Goal: Transaction & Acquisition: Purchase product/service

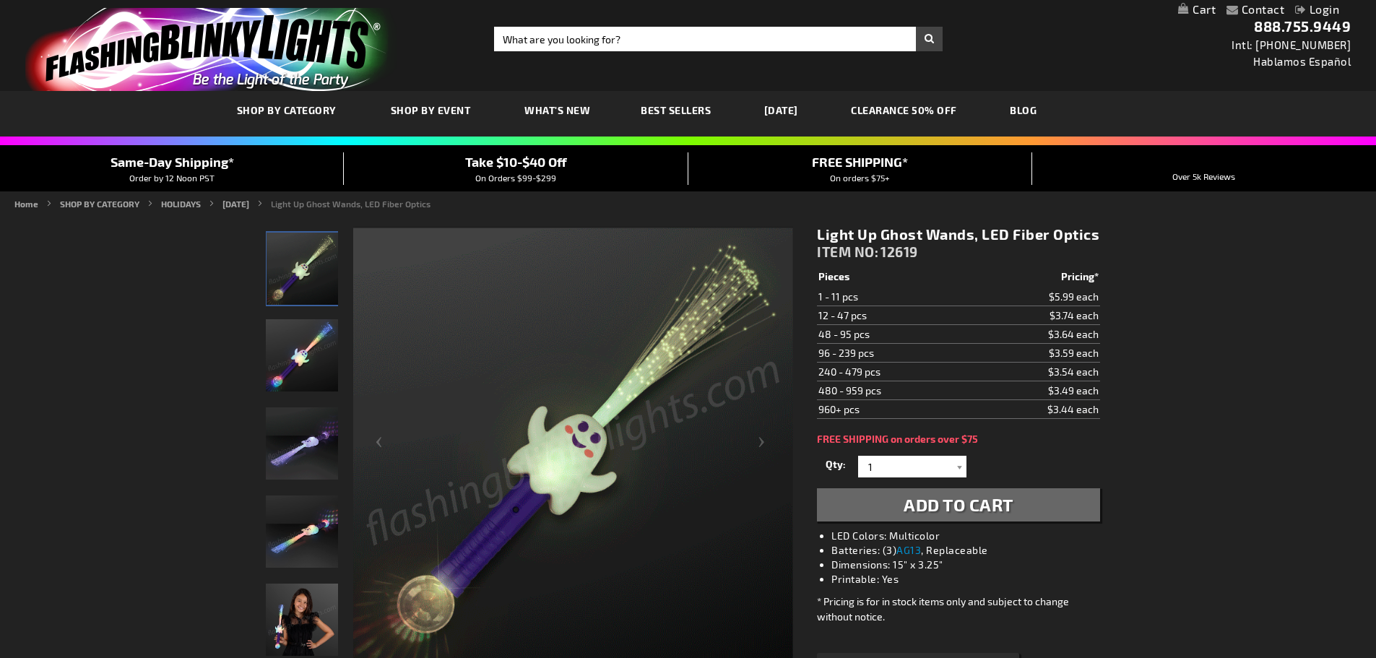
type input "[EMAIL_ADDRESS][DOMAIN_NAME]"
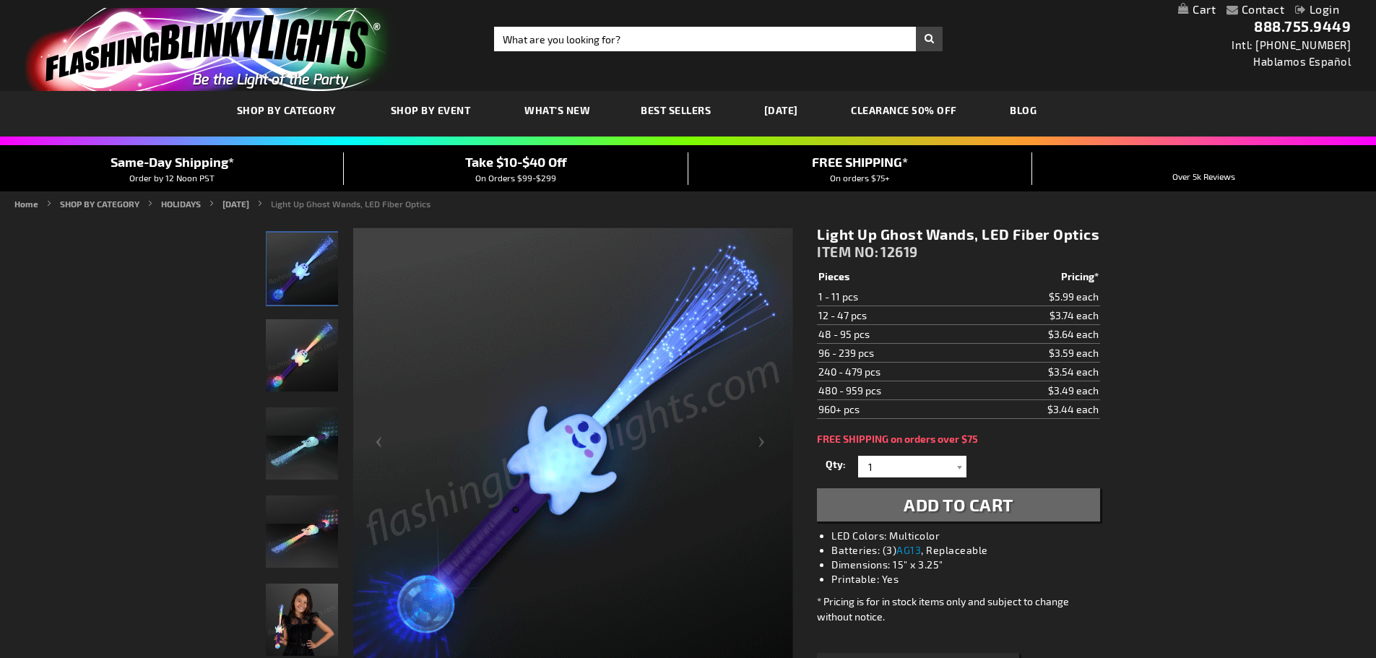
click at [1325, 10] on link "Login" at bounding box center [1317, 9] width 44 height 14
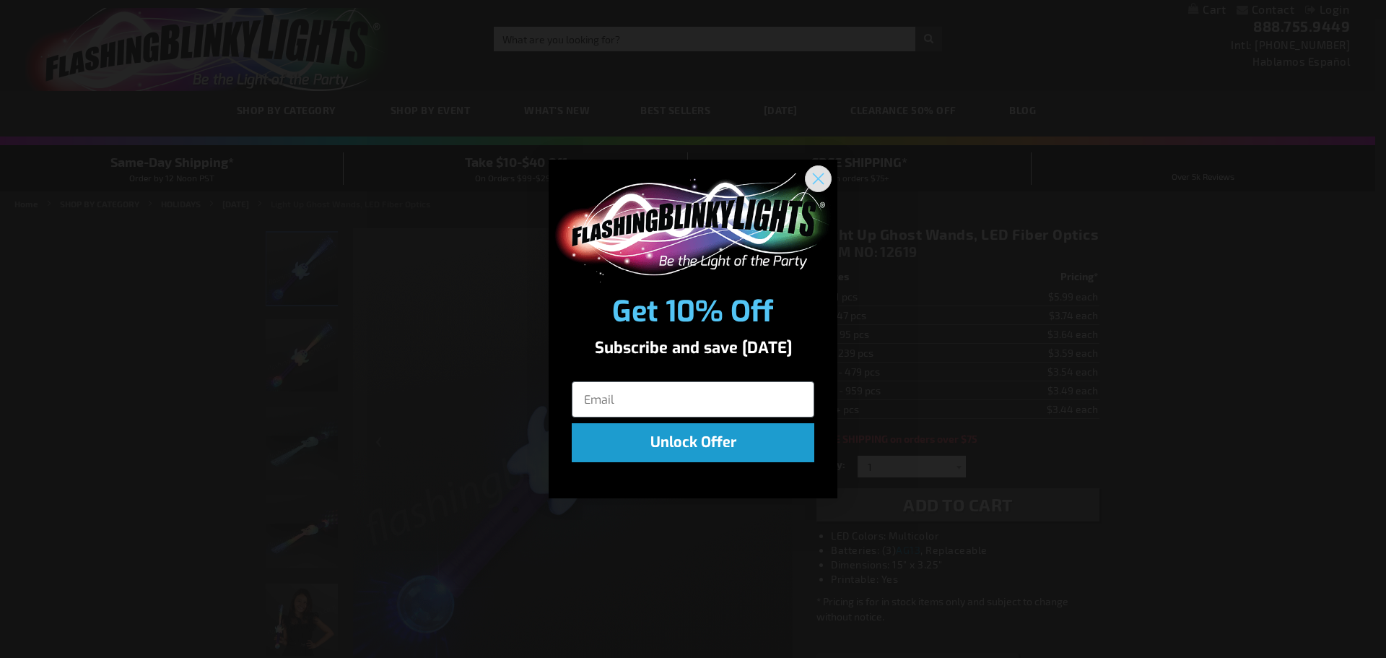
click at [817, 187] on circle "Close dialog" at bounding box center [819, 179] width 24 height 24
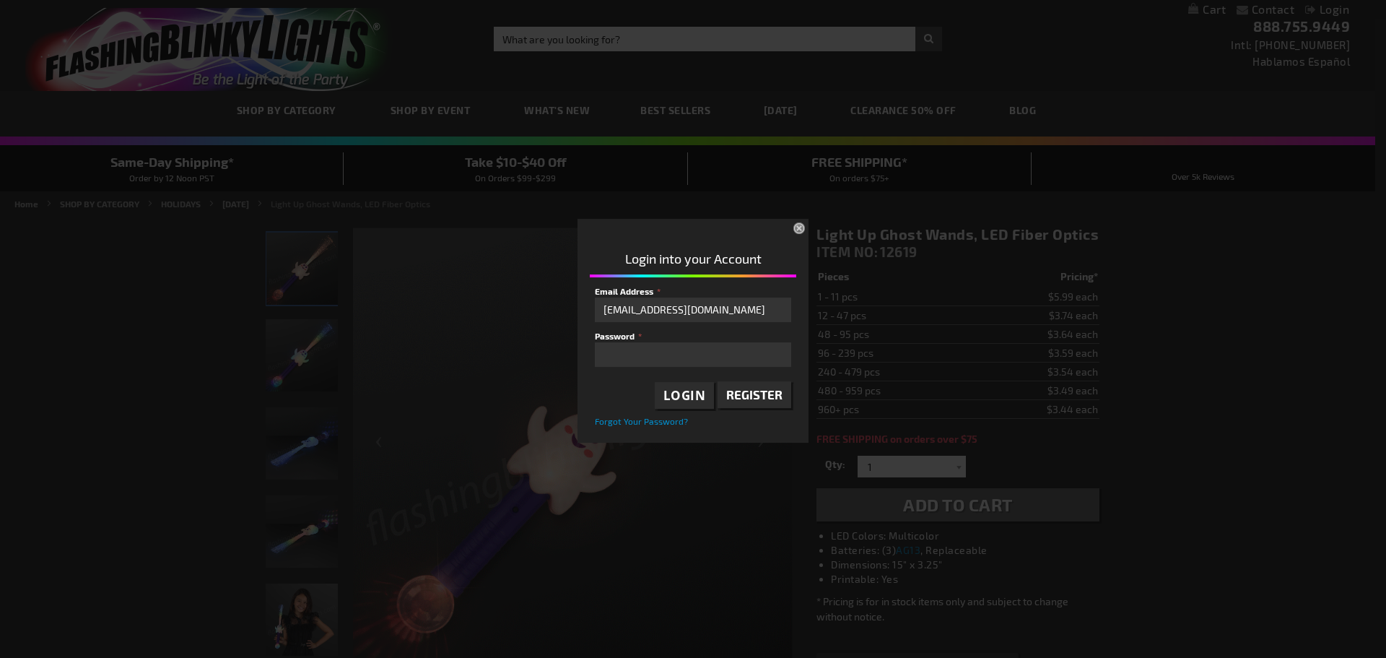
click at [681, 398] on span "Login" at bounding box center [685, 395] width 43 height 17
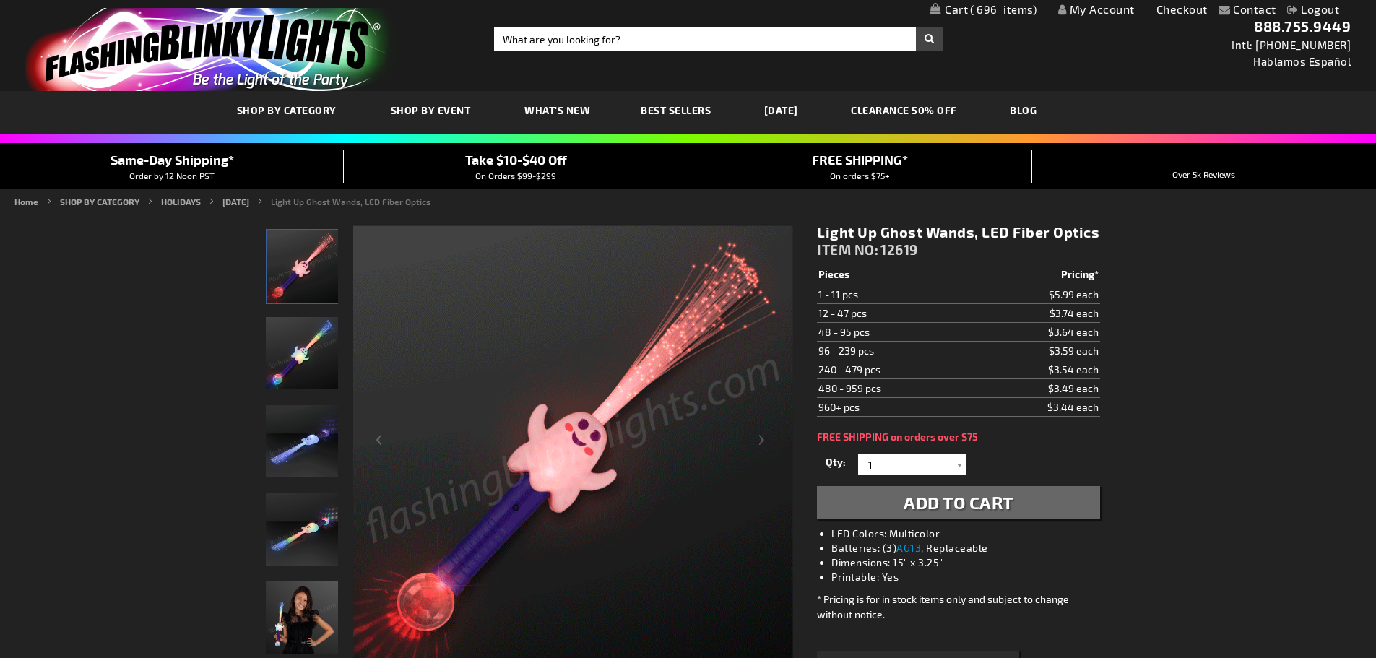
click at [975, 11] on span "696" at bounding box center [1003, 9] width 66 height 13
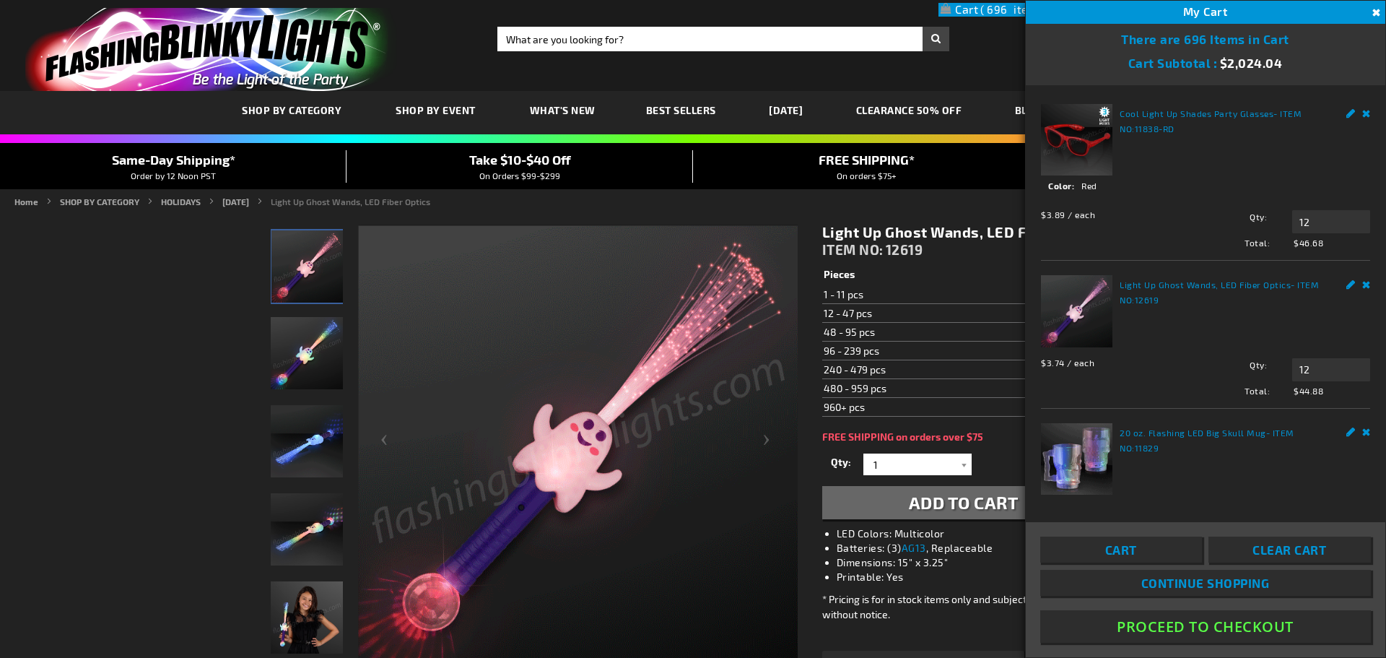
click at [1122, 556] on span "Cart" at bounding box center [1122, 549] width 32 height 14
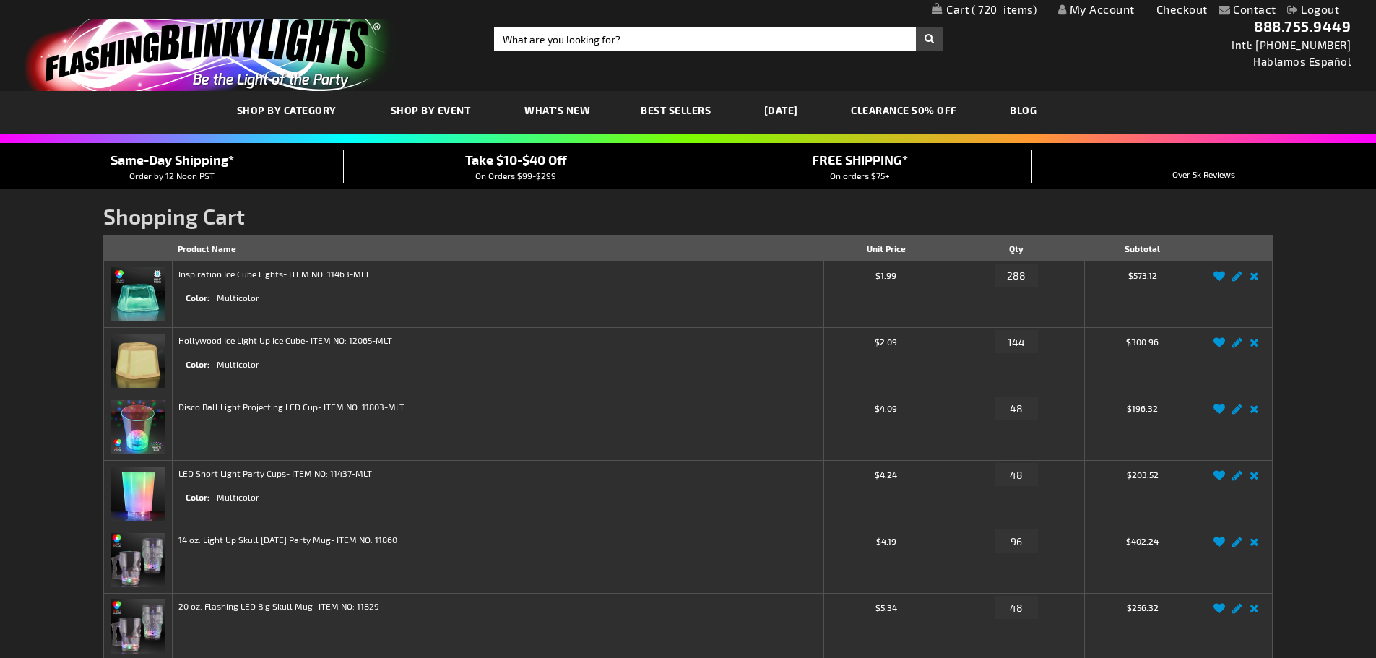
click at [142, 299] on img at bounding box center [137, 294] width 54 height 54
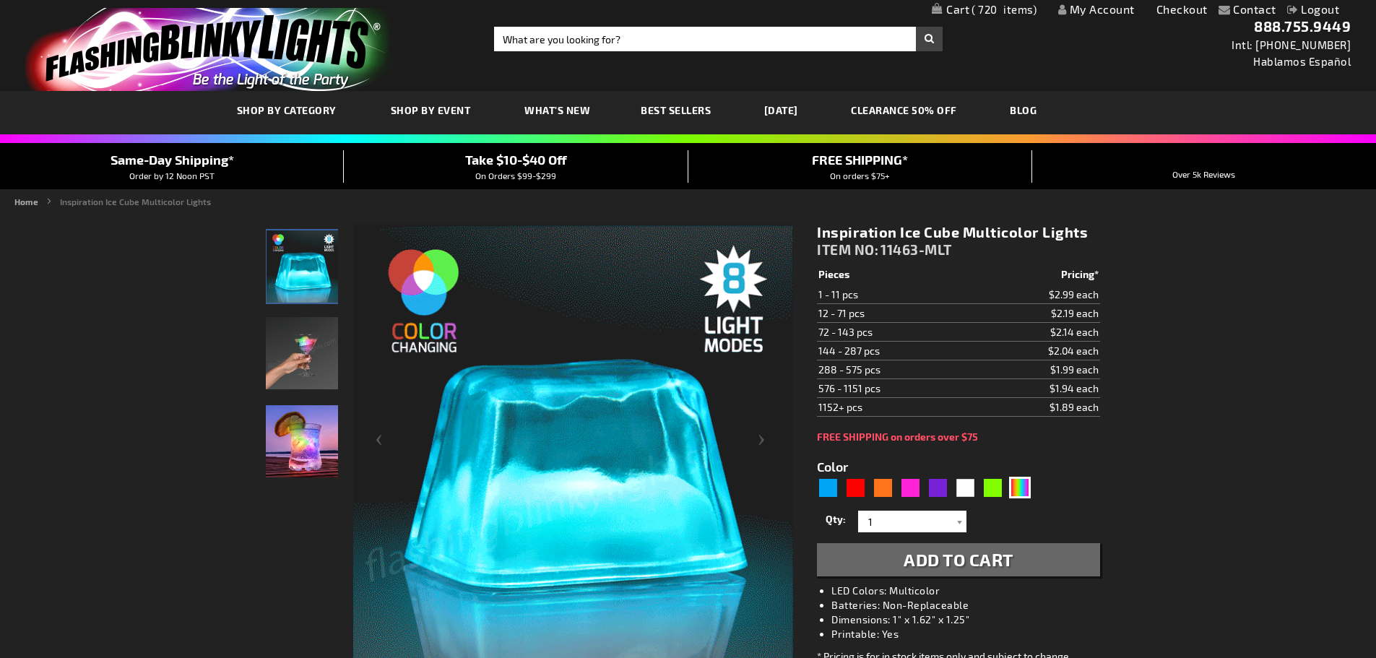
click at [303, 434] on img "LED Light Up Multicolor Inspiration Ice Cube" at bounding box center [302, 441] width 72 height 72
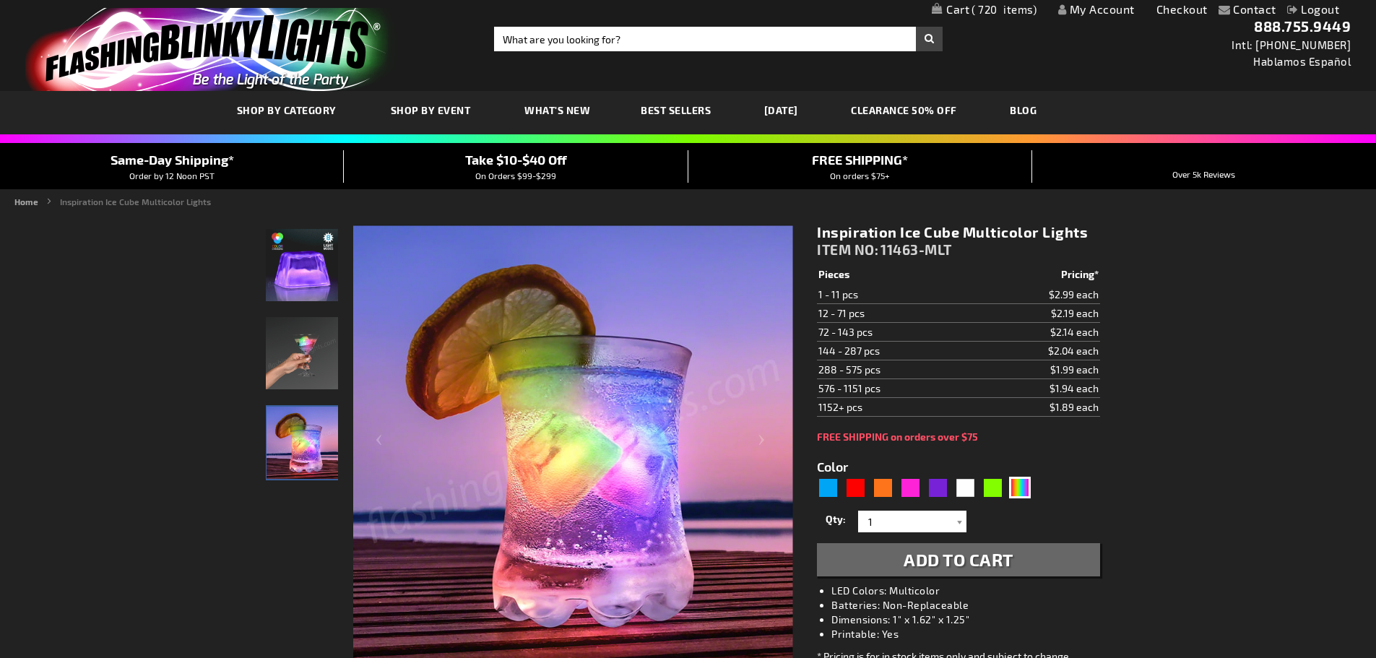
click at [1001, 10] on span "720" at bounding box center [1003, 9] width 65 height 13
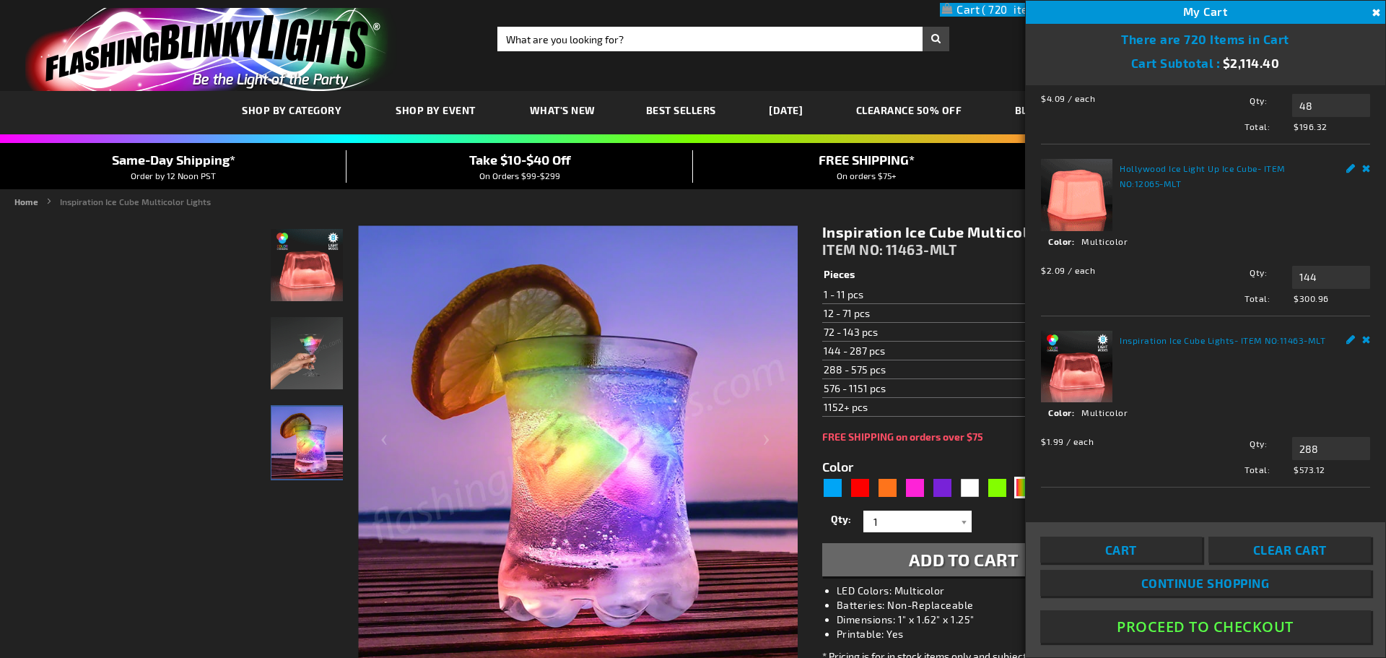
scroll to position [1147, 0]
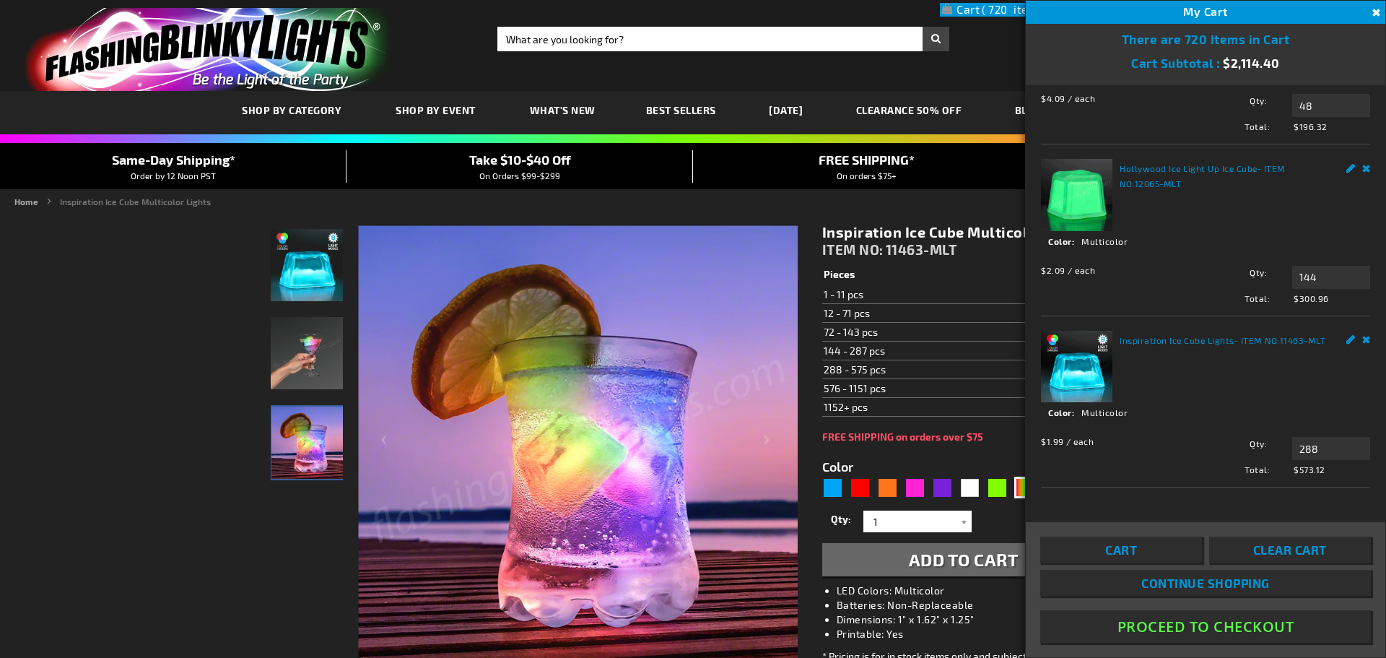
click at [1152, 180] on strong "Hollywood Ice Light Up Ice Cube - ITEM NO: 12065-MLT" at bounding box center [1225, 175] width 211 height 30
click at [1082, 199] on img at bounding box center [1076, 194] width 71 height 71
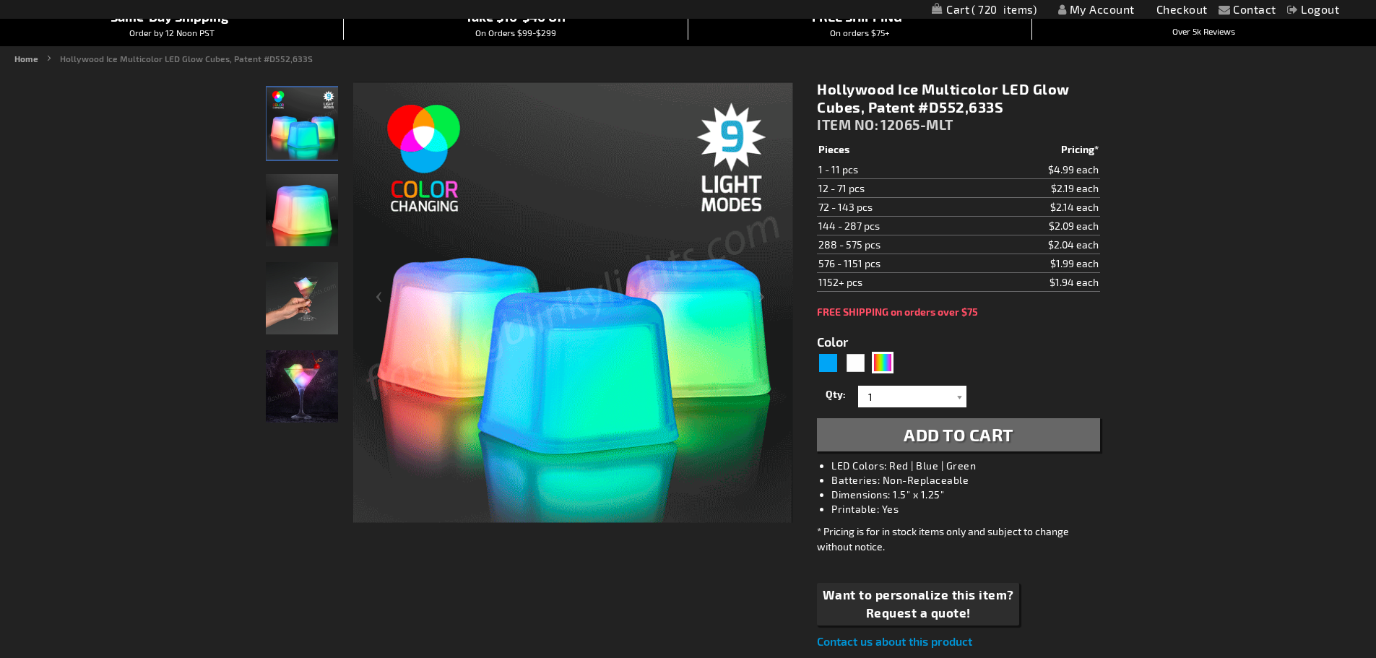
scroll to position [144, 0]
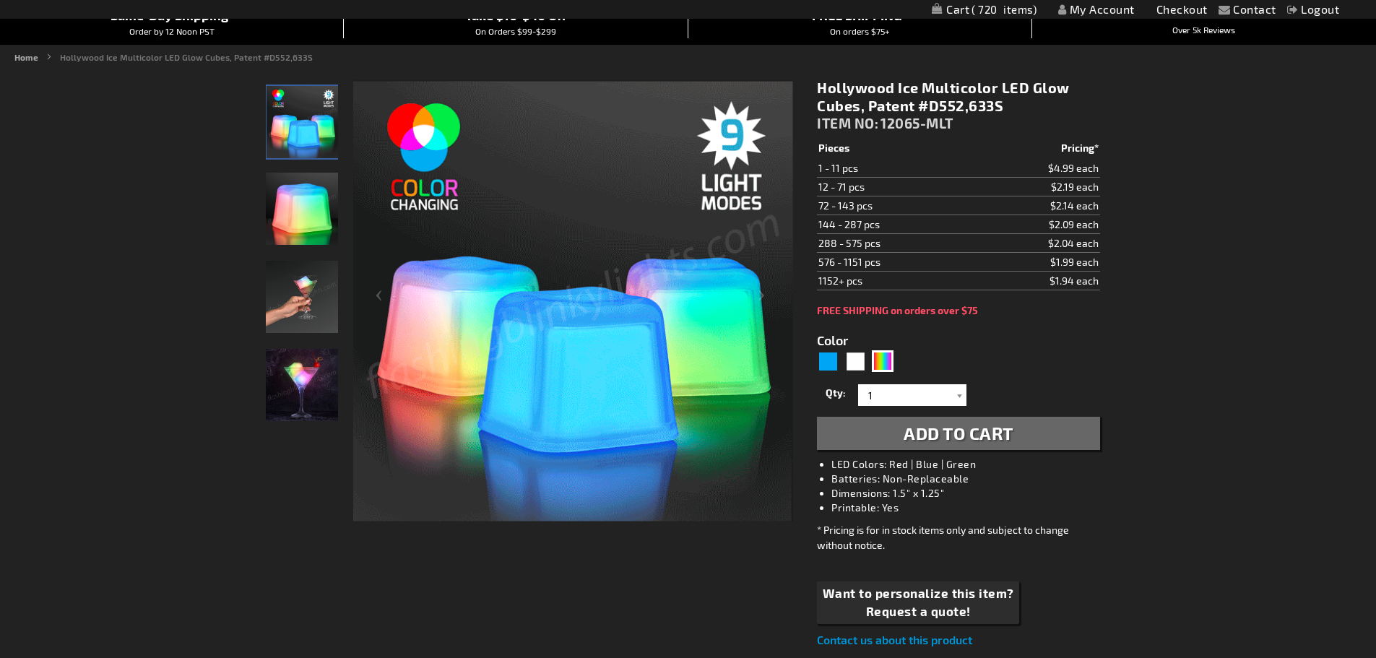
click at [298, 306] on img "Handel Model displaying Multicolor LED Light Up Hollywood Ice Cube" at bounding box center [302, 297] width 72 height 72
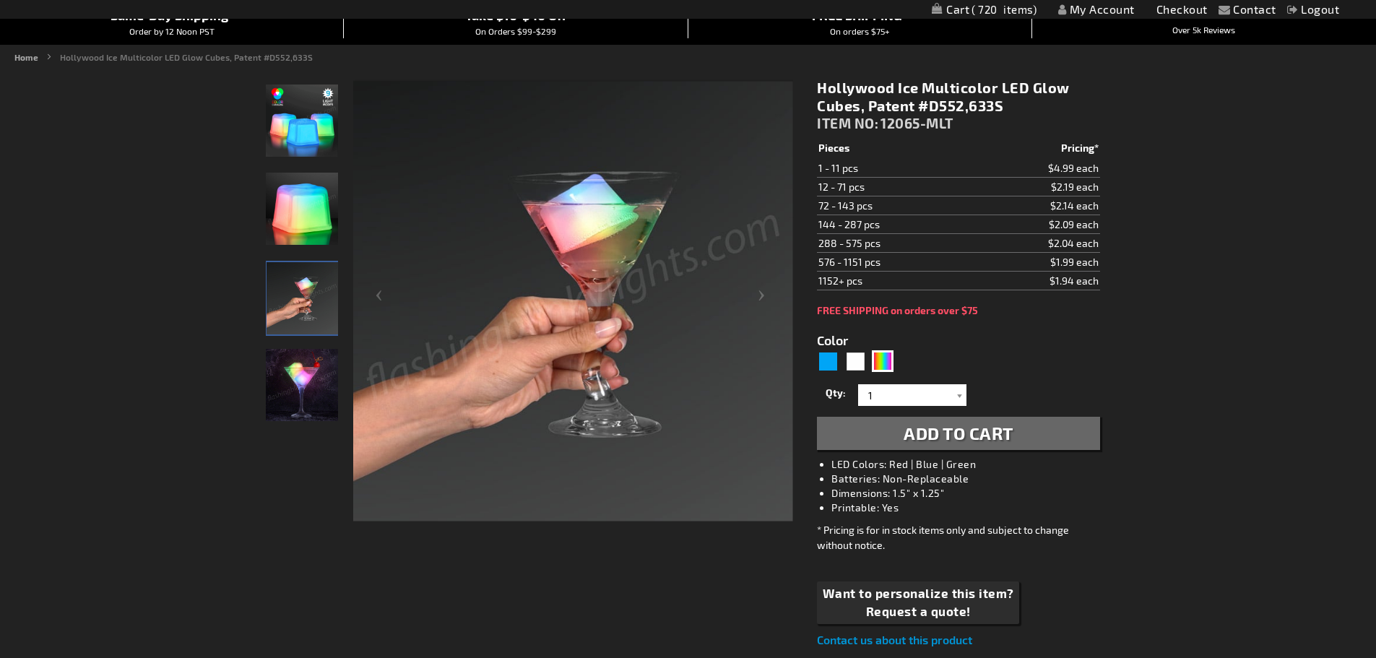
click at [312, 384] on img "Multicolor LED Light Up Hollywood Ice Cube" at bounding box center [302, 385] width 72 height 72
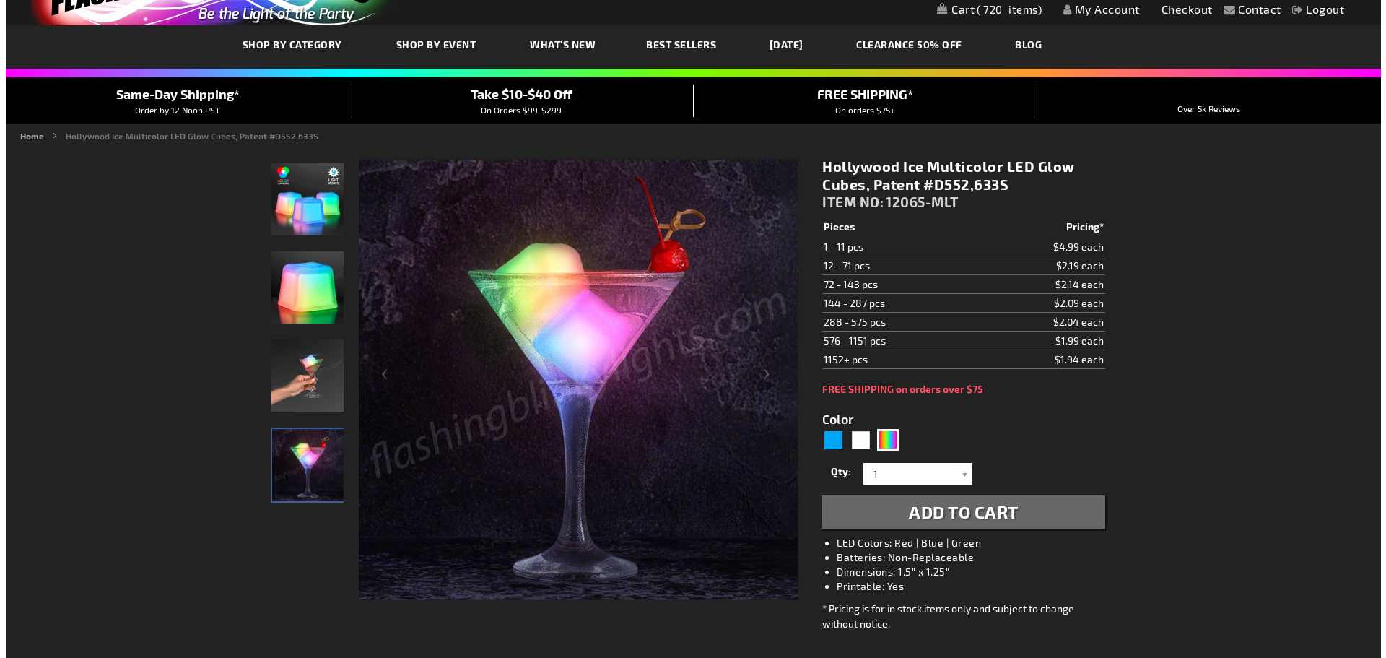
scroll to position [0, 0]
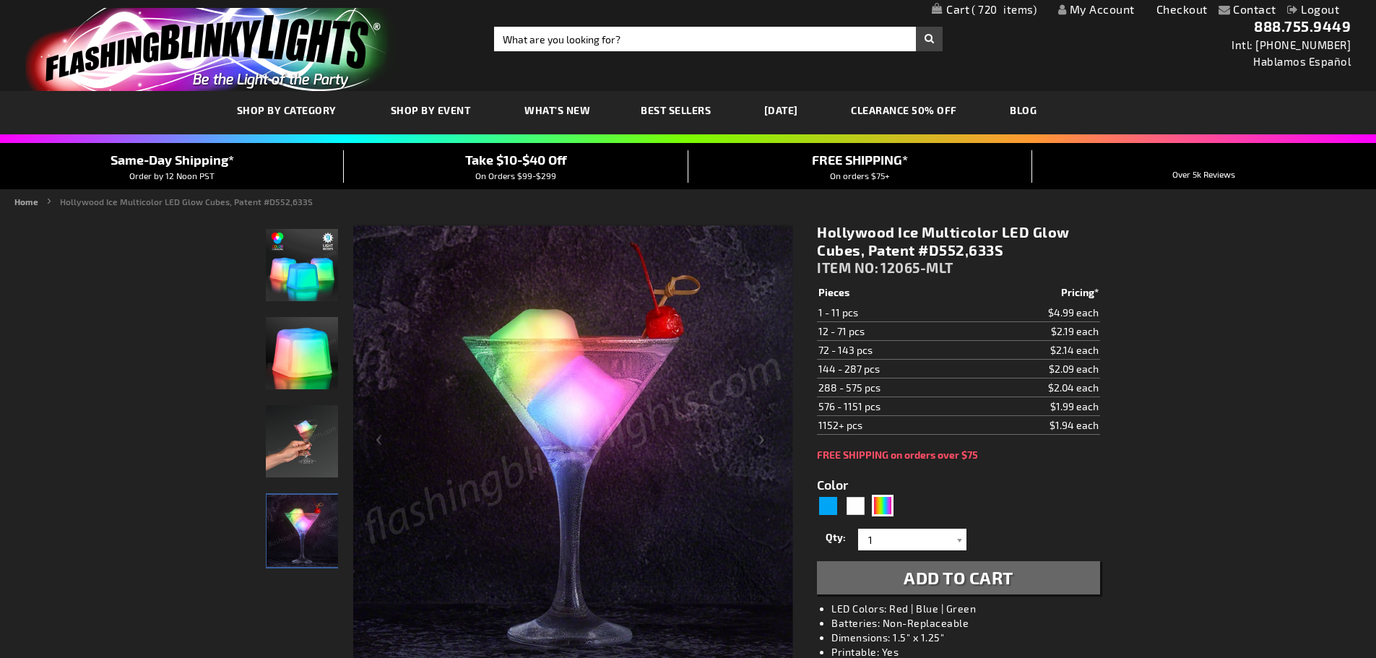
click at [991, 8] on span "720" at bounding box center [1003, 9] width 65 height 13
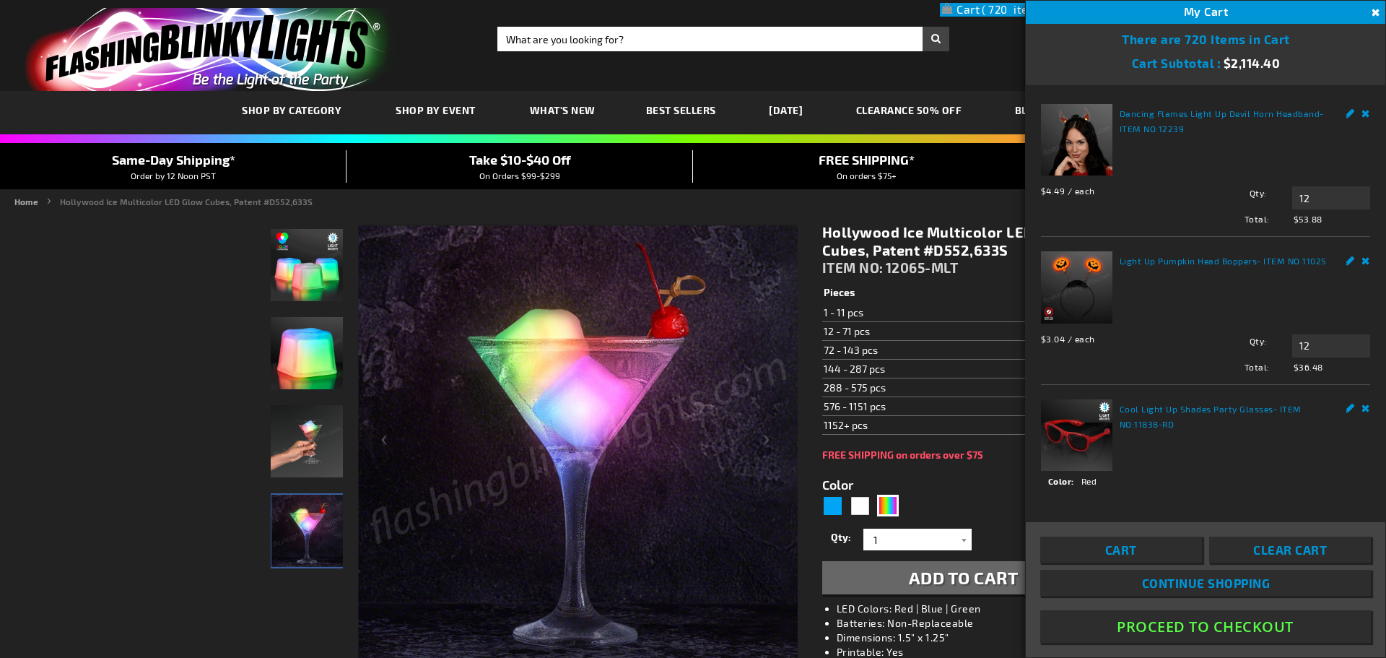
click at [1109, 542] on span "Cart" at bounding box center [1122, 549] width 32 height 14
click at [1129, 550] on span "Cart" at bounding box center [1122, 549] width 32 height 14
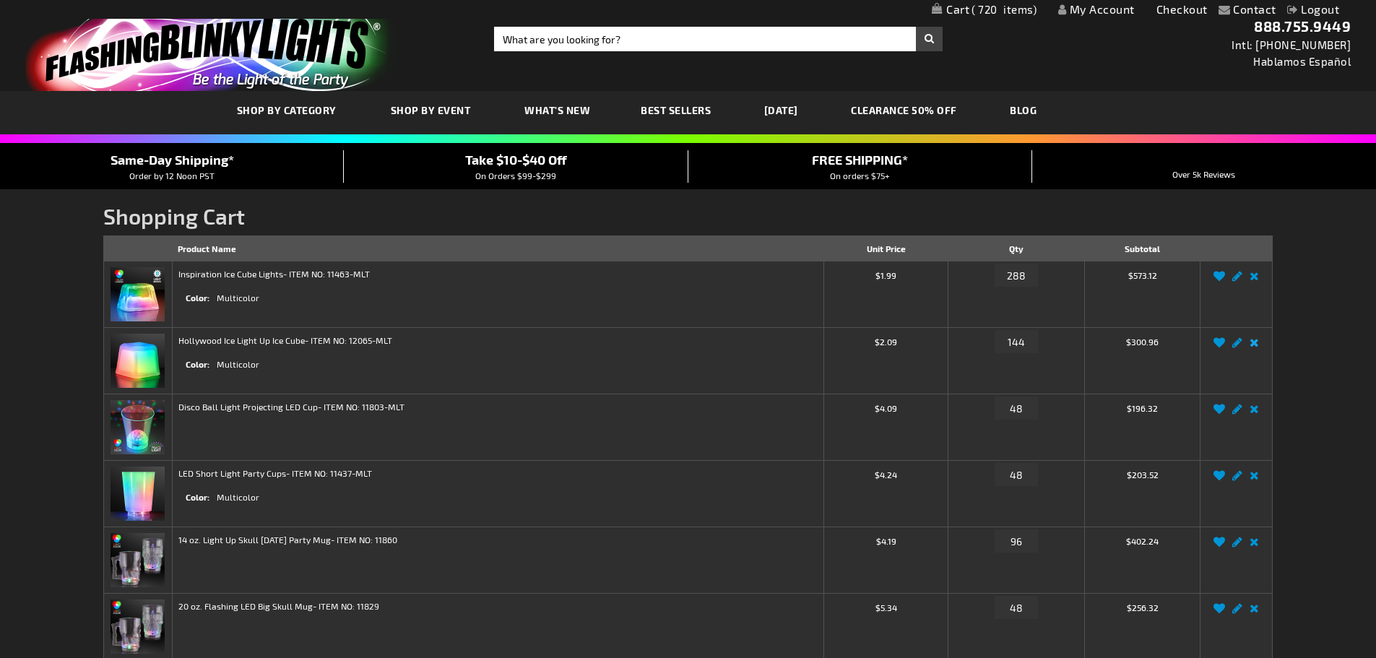
click at [1252, 347] on link "Remove item" at bounding box center [1254, 347] width 17 height 0
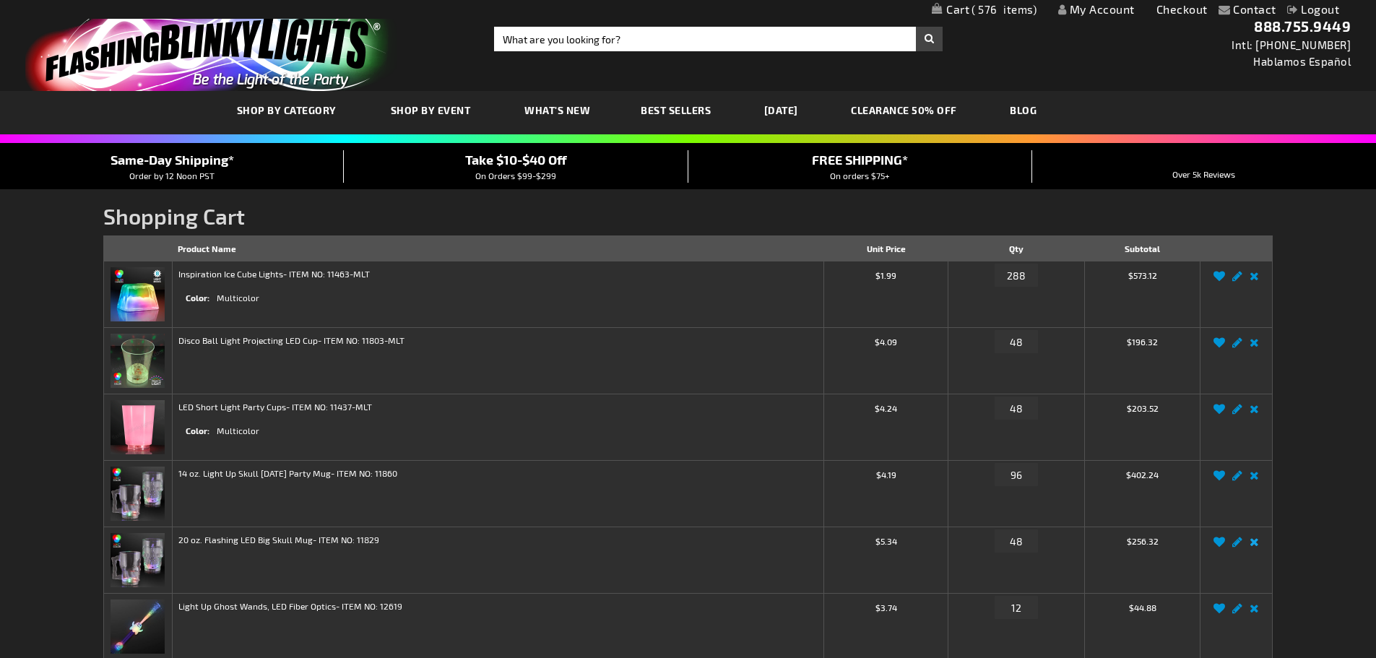
click at [1254, 546] on link "Remove item" at bounding box center [1254, 546] width 17 height 0
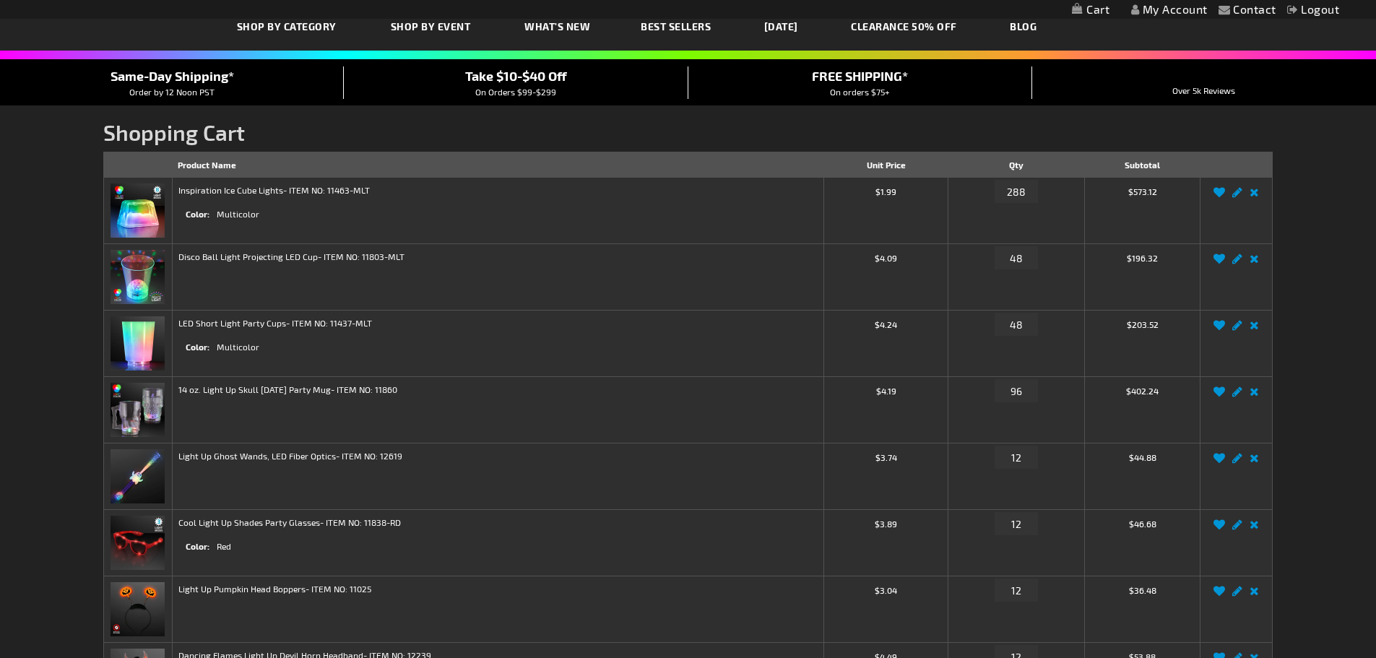
scroll to position [361, 0]
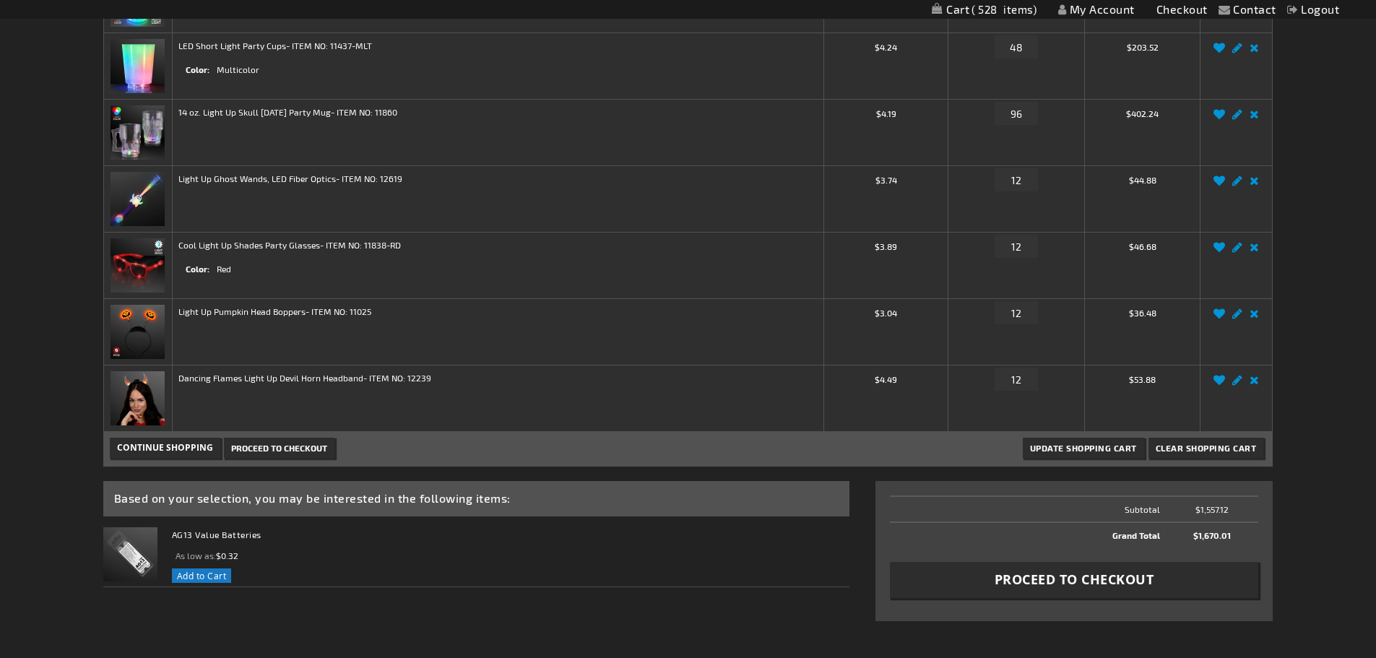
click at [129, 261] on img at bounding box center [137, 265] width 54 height 54
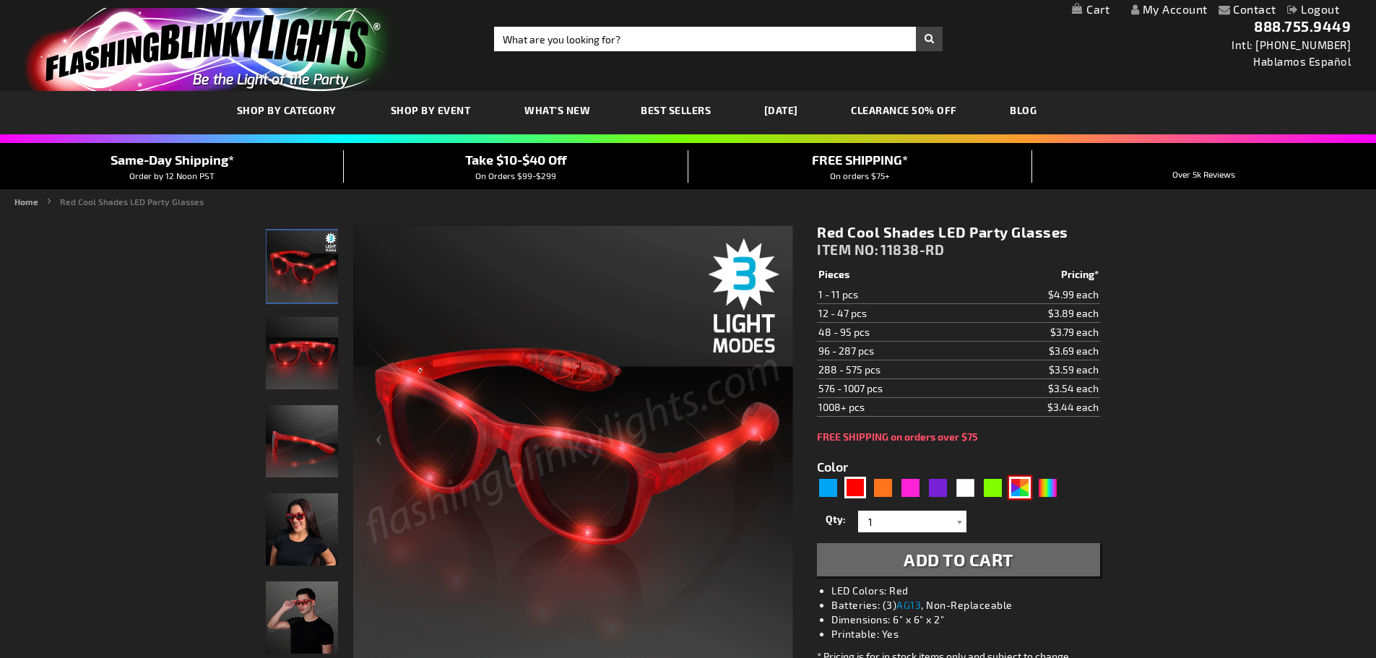
click at [1025, 487] on div "AST" at bounding box center [1020, 488] width 22 height 22
type input "5630"
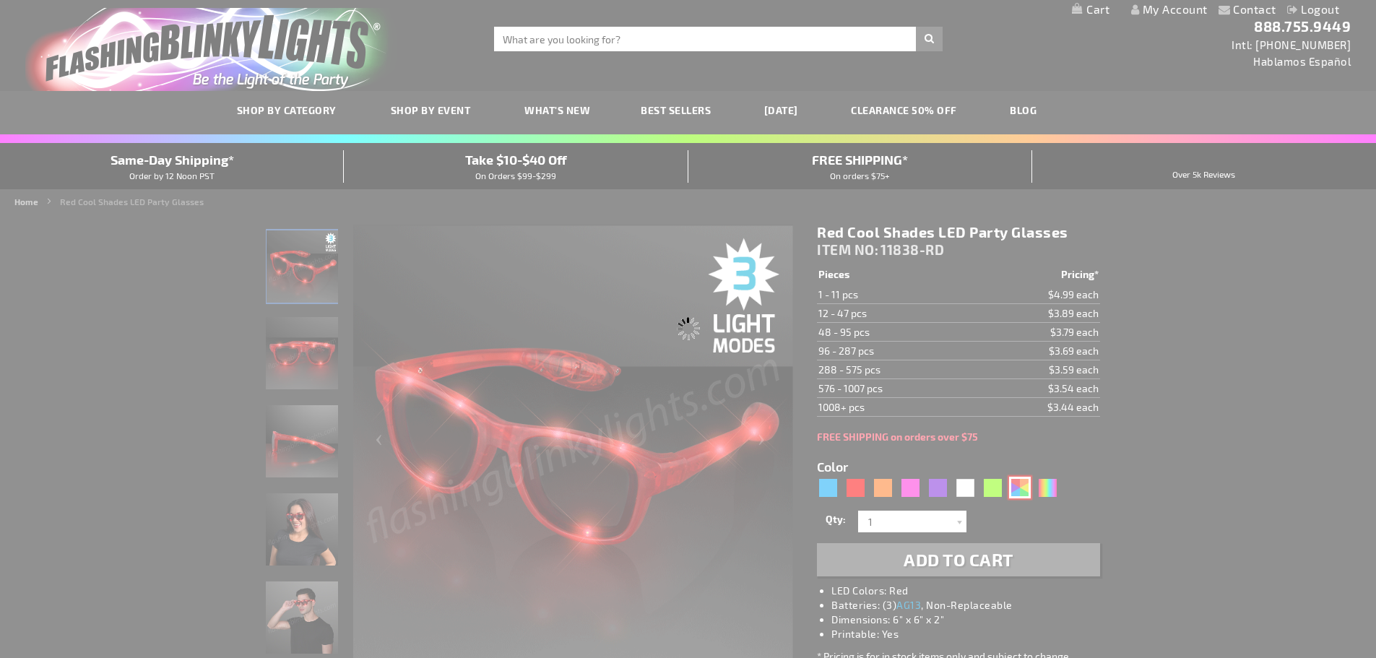
type input "11838-AST"
type input "Customize - Assorted Cool Shades LED Party Glasses - ITEM NO: 11838-AST"
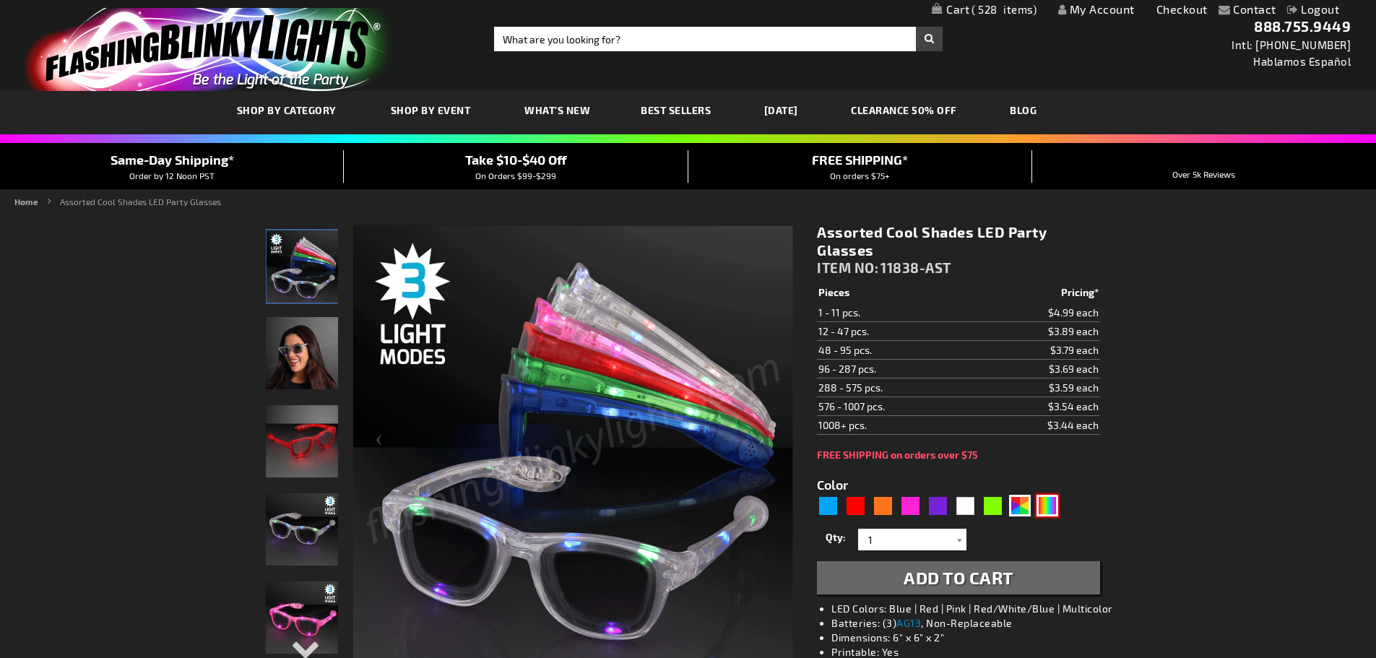
click at [1051, 514] on div "Multicolor" at bounding box center [1047, 506] width 22 height 22
type input "5659"
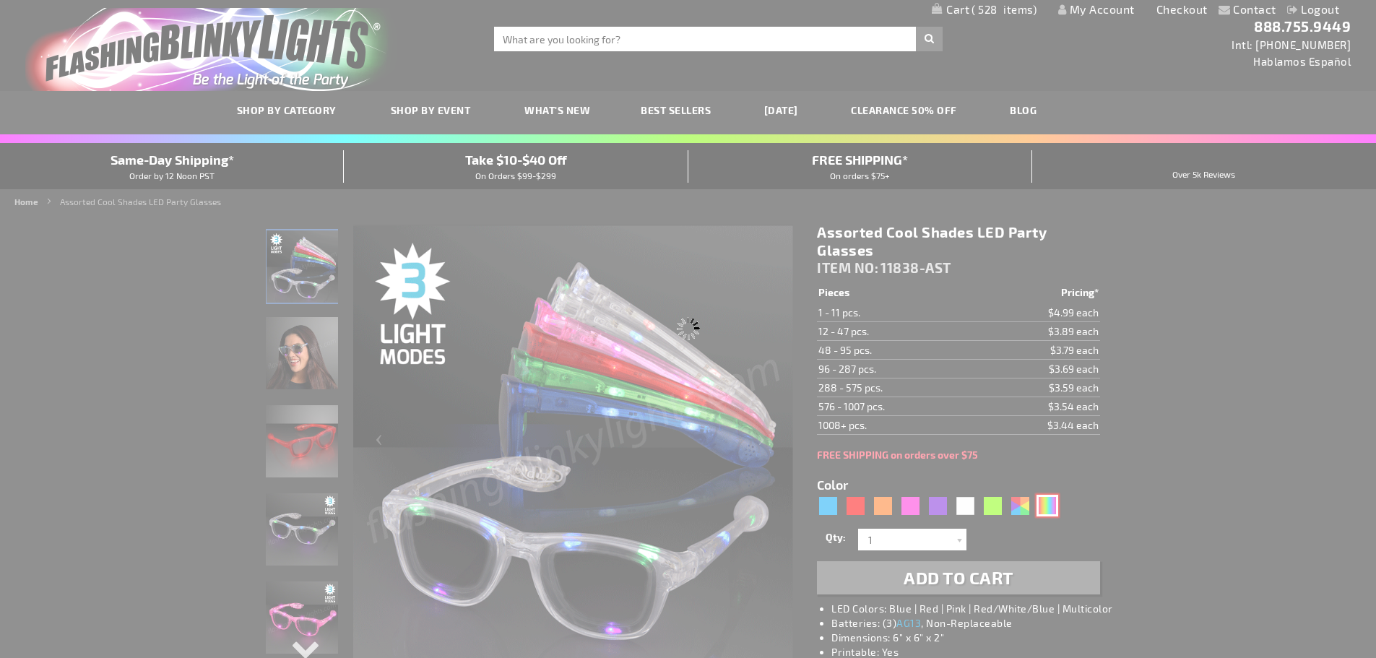
type input "11838-MLT"
type input "Customize - Multicolor Cool Shades LED Party Glasses - ITEM NO: 11838-MLT"
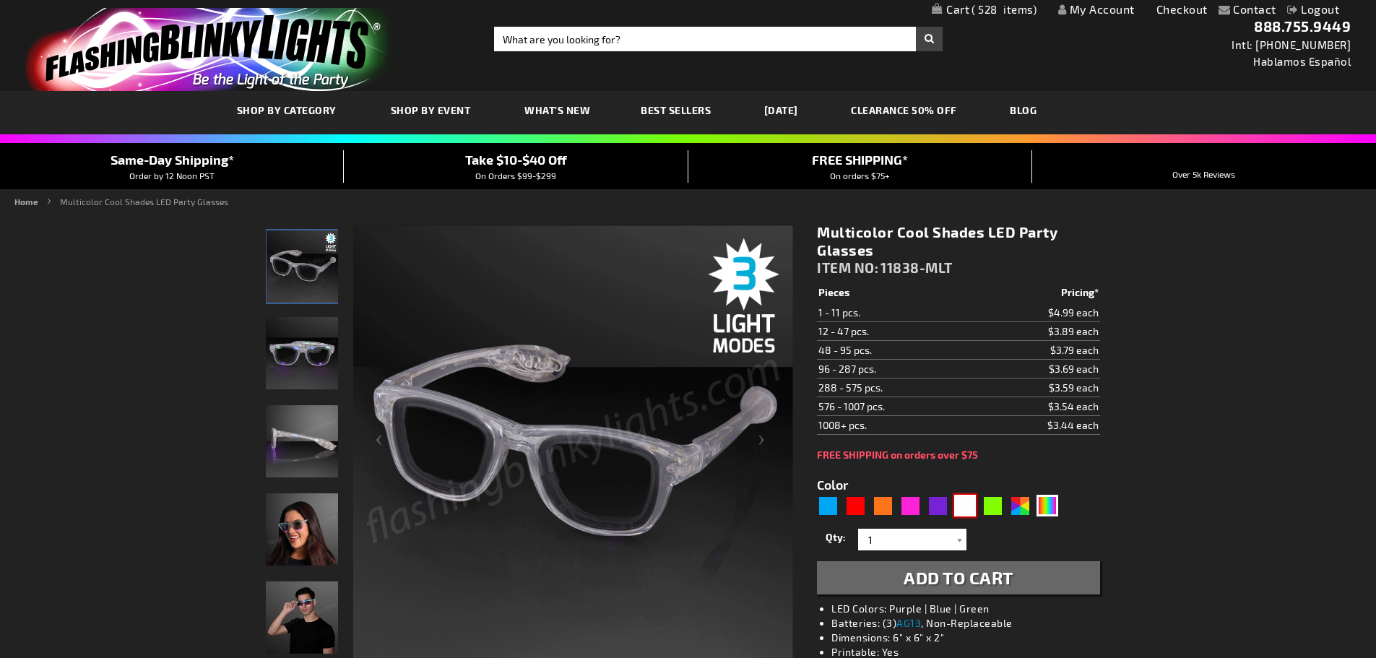
click at [964, 506] on div "White" at bounding box center [965, 506] width 22 height 22
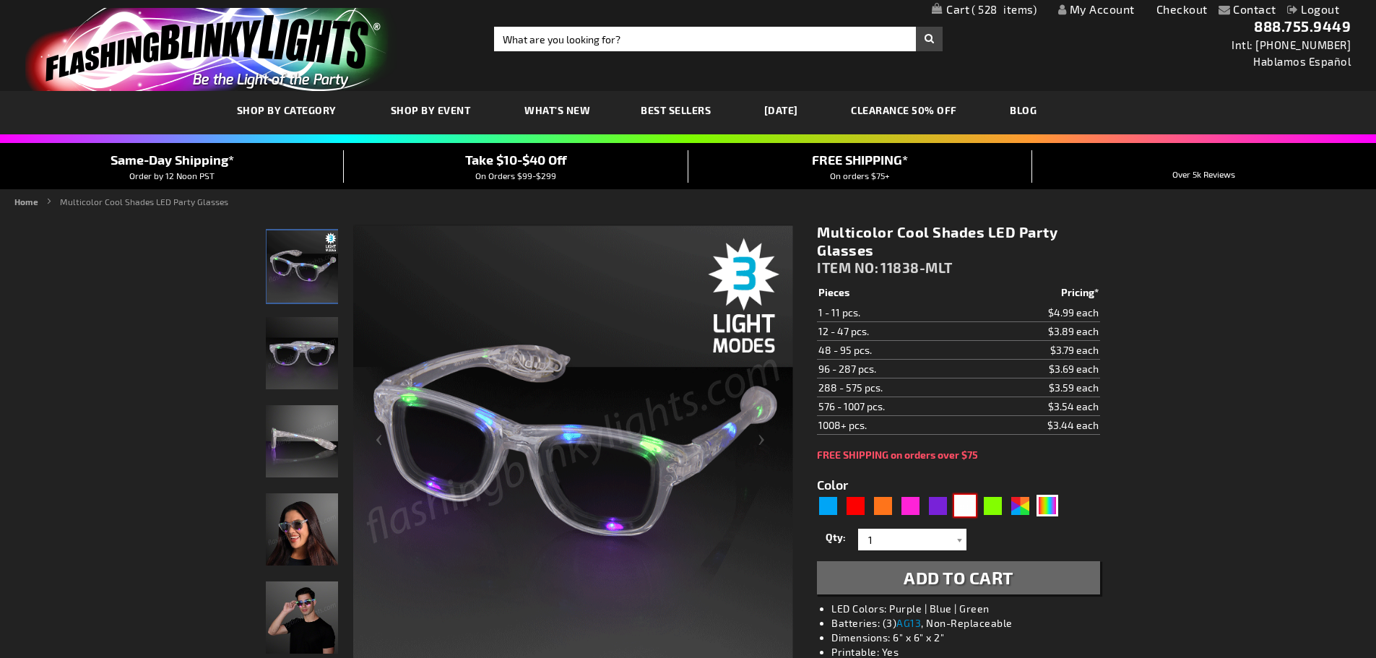
type input "5646"
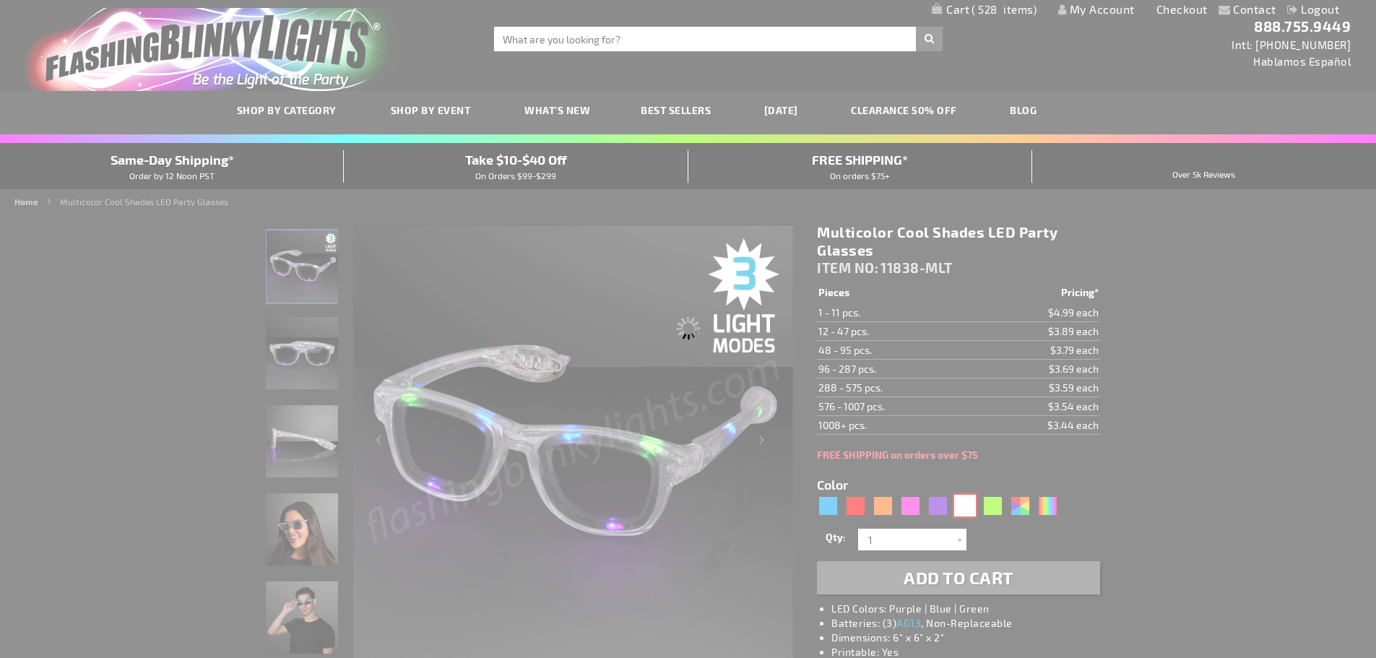
type input "11838-WT"
type input "Customize - White LED Cool Shades Party Glasses - ITEM NO: 11838-WT"
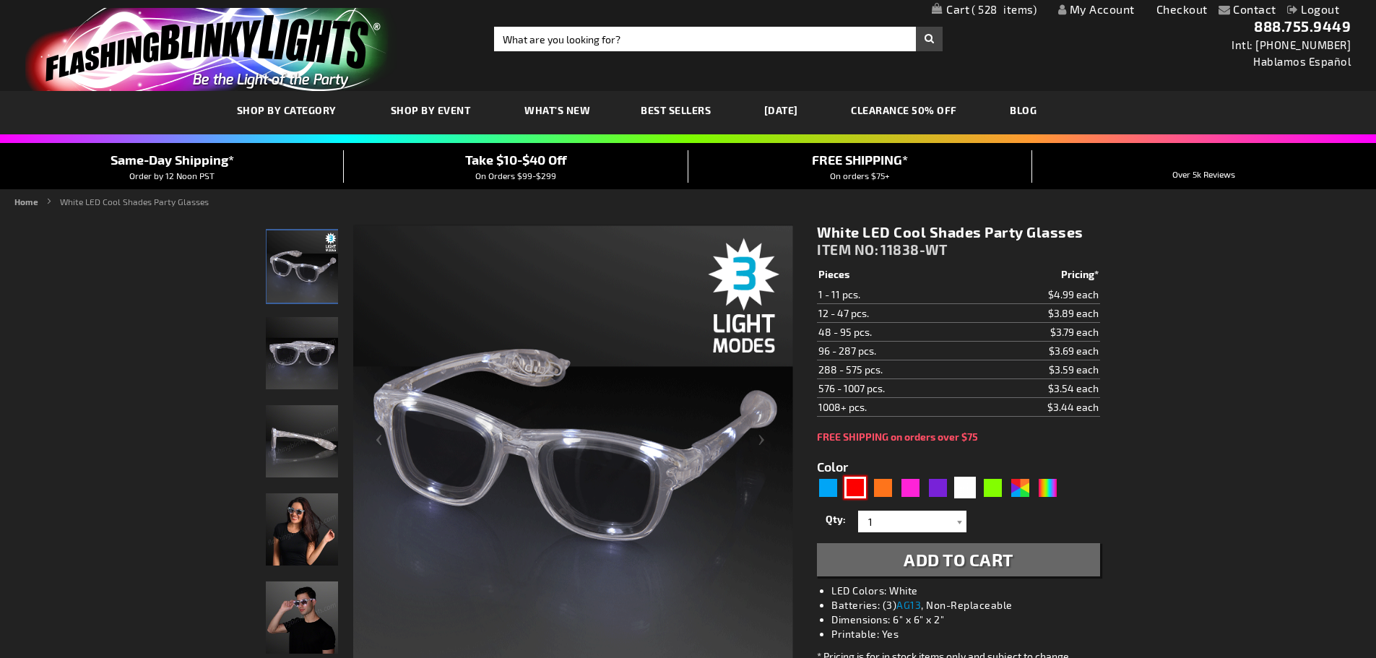
click at [854, 490] on div "Red" at bounding box center [855, 488] width 22 height 22
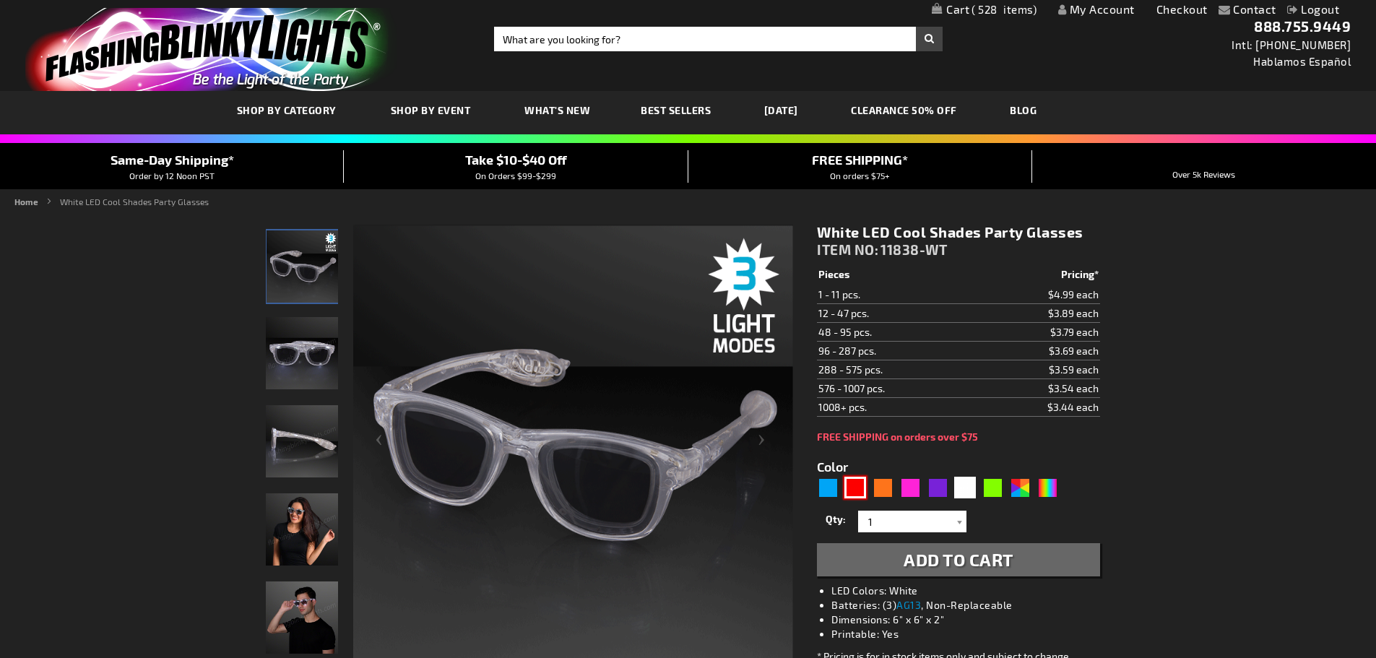
type input "5641"
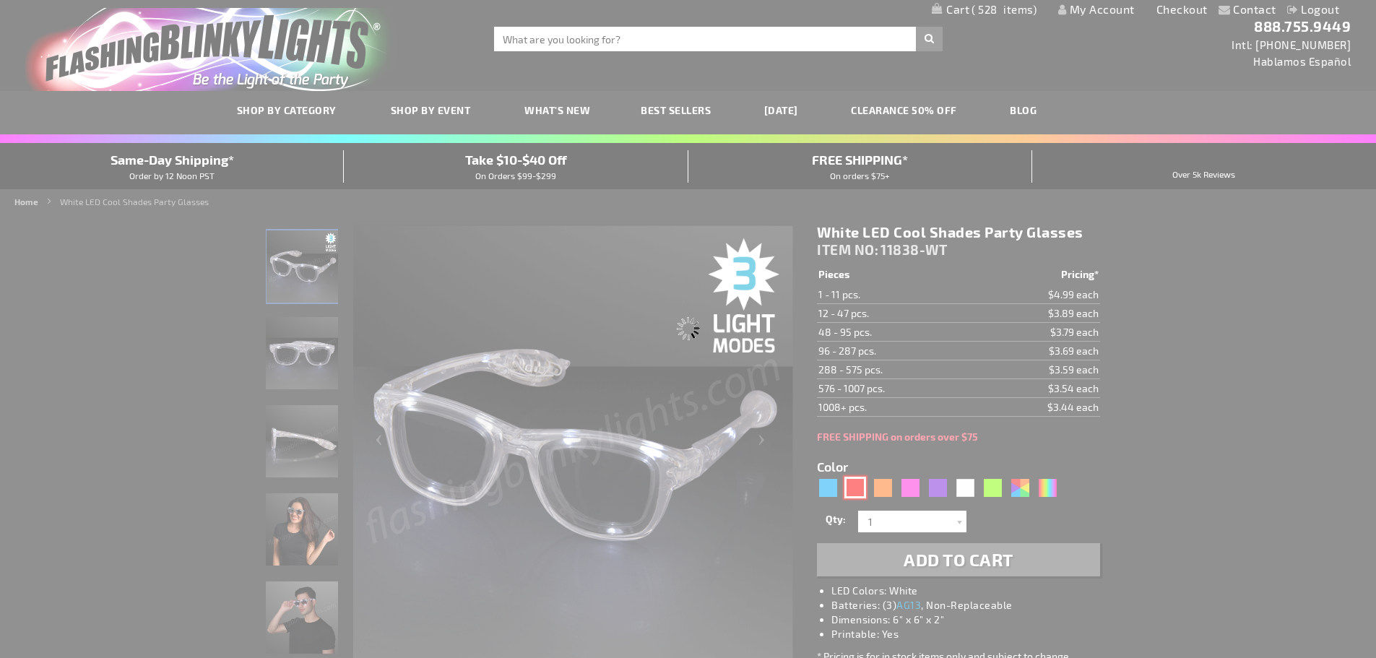
type input "11838-RD"
type input "Customize - Red Cool Shades LED Party Glasses - ITEM NO: 11838-RD"
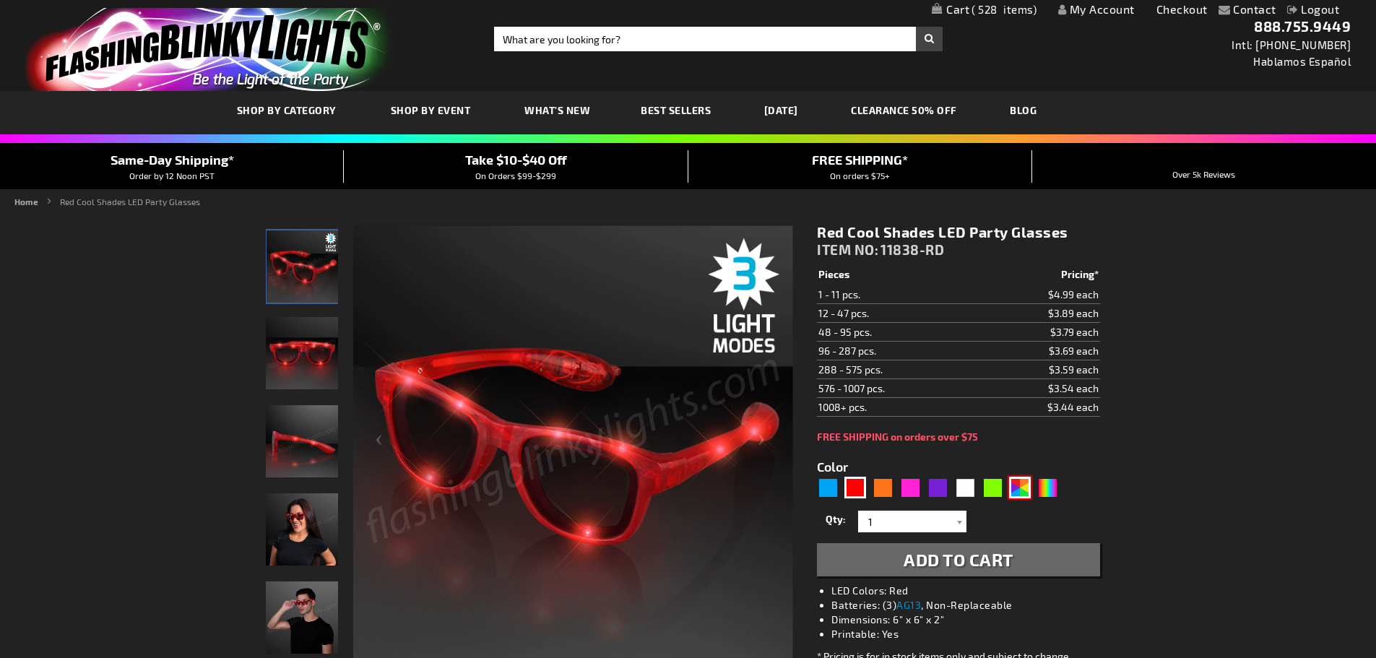
click at [1014, 486] on div "AST" at bounding box center [1020, 488] width 22 height 22
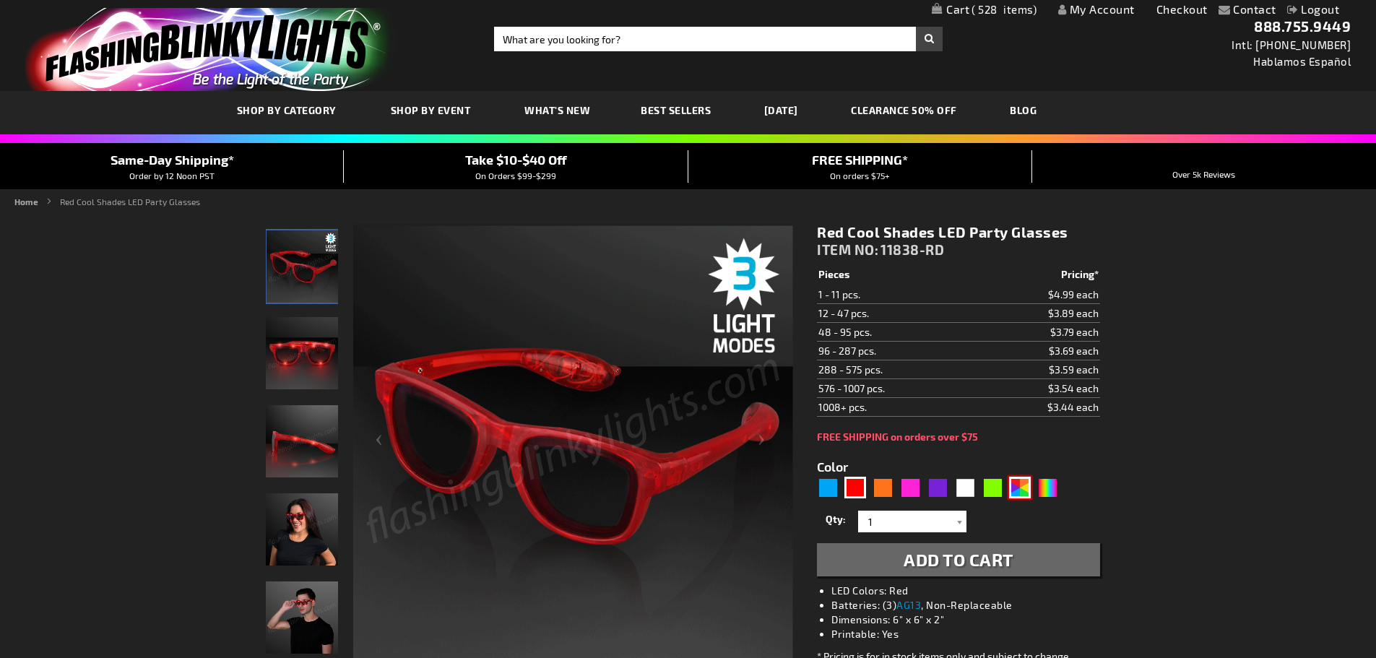
type input "5630"
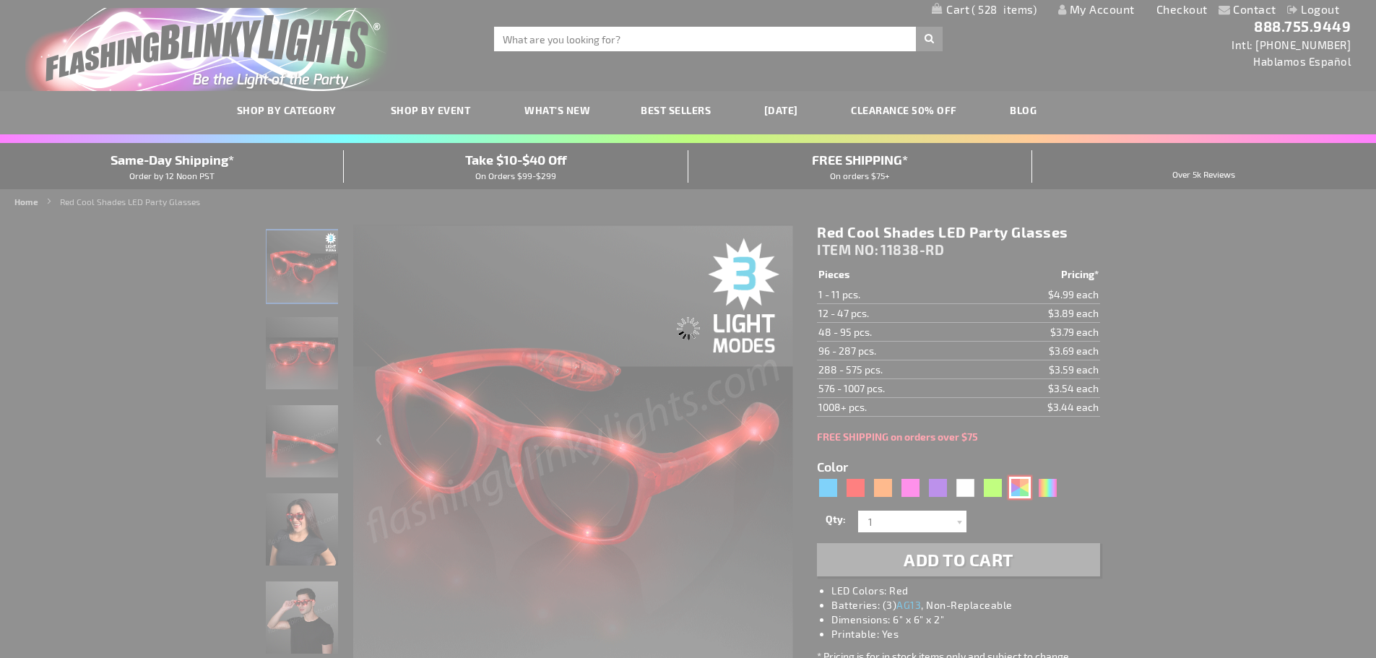
type input "11838-AST"
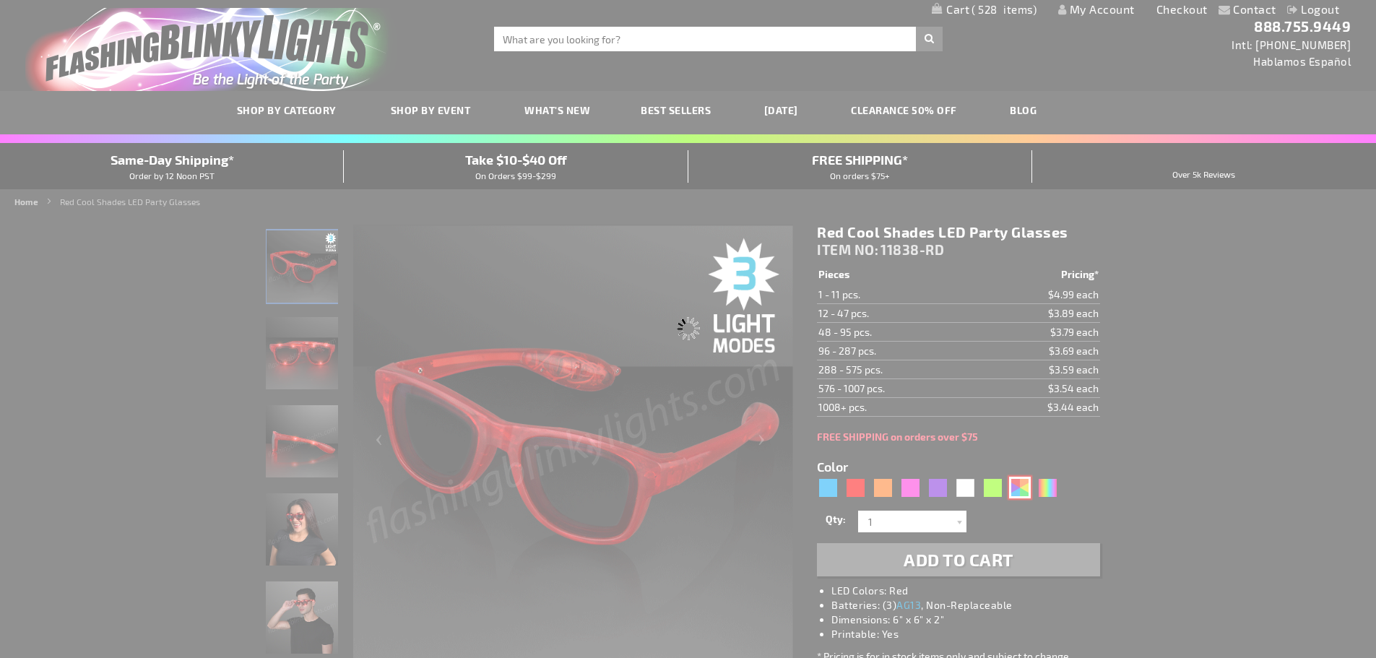
type input "Customize - Assorted Cool Shades LED Party Glasses - ITEM NO: 11838-AST"
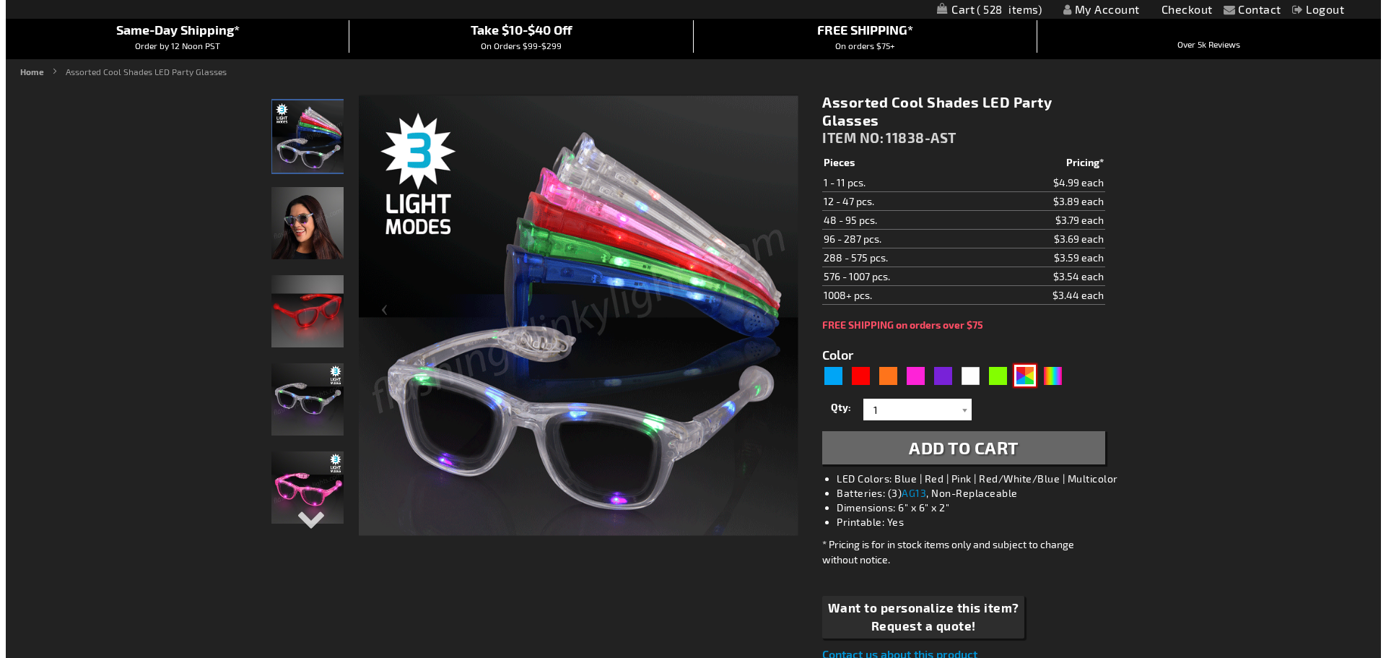
scroll to position [144, 0]
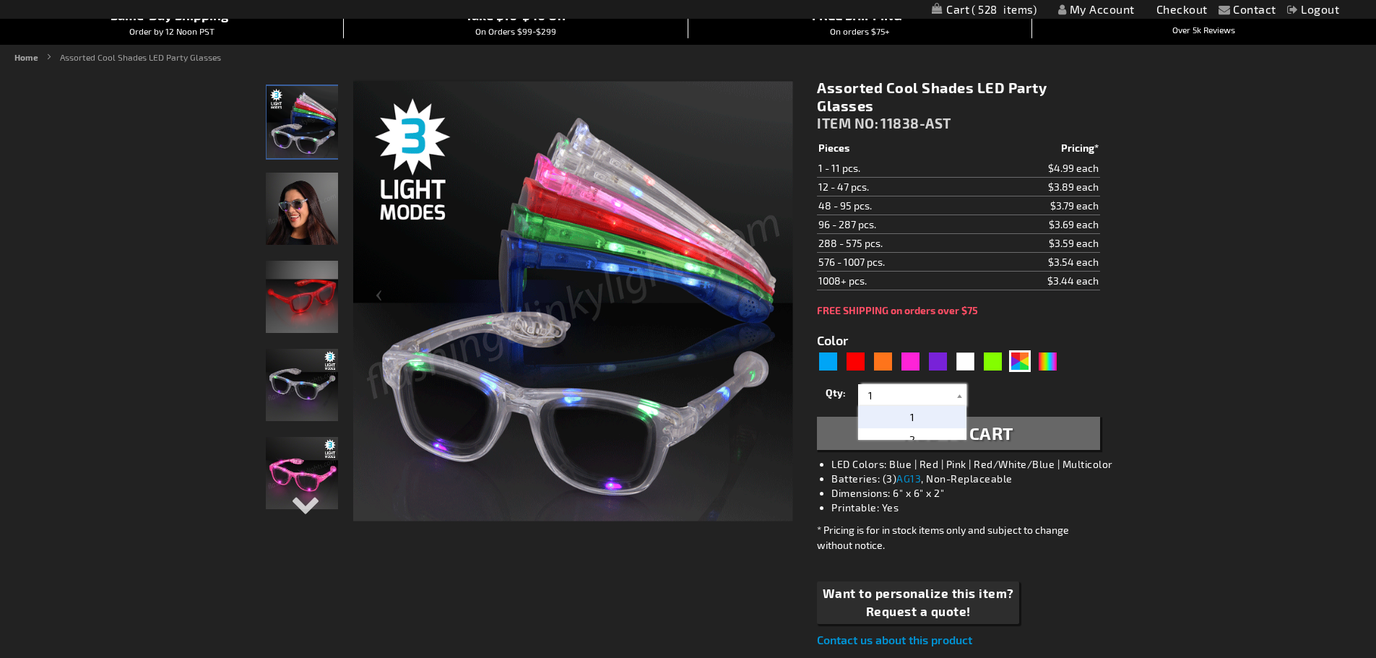
click at [944, 392] on input "1" at bounding box center [913, 395] width 105 height 22
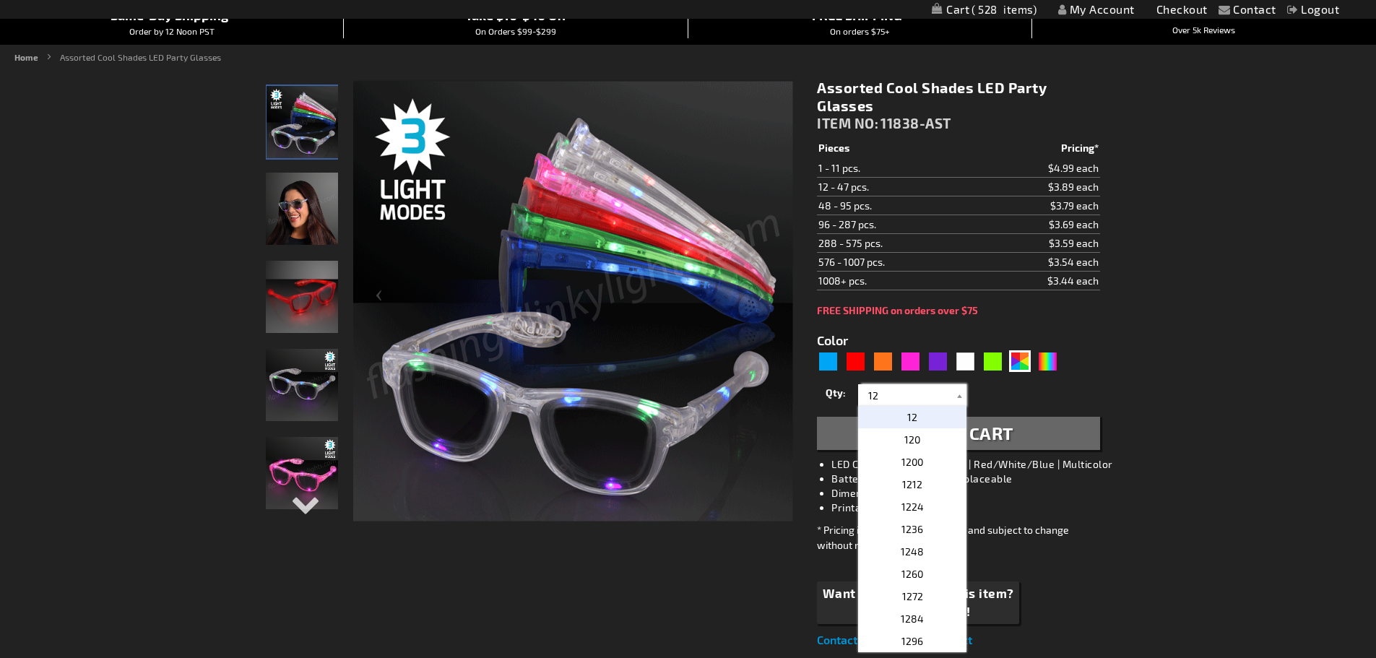
type input "12"
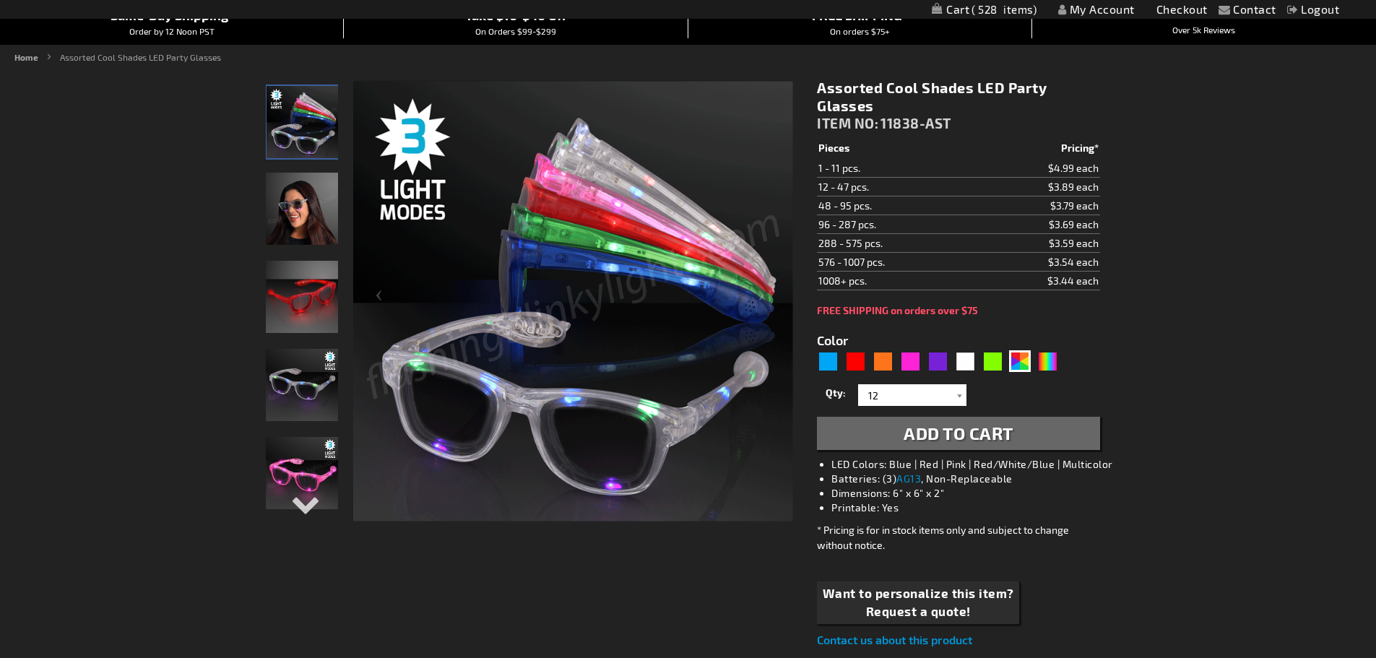
click at [999, 431] on span "Add to Cart" at bounding box center [958, 432] width 110 height 21
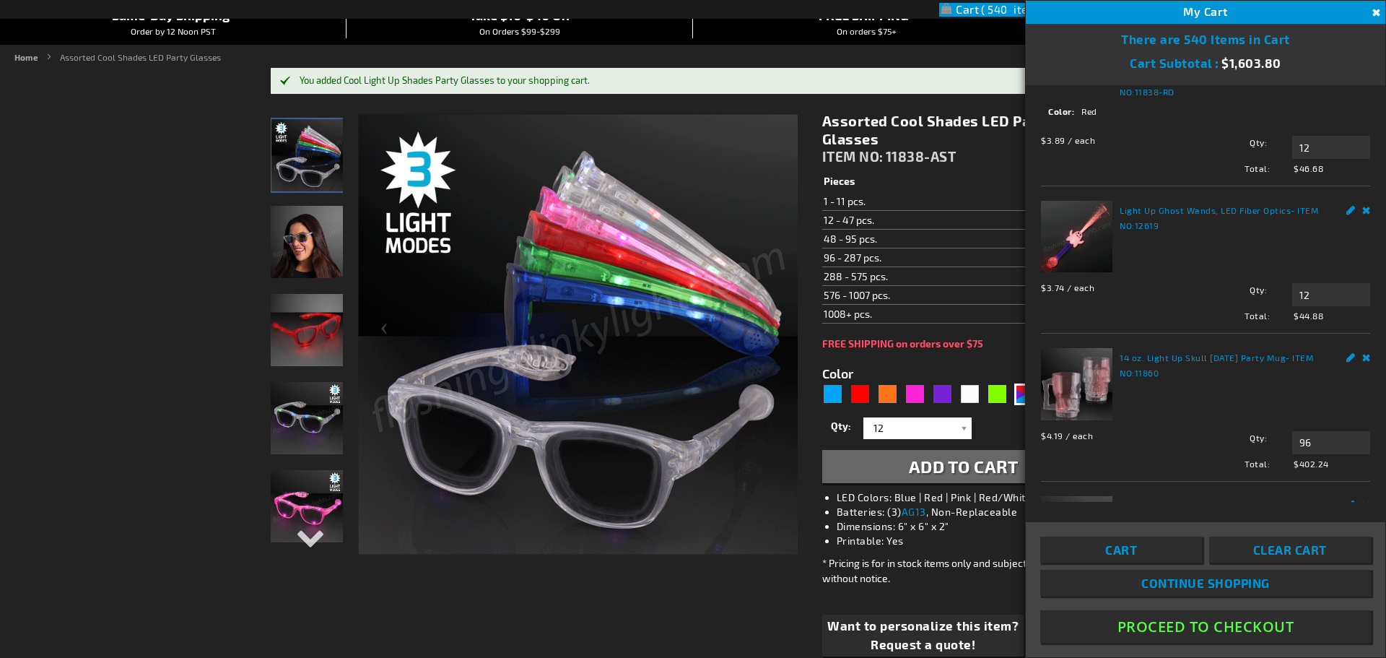
scroll to position [433, 0]
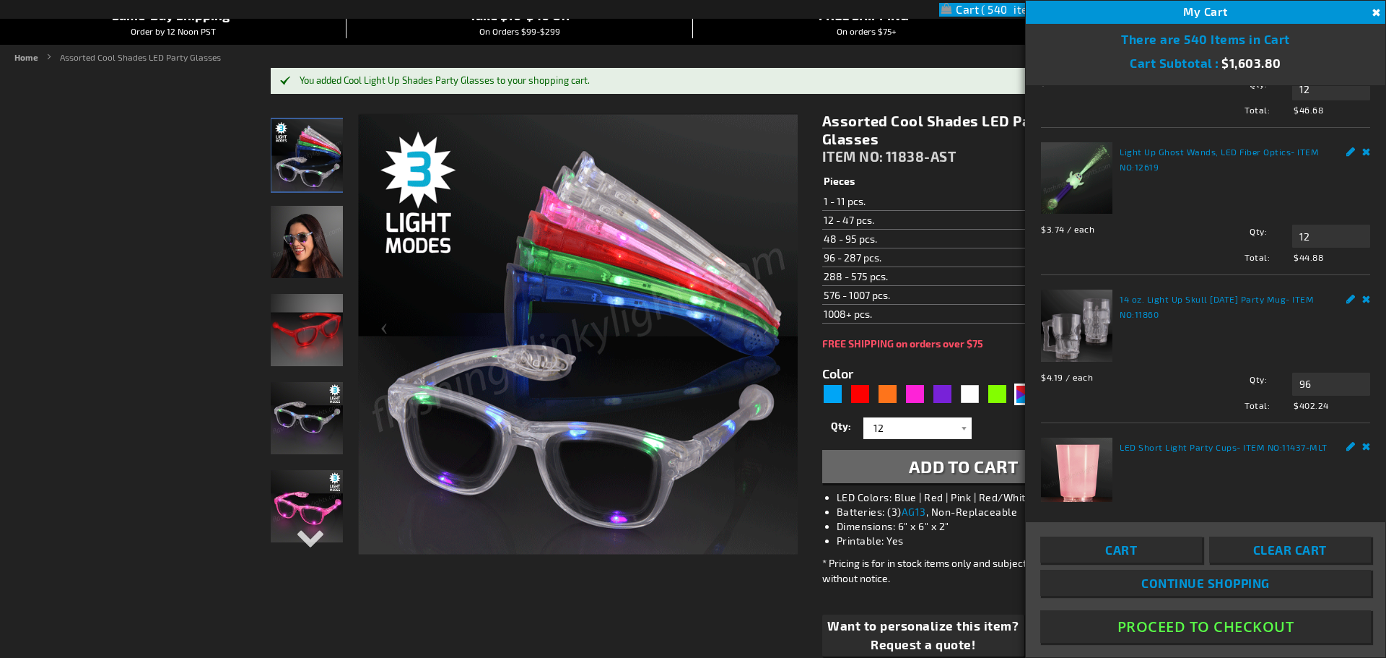
click at [1363, 24] on link "Remove" at bounding box center [1367, 16] width 9 height 15
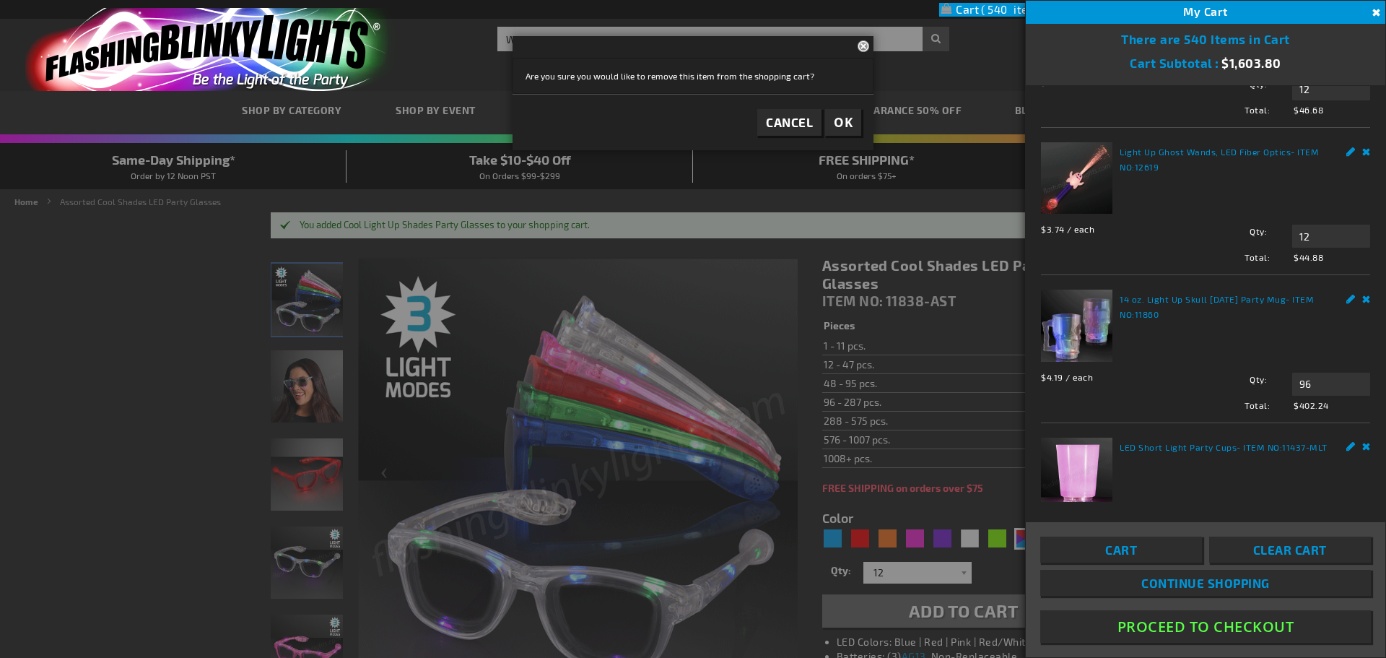
click at [1363, 24] on link "Remove" at bounding box center [1367, 16] width 9 height 15
click at [832, 123] on button "OK" at bounding box center [843, 122] width 36 height 27
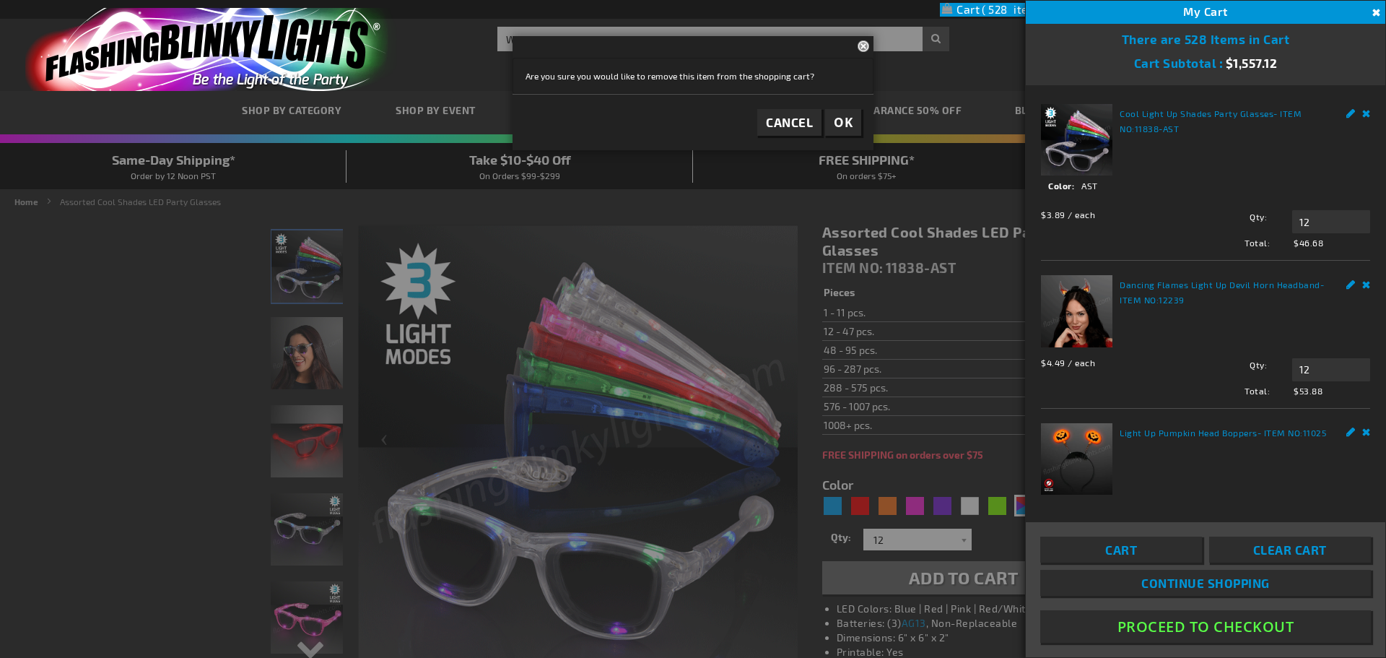
click at [844, 123] on span "OK" at bounding box center [843, 122] width 19 height 17
click at [862, 47] on button "Close" at bounding box center [866, 45] width 16 height 19
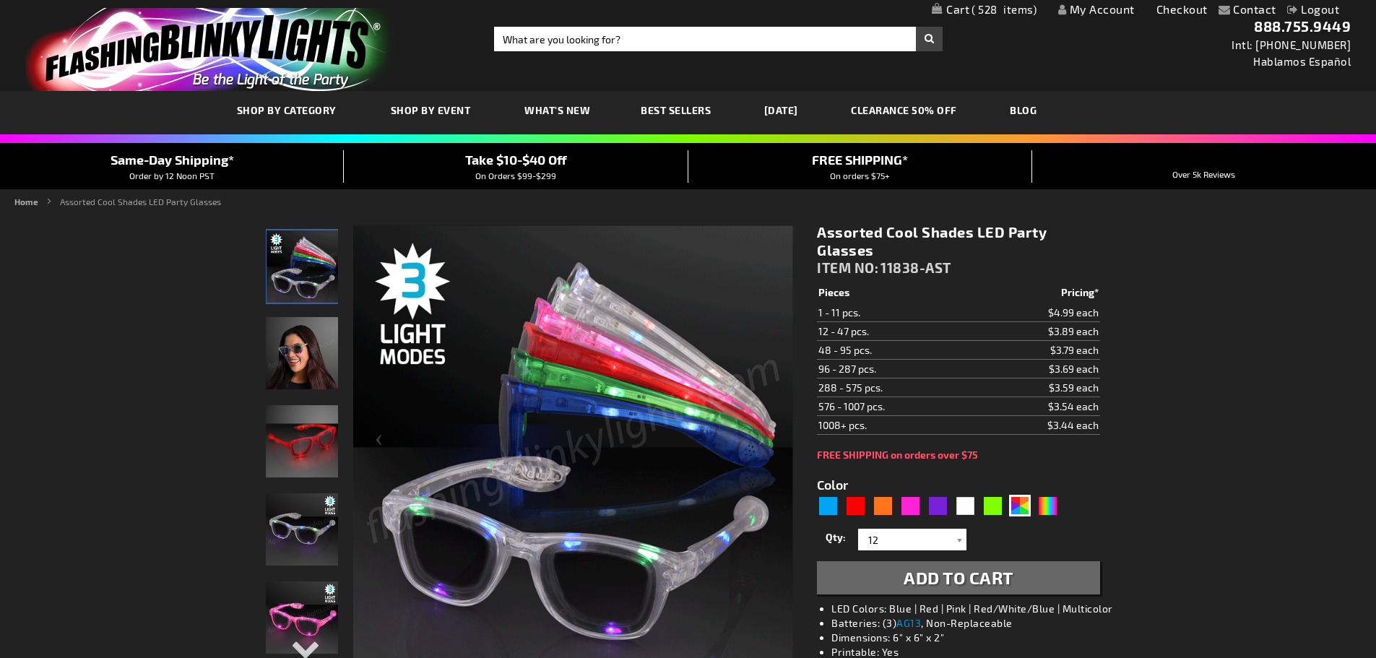
click at [978, 14] on span "528" at bounding box center [1003, 9] width 65 height 13
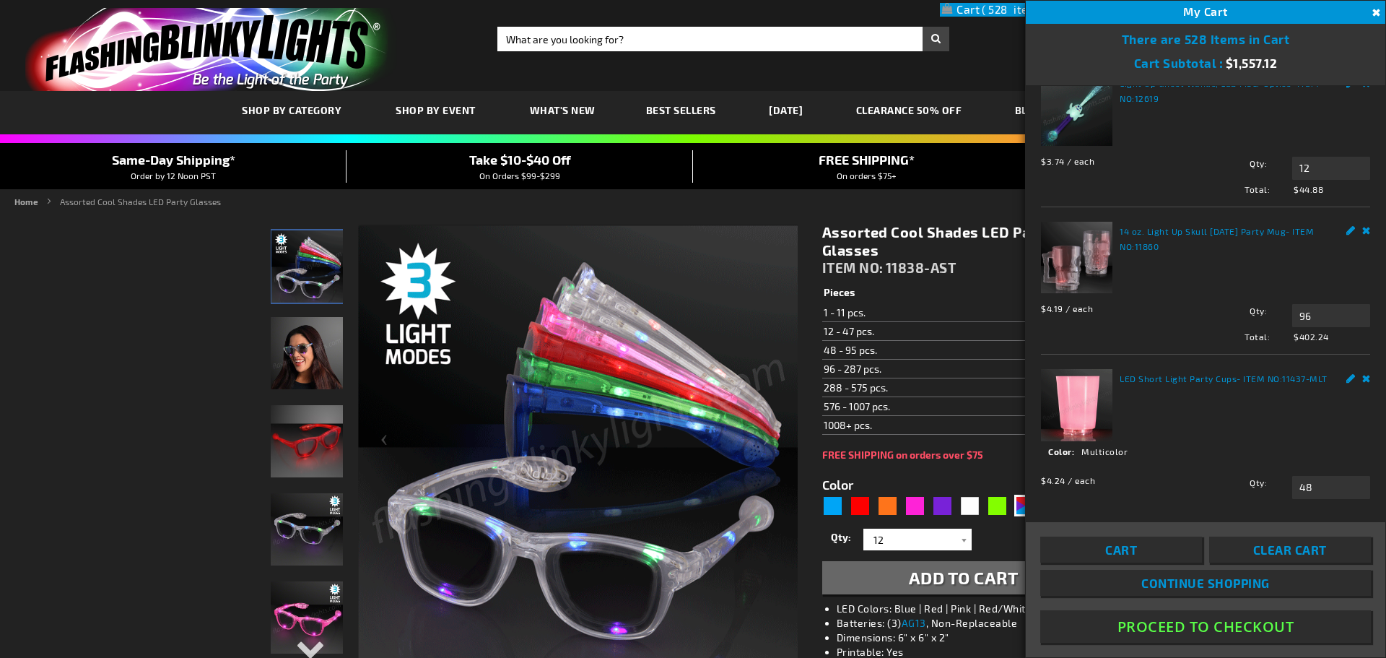
scroll to position [505, 0]
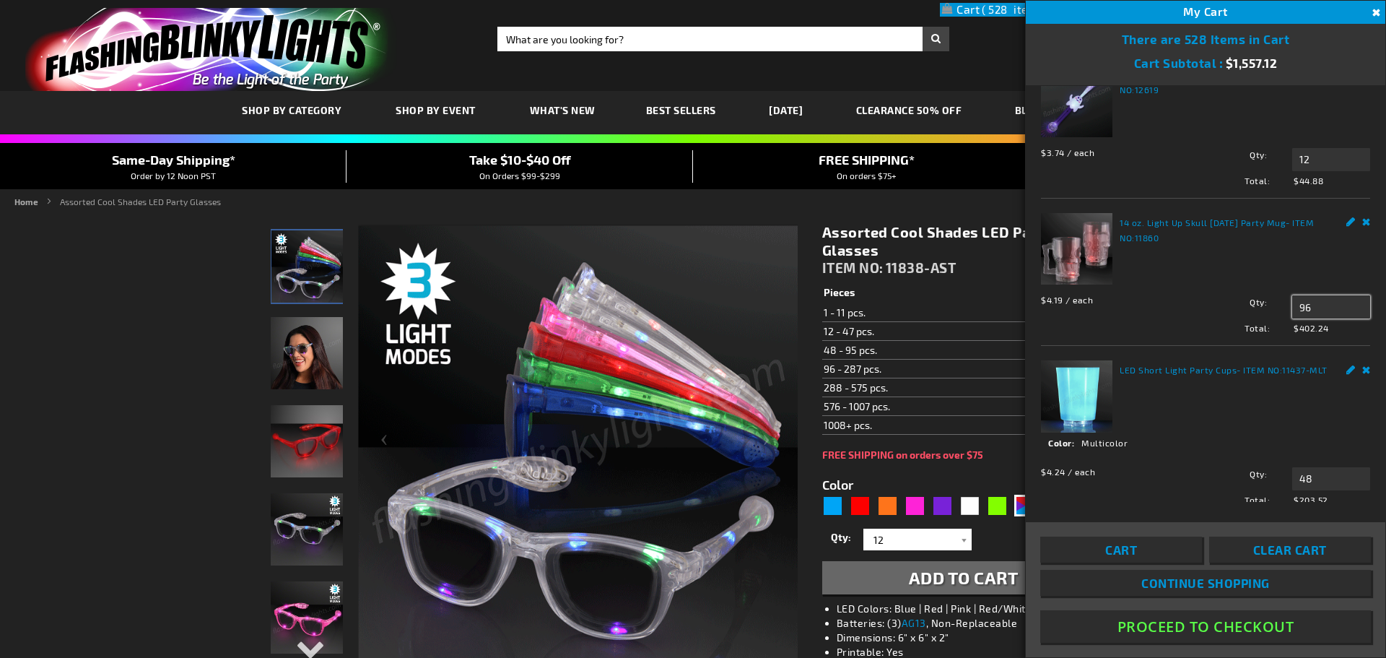
drag, startPoint x: 1311, startPoint y: 291, endPoint x: 1241, endPoint y: 292, distance: 70.1
click at [1241, 295] on div "Qty 96 Update" at bounding box center [1279, 306] width 181 height 23
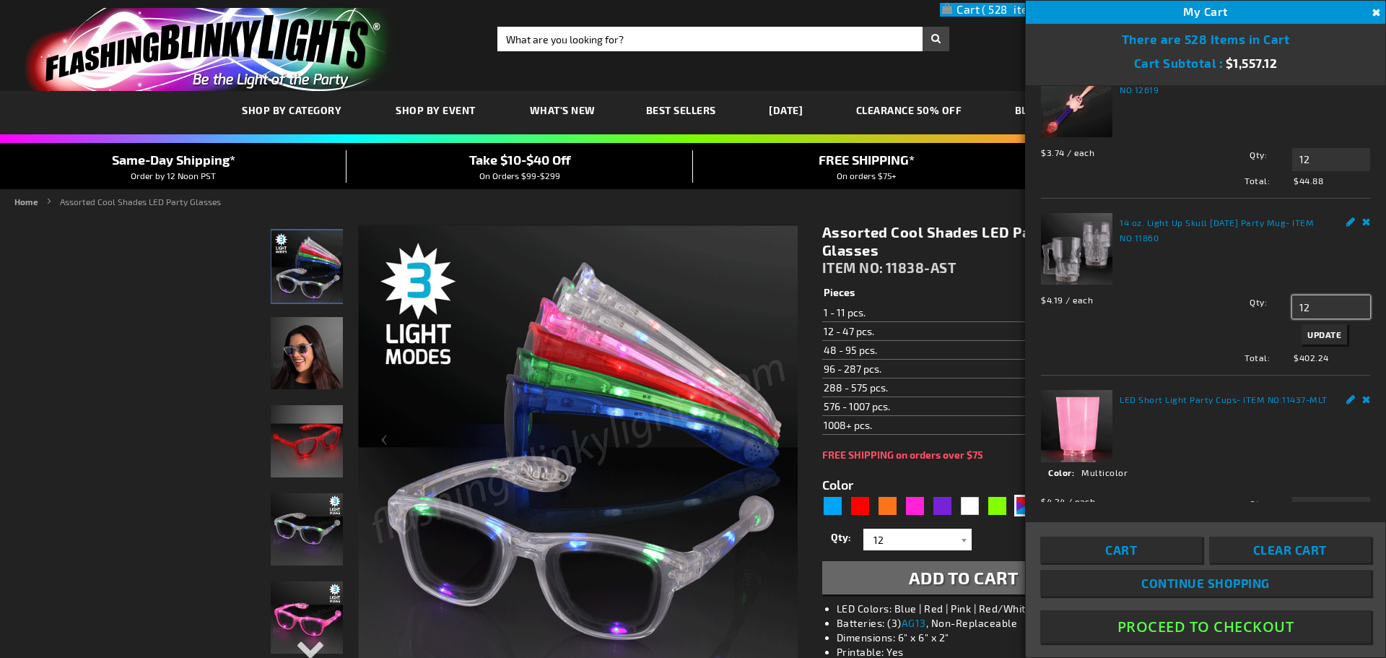
type input "12"
click at [1320, 329] on span "Update" at bounding box center [1325, 334] width 34 height 10
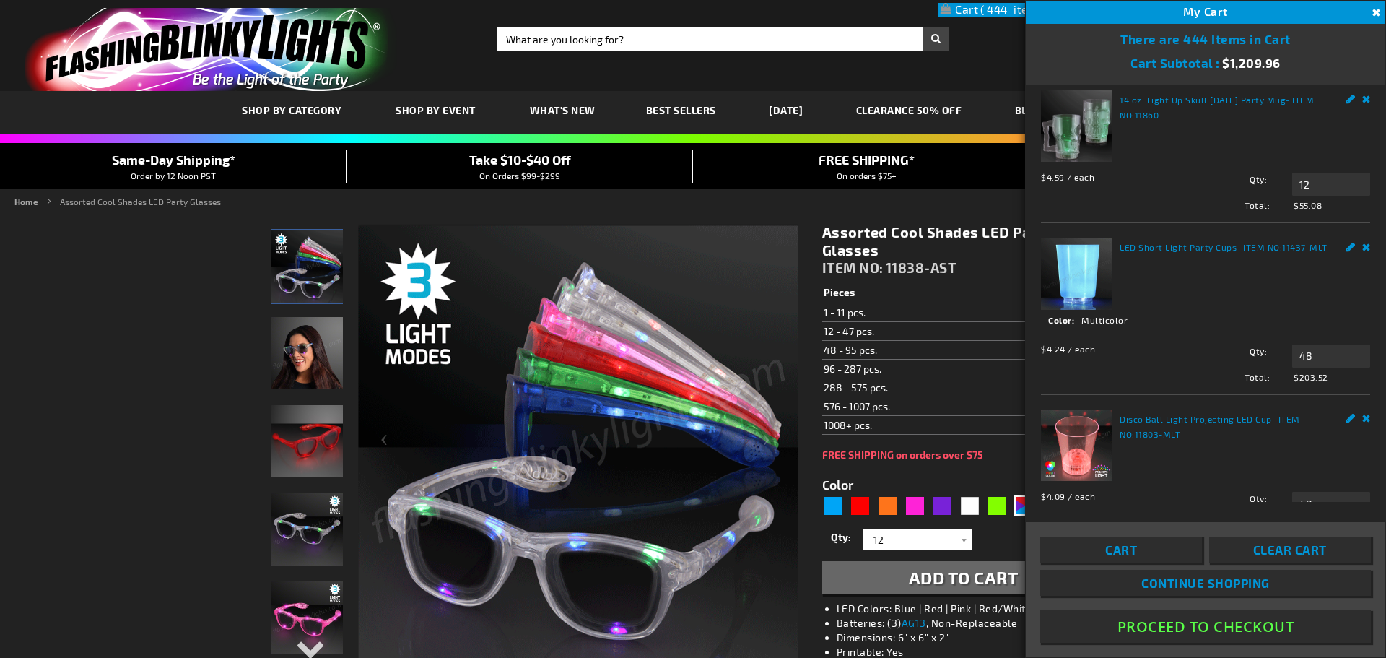
scroll to position [650, 0]
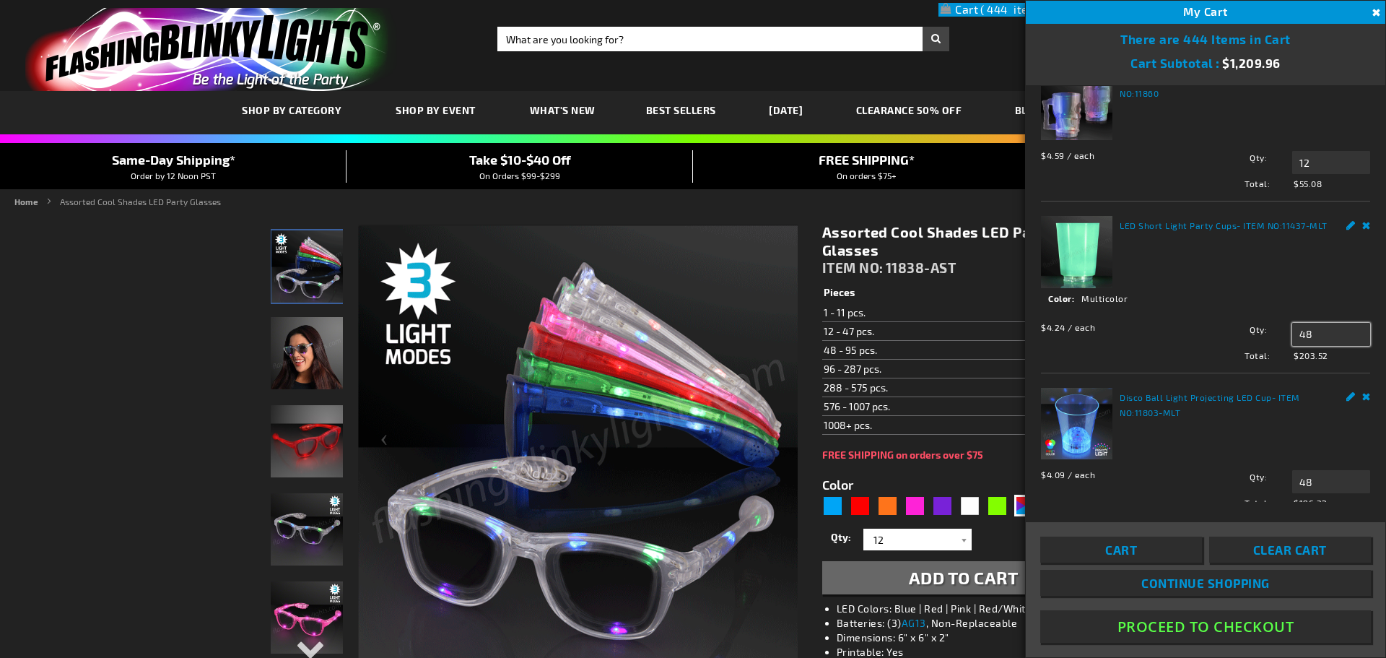
drag, startPoint x: 1316, startPoint y: 324, endPoint x: 1251, endPoint y: 324, distance: 65.7
click at [1251, 324] on div "Qty 48 Update" at bounding box center [1279, 334] width 181 height 23
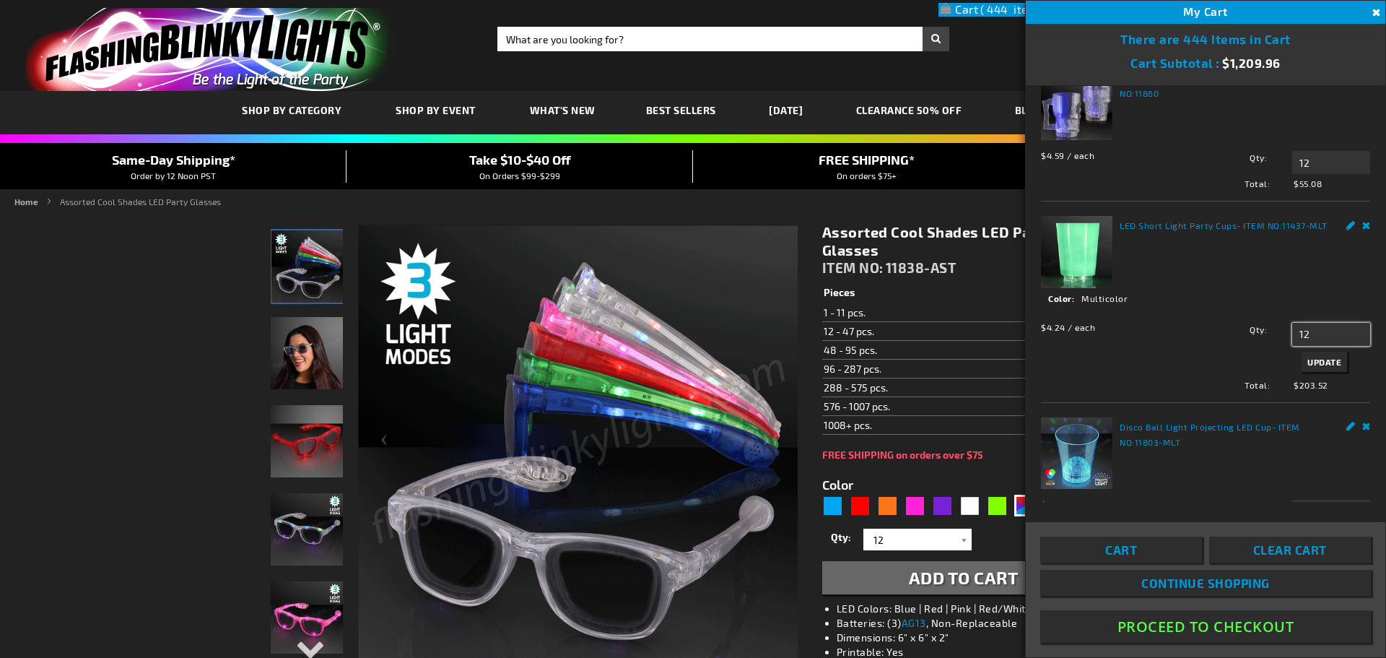
type input "12"
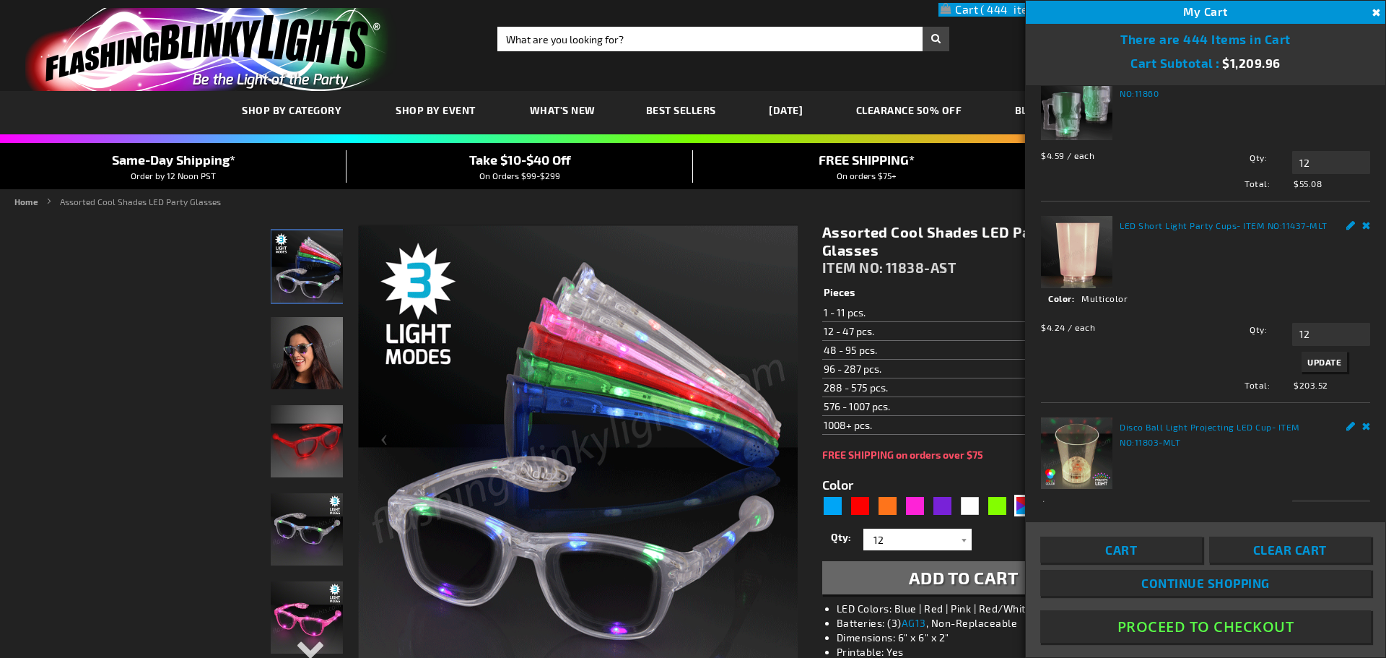
click at [1309, 357] on span "Update" at bounding box center [1325, 362] width 34 height 10
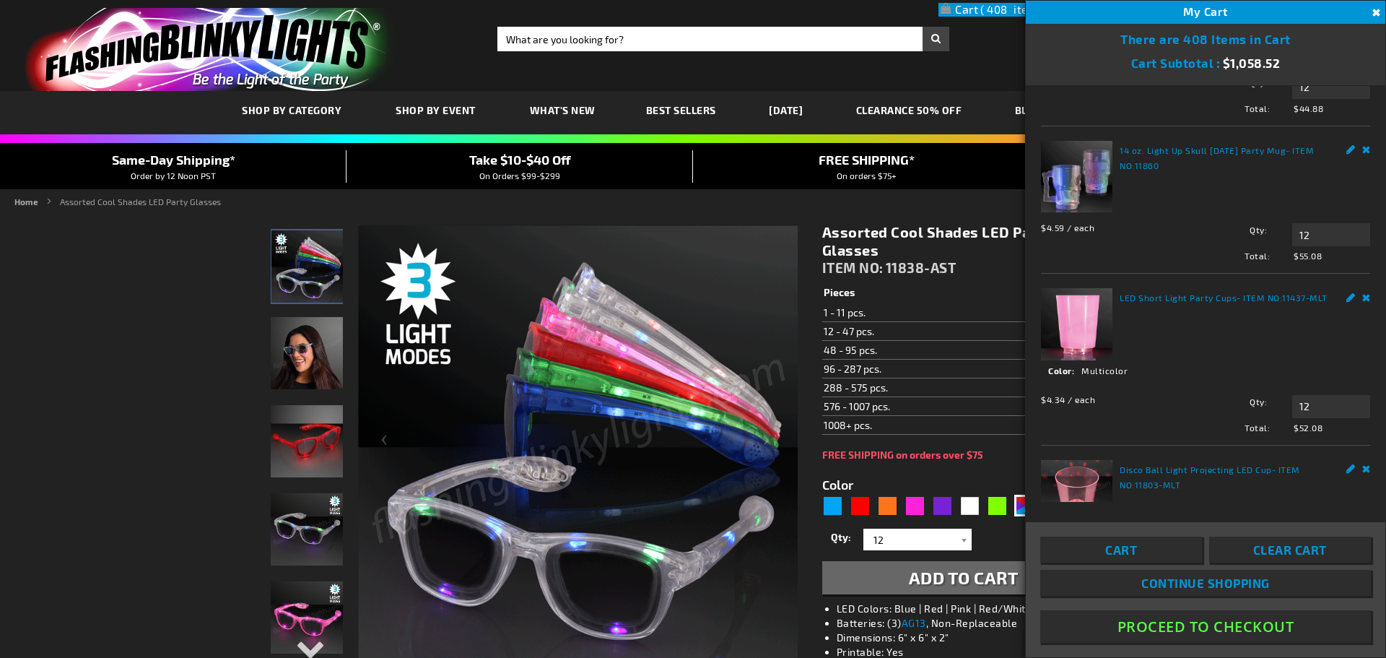
scroll to position [722, 0]
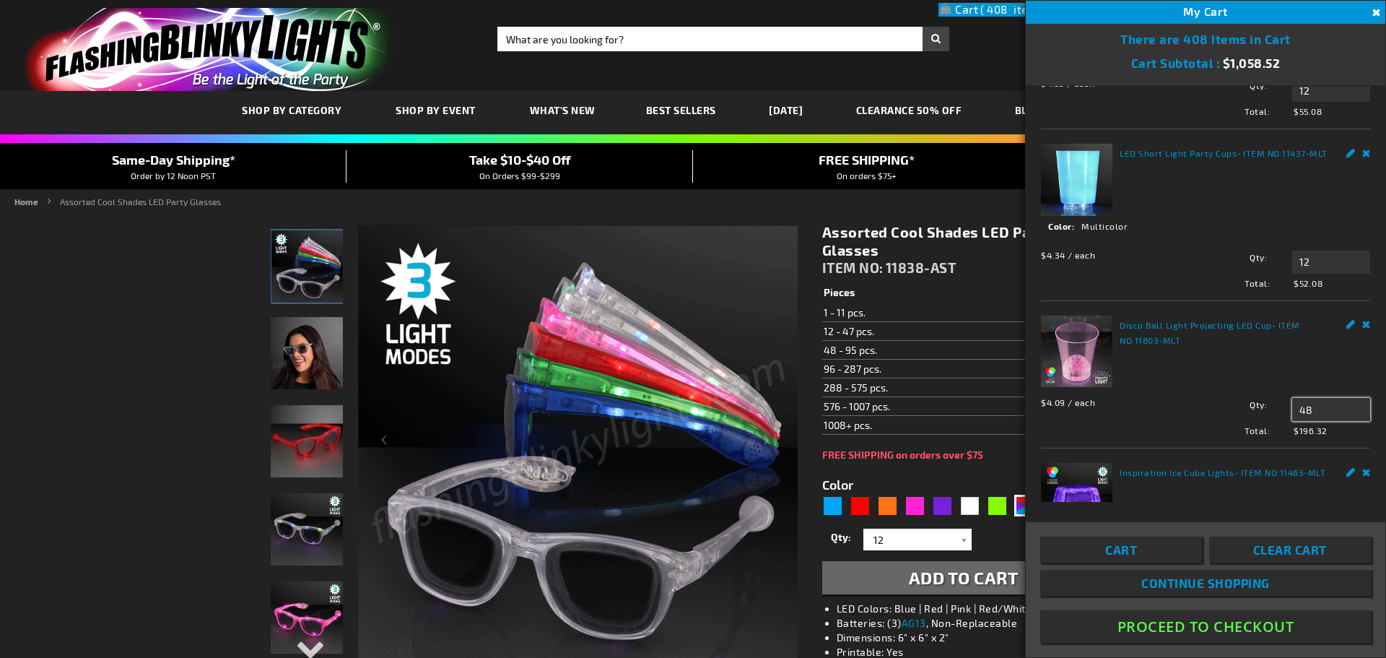
drag, startPoint x: 1312, startPoint y: 394, endPoint x: 1233, endPoint y: 399, distance: 78.9
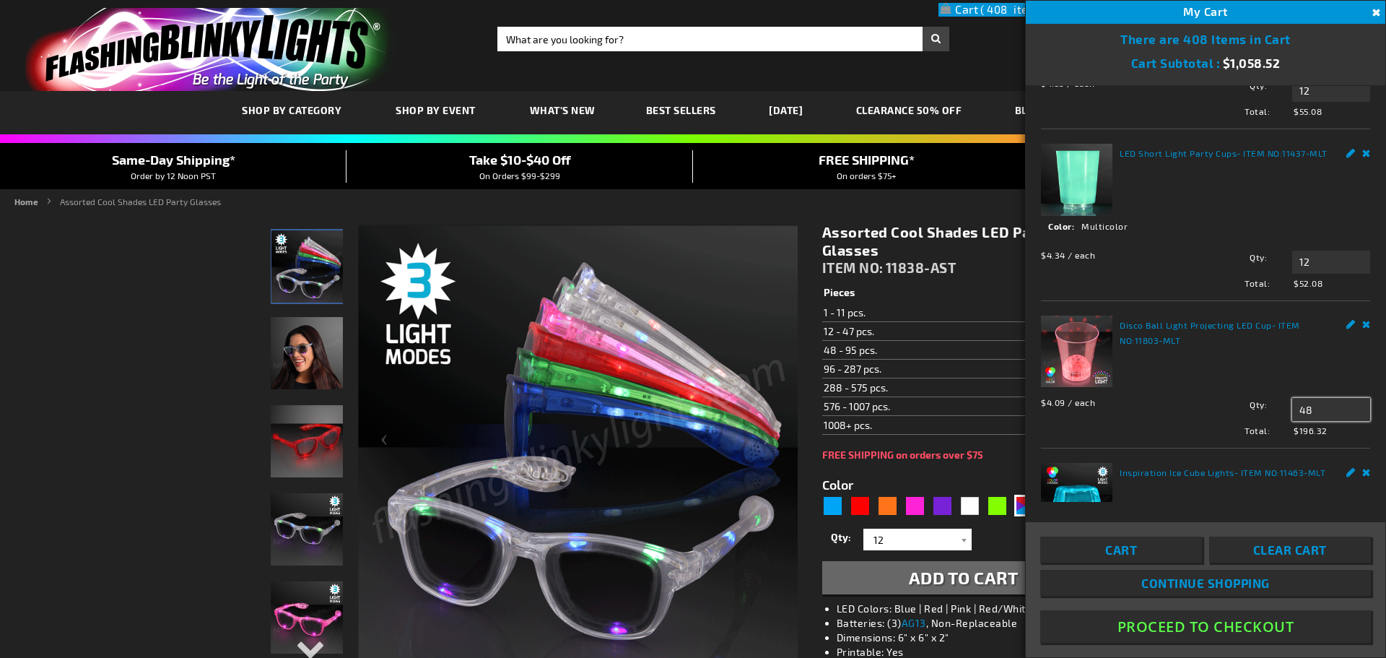
click at [1233, 399] on div "Qty 48 Update" at bounding box center [1279, 409] width 181 height 23
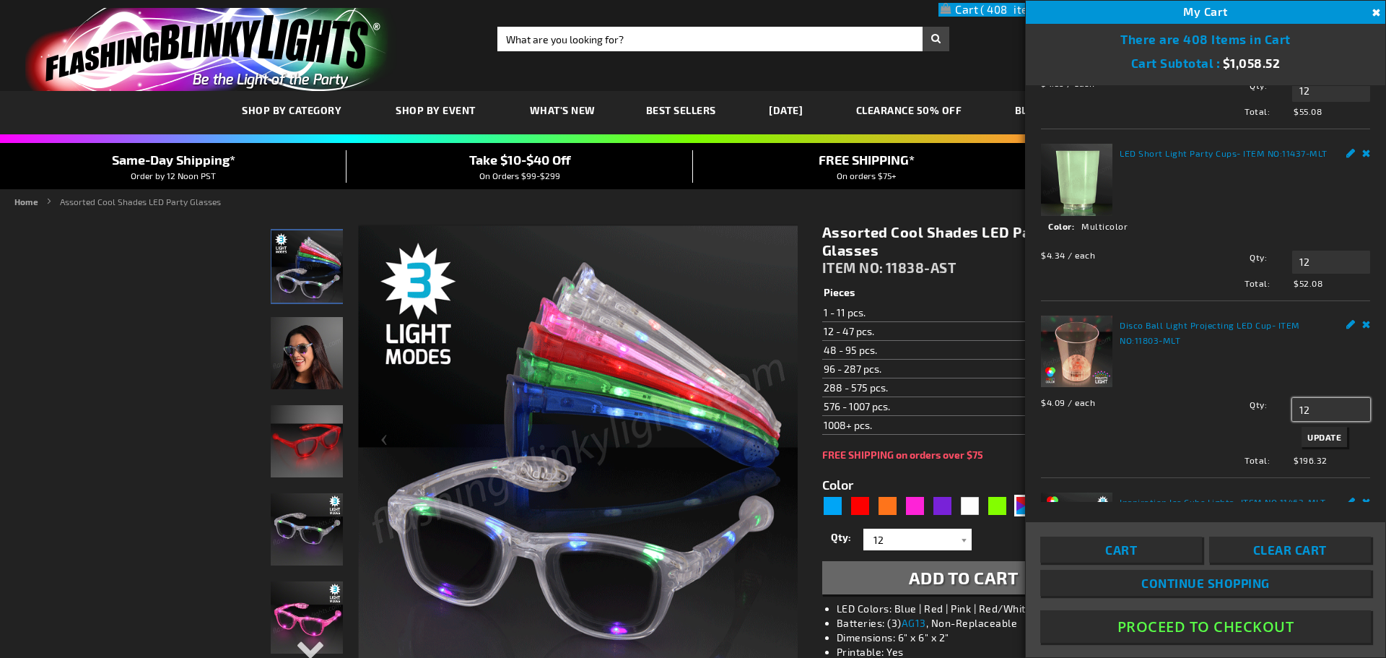
type input "12"
click at [1321, 432] on span "Update" at bounding box center [1325, 437] width 34 height 10
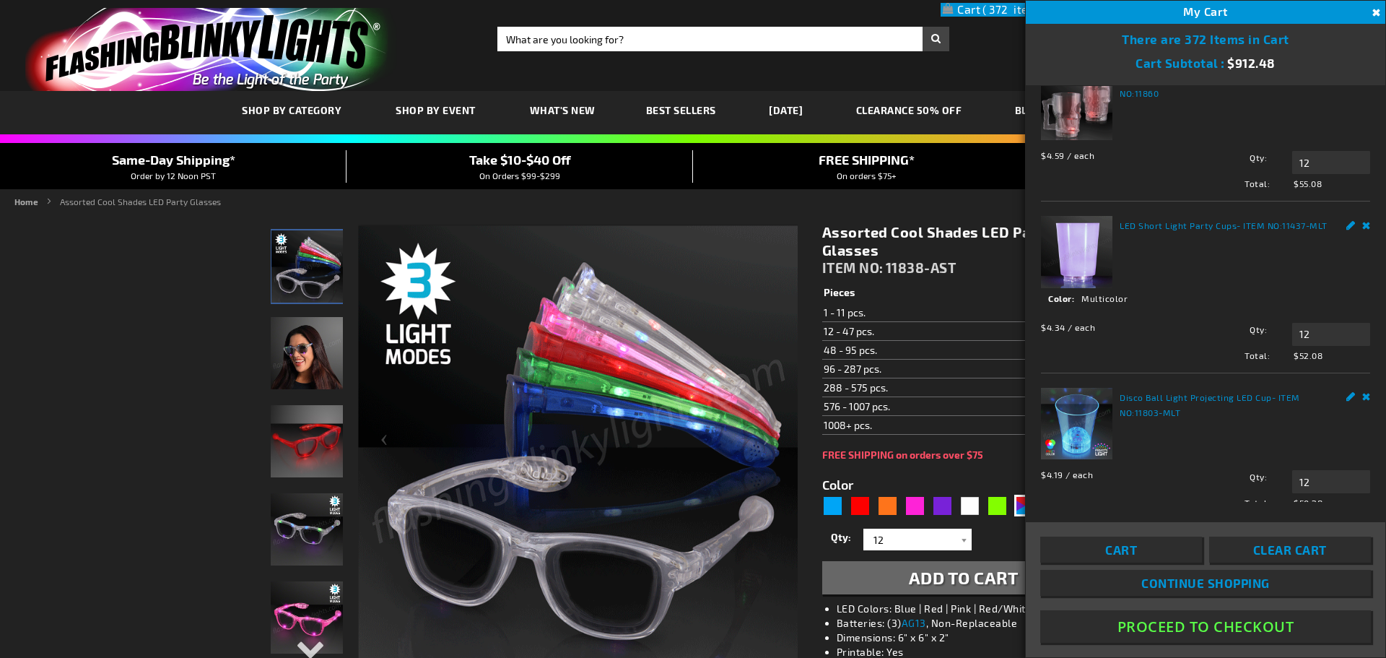
scroll to position [834, 0]
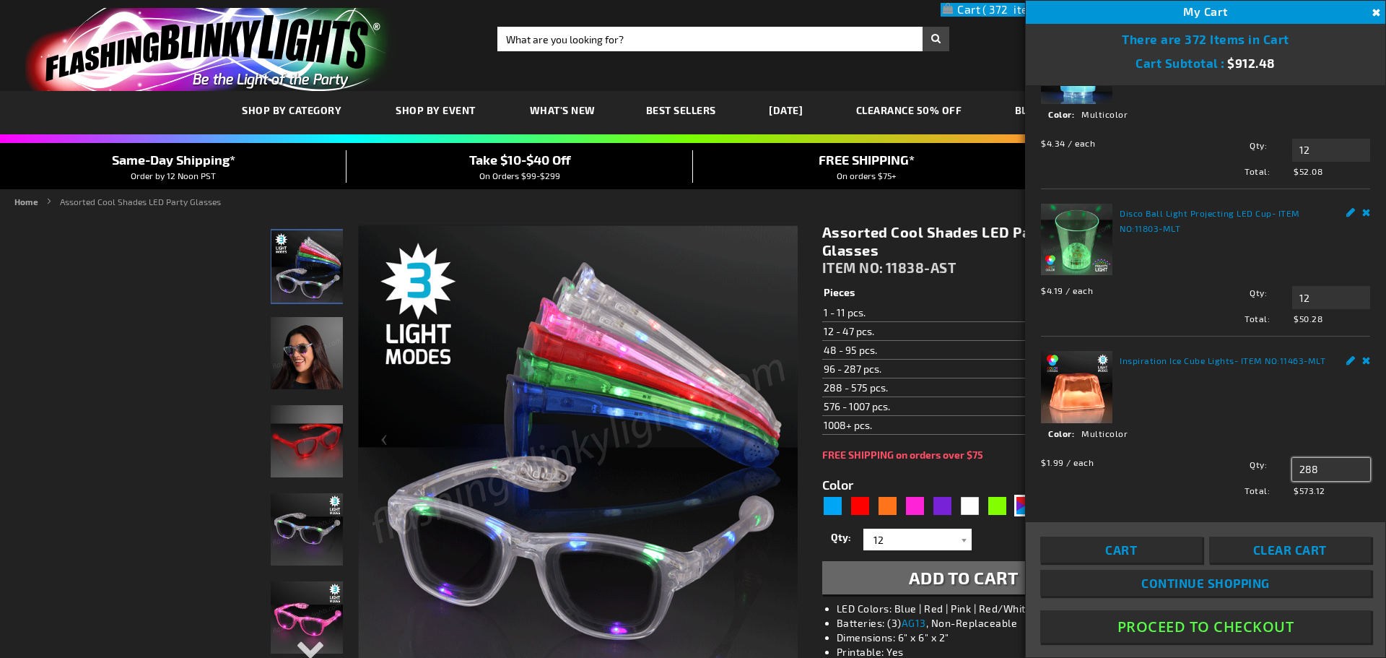
drag, startPoint x: 1324, startPoint y: 451, endPoint x: 1231, endPoint y: 460, distance: 92.9
click at [1231, 460] on div "$1.99 / each Total: $573.12 Qty 288 Update" at bounding box center [1205, 474] width 329 height 46
type input "96"
click at [1309, 492] on span "Update" at bounding box center [1325, 497] width 34 height 10
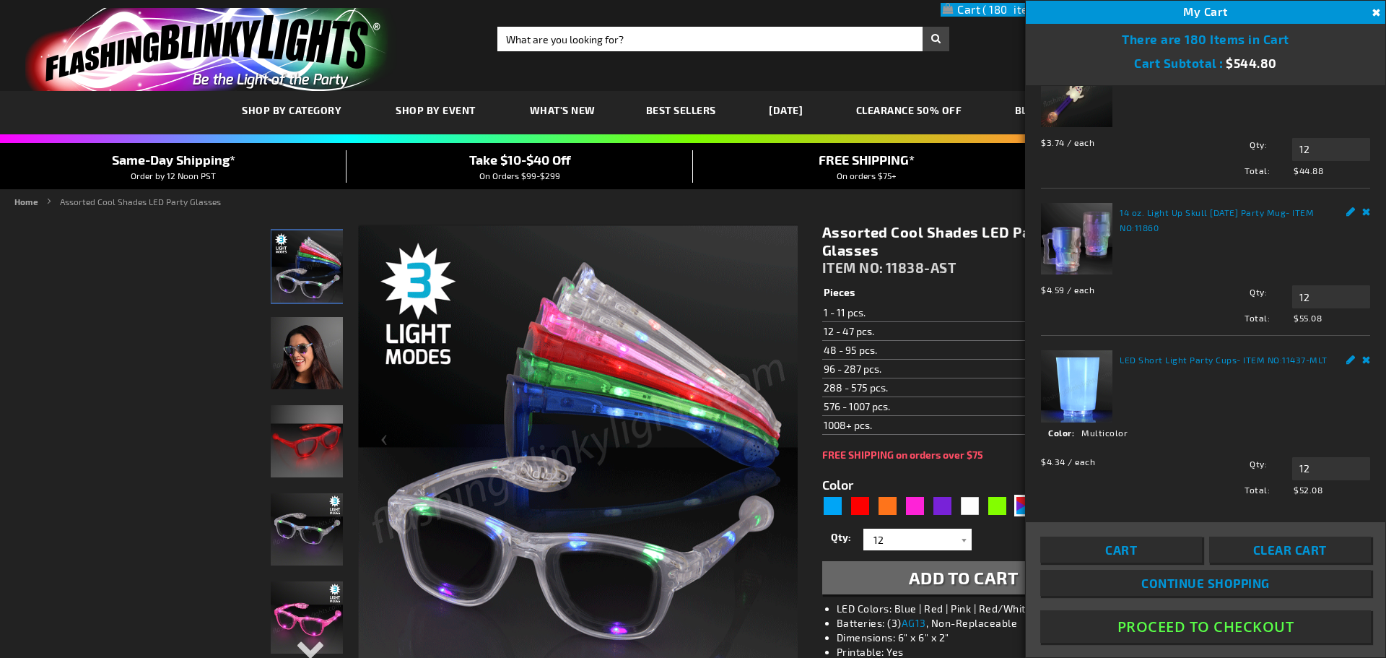
scroll to position [473, 0]
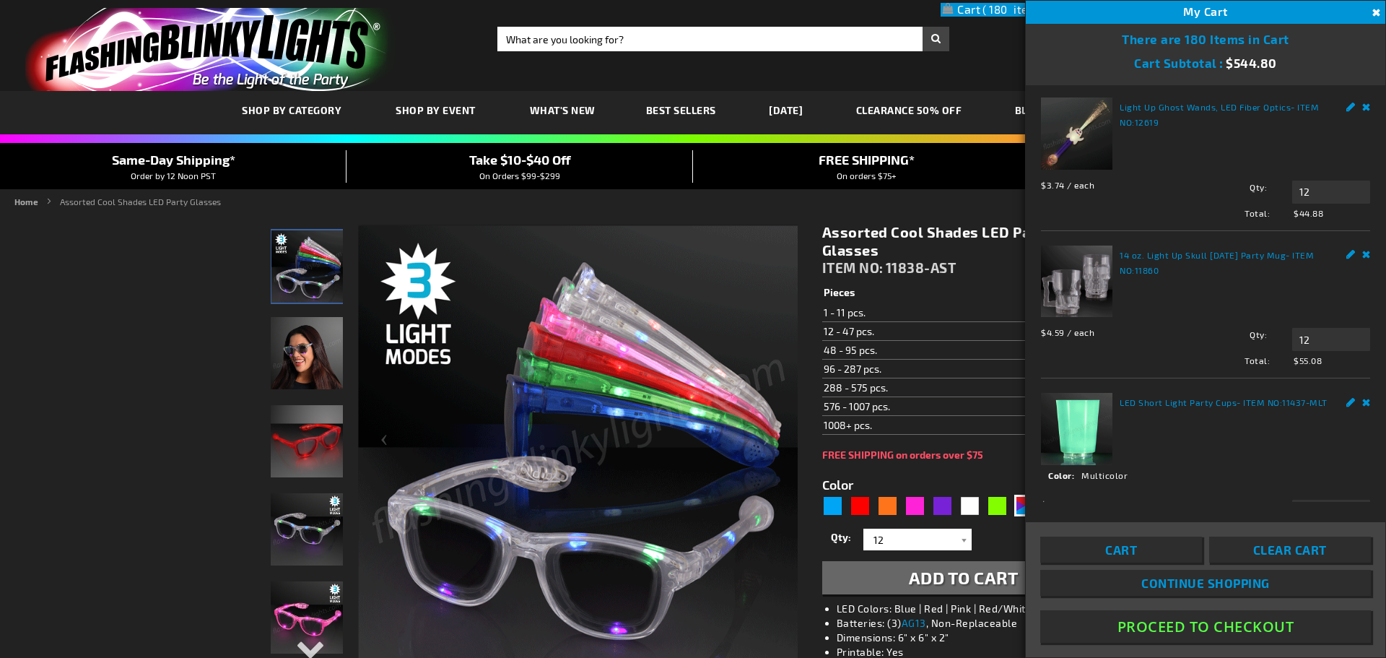
click at [1131, 395] on strong "LED Short Light Party Cups - ITEM NO: 11437-MLT" at bounding box center [1225, 401] width 211 height 15
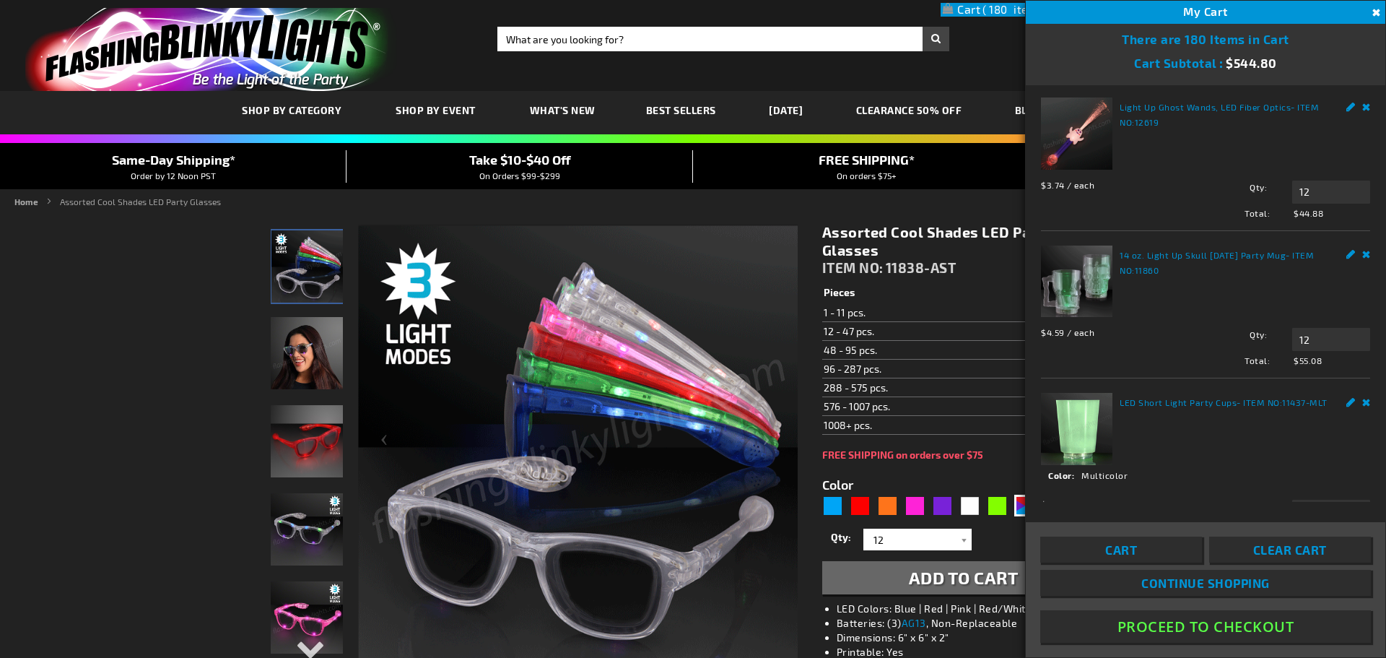
click at [1085, 409] on img at bounding box center [1076, 428] width 71 height 71
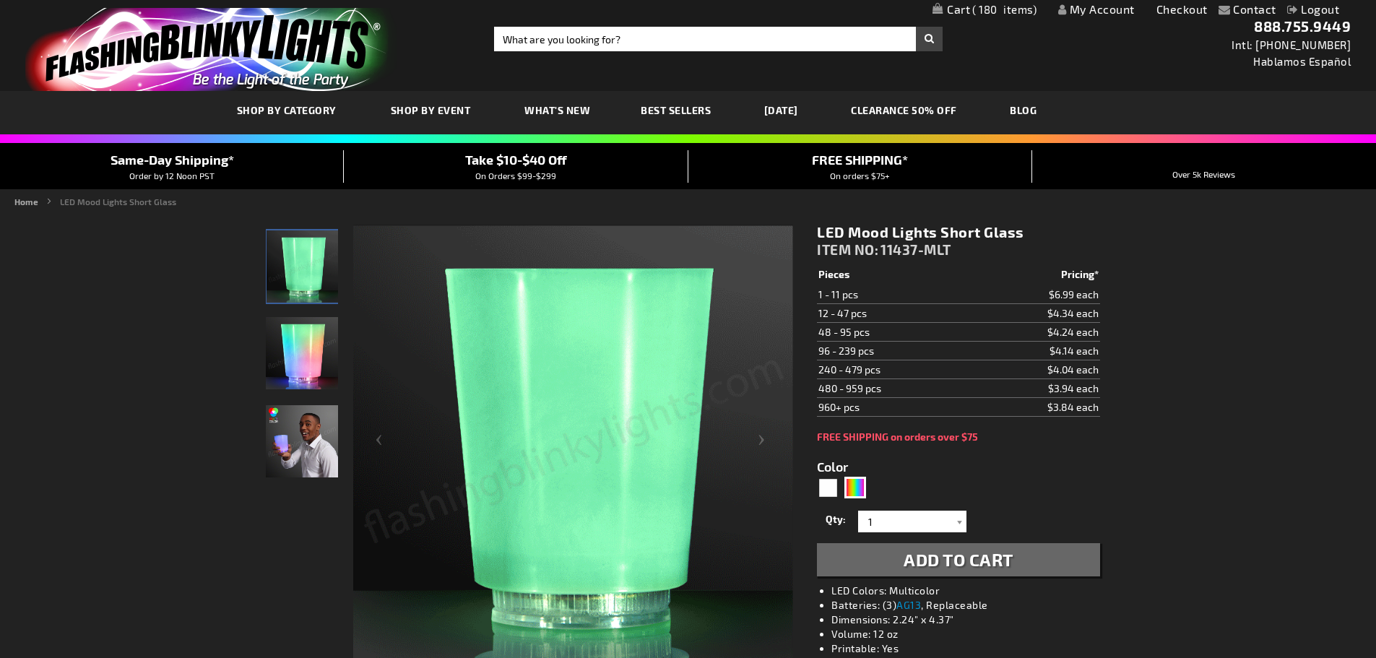
click at [311, 438] on img "Man displaying LED Mood Light Up Short Glass" at bounding box center [302, 441] width 72 height 72
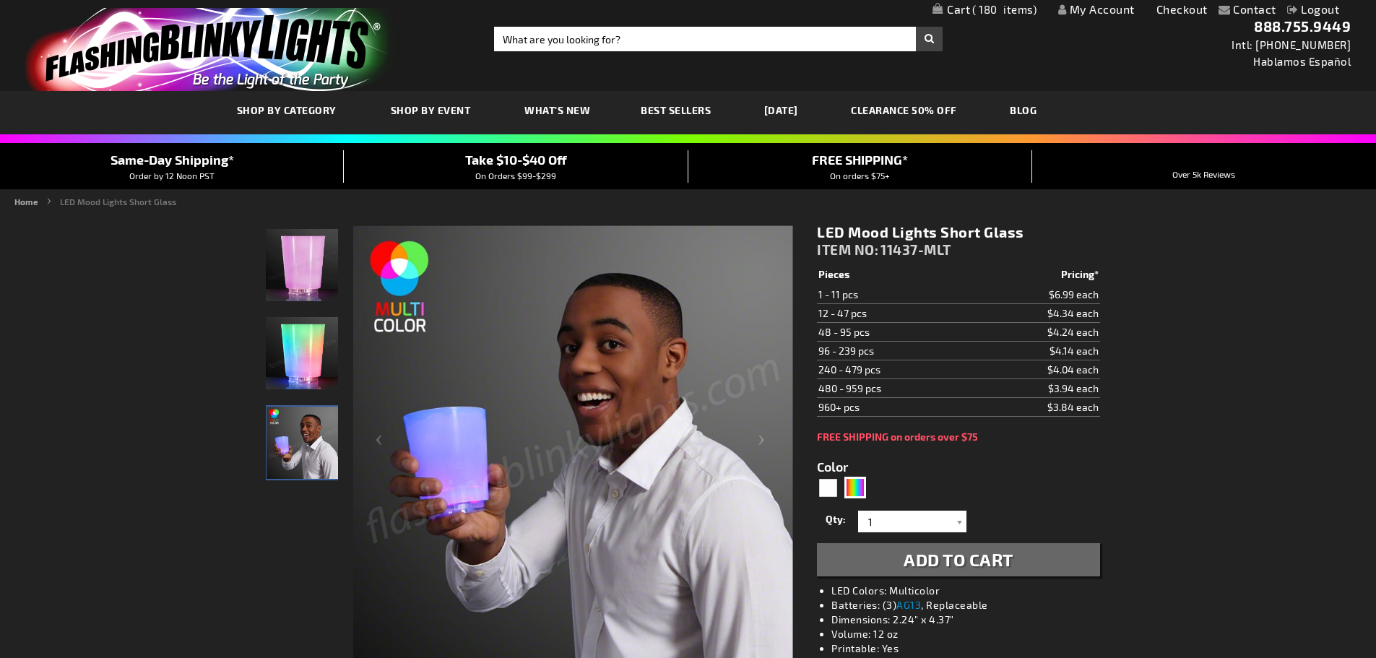
click at [972, 13] on span "180" at bounding box center [1004, 9] width 64 height 13
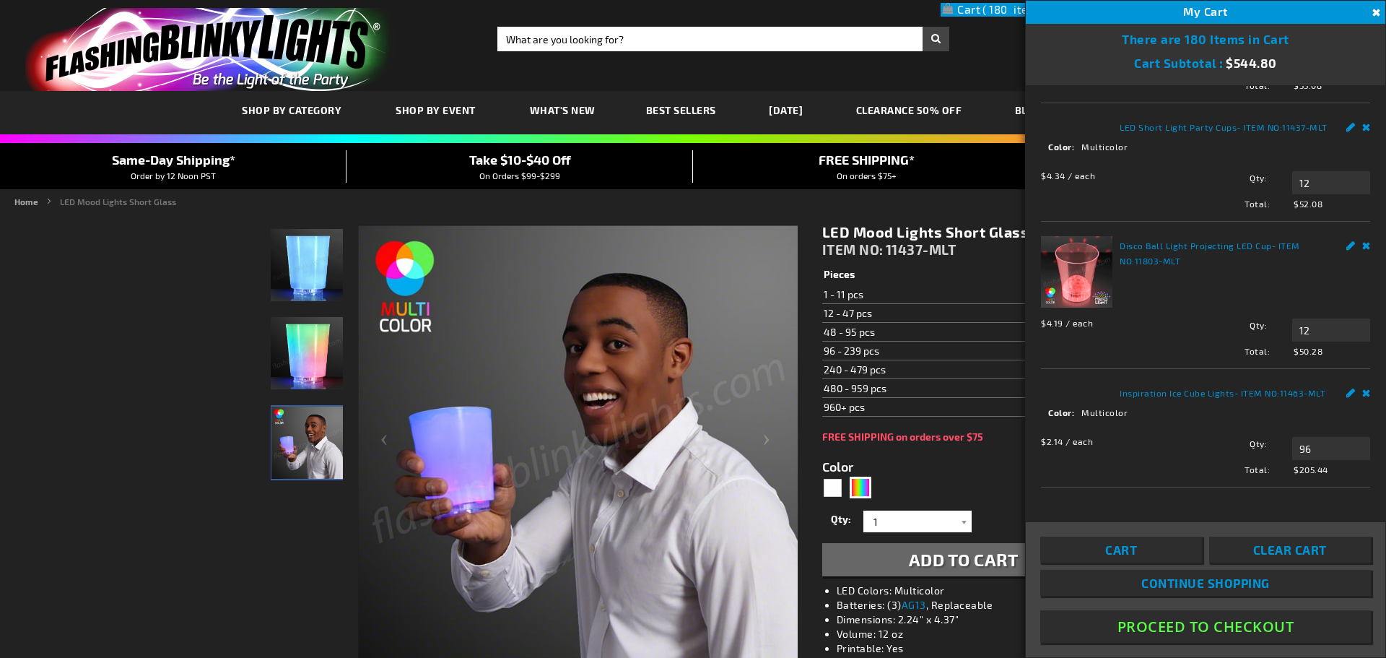
scroll to position [722, 0]
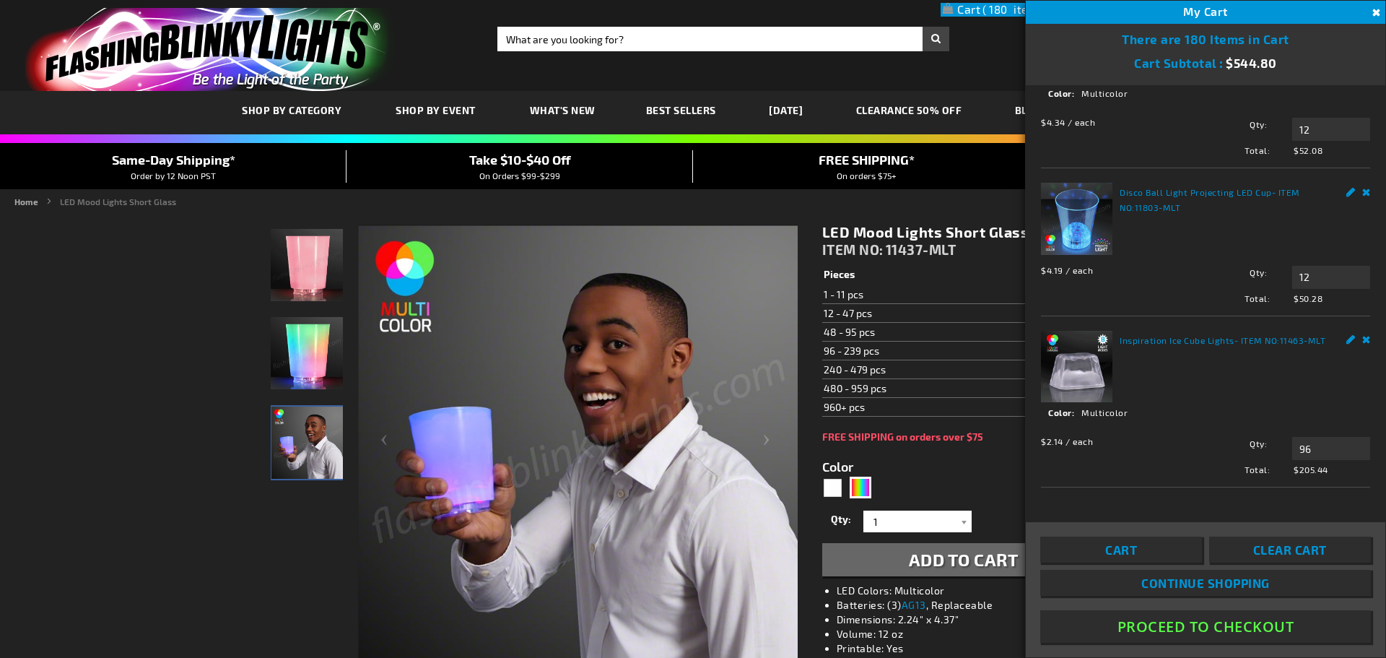
click at [1080, 254] on img at bounding box center [1076, 218] width 71 height 71
click at [1131, 214] on strong "Disco Ball Light Projecting LED Cup - ITEM NO: 11803-MLT" at bounding box center [1225, 199] width 211 height 30
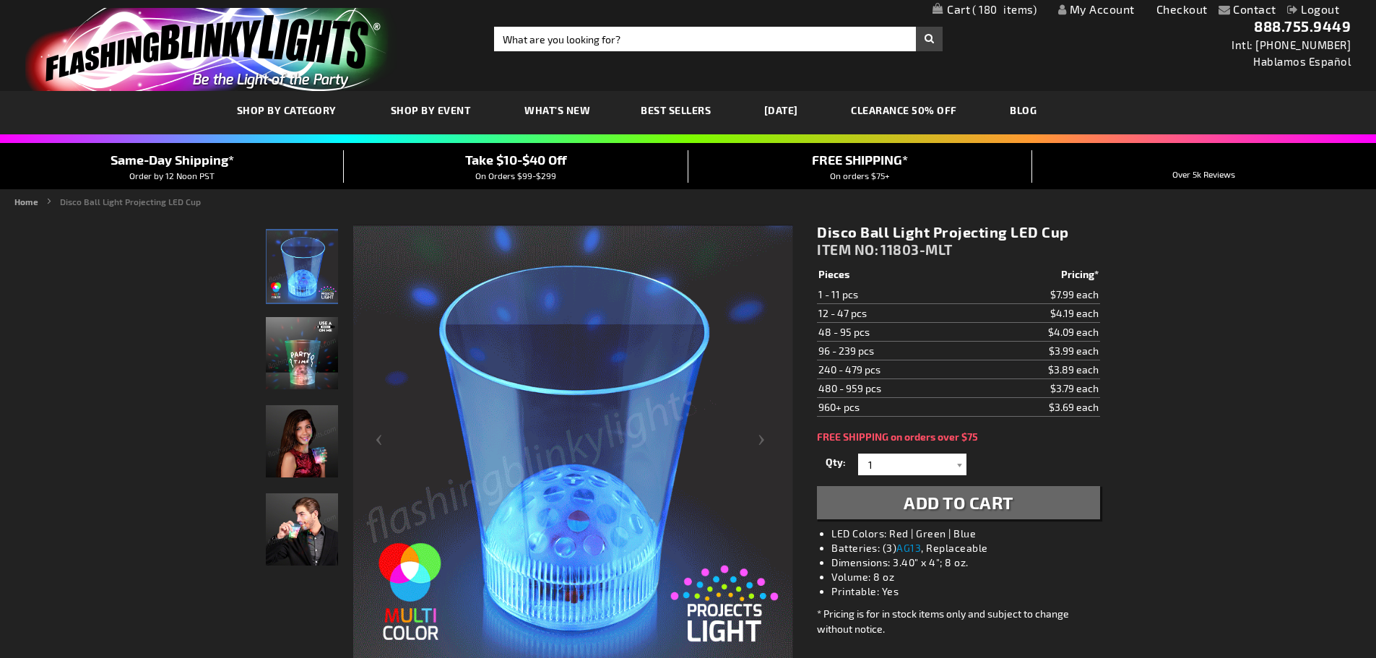
click at [974, 14] on span "180" at bounding box center [1004, 9] width 64 height 13
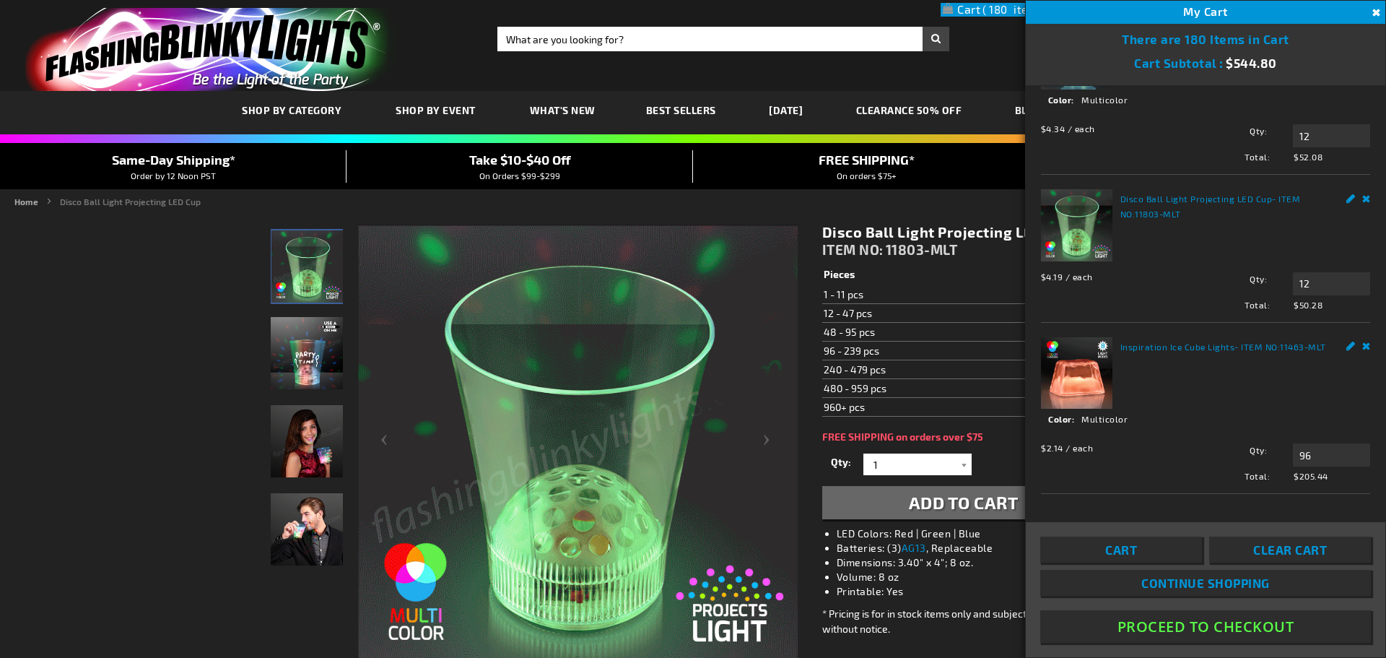
scroll to position [650, 0]
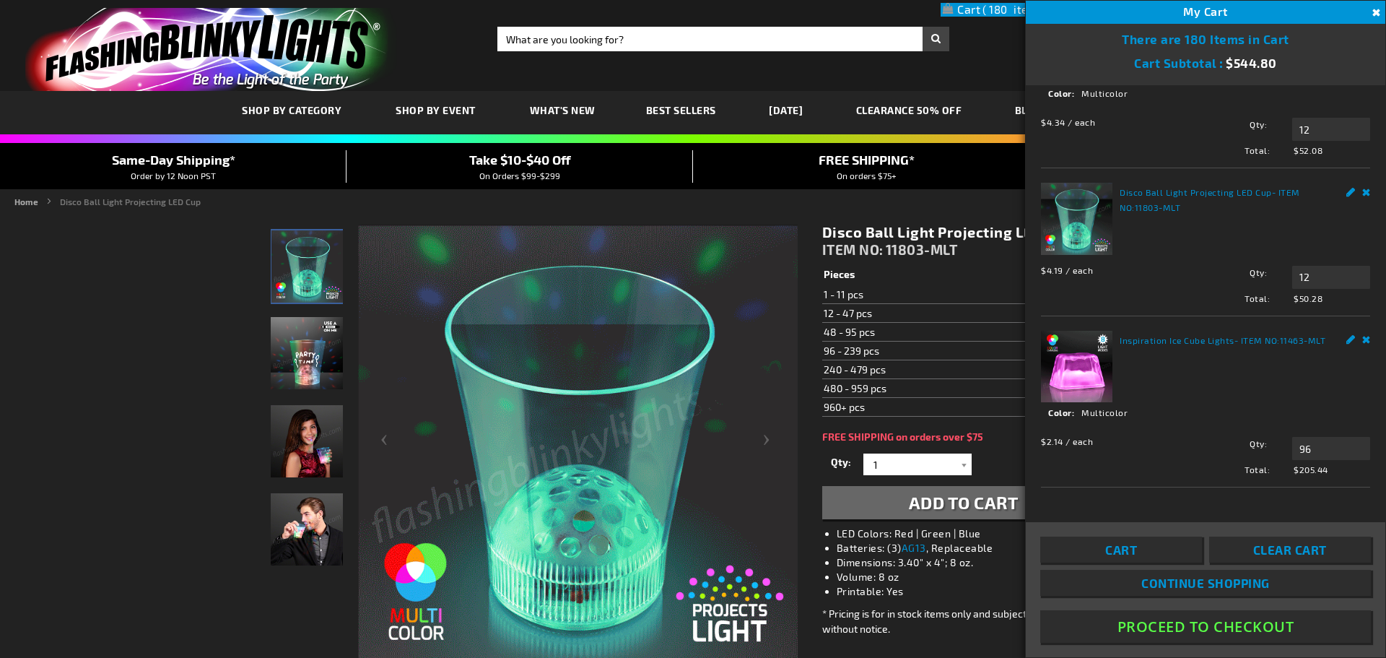
click at [1363, 198] on link "Remove" at bounding box center [1367, 190] width 9 height 15
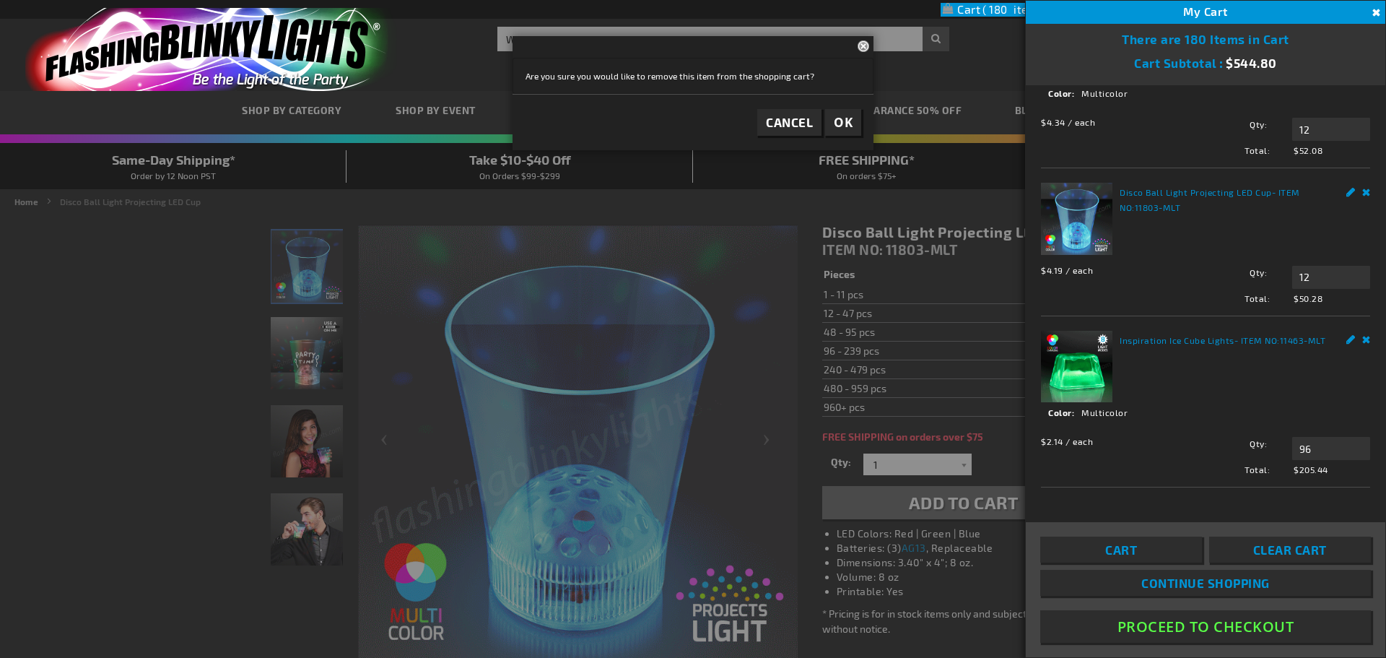
click at [846, 128] on span "OK" at bounding box center [843, 122] width 19 height 17
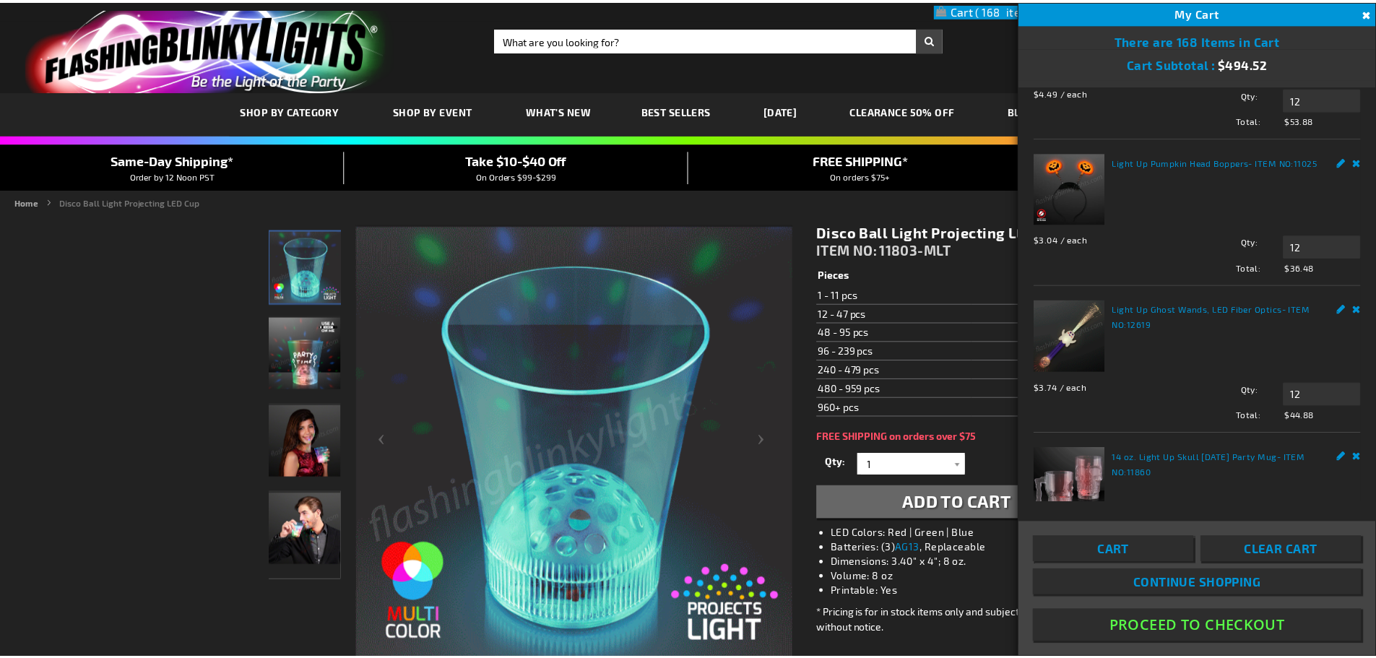
scroll to position [433, 0]
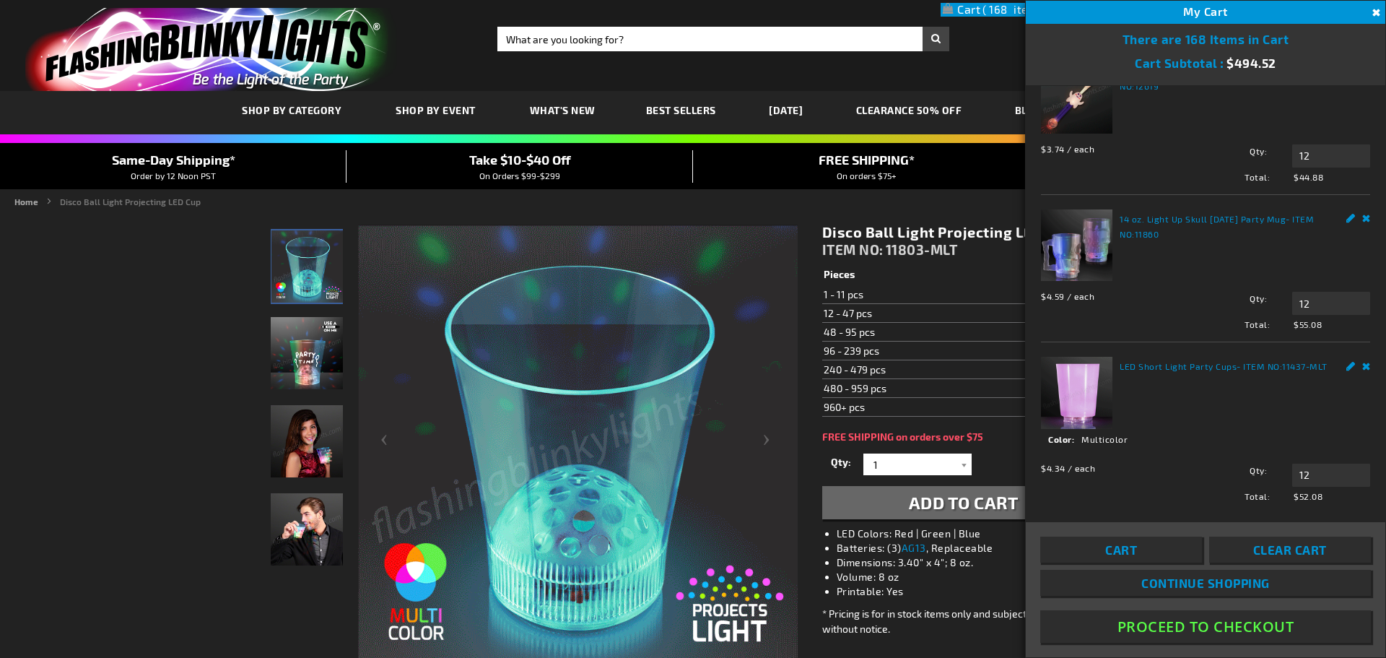
click at [1375, 10] on button "Close" at bounding box center [1375, 13] width 16 height 16
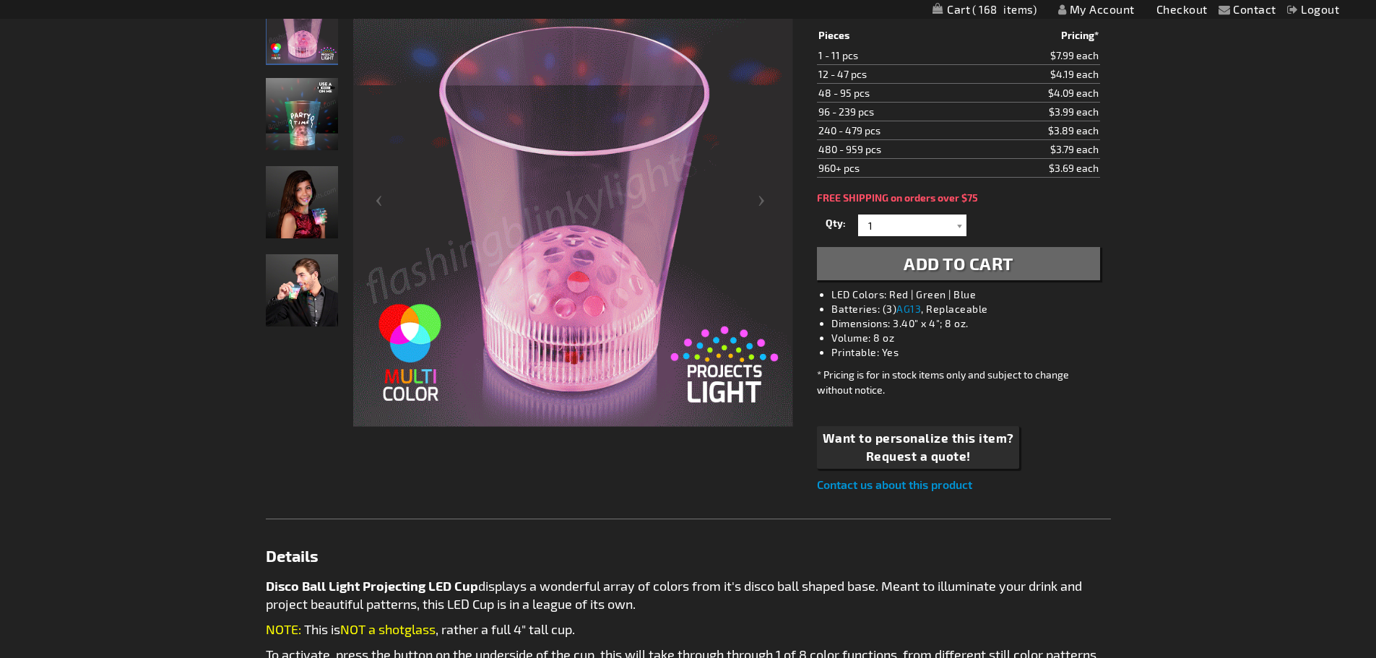
scroll to position [0, 0]
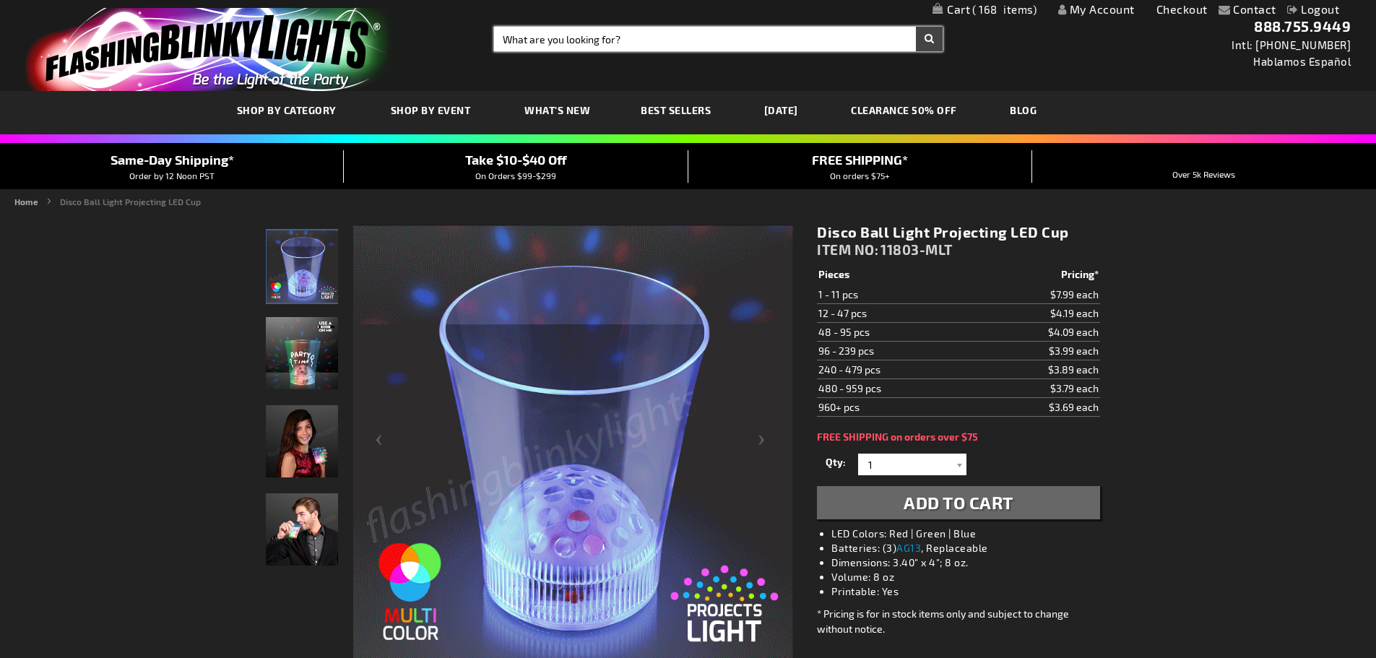
click at [649, 38] on input "Search" at bounding box center [718, 39] width 448 height 25
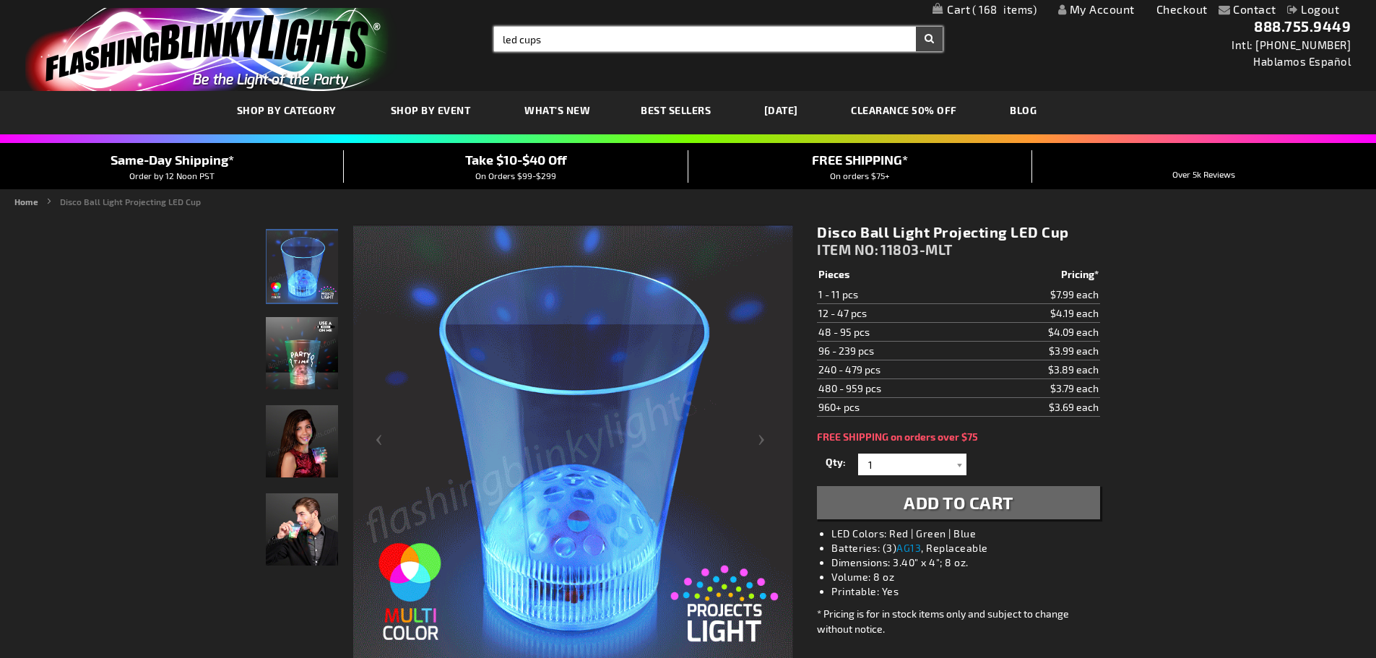
type input "led cups"
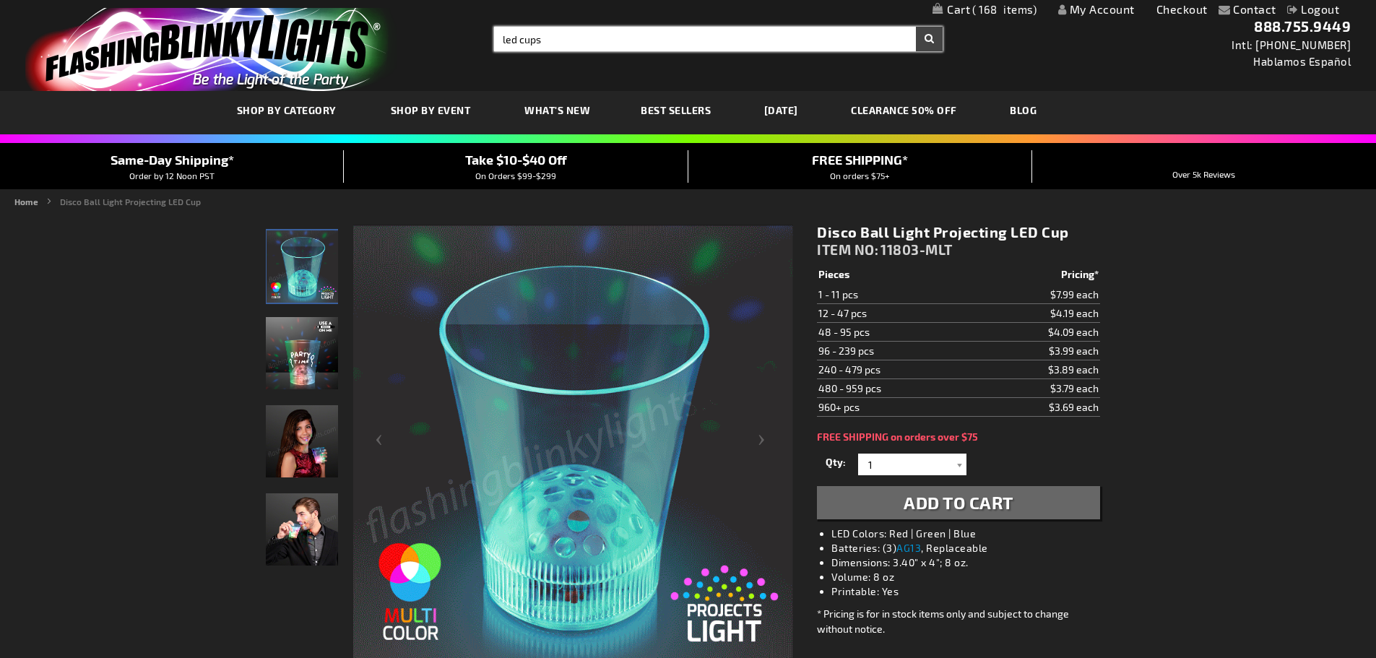
click at [916, 27] on button "Search" at bounding box center [929, 39] width 27 height 25
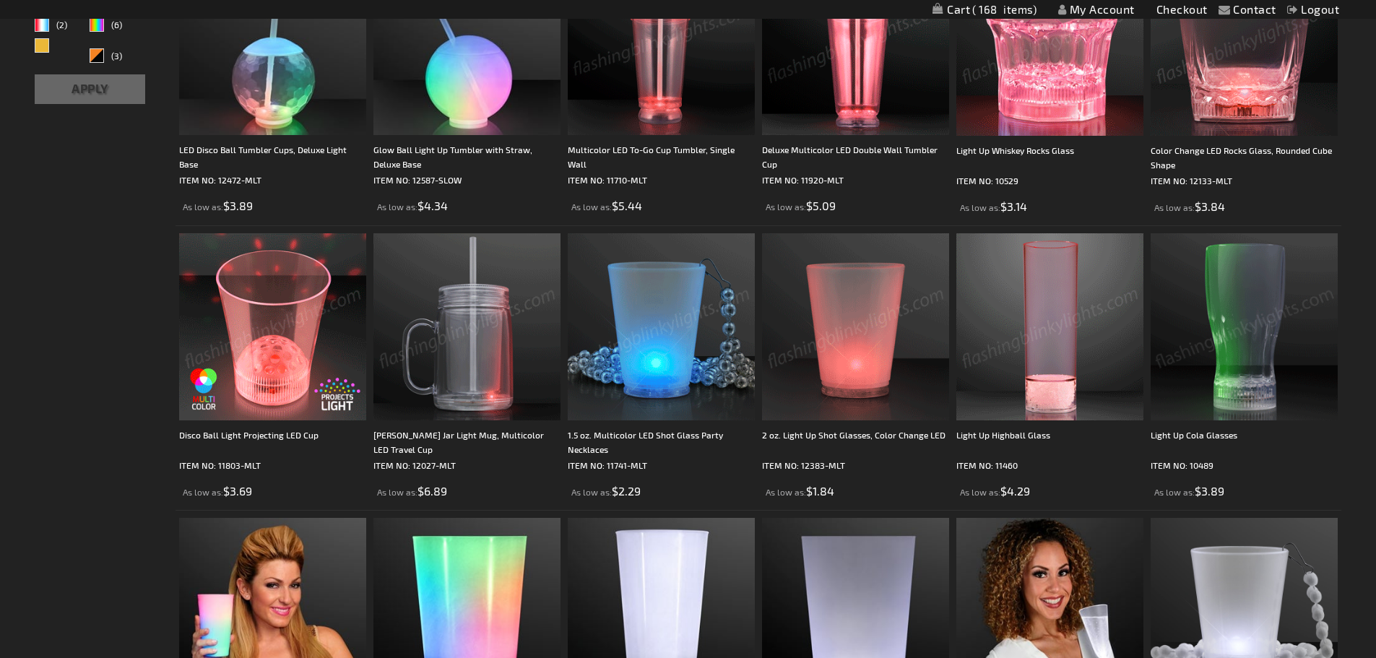
scroll to position [433, 0]
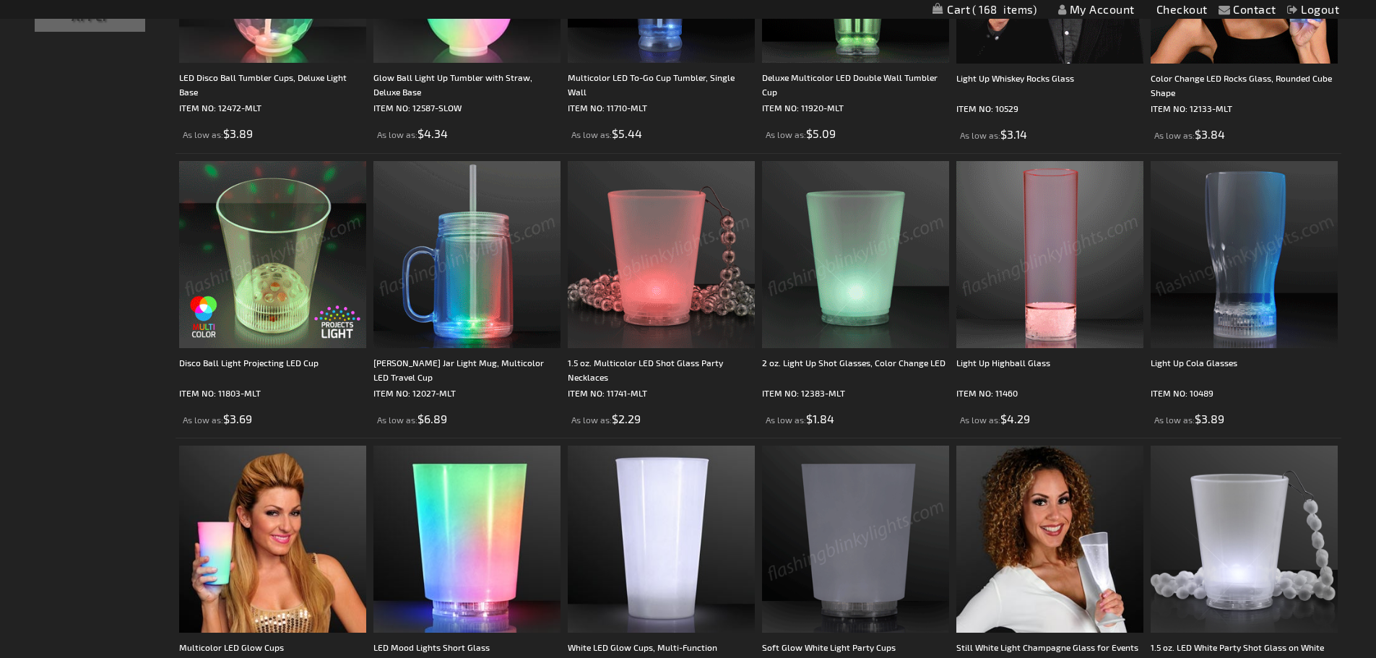
click at [1243, 261] on img at bounding box center [1243, 254] width 187 height 187
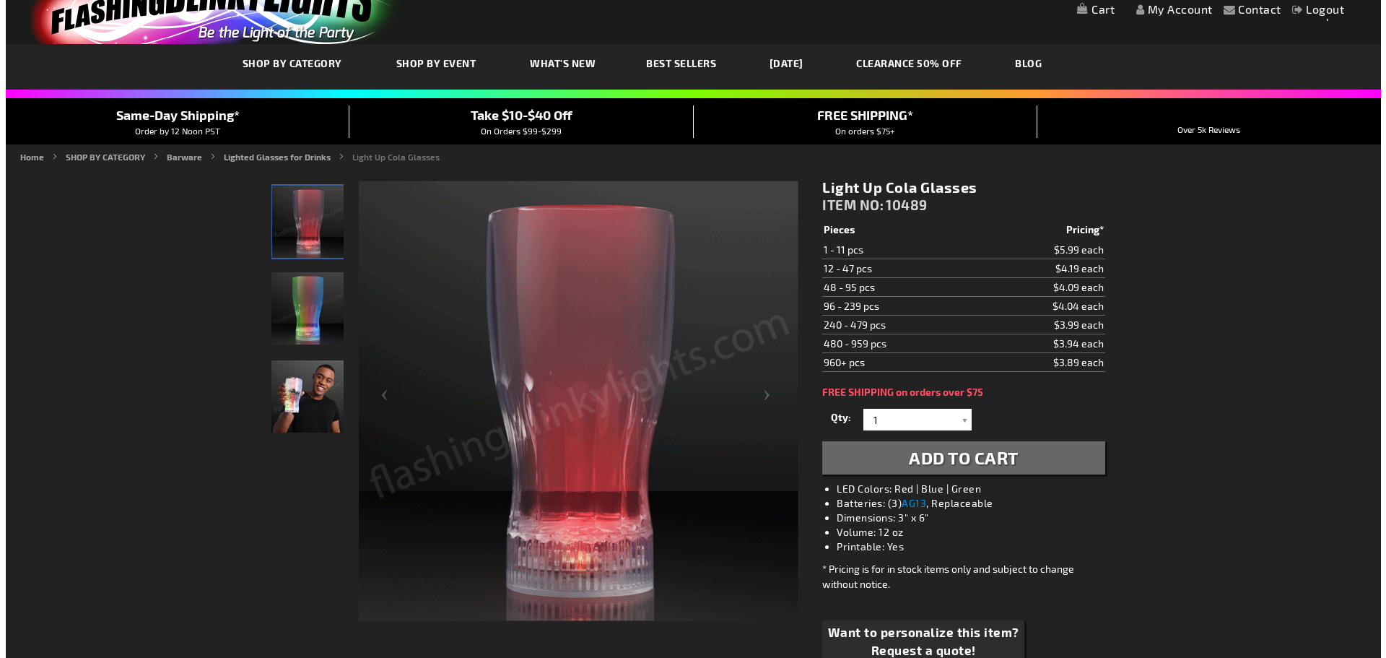
scroll to position [72, 0]
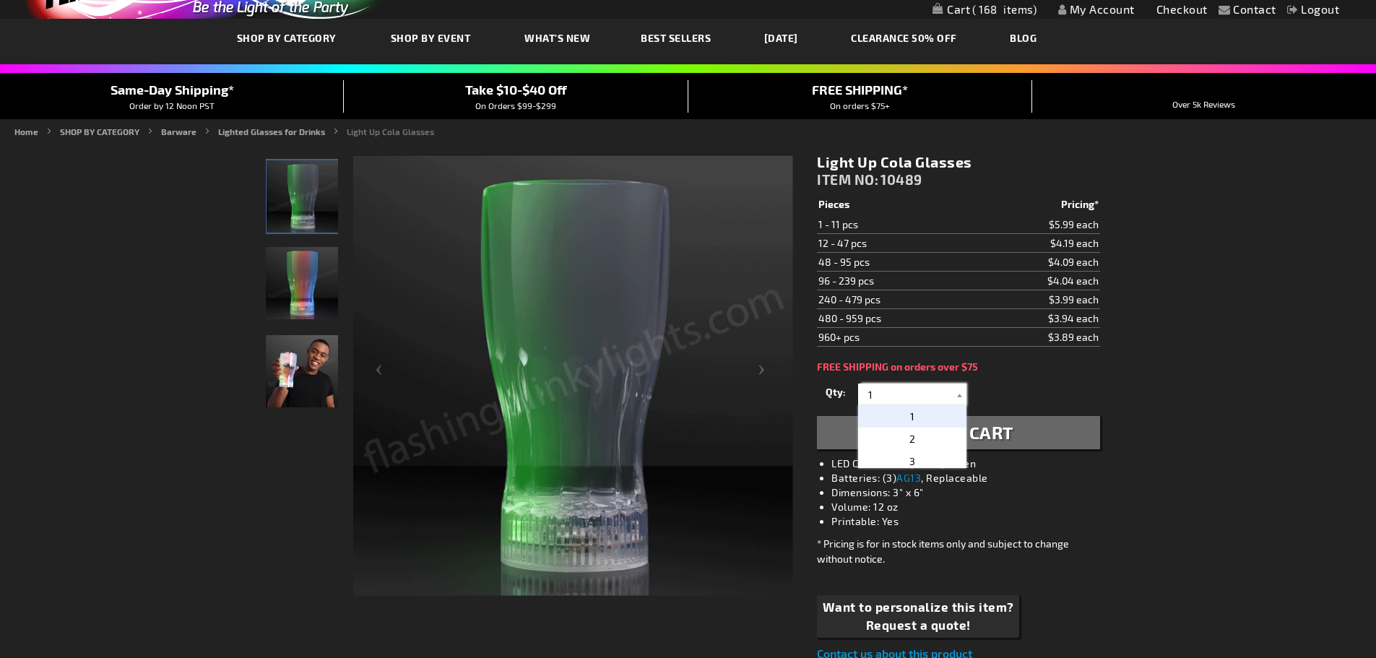
click at [897, 396] on input "1" at bounding box center [913, 394] width 105 height 22
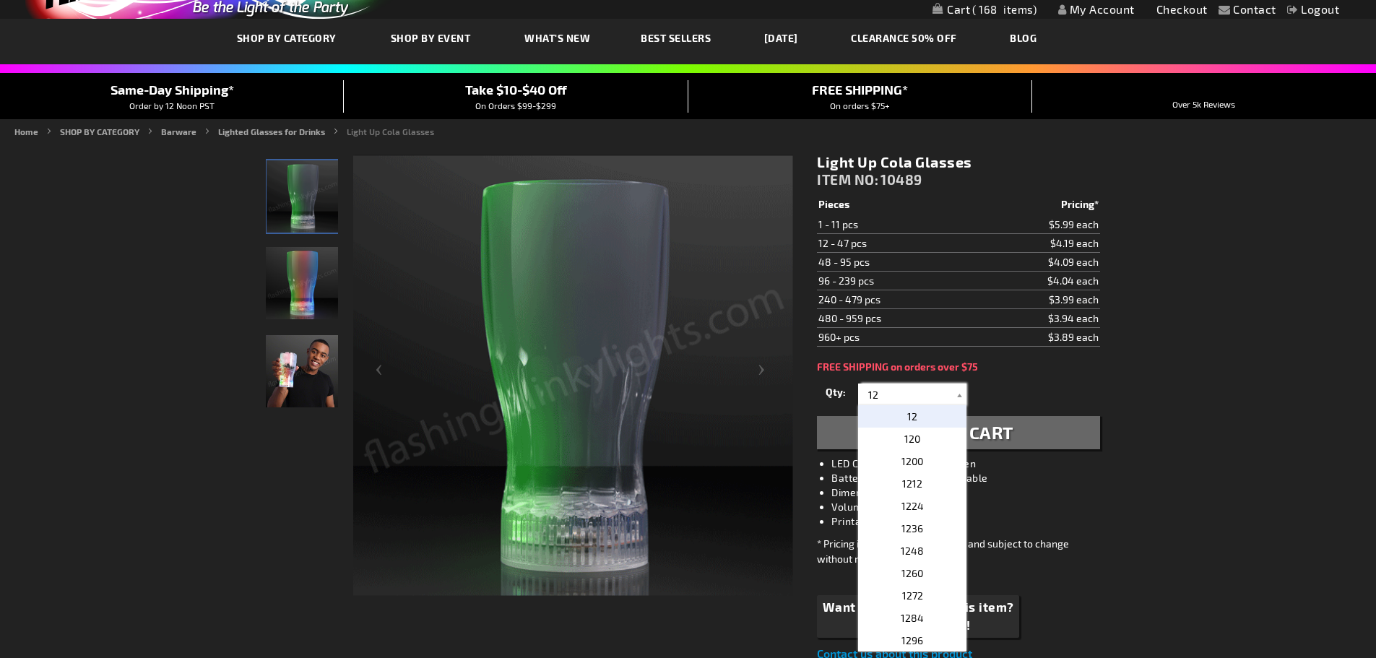
type input "12"
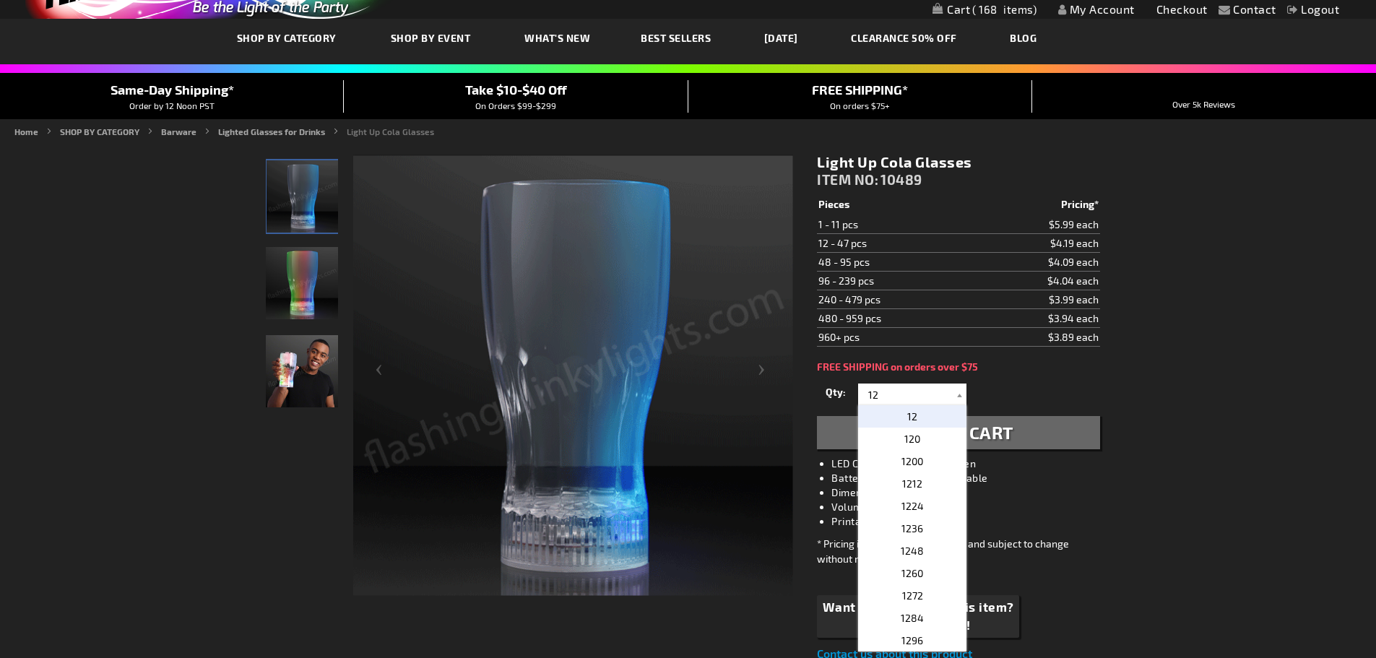
click at [1007, 431] on span "Add to Cart" at bounding box center [958, 432] width 110 height 21
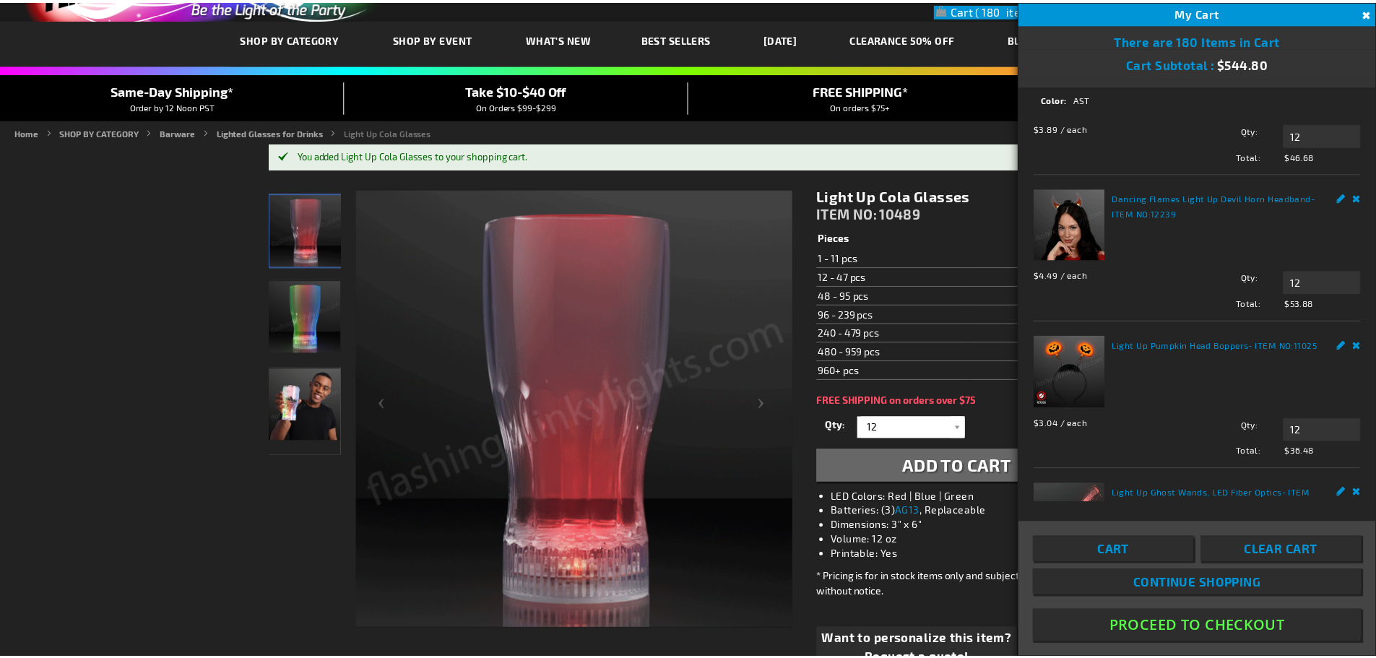
scroll to position [0, 0]
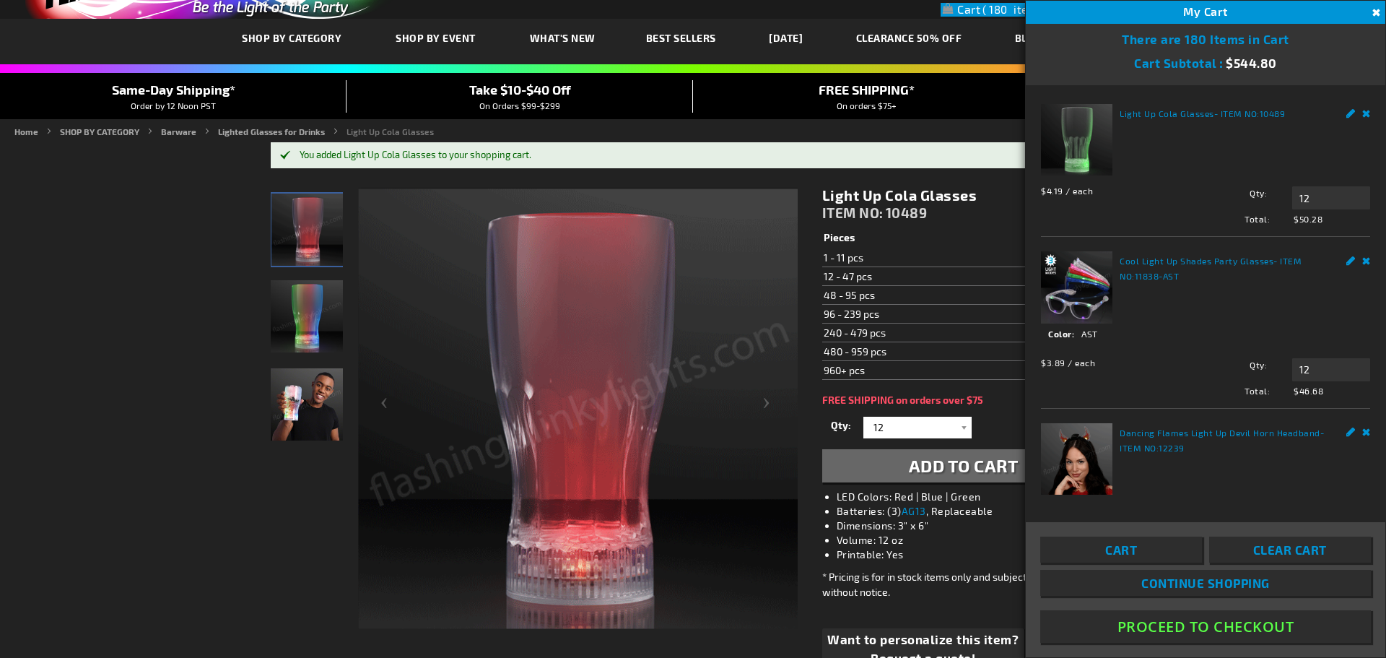
click at [1374, 9] on button "Close" at bounding box center [1375, 13] width 16 height 16
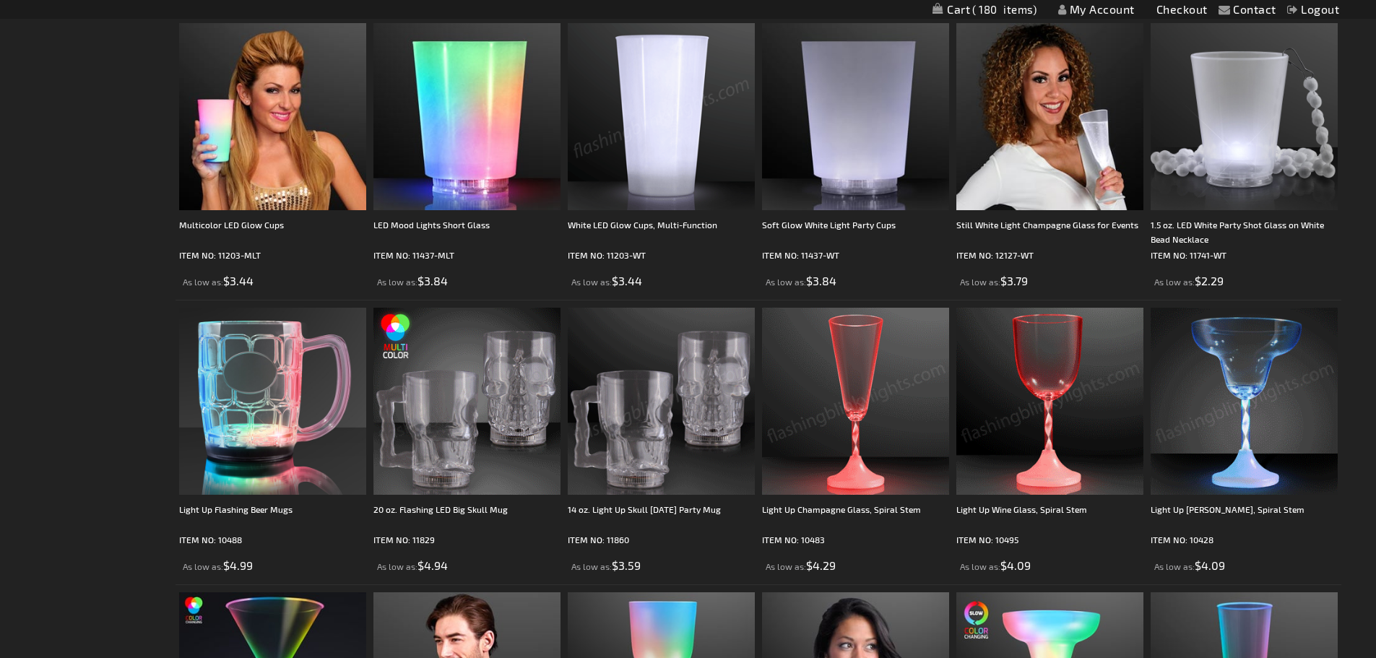
scroll to position [939, 0]
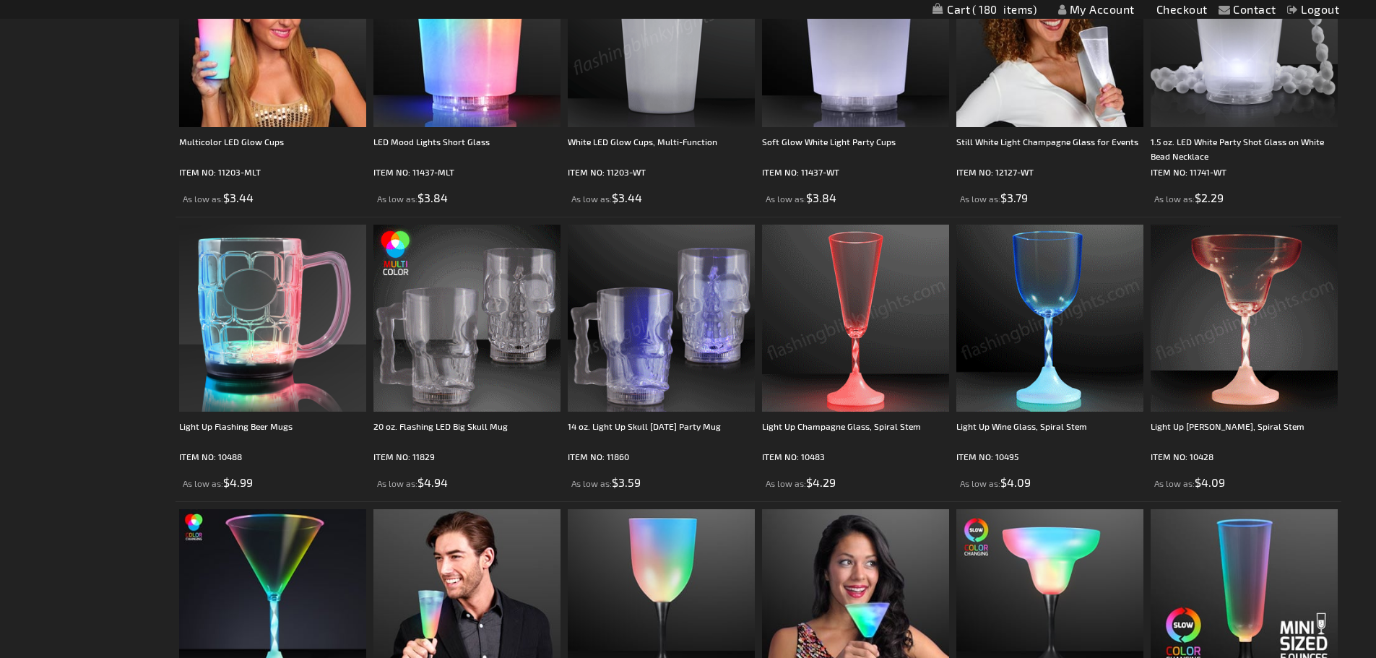
click at [1245, 299] on img at bounding box center [1243, 318] width 187 height 187
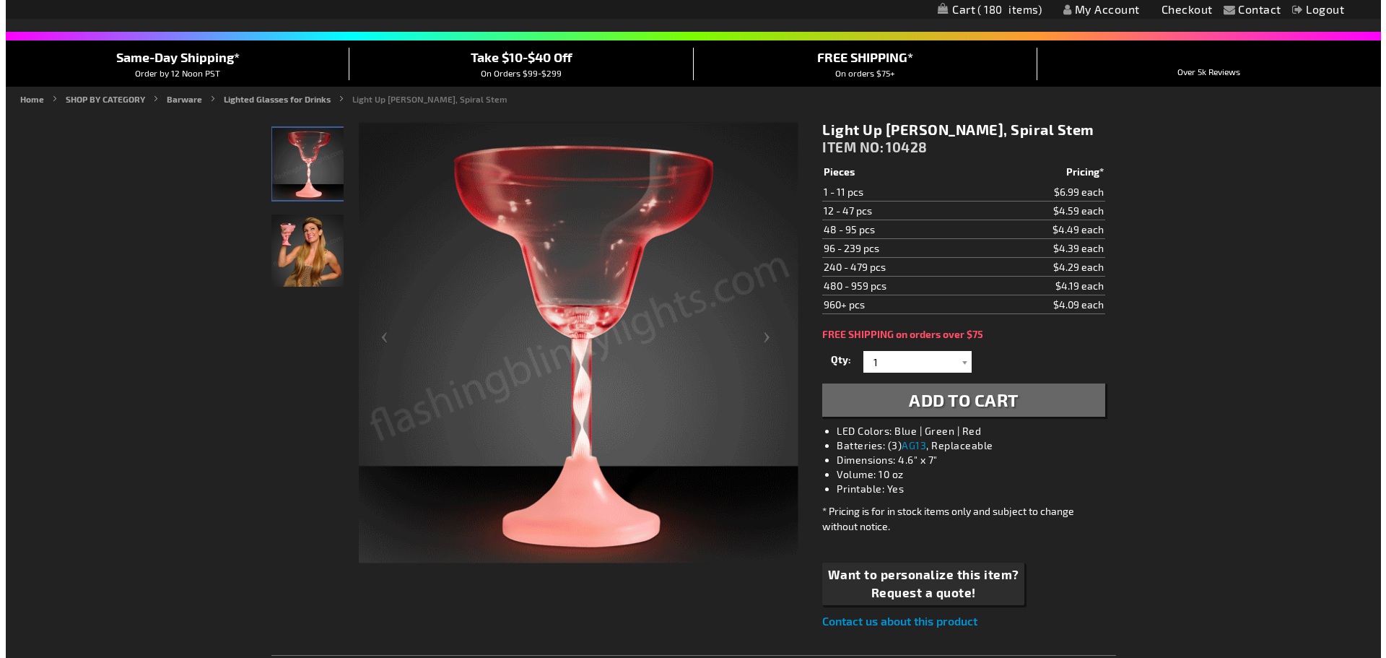
scroll to position [72, 0]
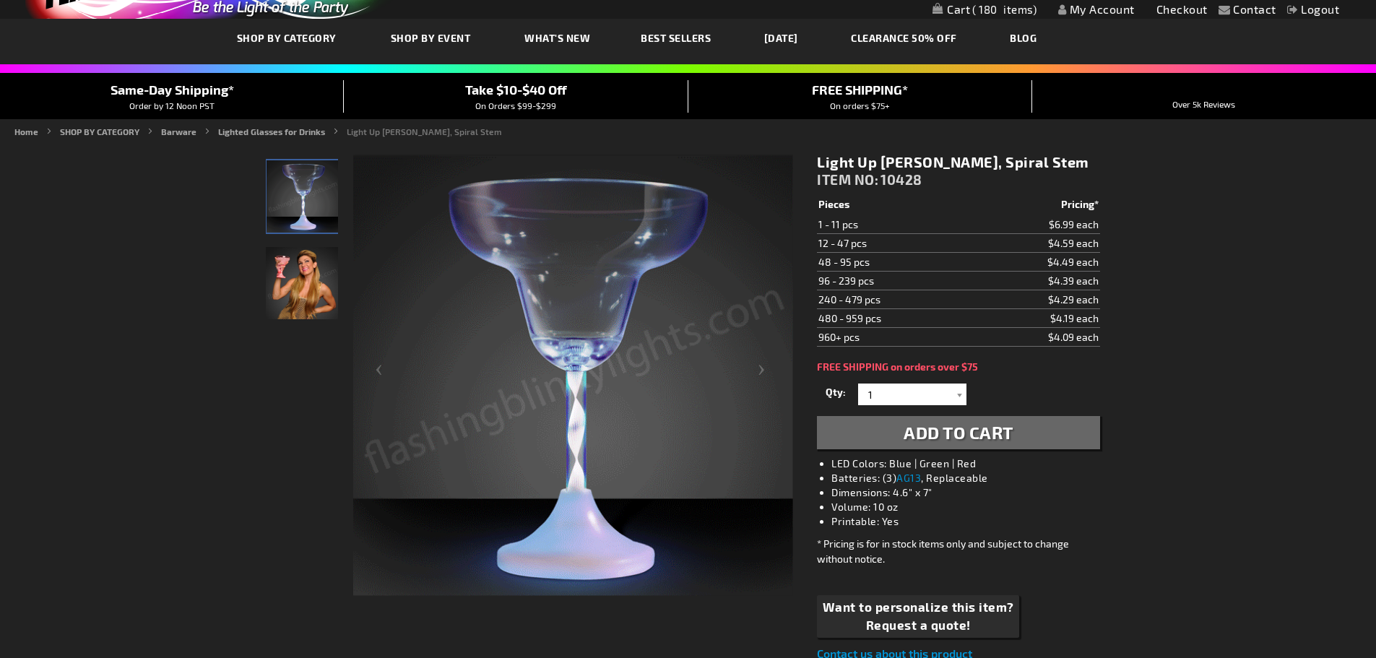
click at [899, 407] on div "Qty 1 2 3 4 5 6 7 8 9 10 11 12 24 36 48 60 72 84 96 108 120 132 144 156 168" at bounding box center [958, 394] width 282 height 29
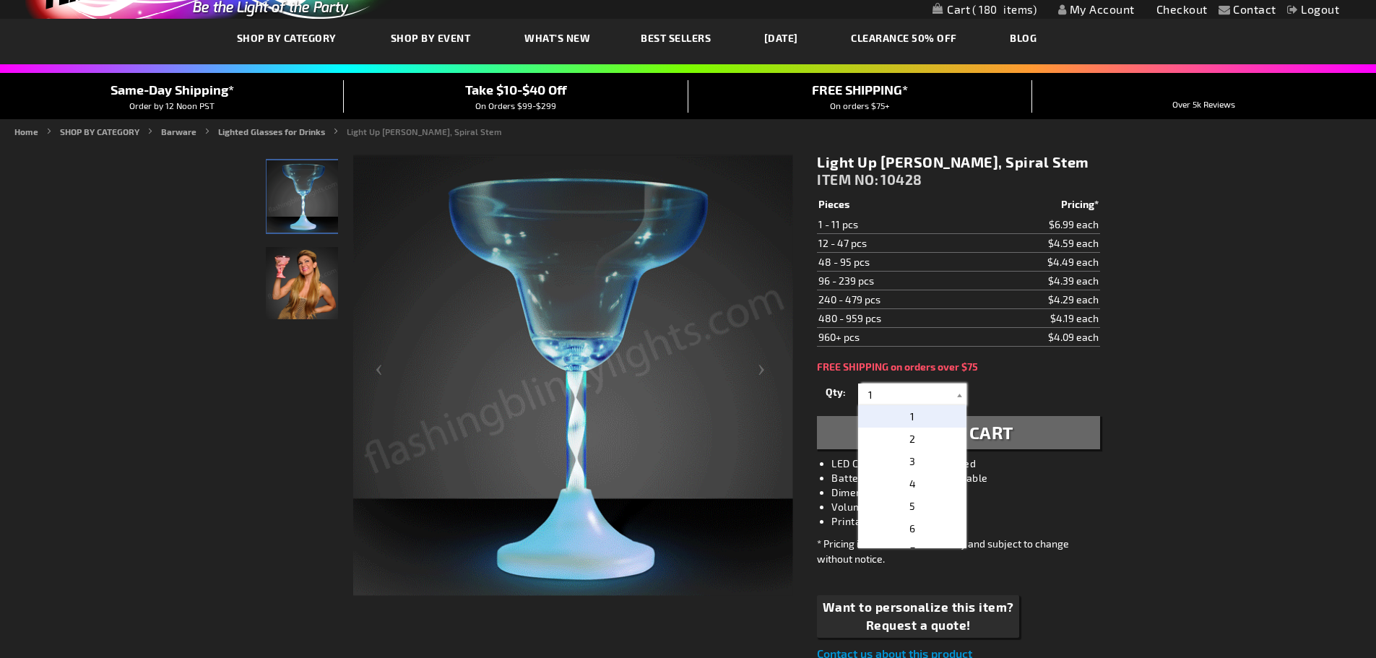
click at [897, 401] on input "1" at bounding box center [913, 394] width 105 height 22
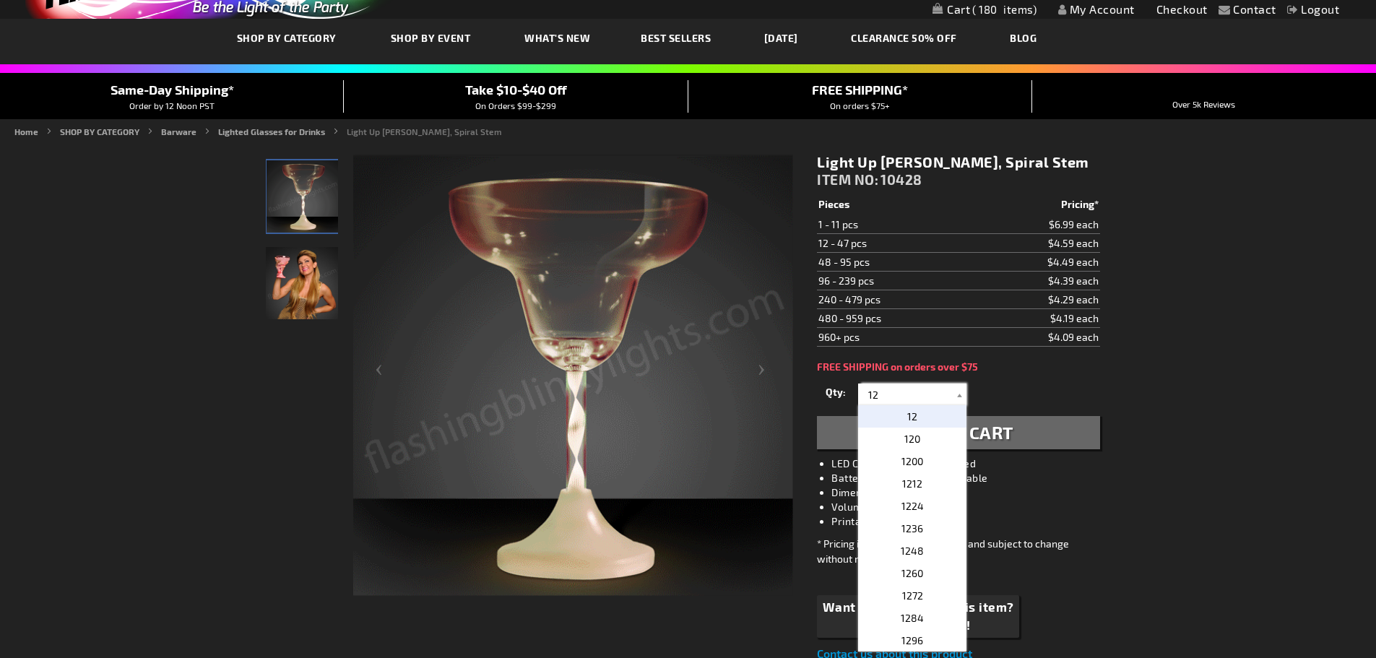
type input "12"
drag, startPoint x: 1276, startPoint y: 436, endPoint x: 1155, endPoint y: 438, distance: 121.3
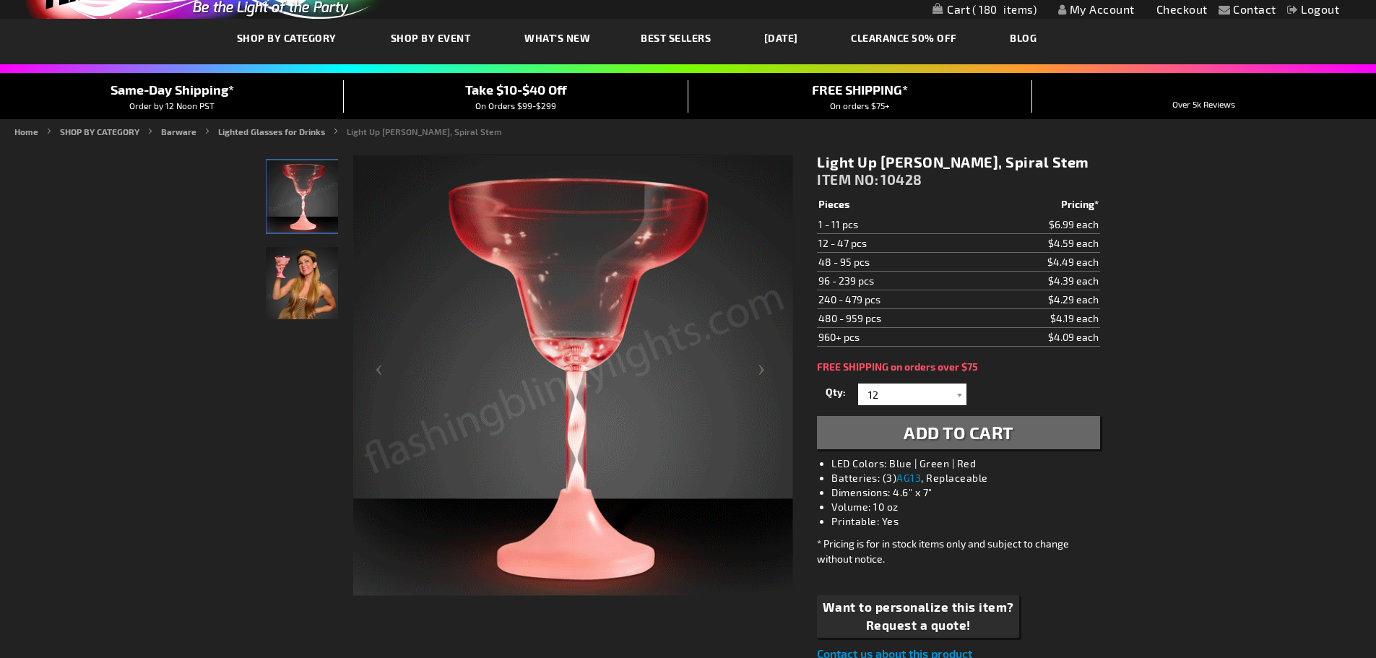
click at [911, 433] on span "Add to Cart" at bounding box center [958, 432] width 110 height 21
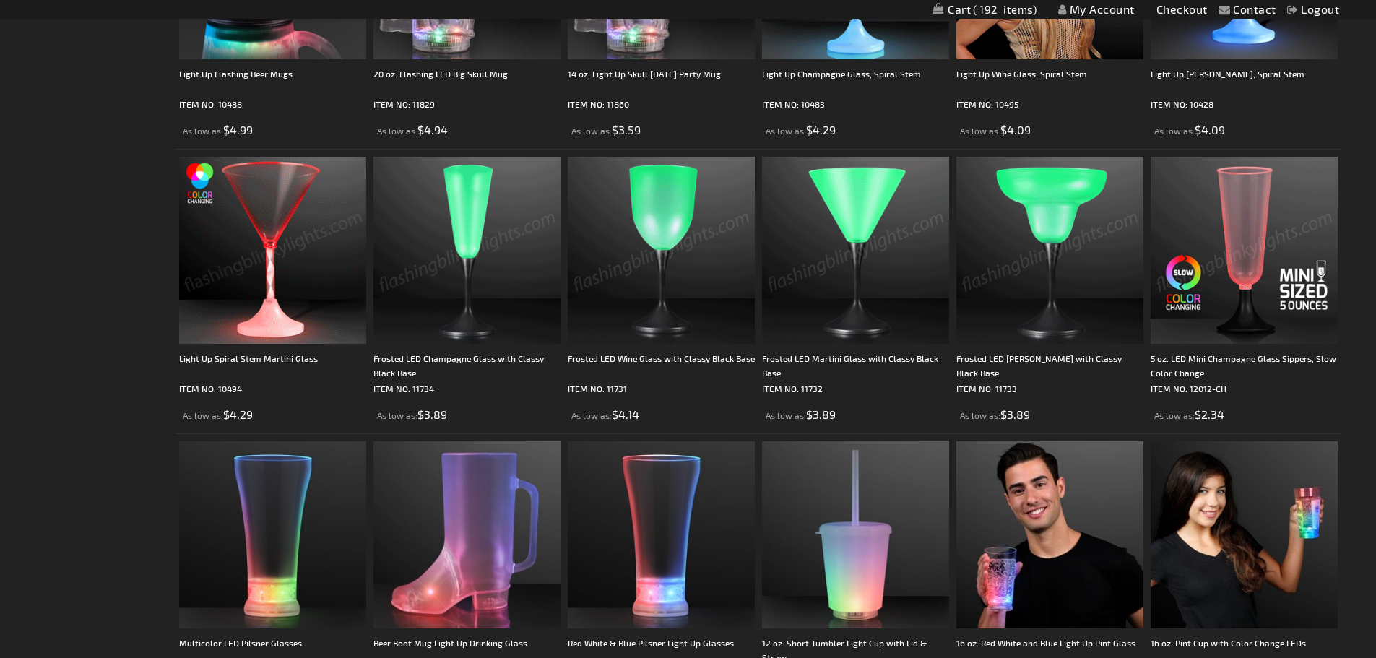
scroll to position [1372, 0]
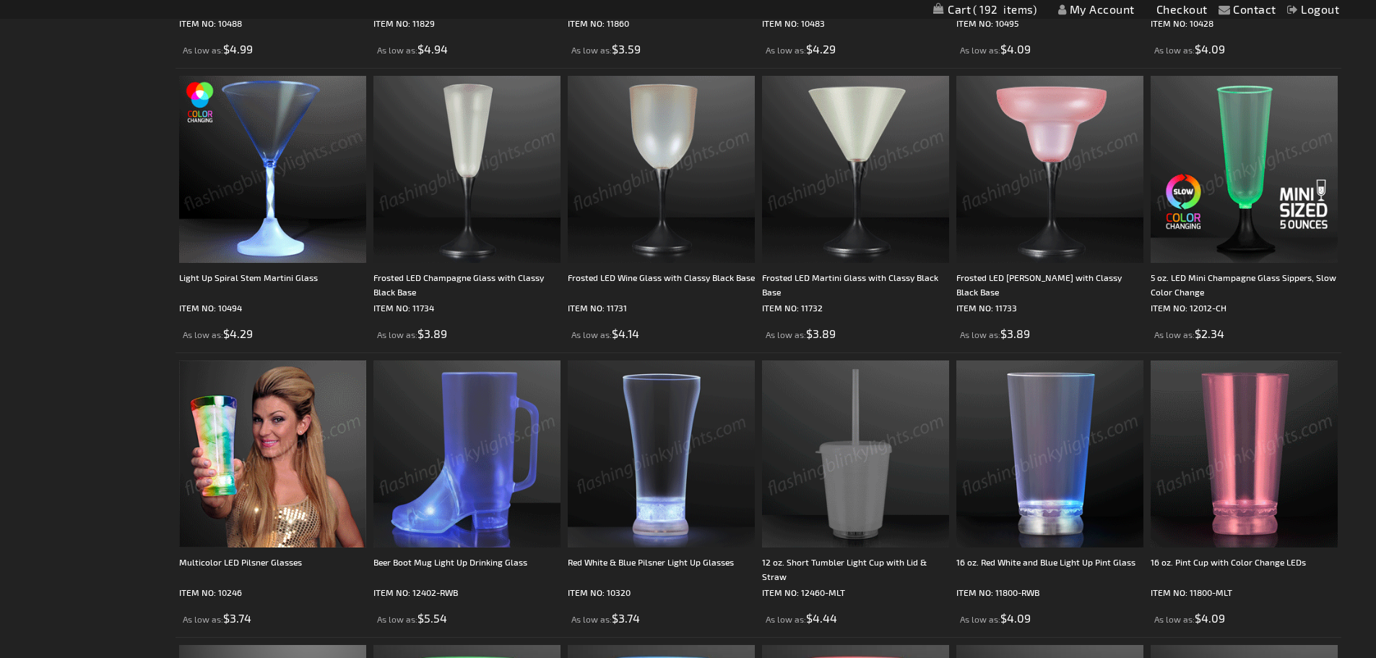
click at [300, 460] on img at bounding box center [272, 453] width 187 height 187
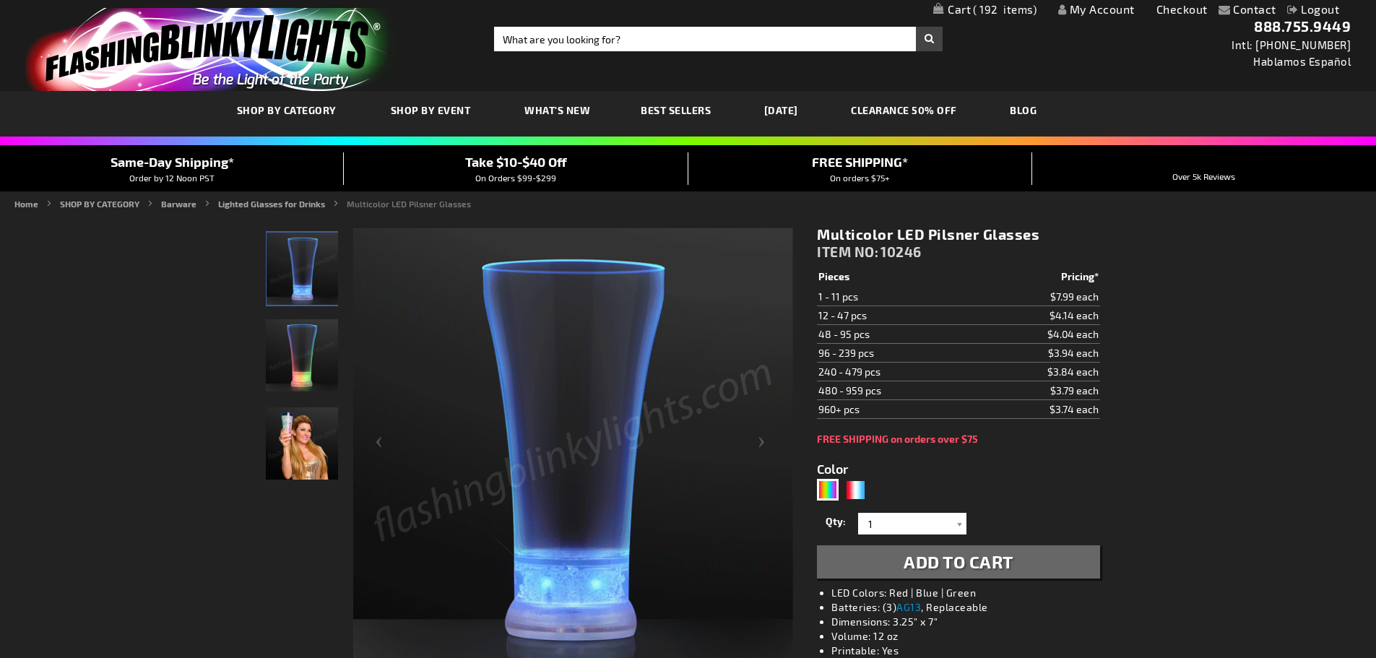
click at [990, 11] on span "192" at bounding box center [1005, 9] width 64 height 13
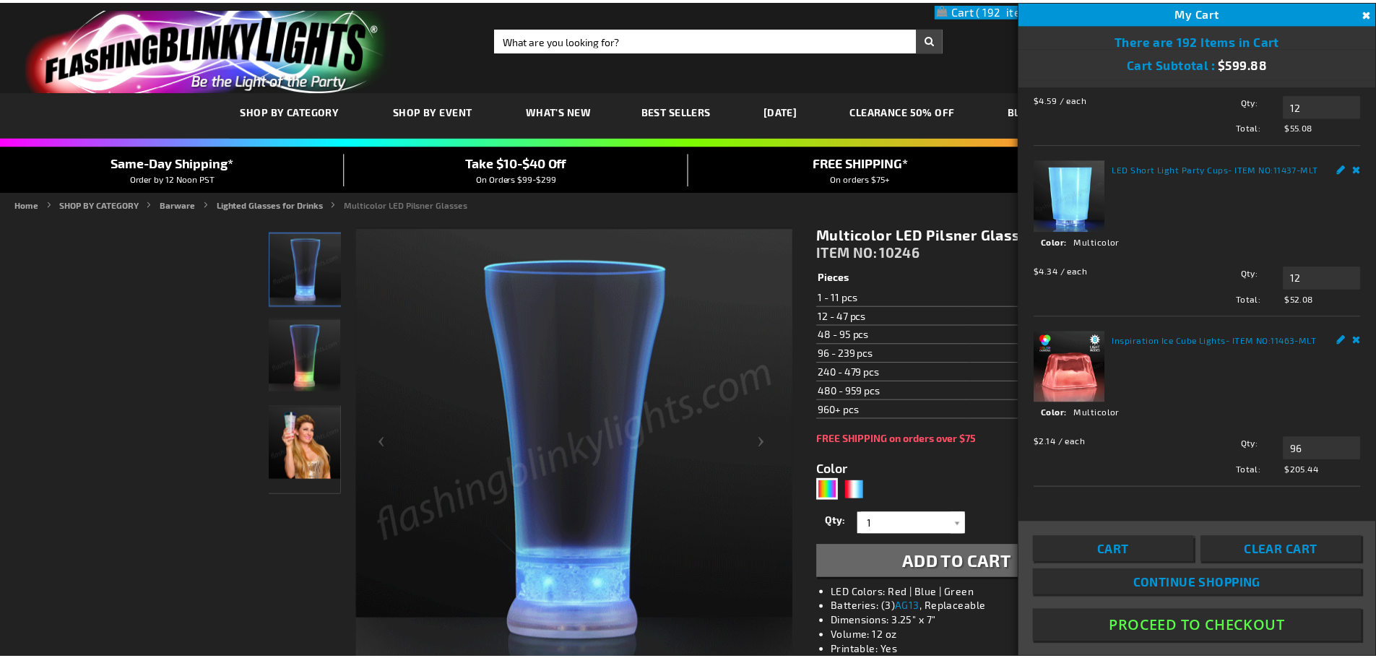
scroll to position [978, 0]
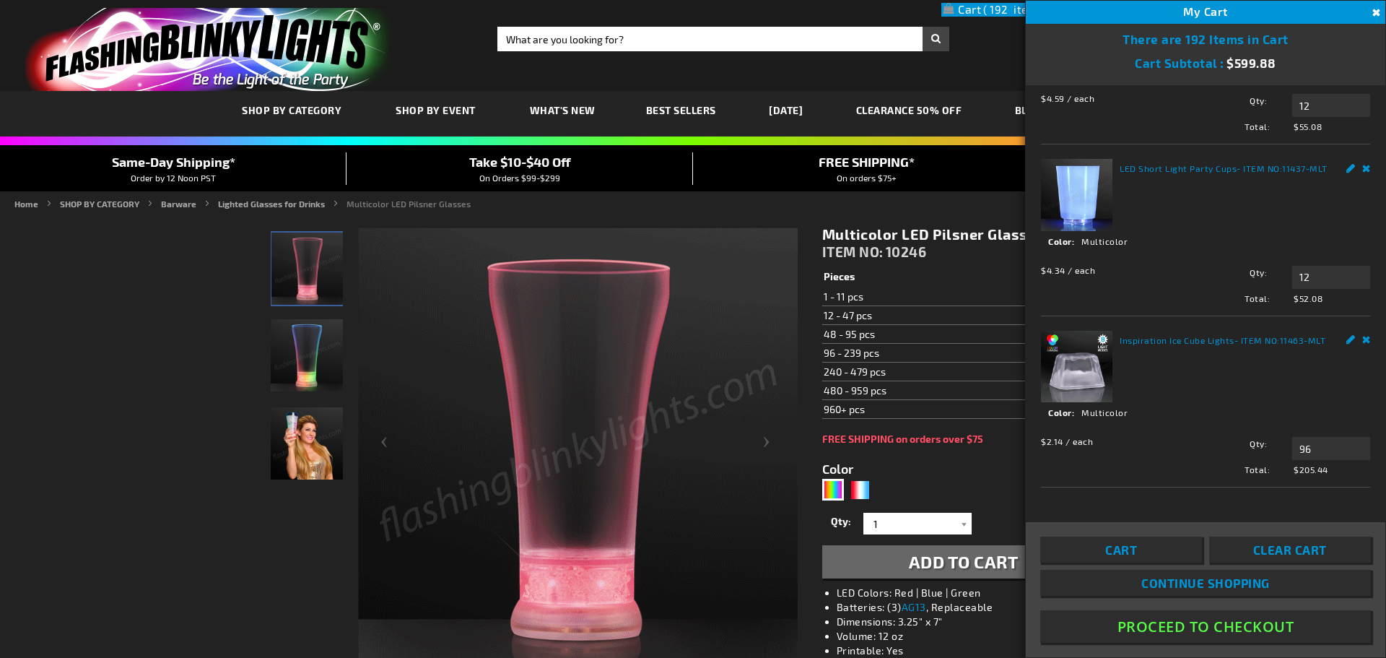
click at [1363, 343] on link "Remove" at bounding box center [1367, 338] width 9 height 15
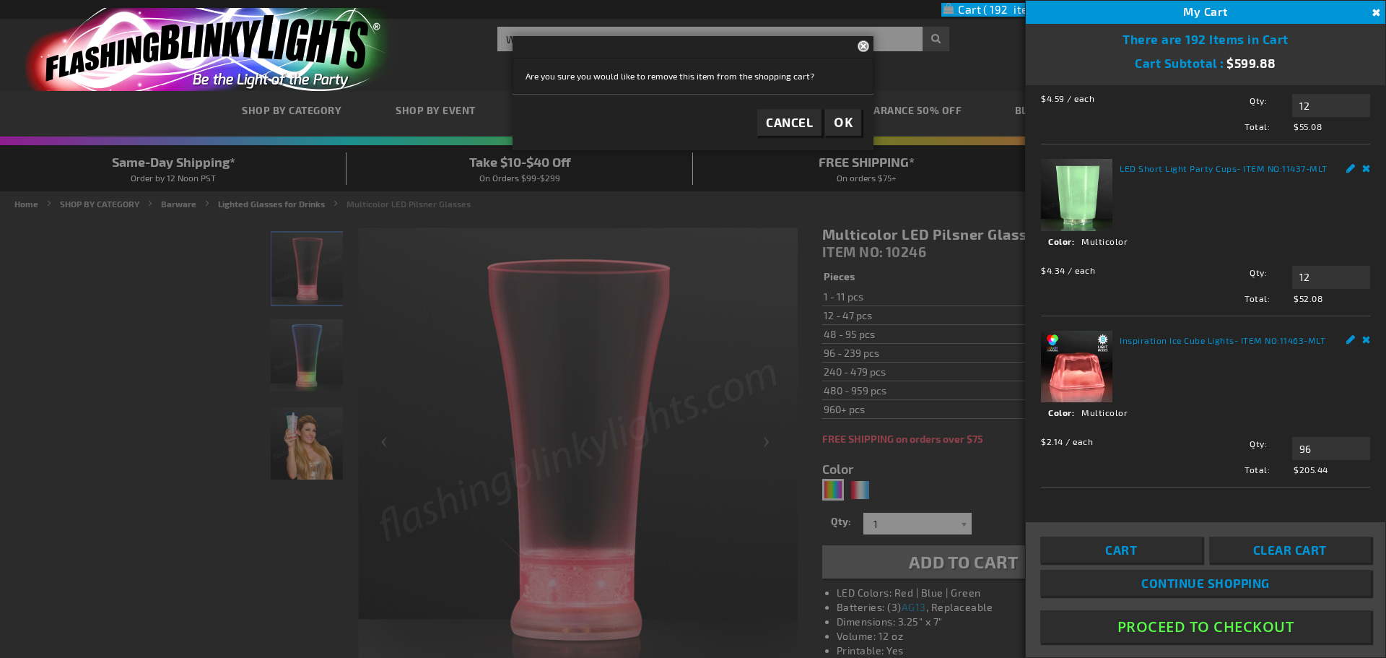
click at [847, 129] on span "OK" at bounding box center [843, 122] width 19 height 17
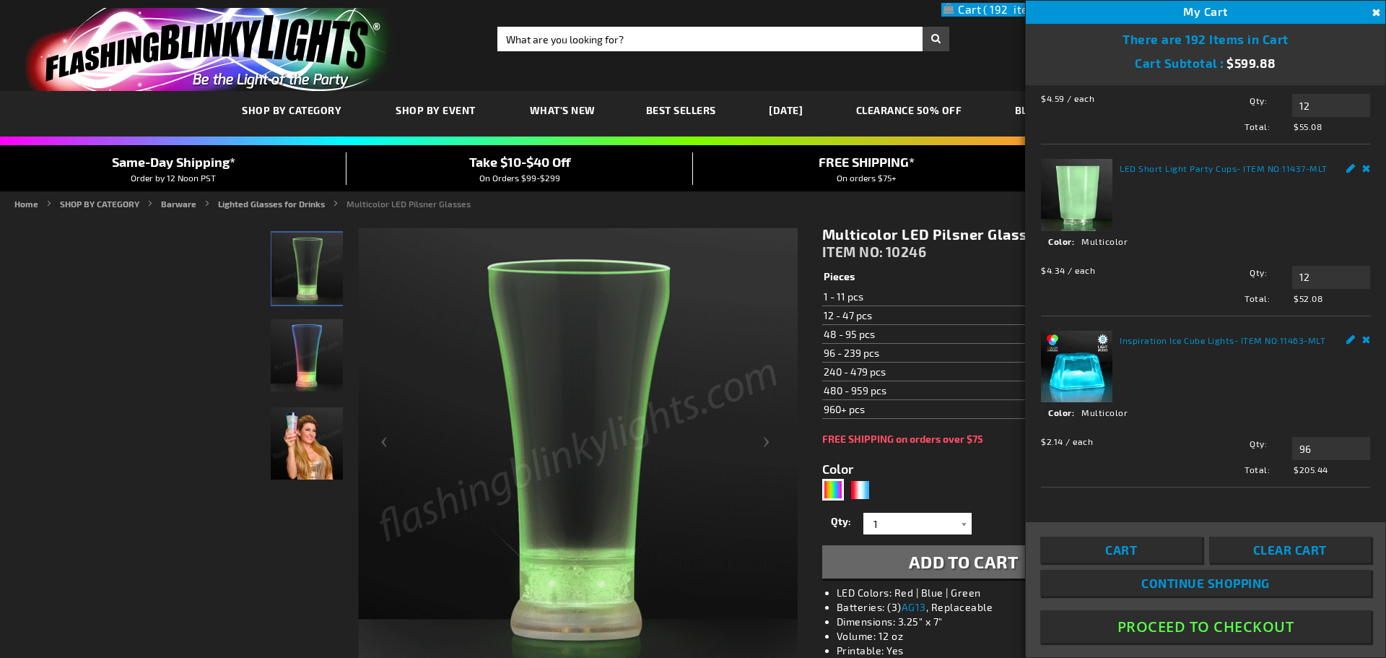
click at [958, 108] on link "CLEARANCE 50% OFF" at bounding box center [910, 110] width 128 height 48
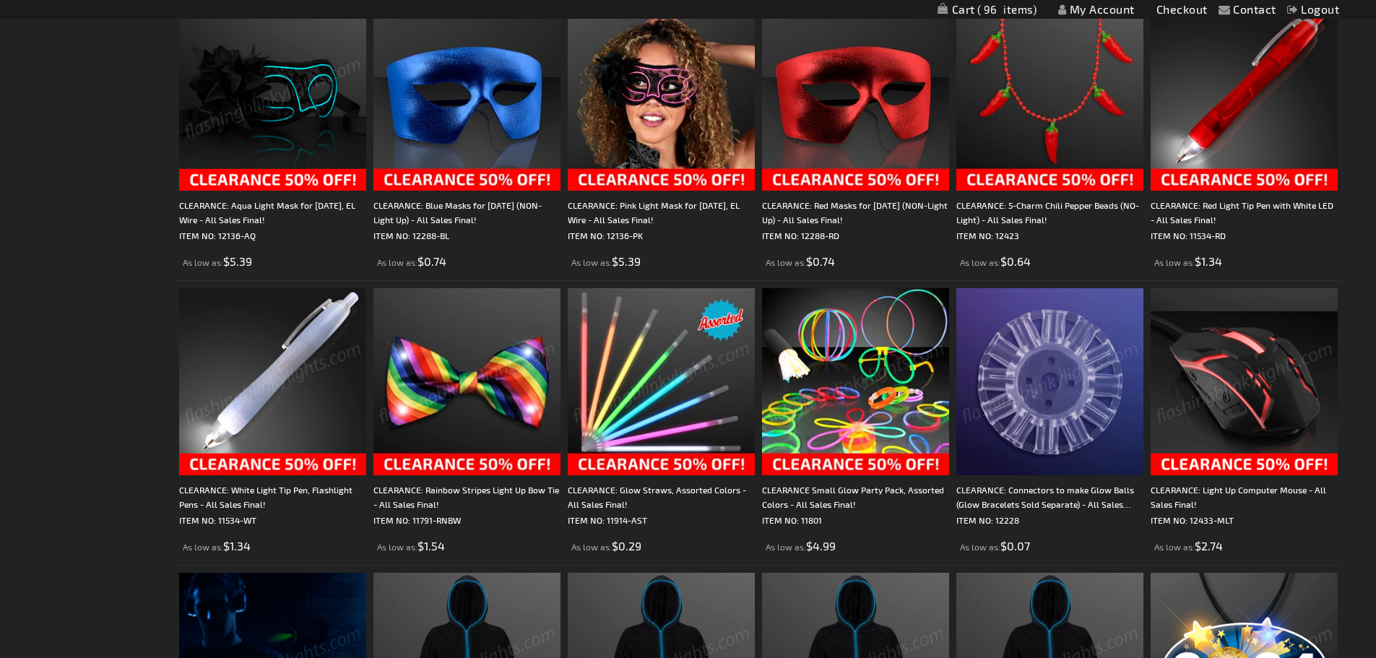
scroll to position [1516, 0]
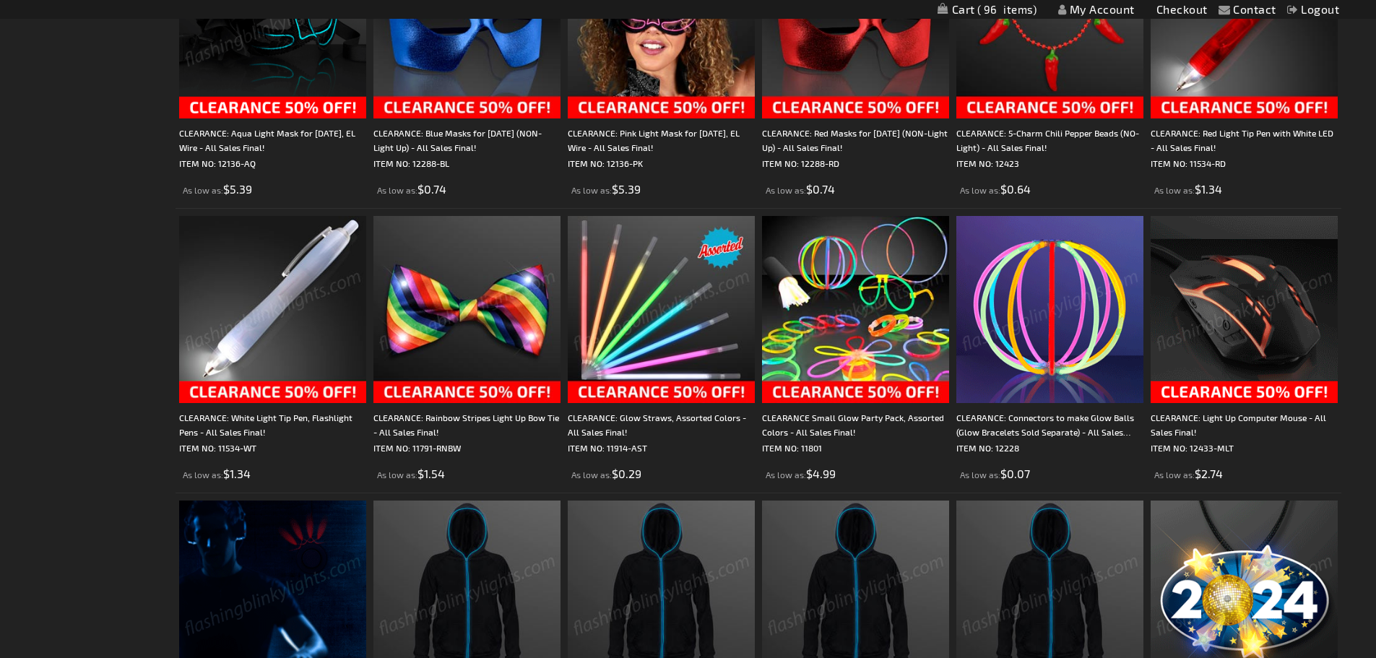
click at [277, 295] on img at bounding box center [272, 309] width 187 height 187
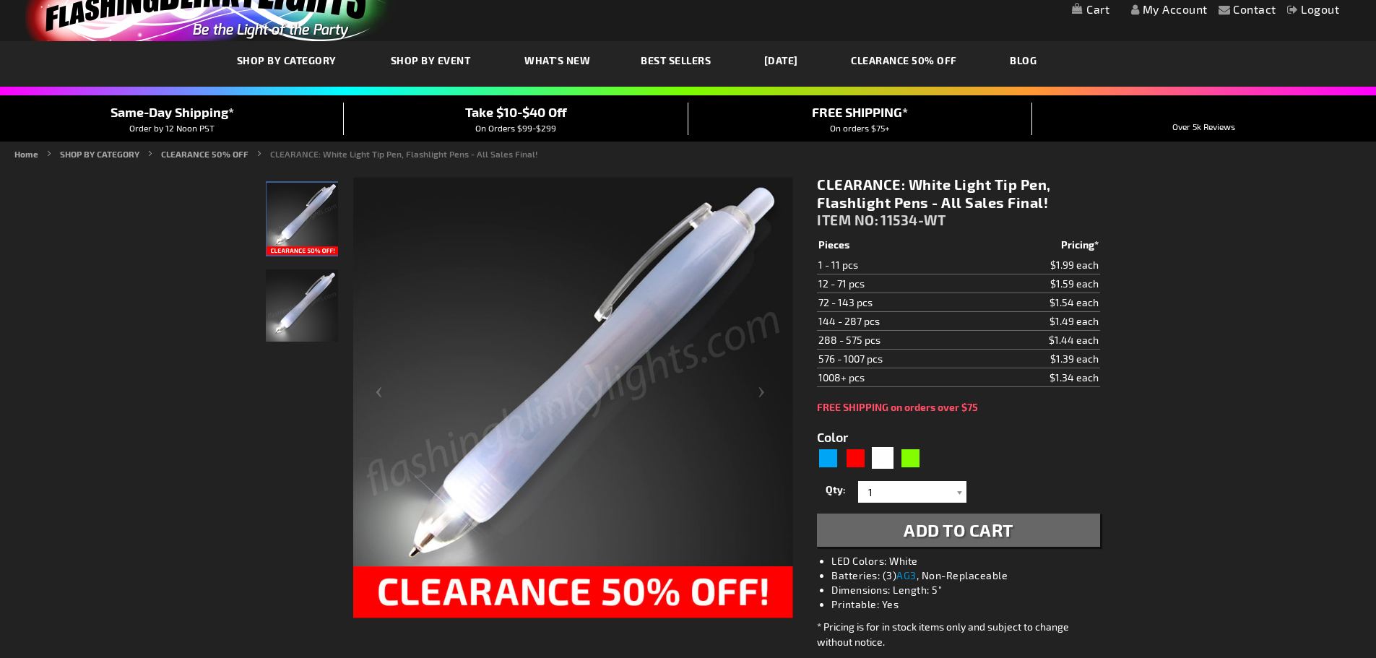
scroll to position [144, 0]
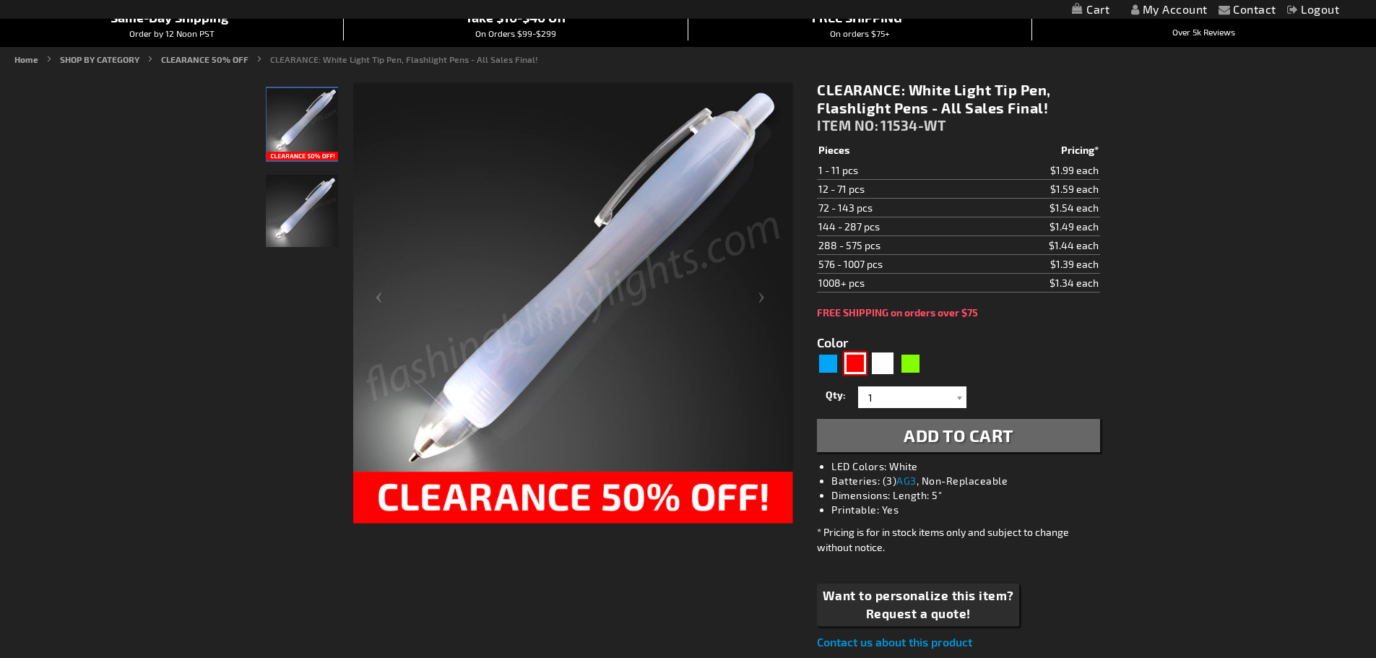
click at [860, 367] on div "Red" at bounding box center [855, 363] width 22 height 22
type input "5641"
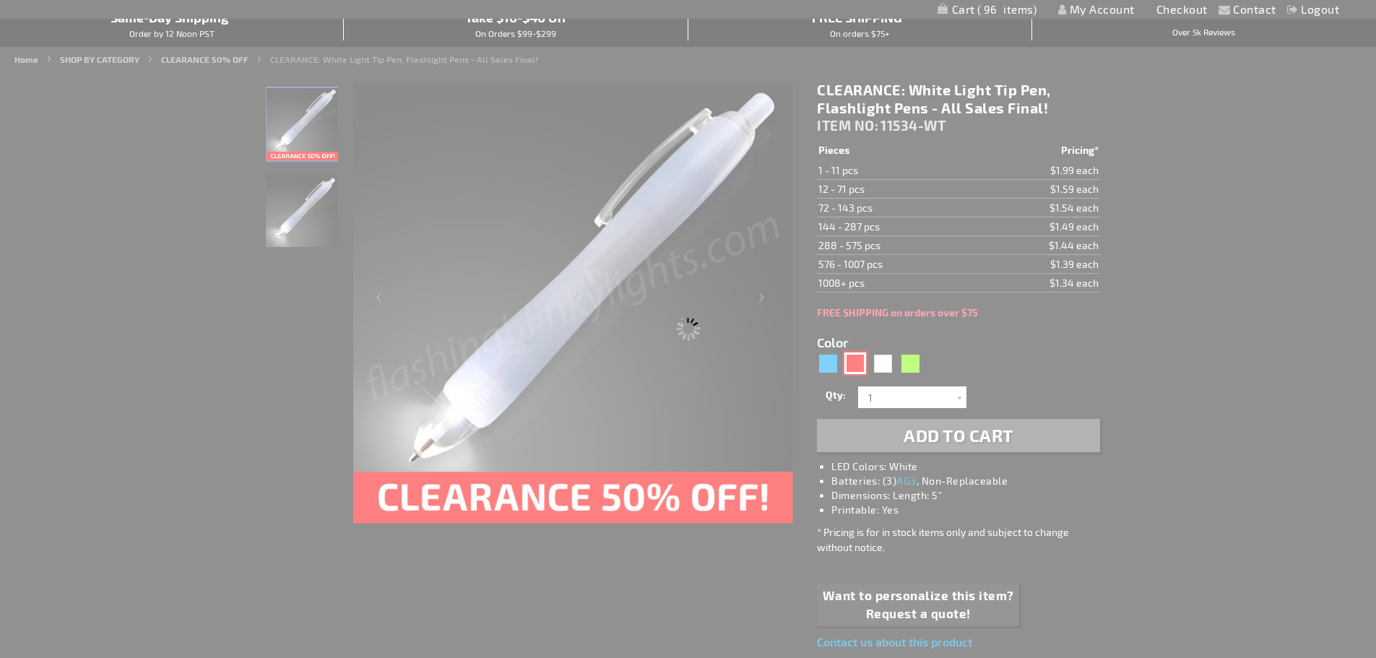
type input "11534-RD"
type input "Customize - CLEARANCE: Red Light Tip Pen with White LED - All Sales Final! - IT…"
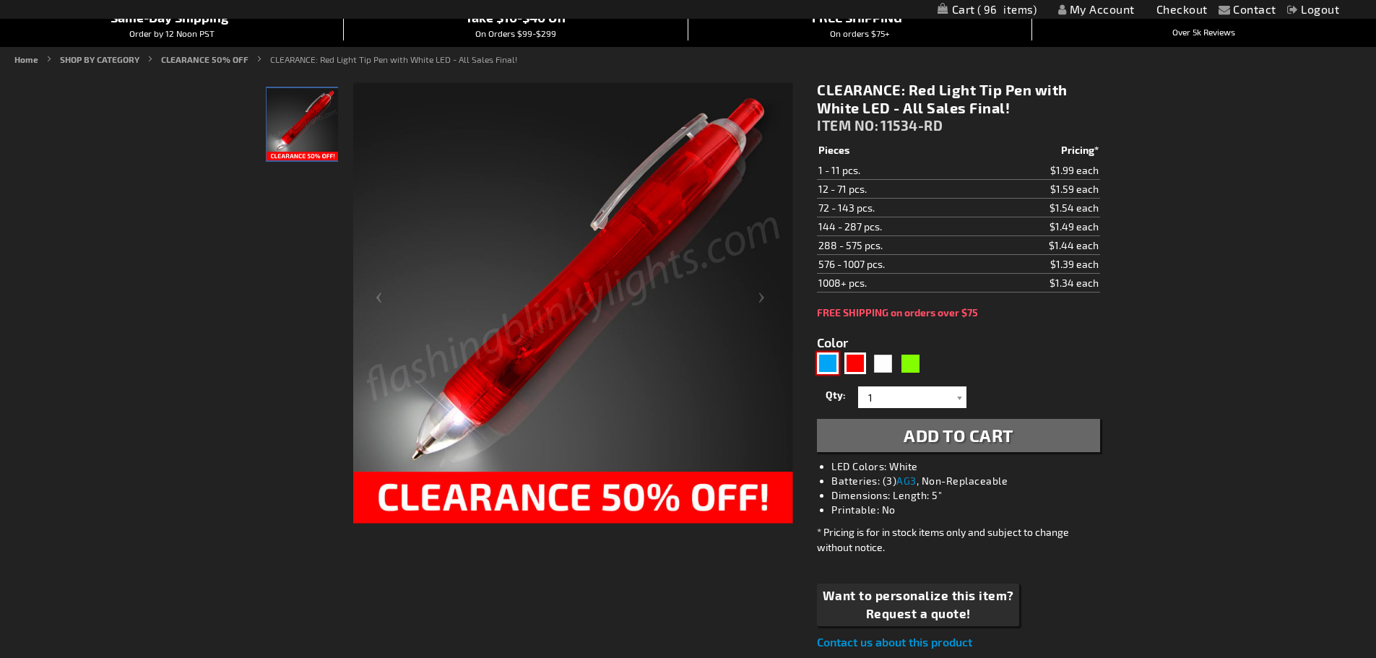
click at [824, 365] on div "Blue" at bounding box center [828, 363] width 22 height 22
type input "5629"
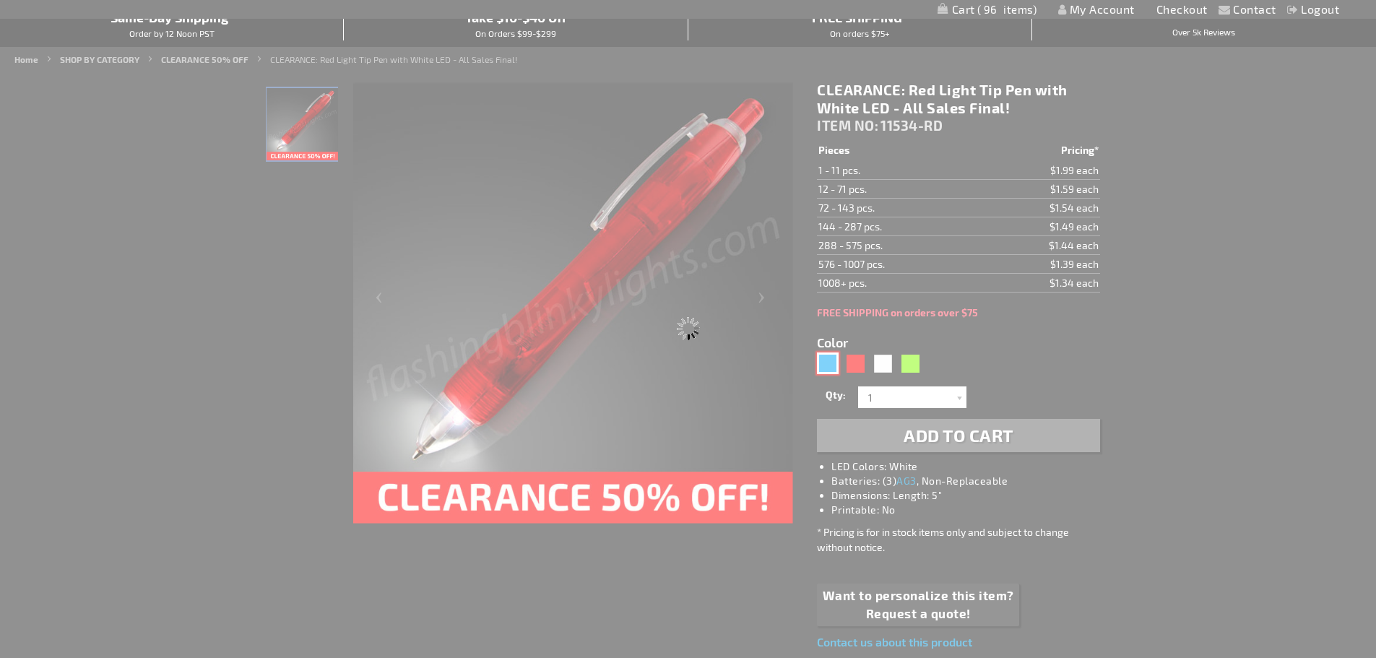
type input "11534-BL"
type input "Customize - CLEARANCE: Blue Light Tip Pen with White LED - All Sales Final! - I…"
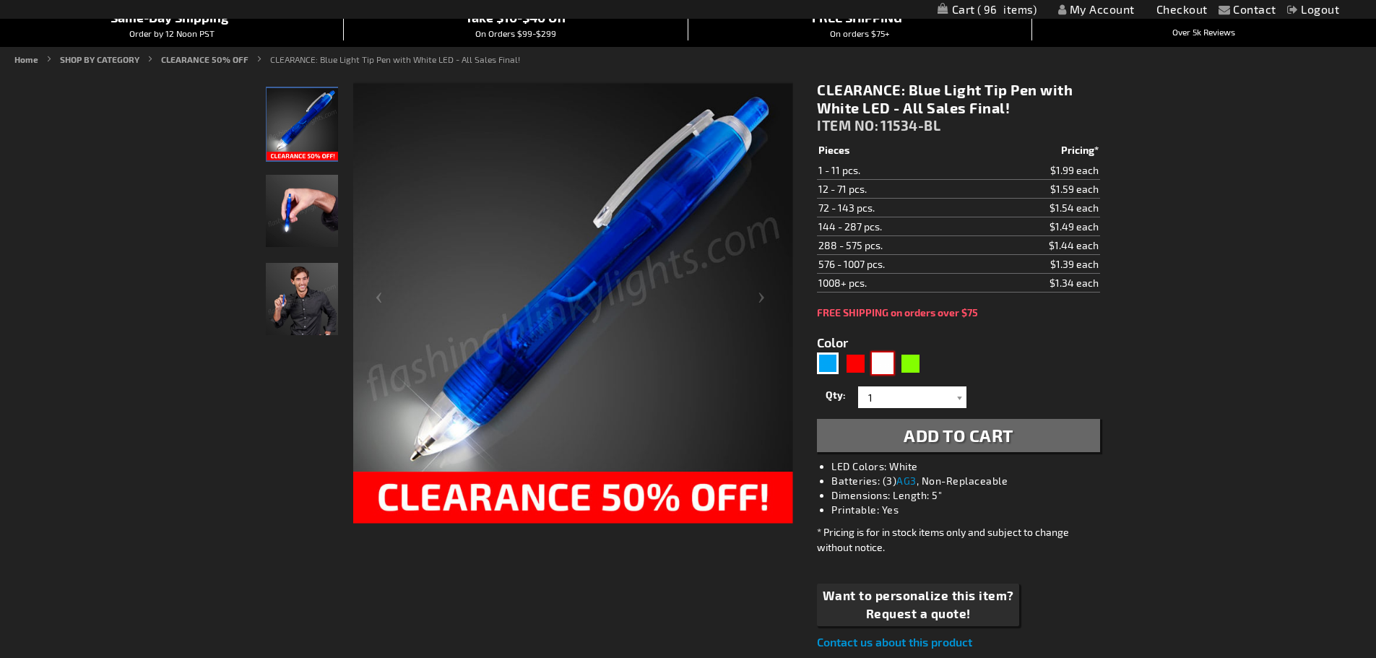
click at [882, 366] on div "White" at bounding box center [883, 363] width 22 height 22
type input "5646"
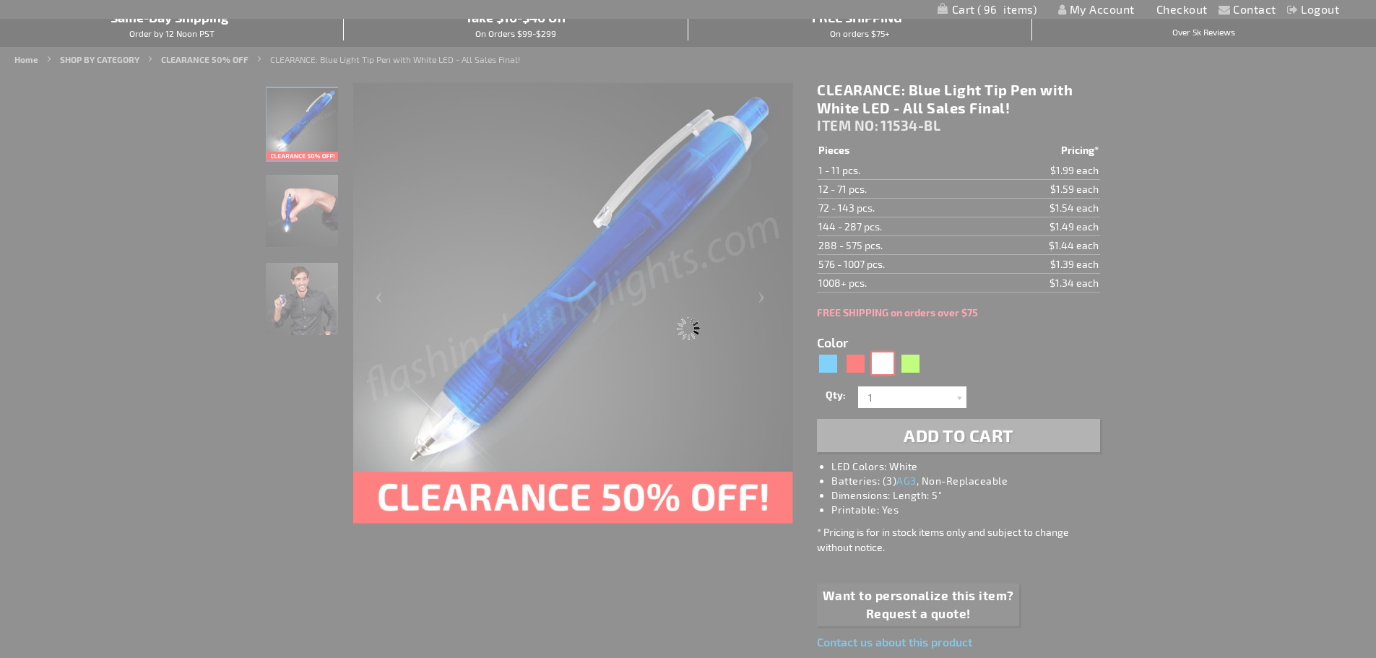
type input "11534-WT"
type input "Customize - CLEARANCE: White Light Tip Pen, Flashlight Pens - All Sales Final! …"
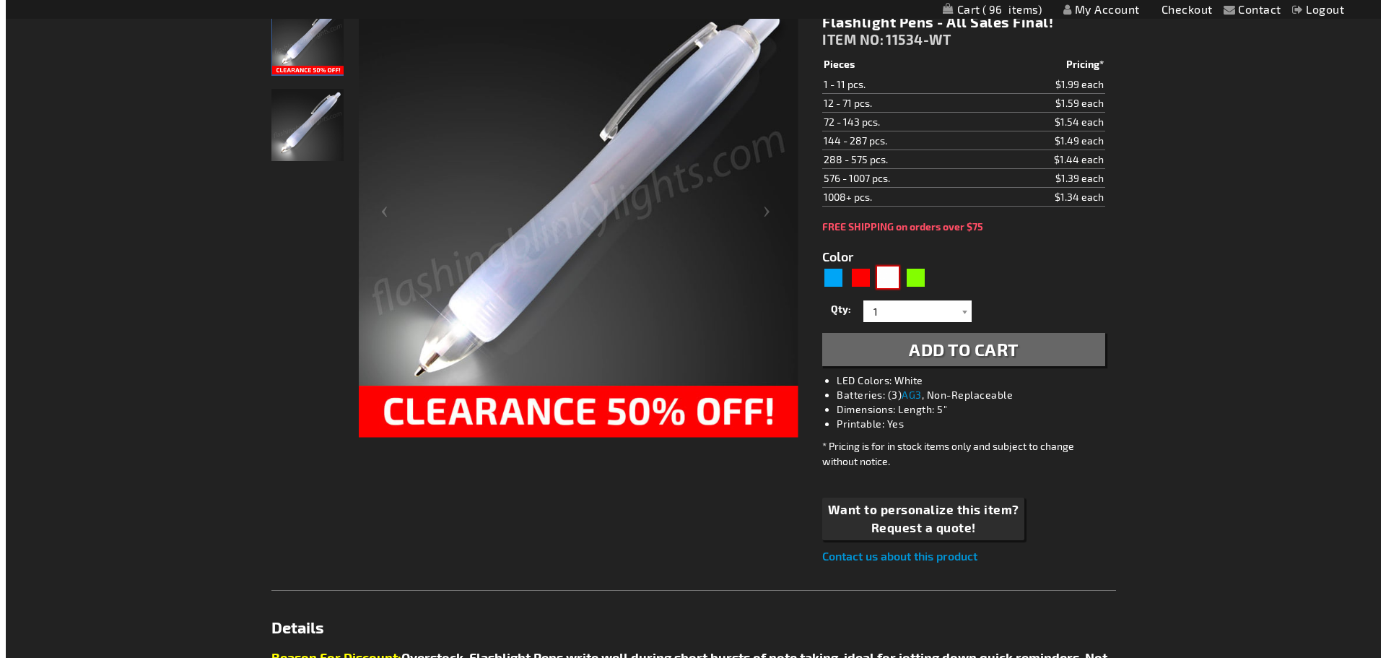
scroll to position [72, 0]
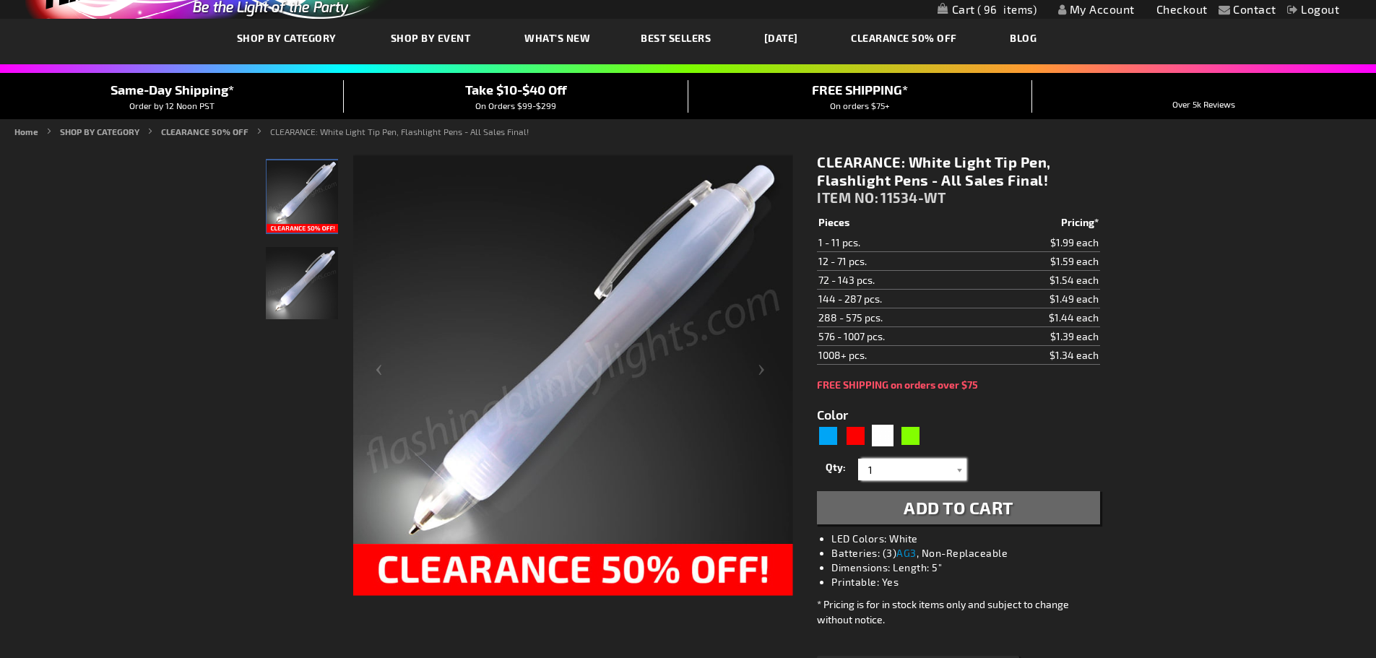
click at [892, 473] on input "1" at bounding box center [913, 470] width 105 height 22
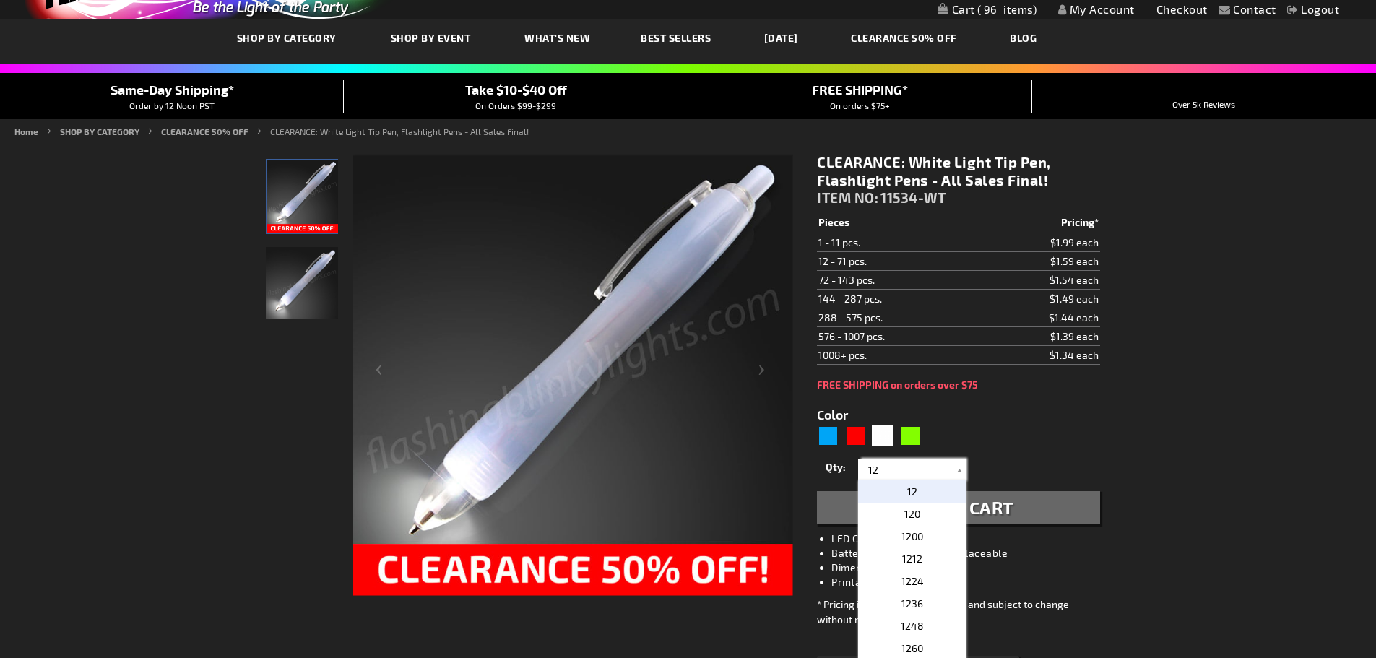
type input "12"
click at [1064, 431] on form "Color 5646 Qty 1 2 3 4 5 6 7 8 9 10 11" at bounding box center [958, 458] width 282 height 134
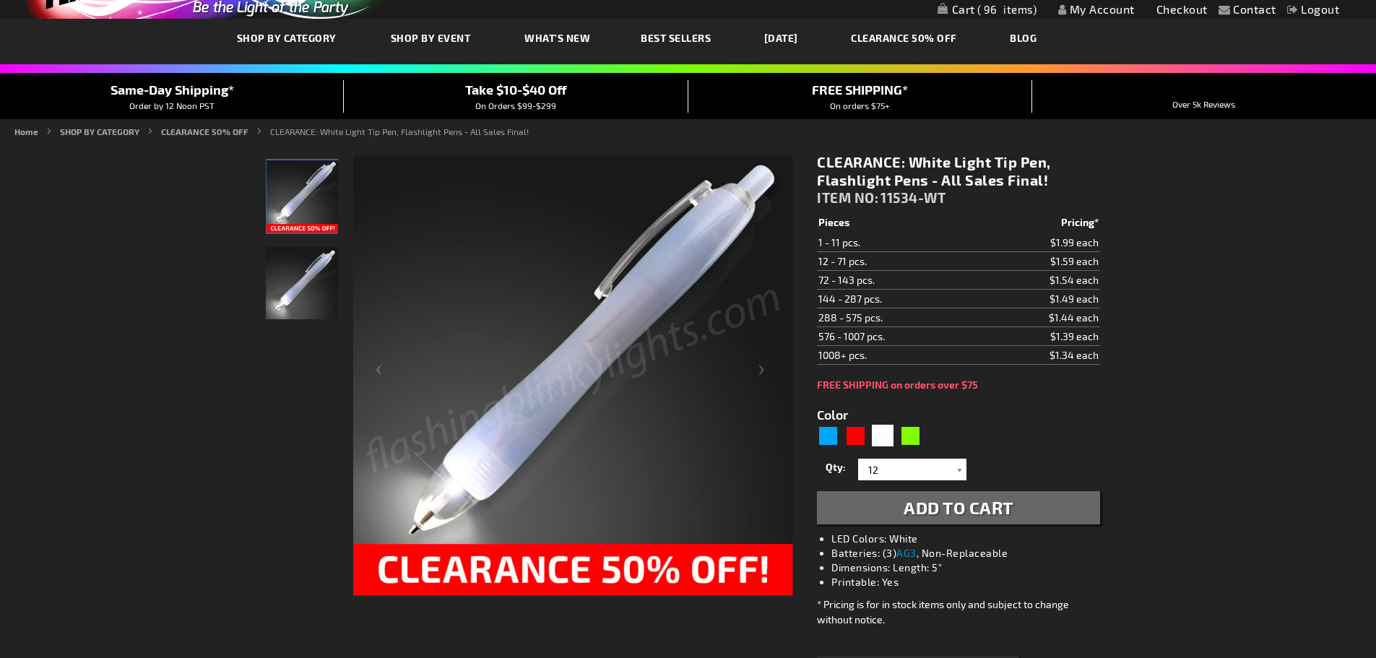
click at [939, 507] on span "Add to Cart" at bounding box center [958, 507] width 110 height 21
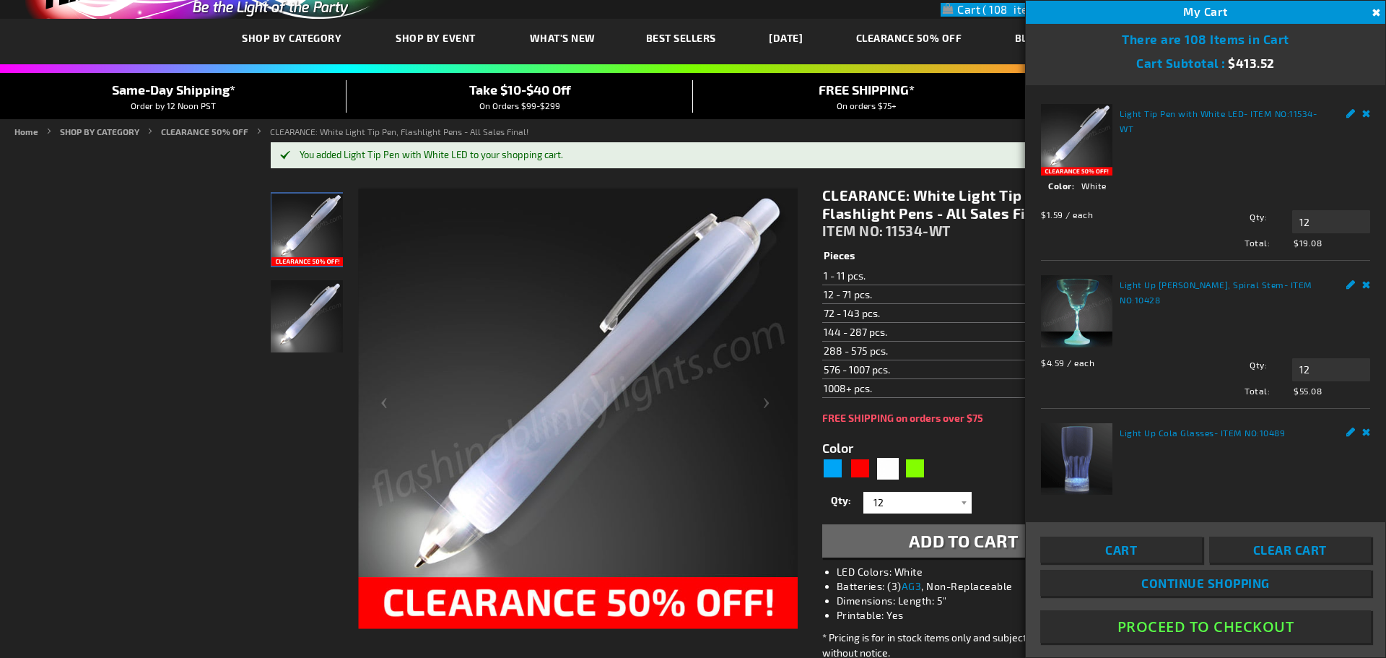
click at [927, 39] on link "CLEARANCE 50% OFF" at bounding box center [910, 38] width 128 height 48
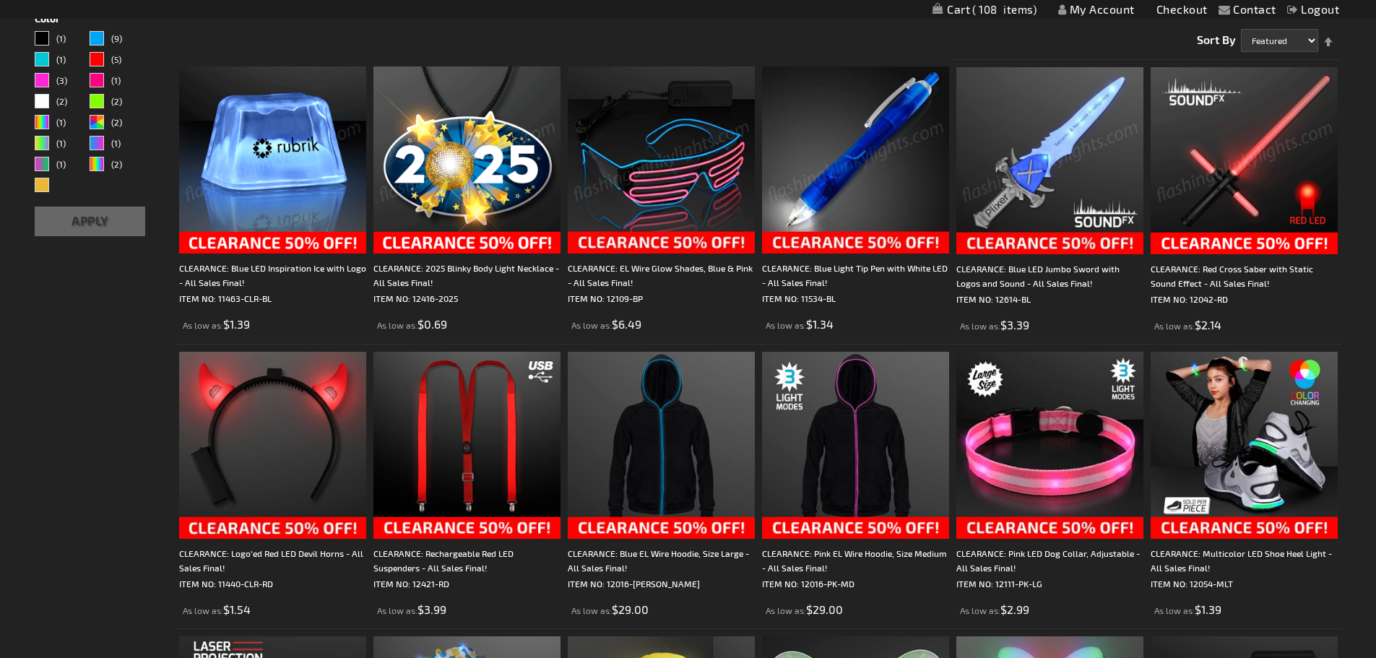
scroll to position [289, 0]
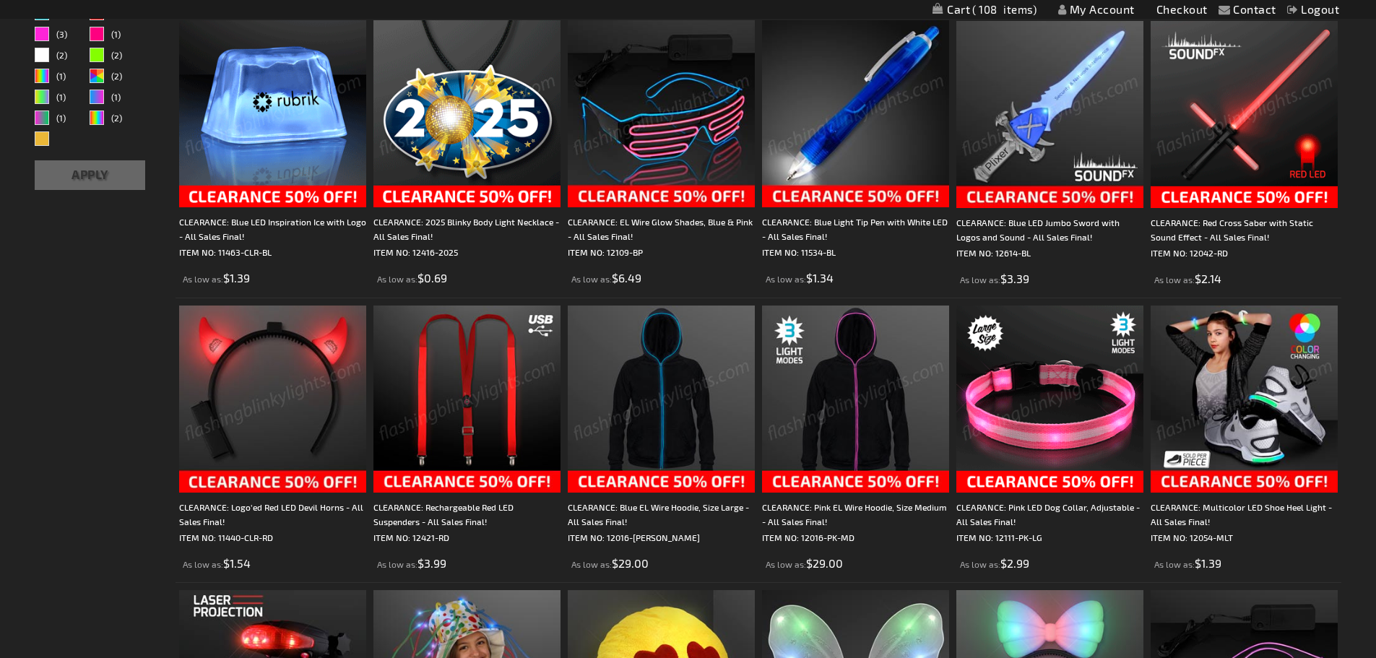
click at [277, 425] on img at bounding box center [272, 398] width 187 height 187
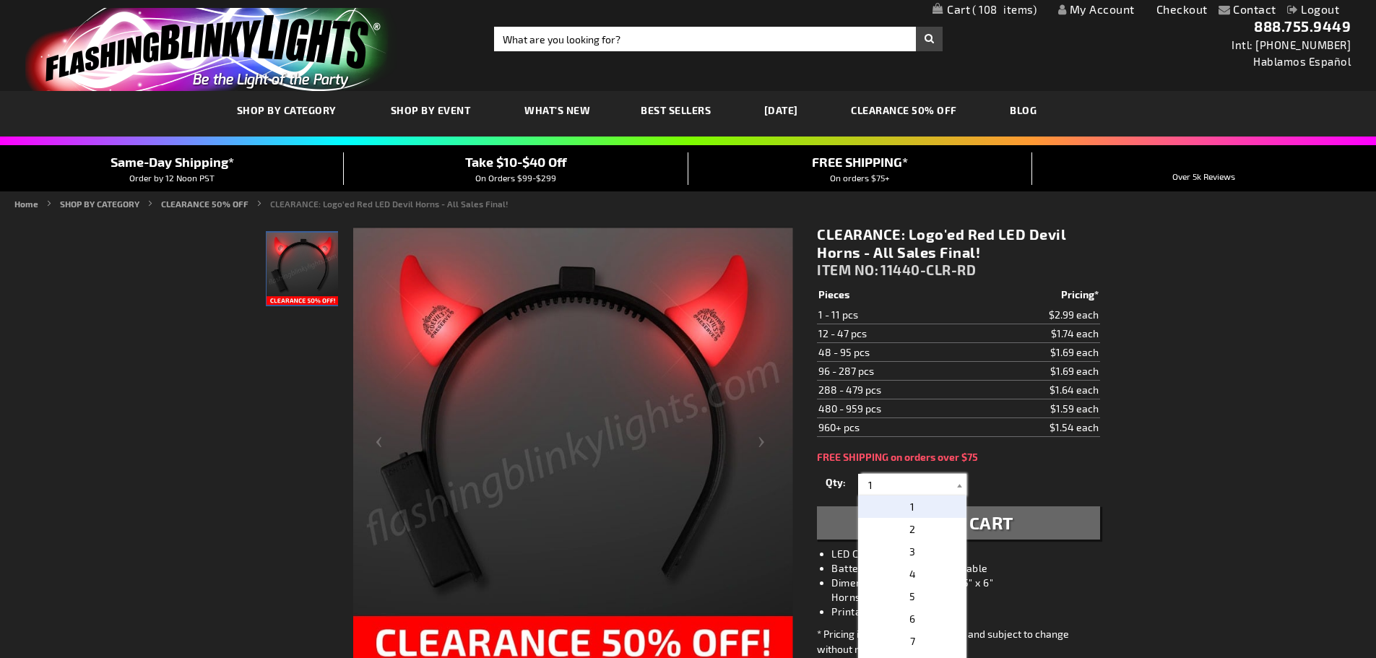
click at [908, 476] on input "1" at bounding box center [913, 485] width 105 height 22
type input "12"
click at [1004, 527] on span "Add to Cart" at bounding box center [958, 522] width 110 height 21
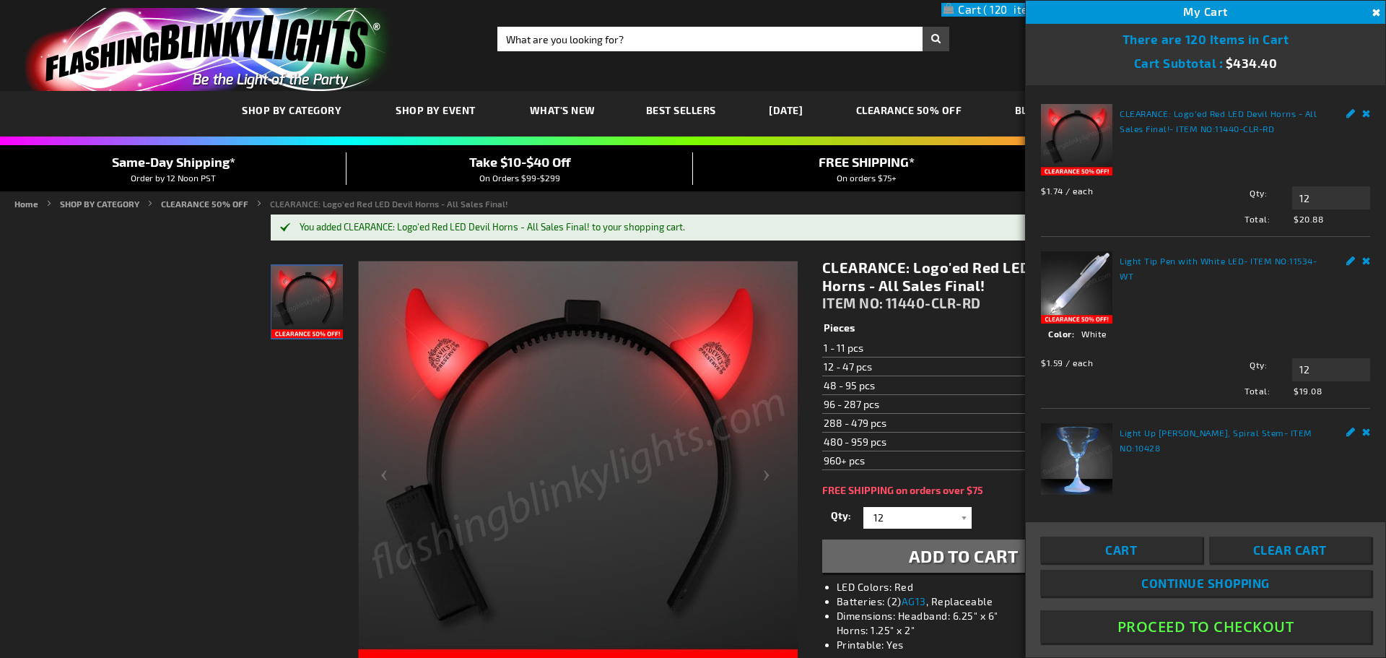
click at [767, 474] on img at bounding box center [578, 481] width 440 height 440
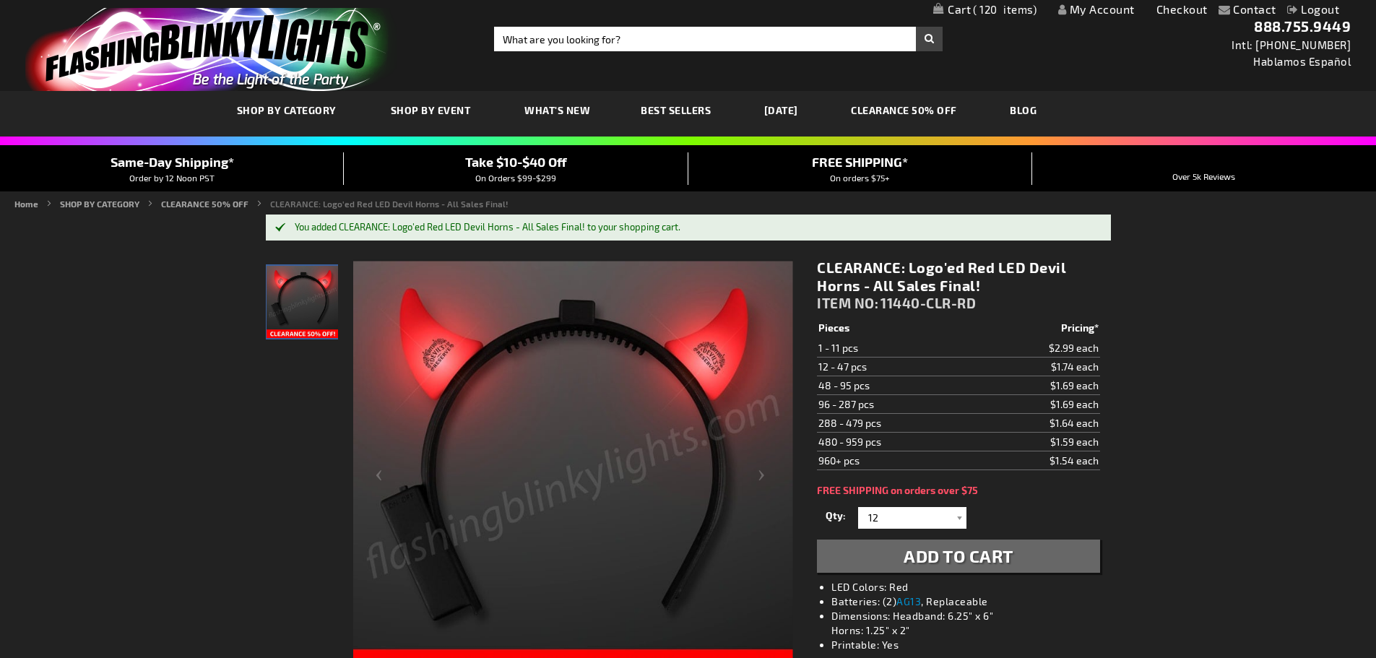
click at [759, 477] on img at bounding box center [573, 481] width 440 height 440
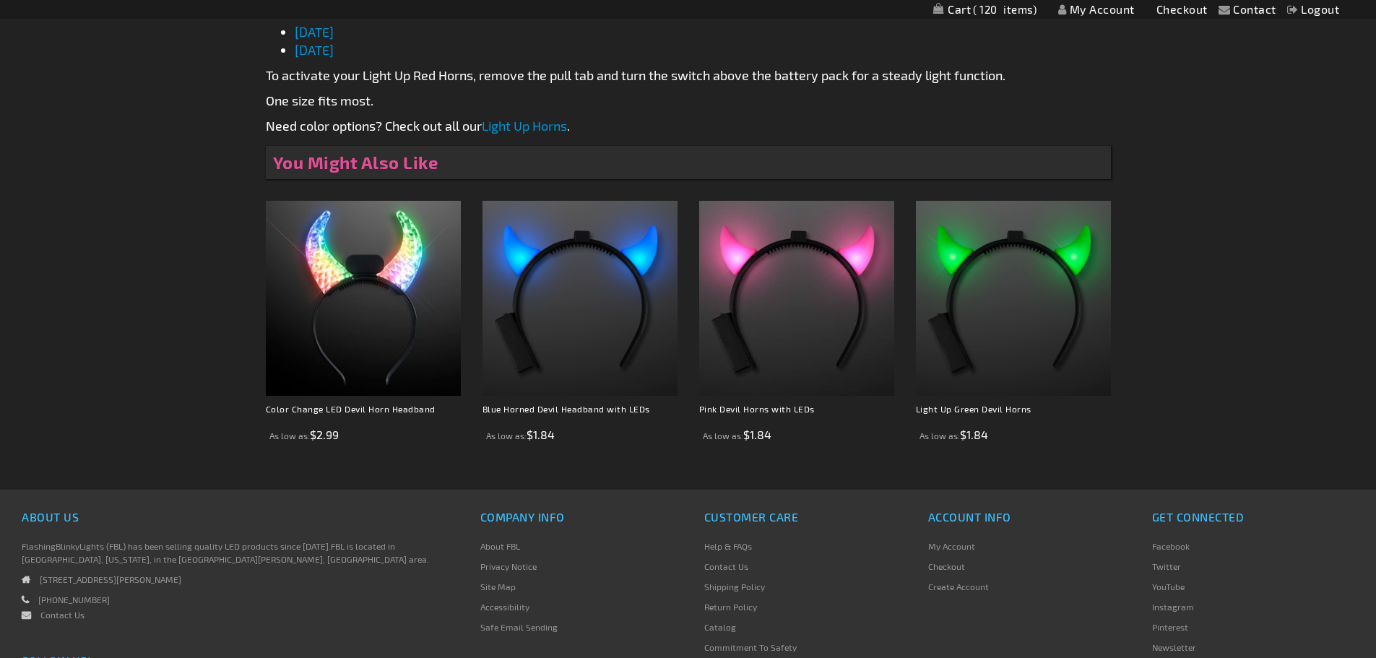
scroll to position [1011, 0]
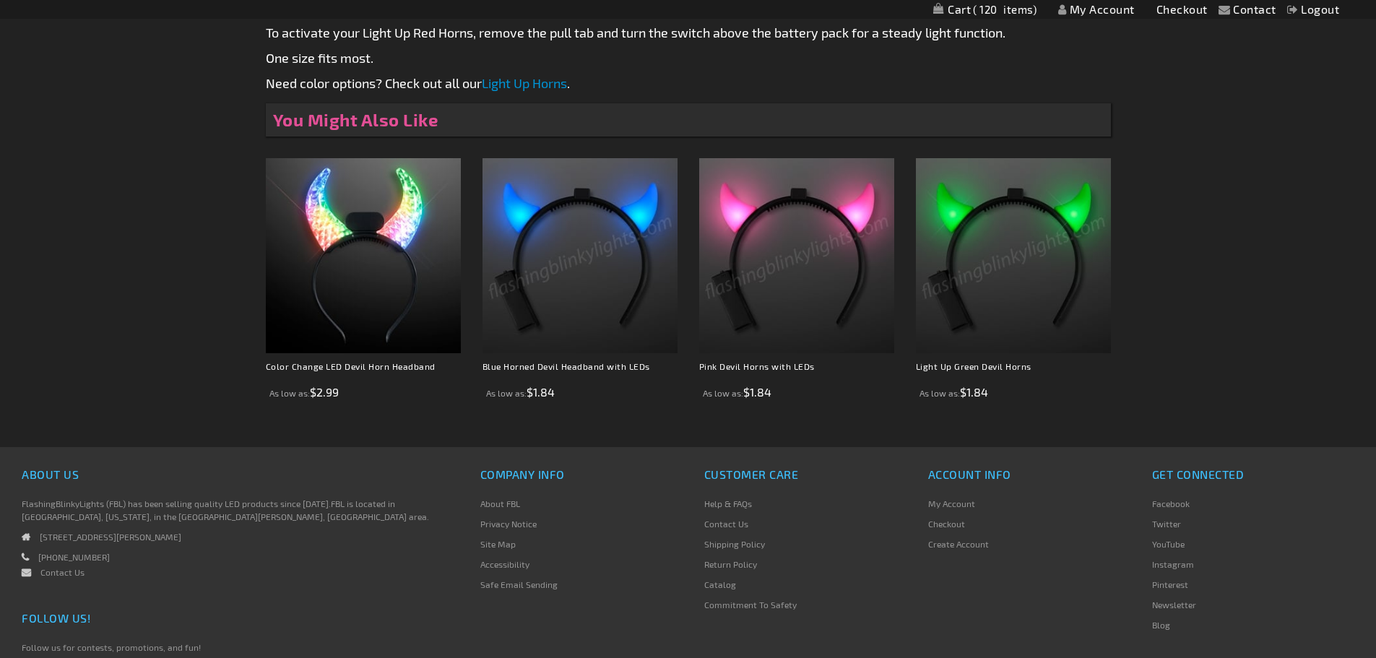
click at [1020, 207] on img at bounding box center [1013, 255] width 195 height 195
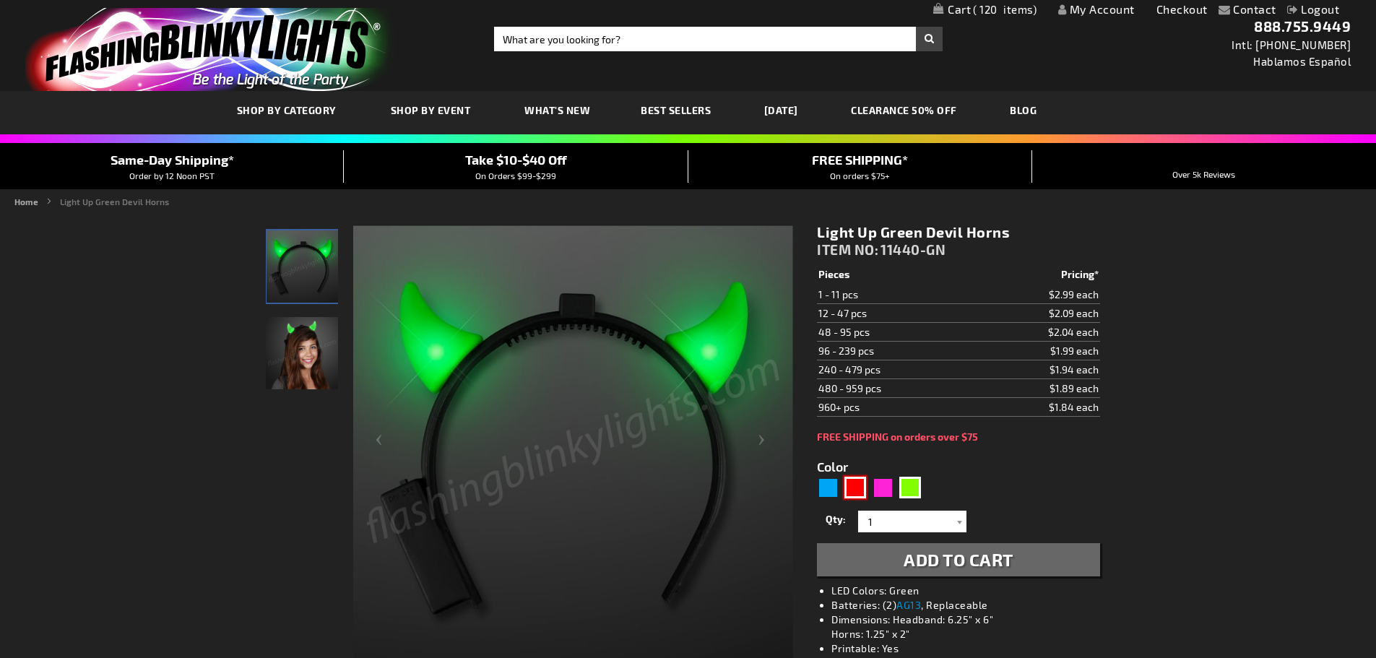
click at [853, 495] on div "Red" at bounding box center [855, 488] width 22 height 22
type input "5641"
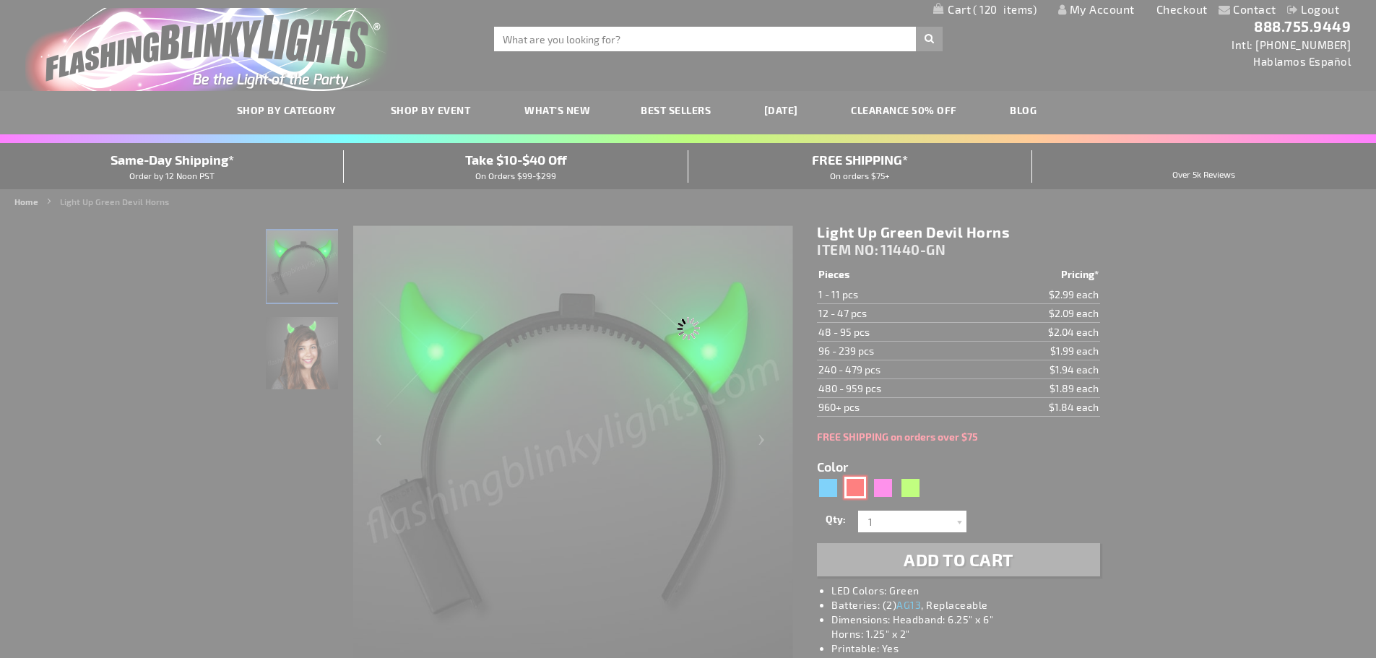
type input "11440-RD"
type input "Customize - Red Light Up Devil Horns - ITEM NO: 11440-RD"
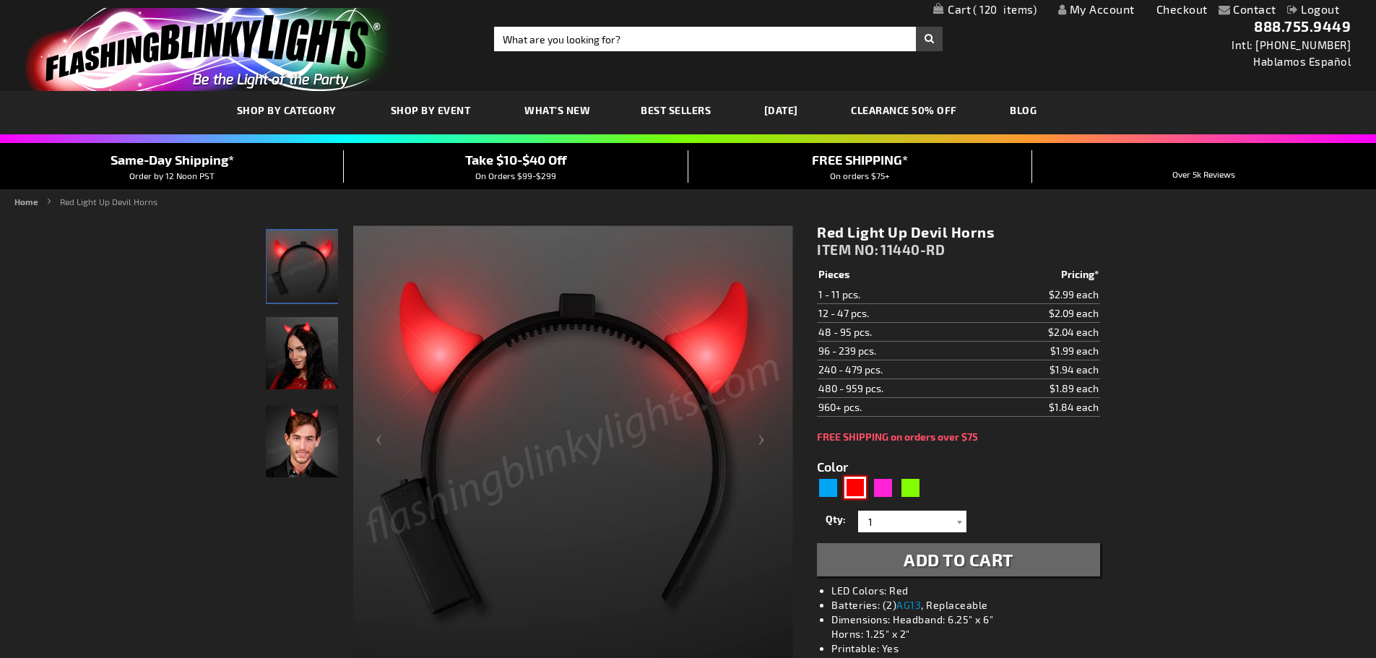
click at [925, 107] on link "CLEARANCE 50% OFF" at bounding box center [904, 110] width 128 height 48
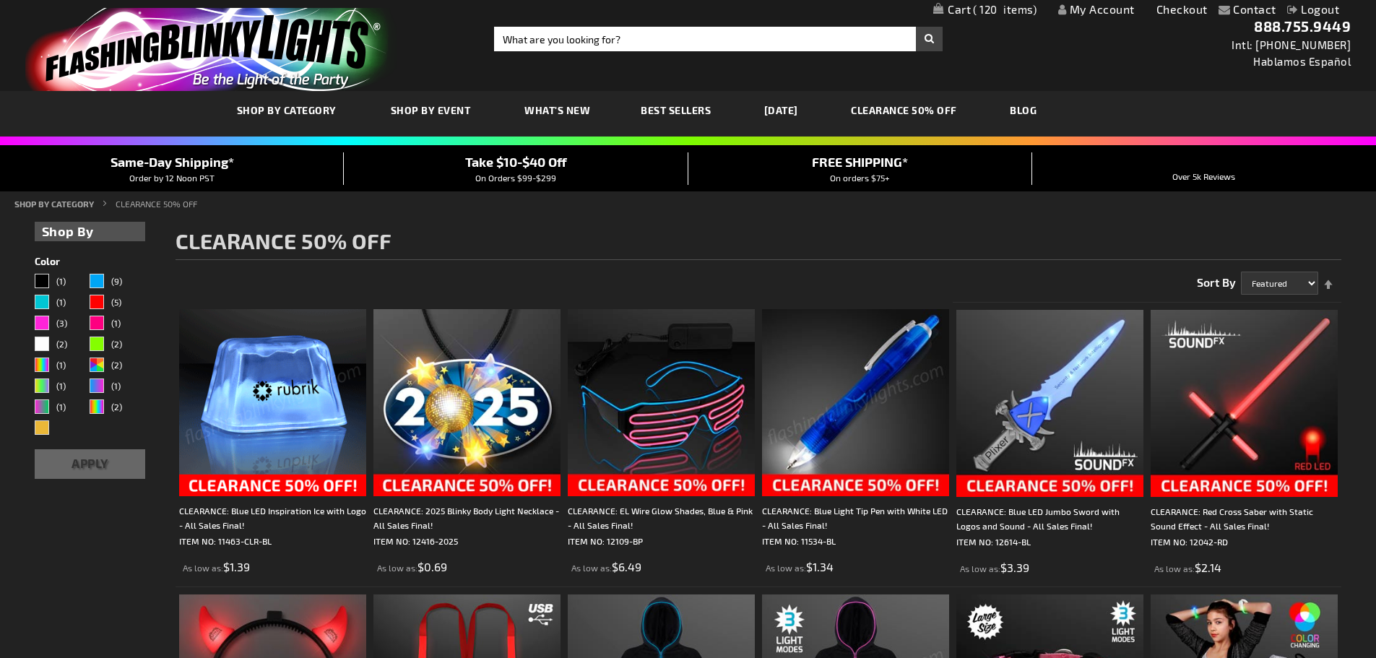
click at [975, 9] on span "120" at bounding box center [1005, 9] width 64 height 13
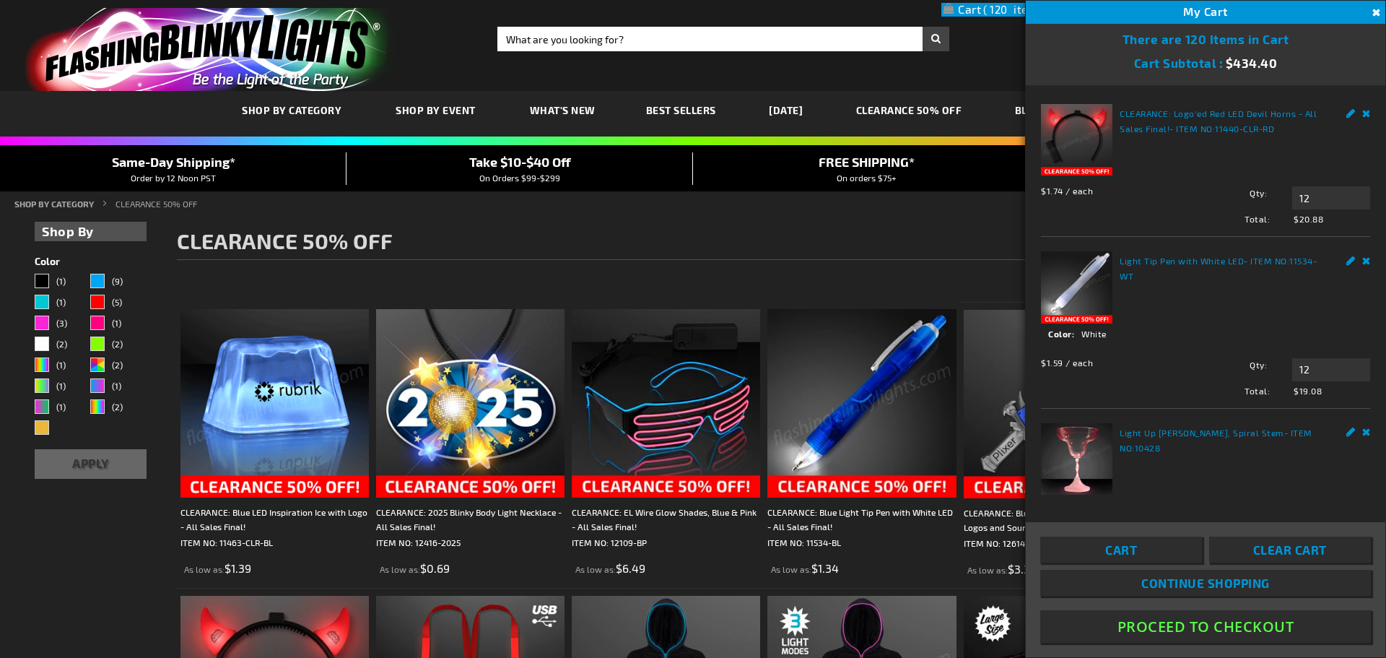
click at [1363, 115] on link "Remove" at bounding box center [1367, 111] width 9 height 15
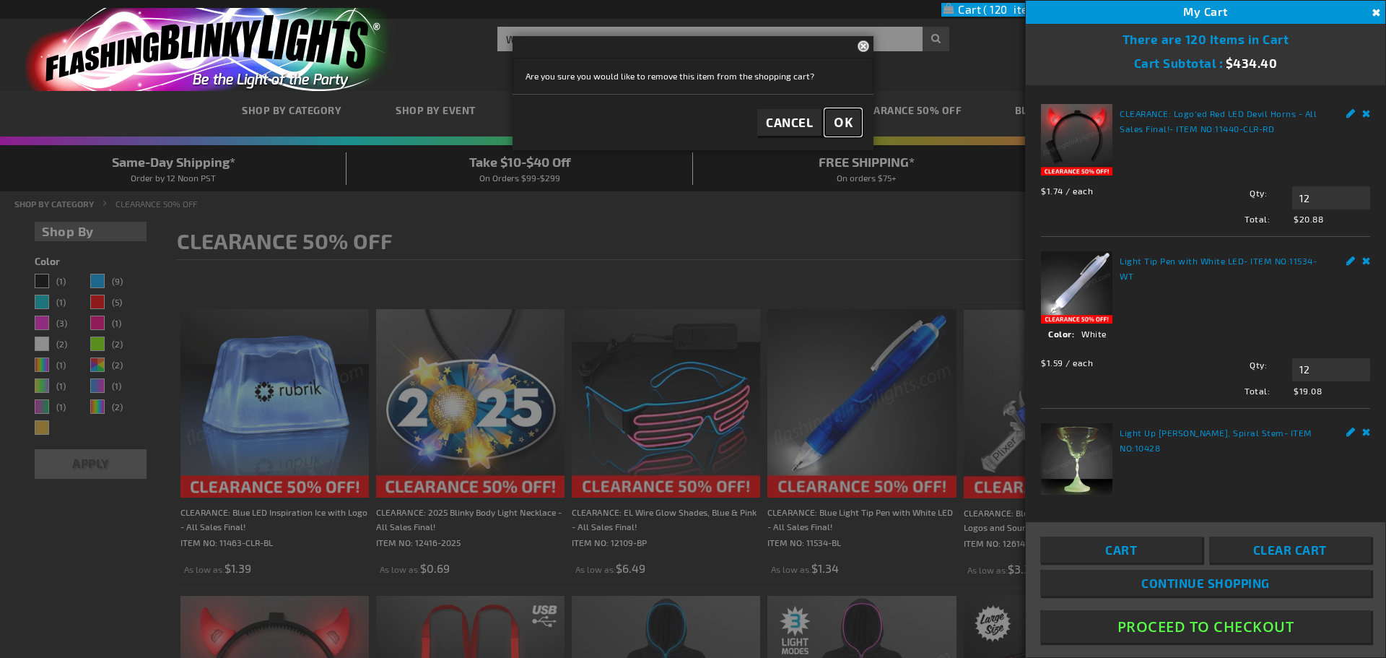
click at [841, 116] on span "OK" at bounding box center [843, 122] width 19 height 17
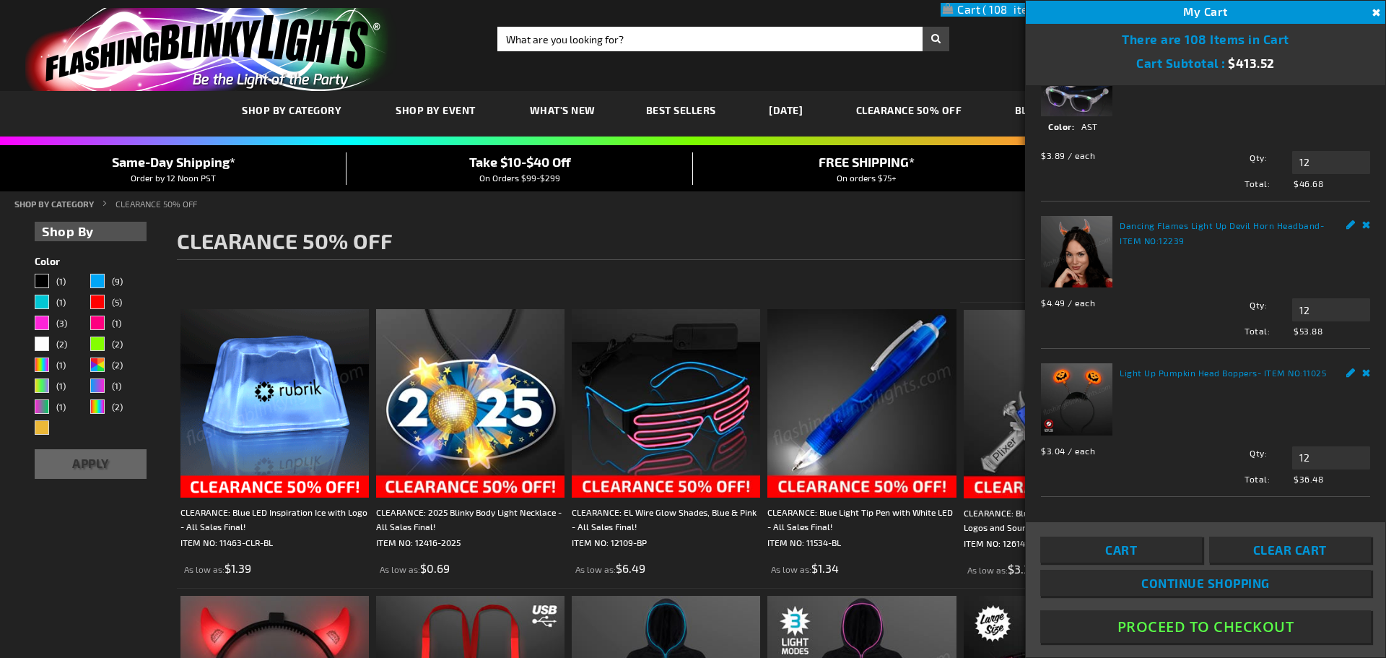
scroll to position [578, 0]
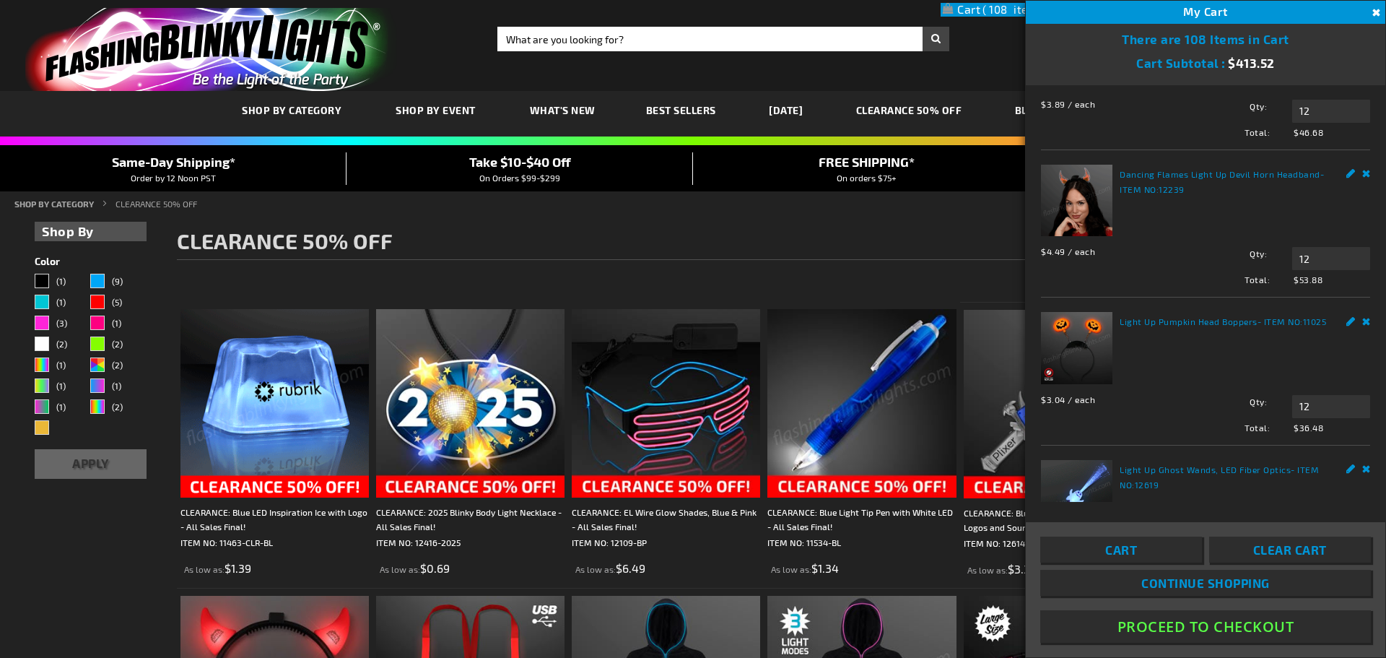
click at [1165, 169] on link "Dancing Flames Light Up Devil Horn Headband" at bounding box center [1220, 174] width 201 height 10
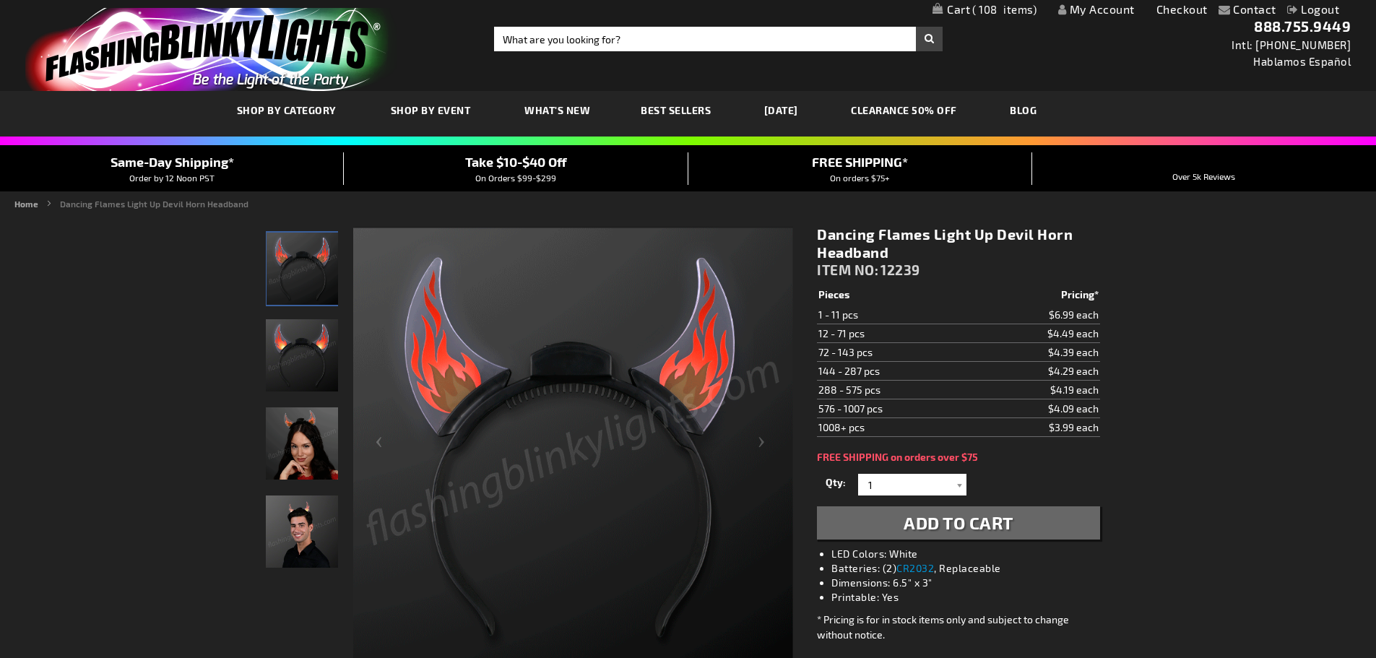
click at [895, 106] on link "CLEARANCE 50% OFF" at bounding box center [904, 110] width 128 height 48
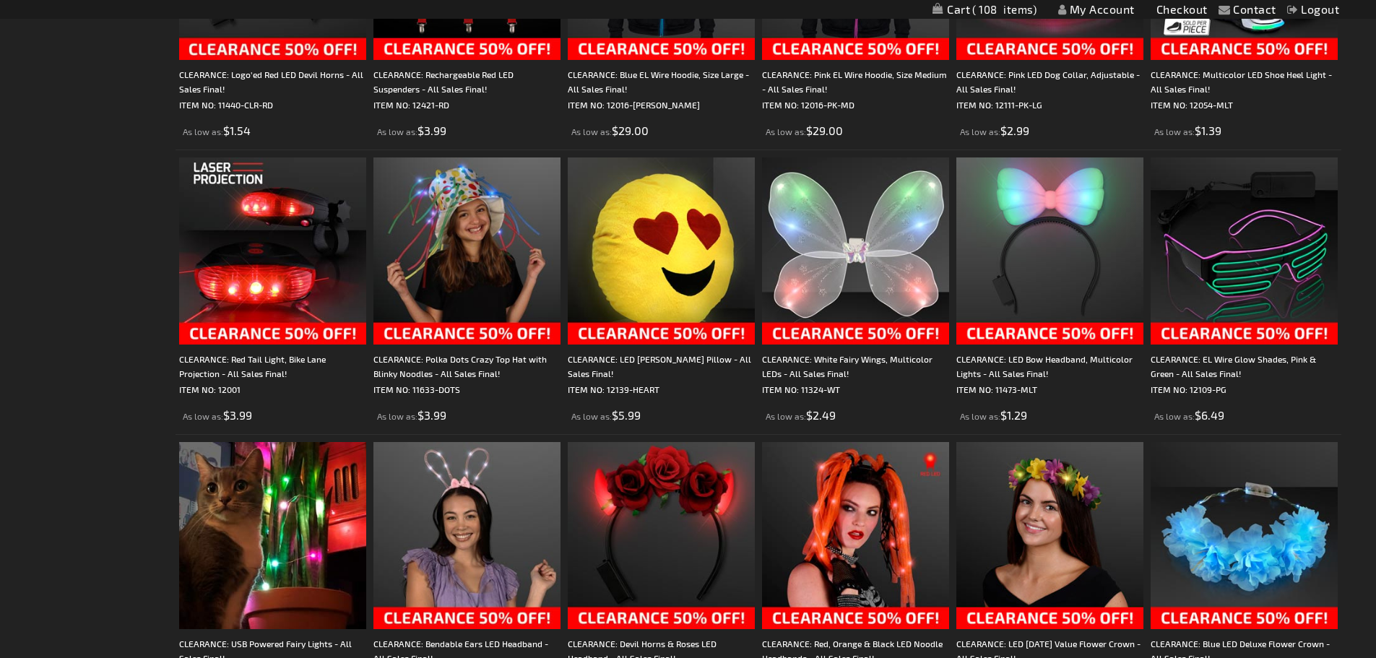
scroll to position [722, 0]
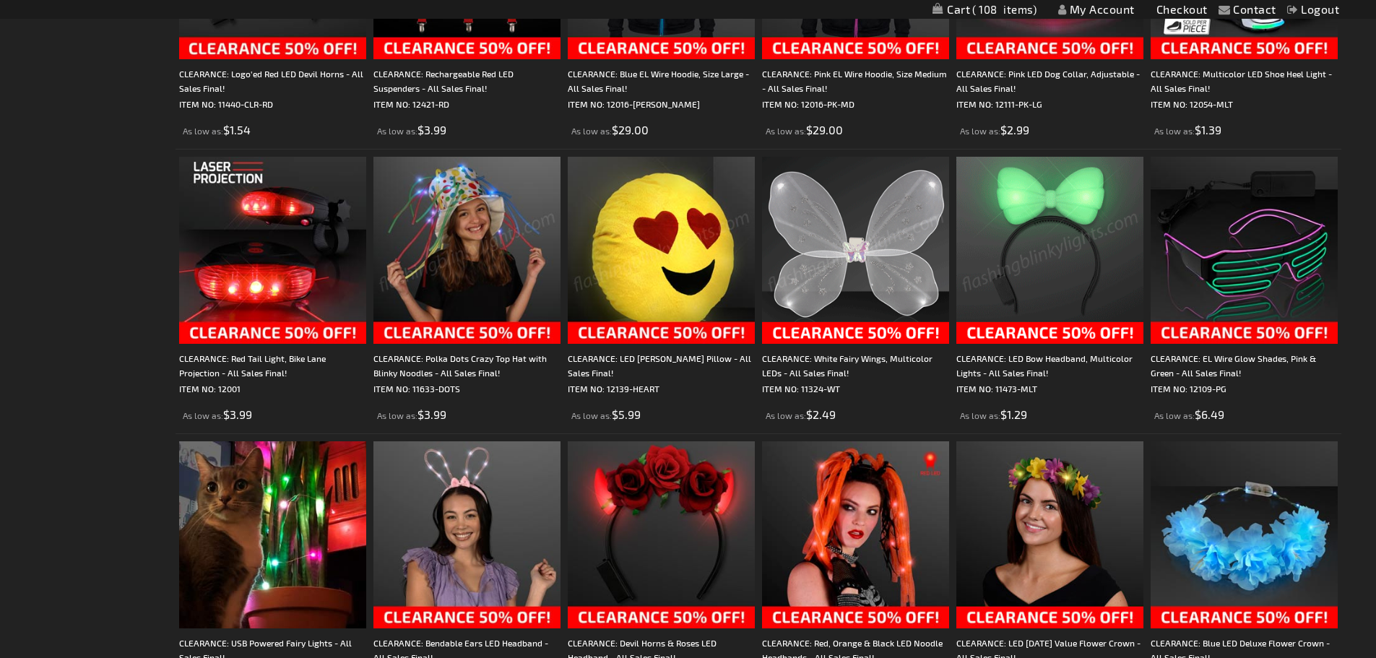
click at [859, 233] on img at bounding box center [855, 250] width 187 height 187
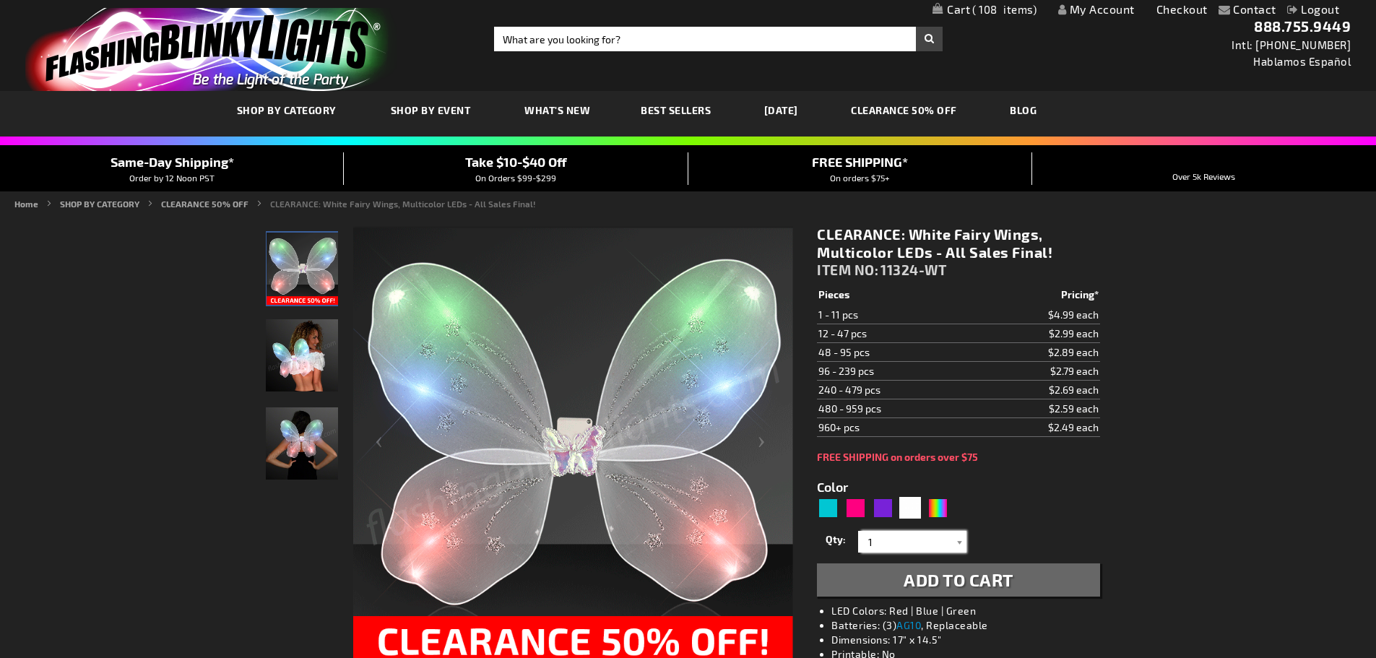
click at [886, 541] on input "1" at bounding box center [913, 542] width 105 height 22
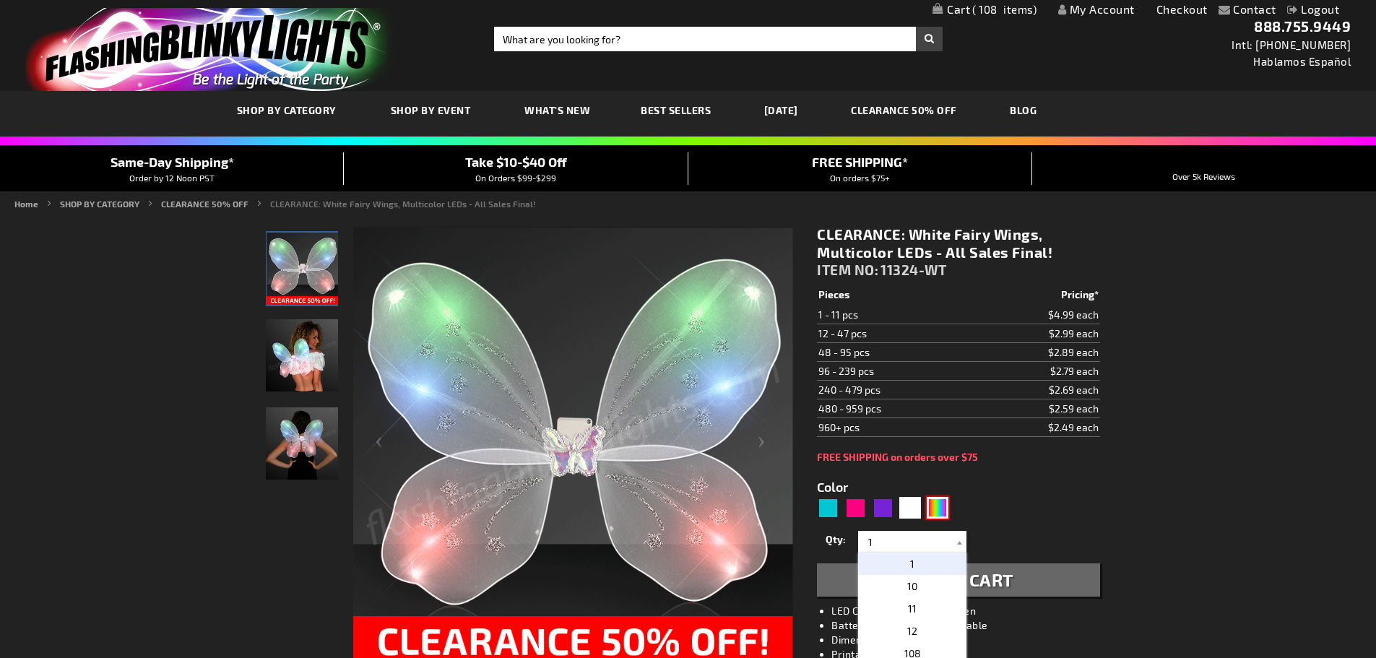
click at [938, 506] on div "Multicolor" at bounding box center [937, 508] width 22 height 22
type input "5659"
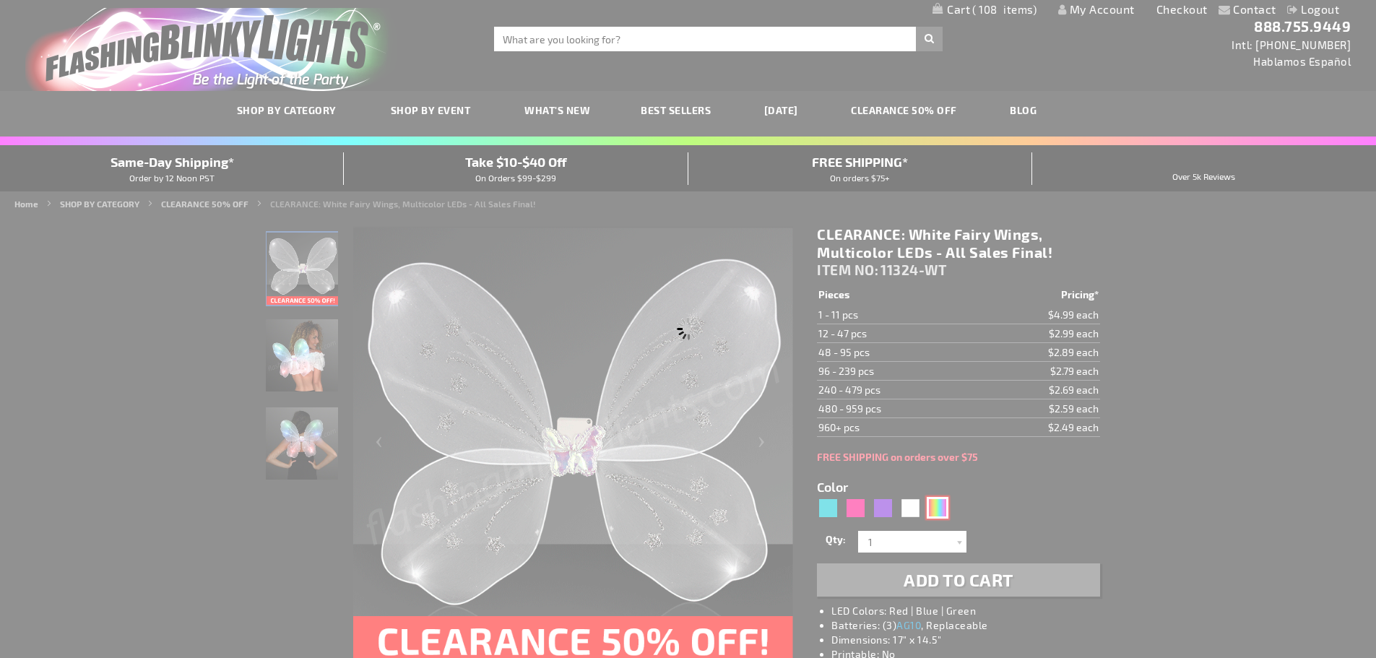
type input "11324-RNBW"
type input "Customize - Sparkly Rainbow LED Fairy Wings - ITEM NO: 11324-RNBW"
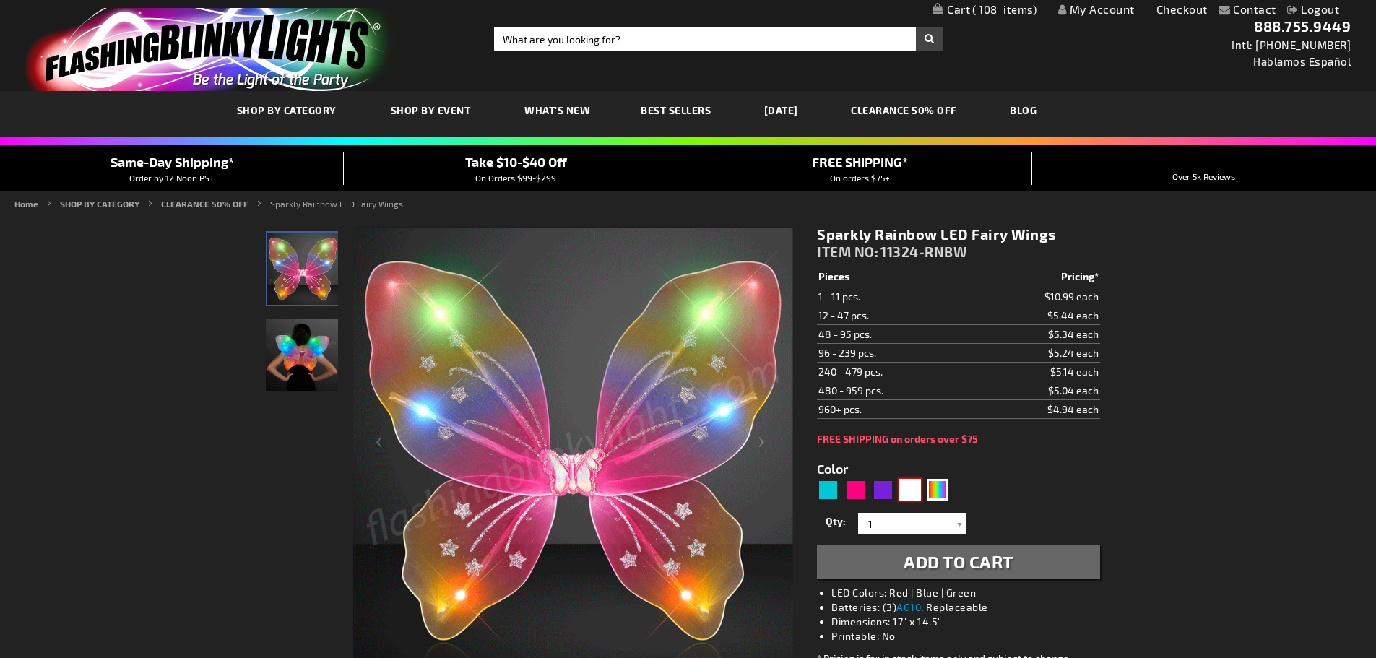
click at [910, 485] on div "White" at bounding box center [910, 490] width 22 height 22
type input "5646"
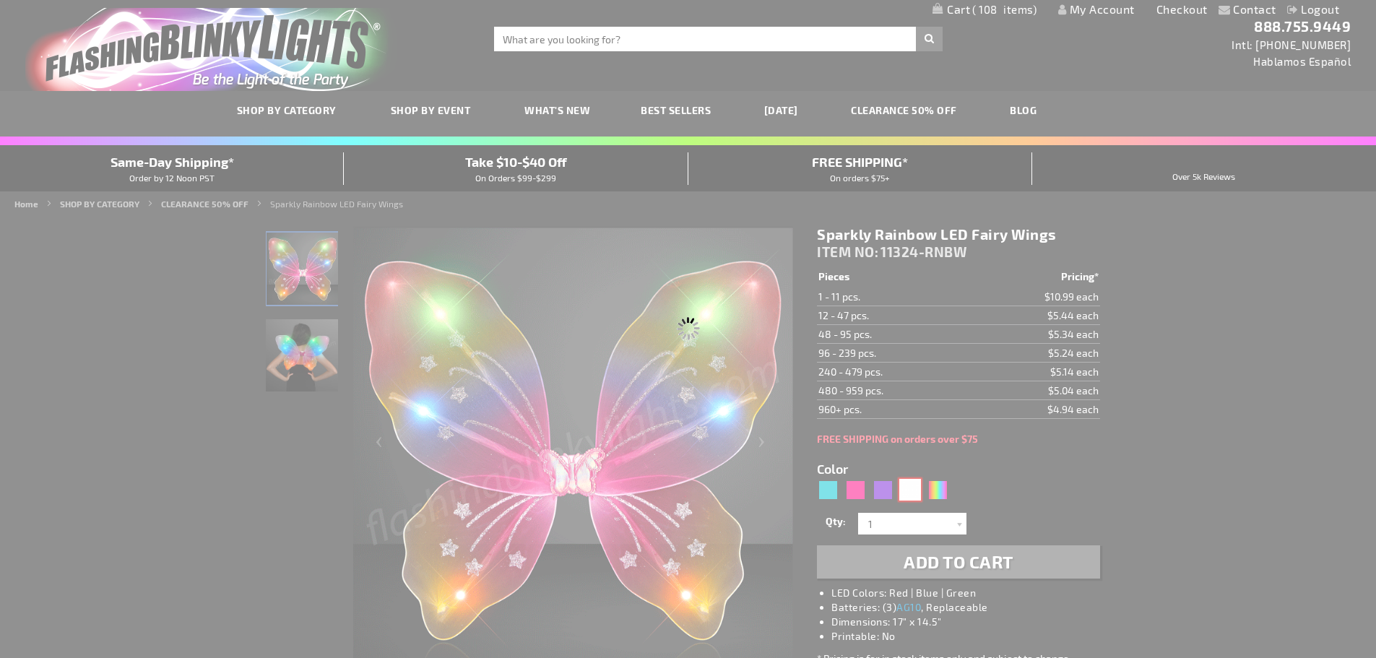
type input "11324-WT"
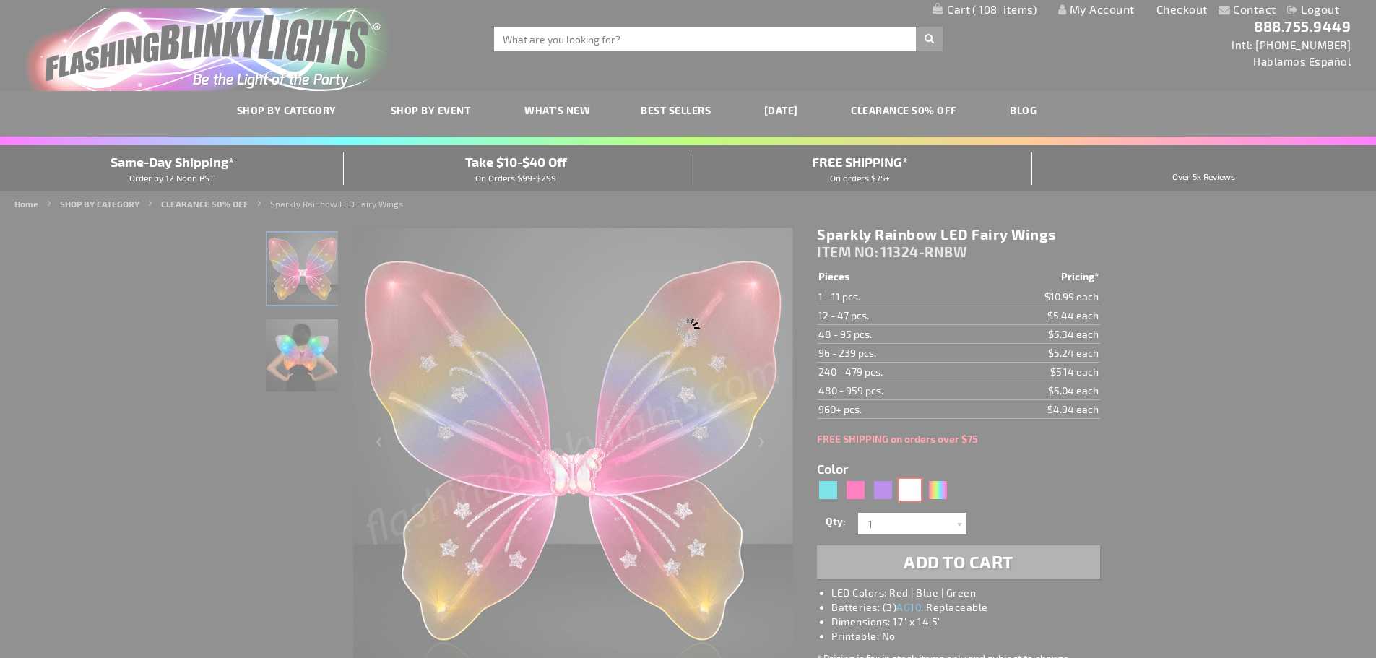
type input "Customize - CLEARANCE: White Fairy Wings, Multicolor LEDs - All Sales Final! - …"
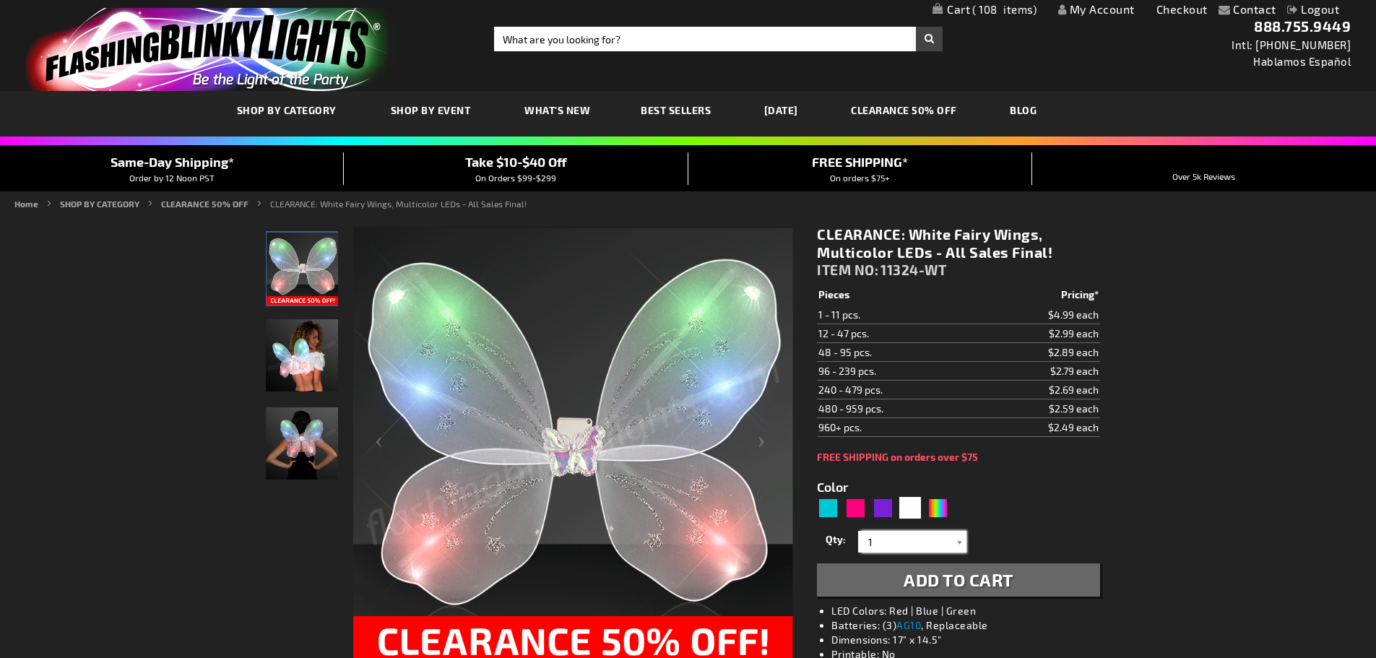
click at [887, 547] on input "1" at bounding box center [913, 542] width 105 height 22
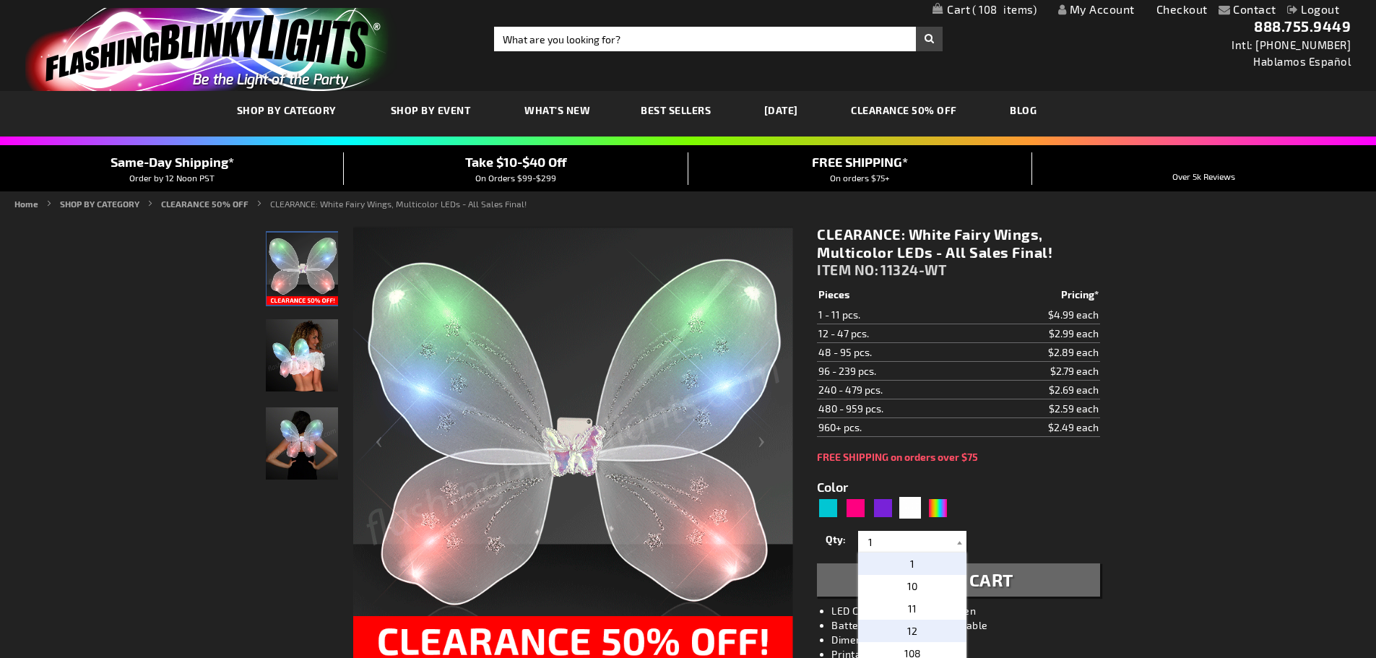
click at [890, 635] on p "12" at bounding box center [912, 631] width 108 height 22
type input "12"
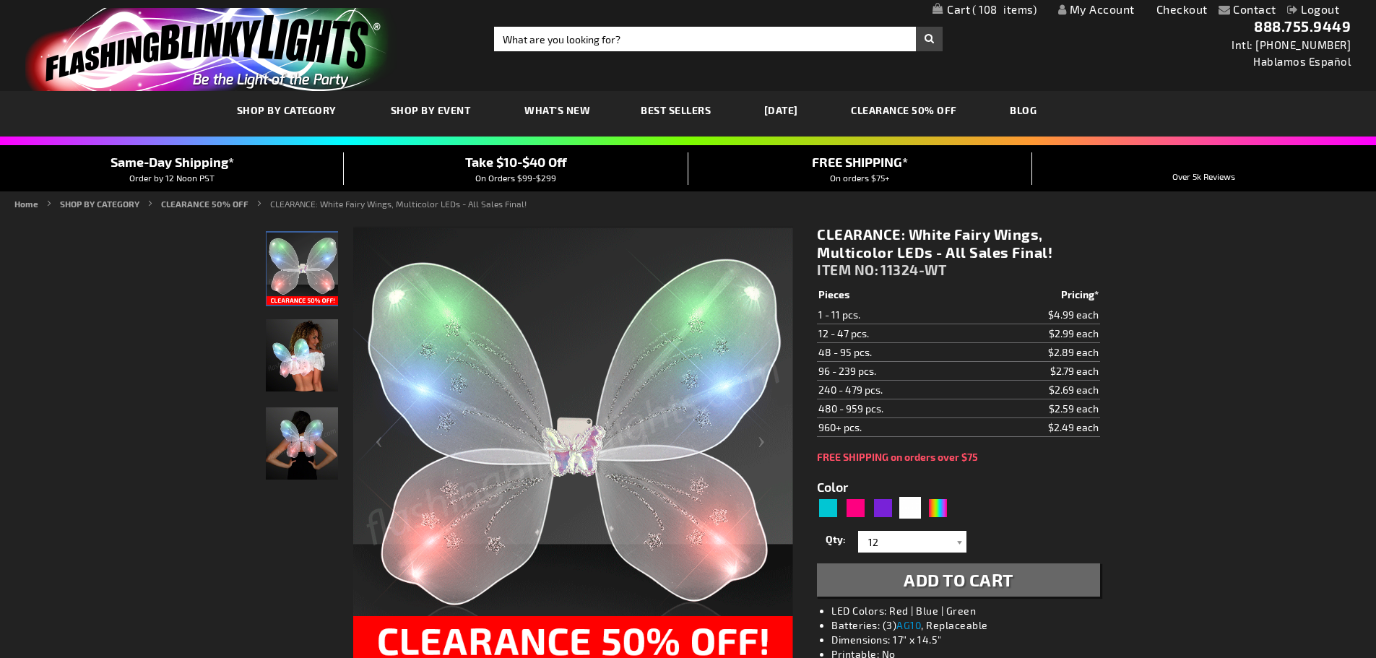
click at [920, 588] on span "Add to Cart" at bounding box center [958, 579] width 110 height 21
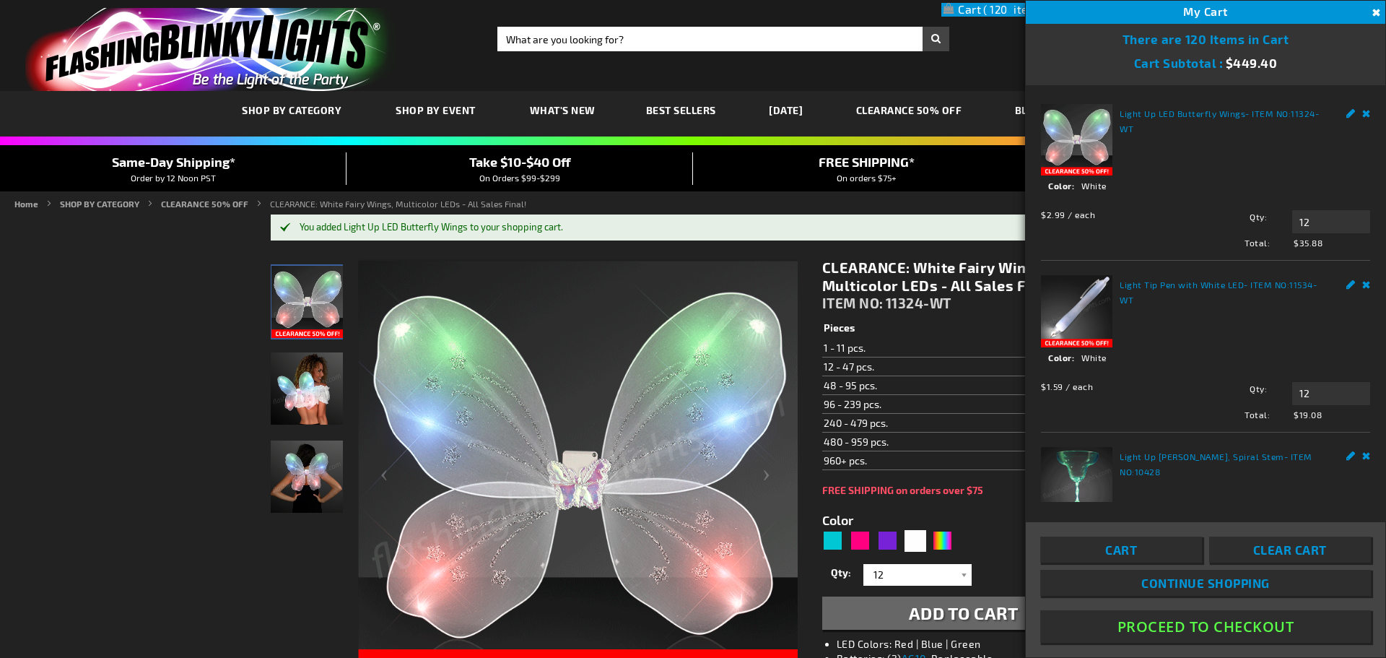
click at [1375, 17] on button "Close" at bounding box center [1375, 13] width 16 height 16
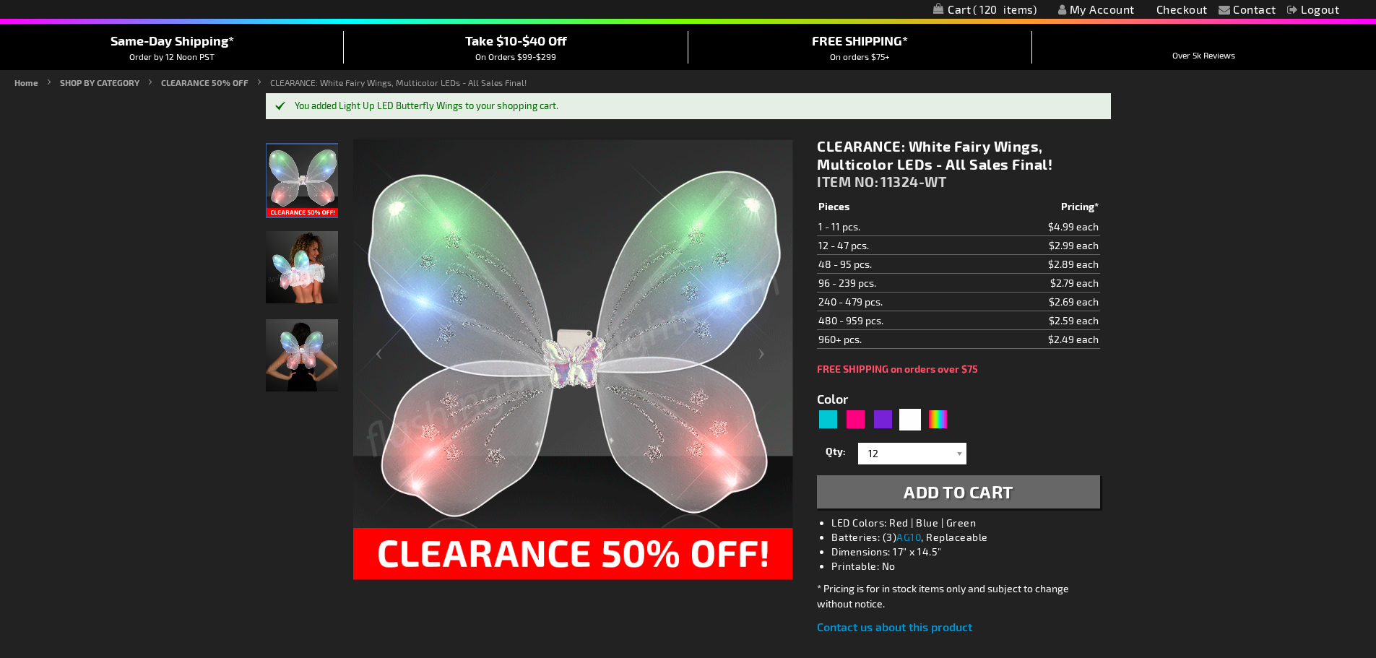
drag, startPoint x: 0, startPoint y: 178, endPoint x: 191, endPoint y: 641, distance: 501.5
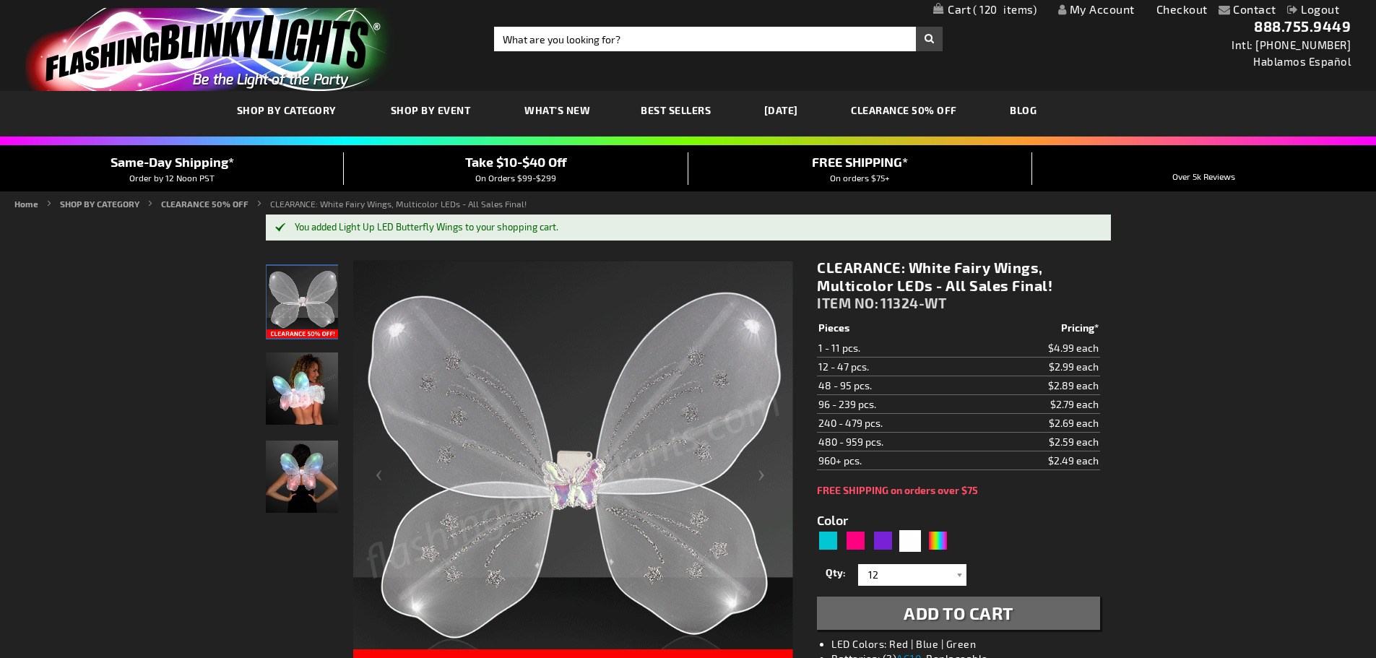
click at [1000, 12] on span "120" at bounding box center [1005, 9] width 64 height 13
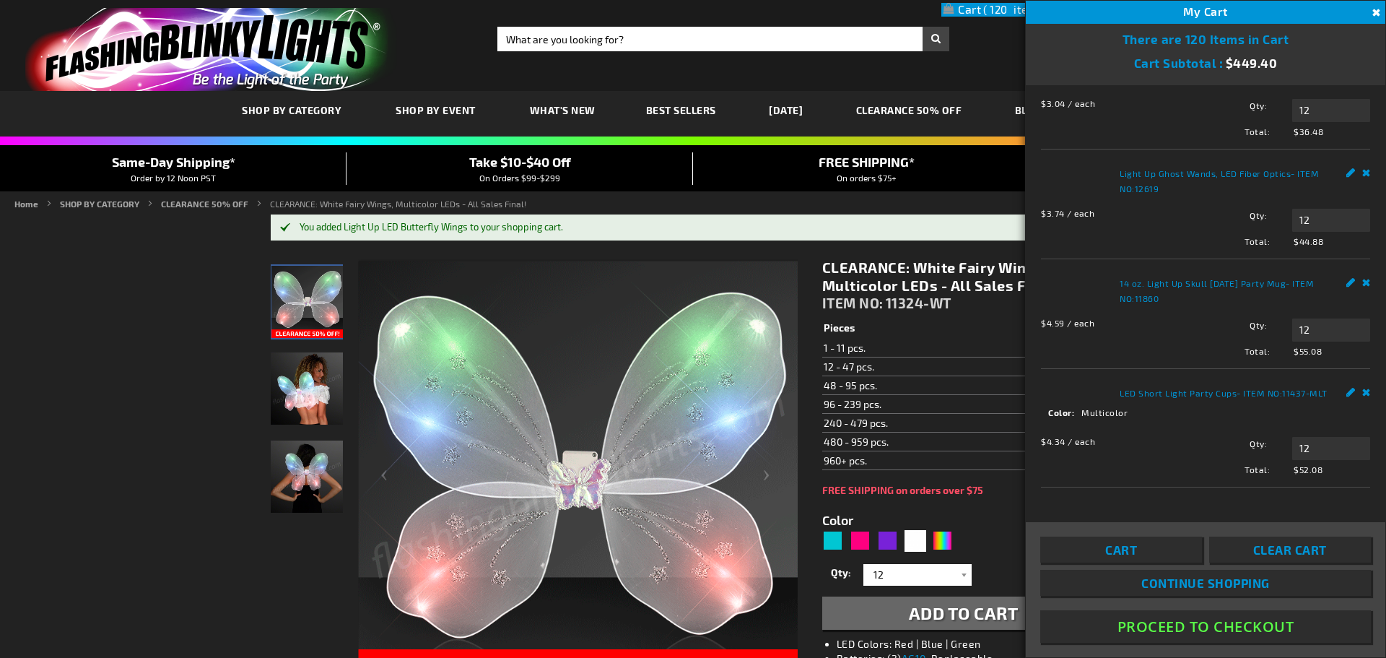
scroll to position [1147, 0]
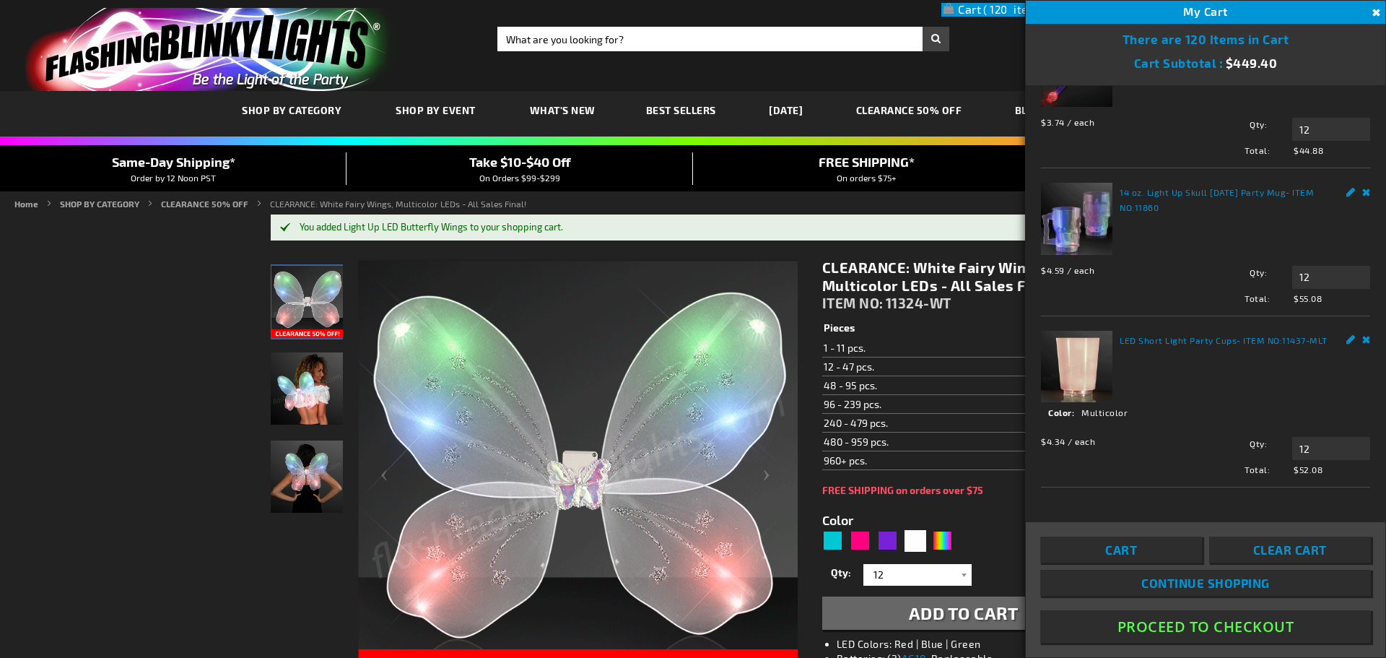
click at [534, 170] on div "Take $10-$40 Off On Orders $99-$299" at bounding box center [520, 168] width 347 height 32
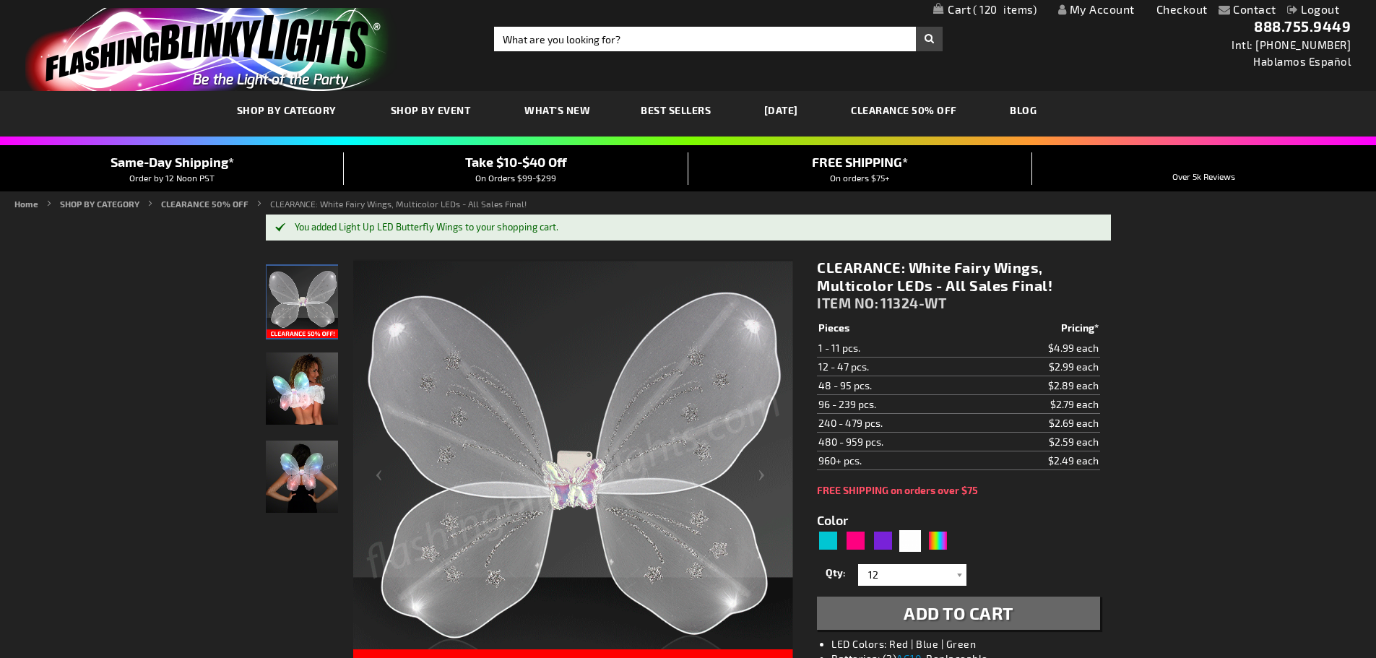
click at [502, 160] on span "Take $10-$40 Off" at bounding box center [516, 162] width 102 height 16
click at [511, 167] on span "Take $10-$40 Off" at bounding box center [516, 162] width 102 height 16
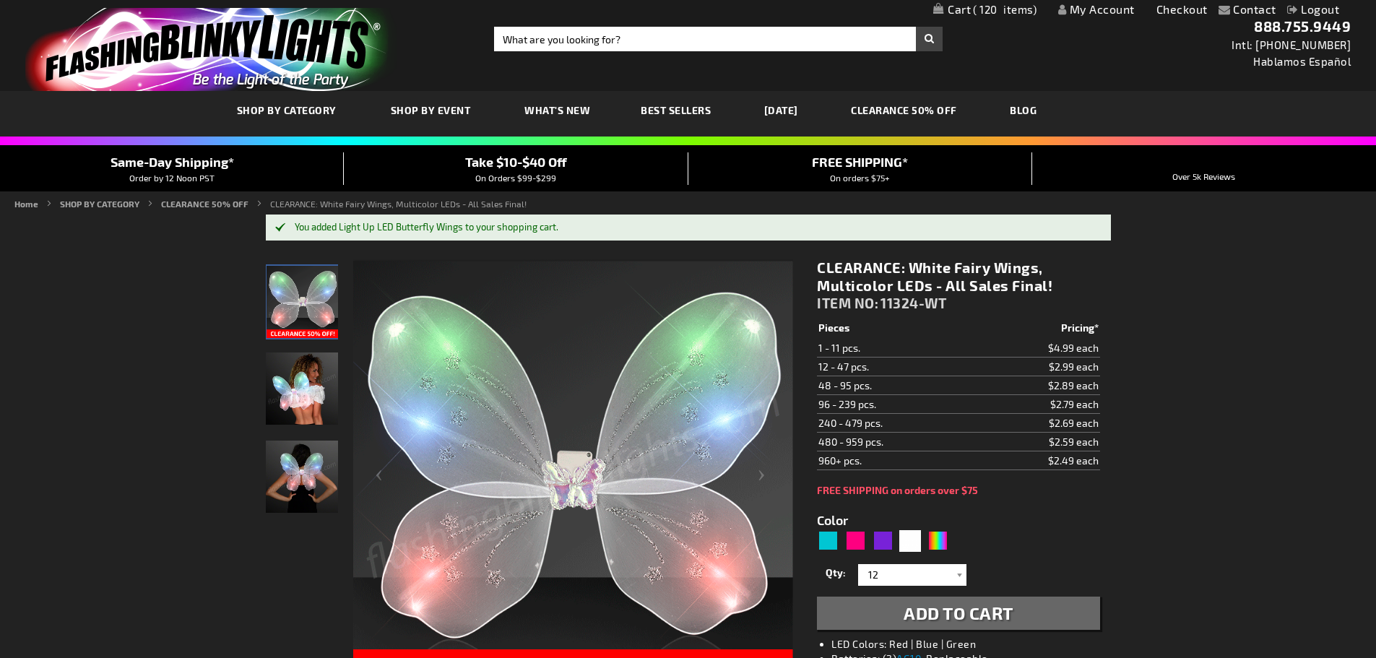
click at [504, 165] on span "Take $10-$40 Off" at bounding box center [516, 162] width 102 height 16
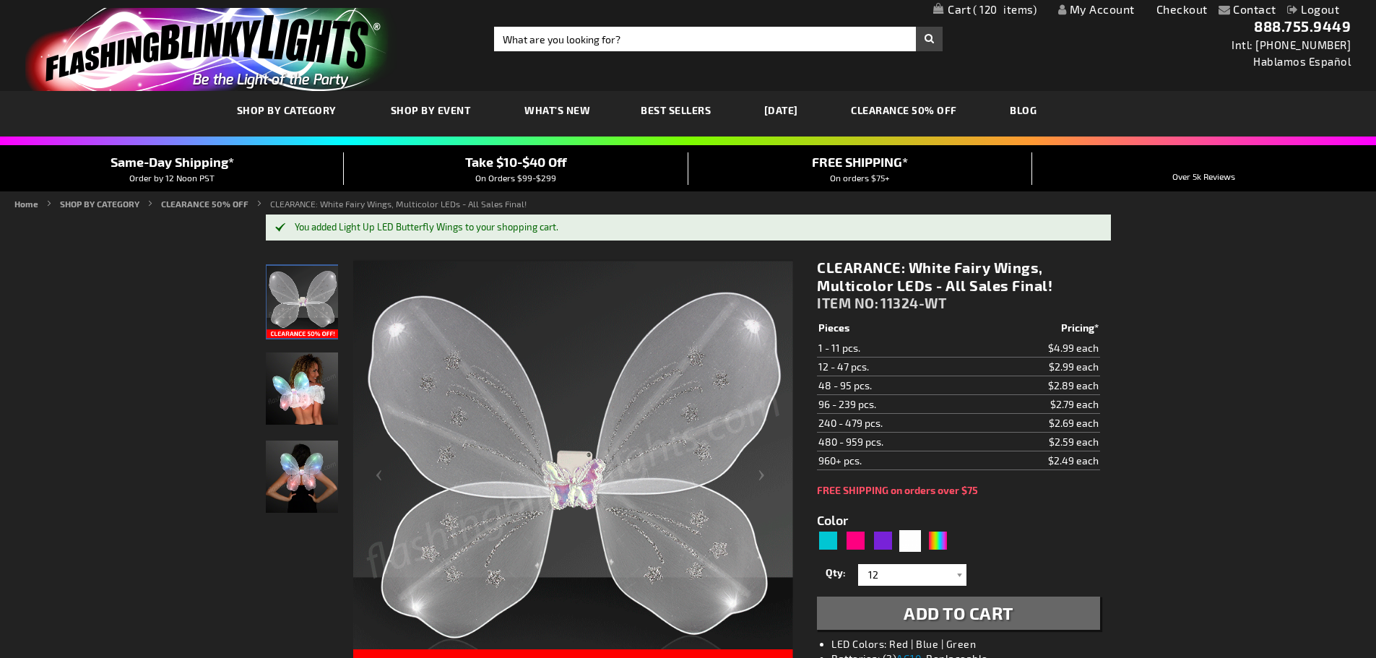
click at [991, 9] on span "120" at bounding box center [1005, 9] width 64 height 13
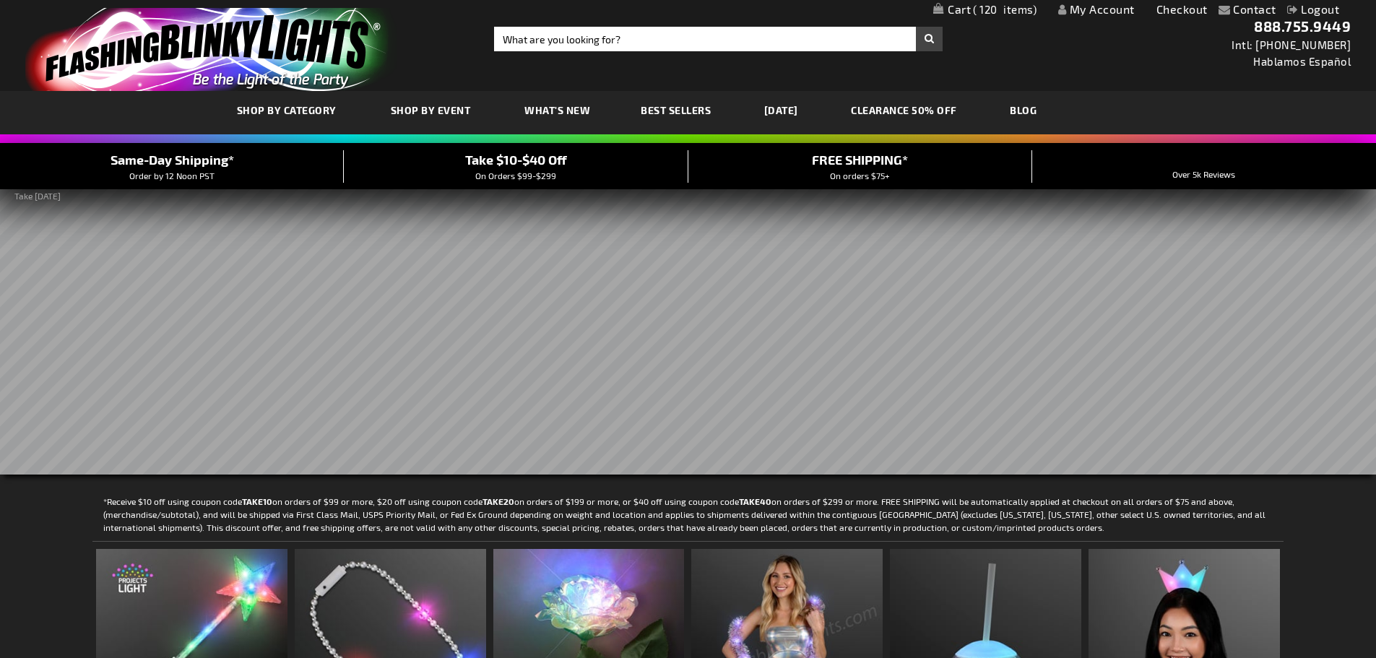
click at [974, 13] on span "120" at bounding box center [1005, 9] width 64 height 13
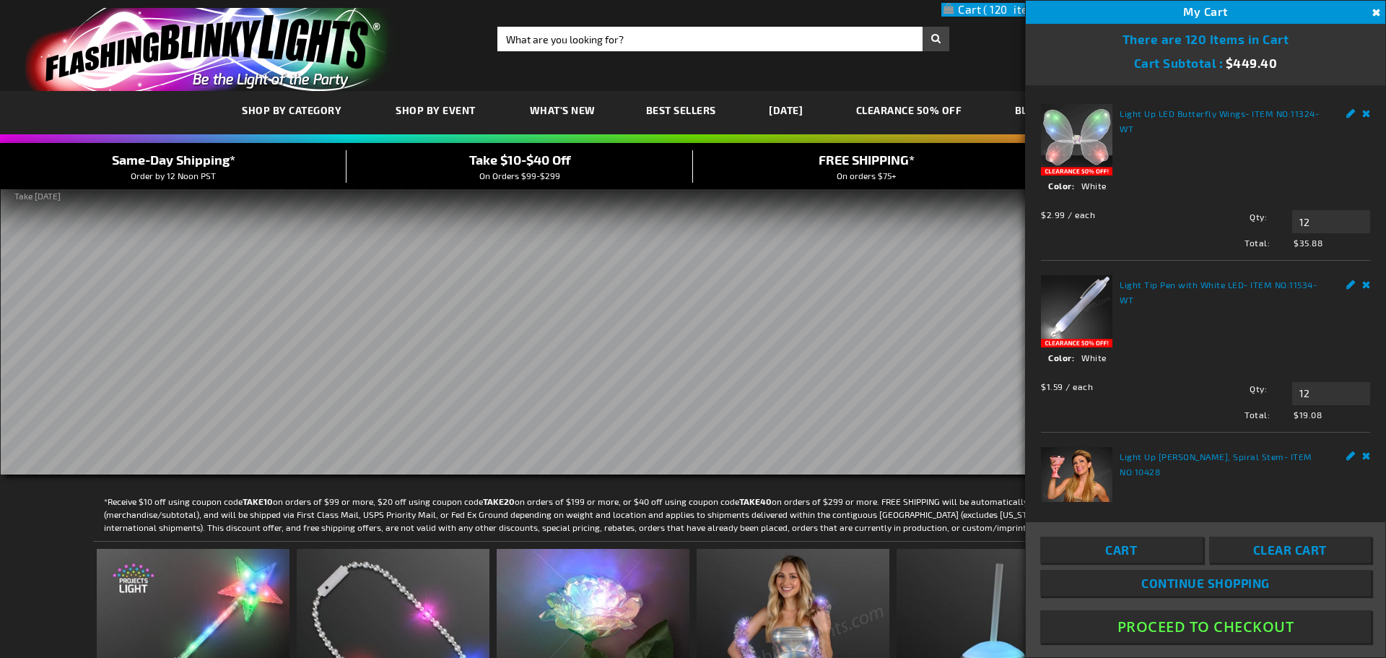
click at [1156, 631] on button "Proceed To Checkout" at bounding box center [1206, 626] width 331 height 32
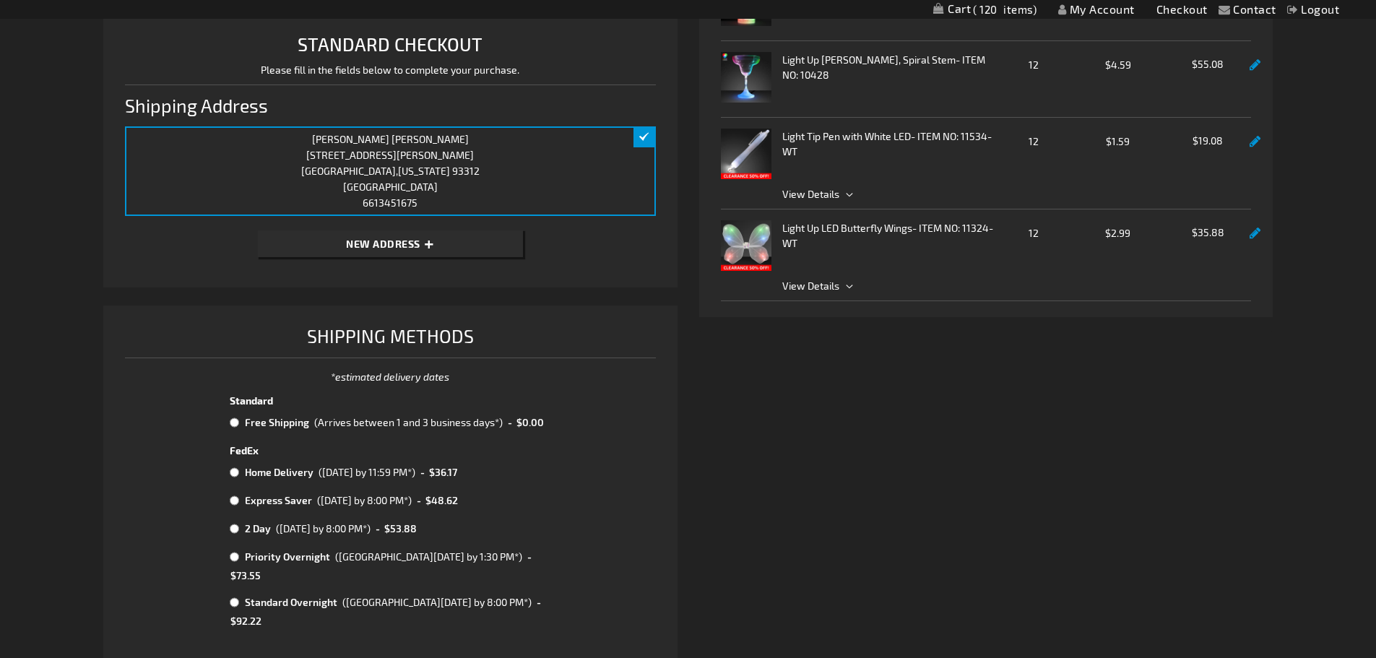
scroll to position [361, 0]
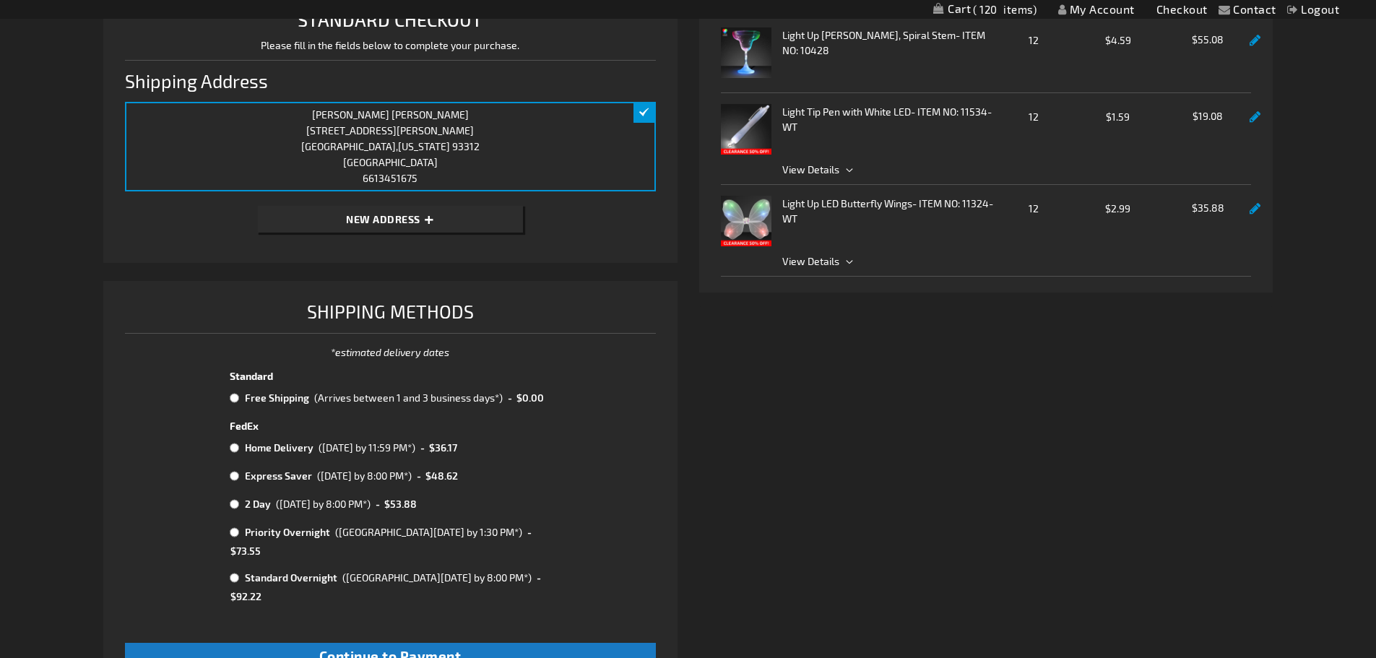
click at [234, 399] on input "radio" at bounding box center [234, 398] width 9 height 12
radio input "true"
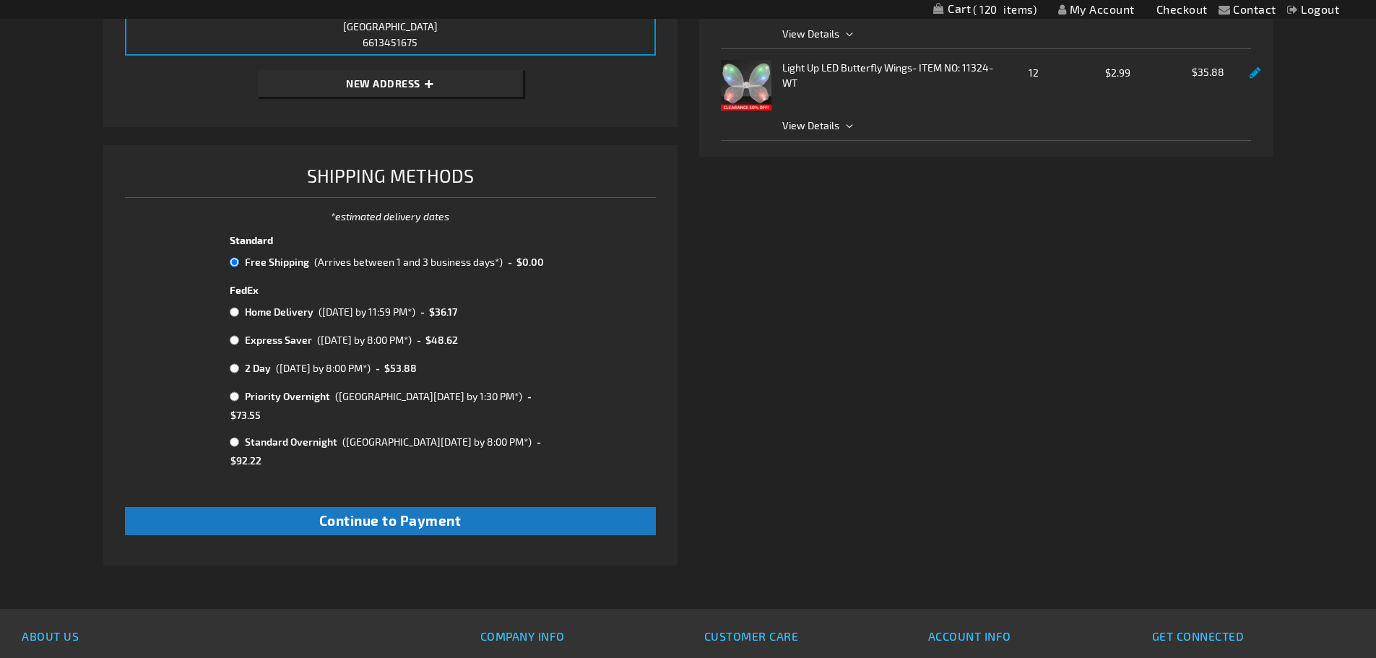
scroll to position [750, 0]
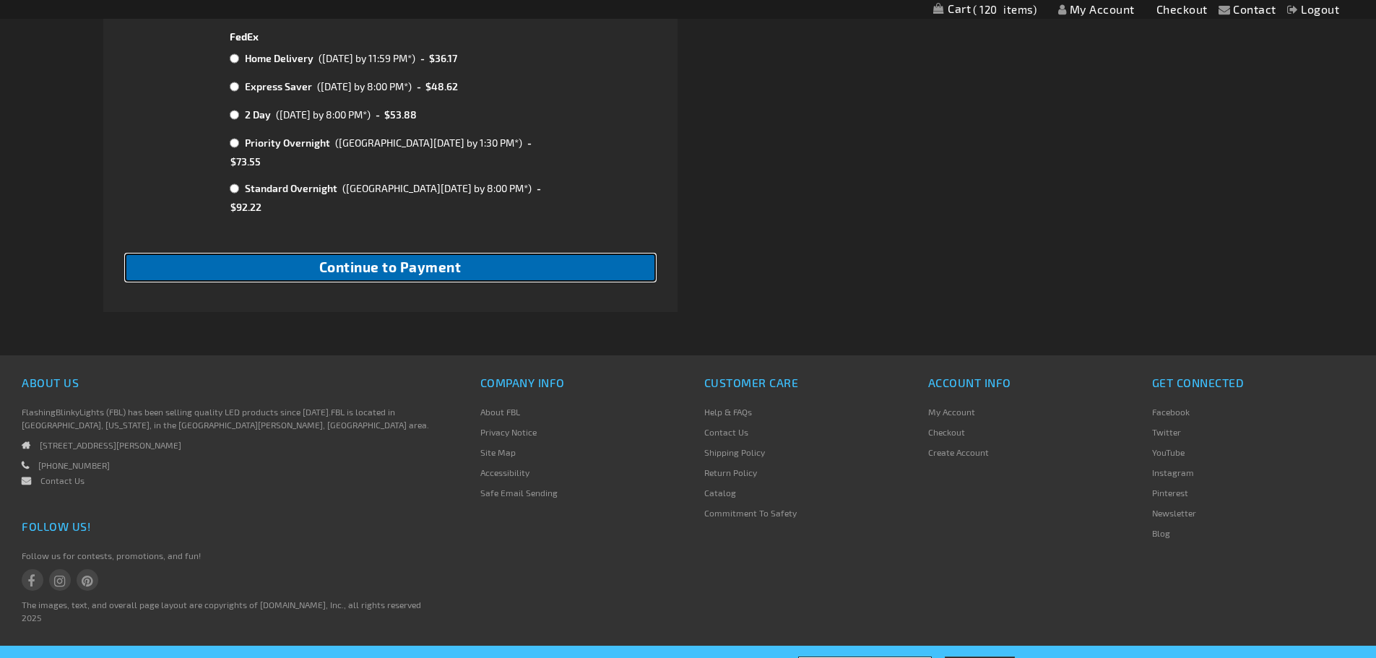
click at [394, 259] on span "Continue to Payment" at bounding box center [390, 267] width 142 height 17
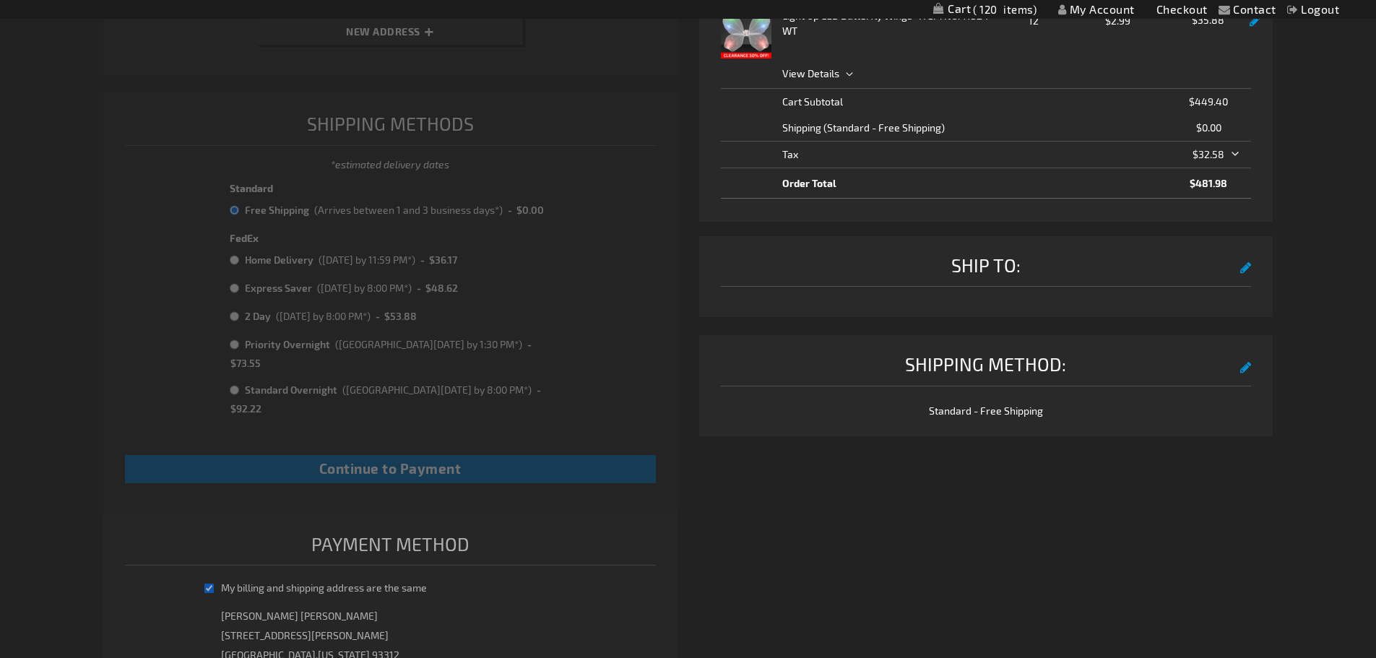
scroll to position [41, 0]
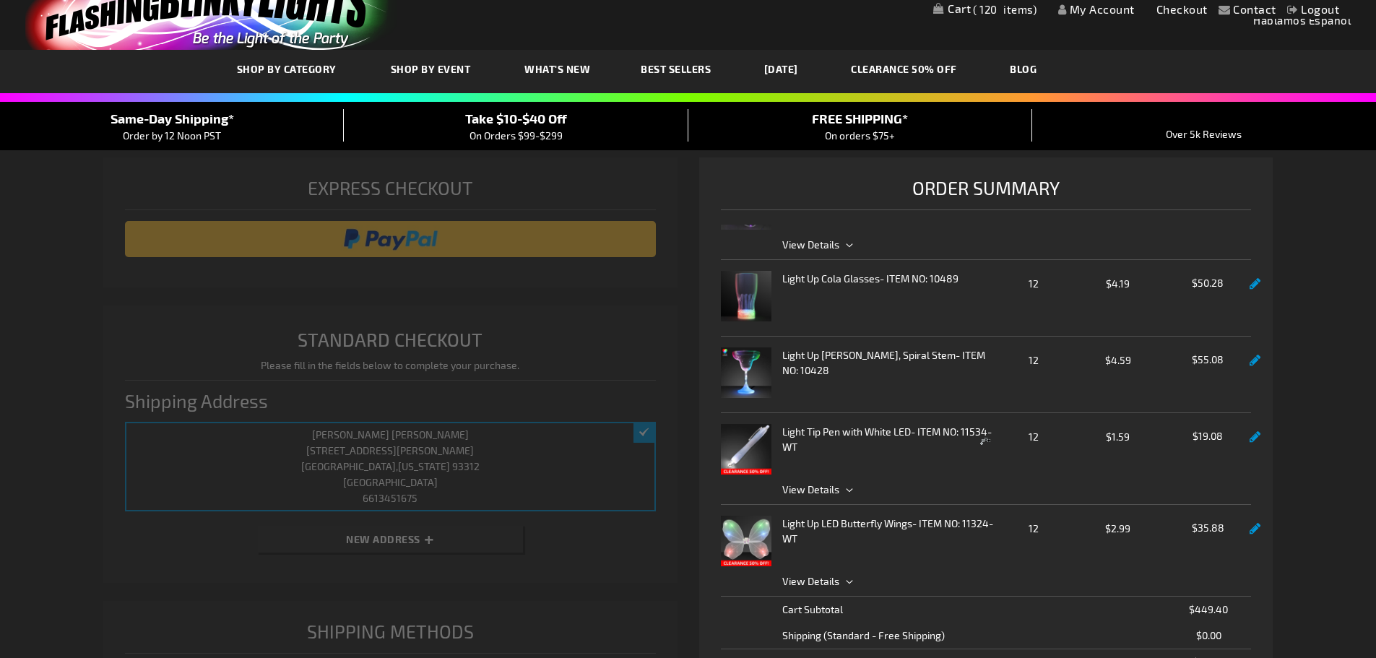
select select "fb0b624962103a28fc1b4370f893a4824cec30ee"
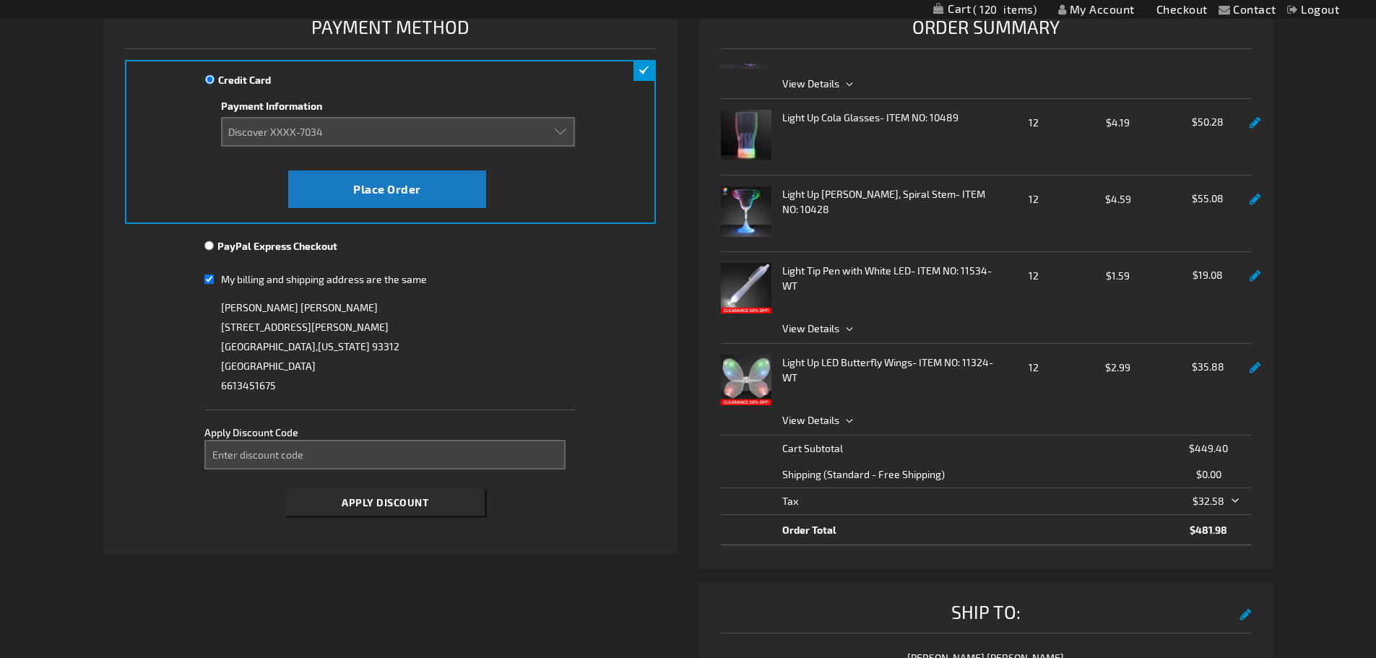
scroll to position [217, 0]
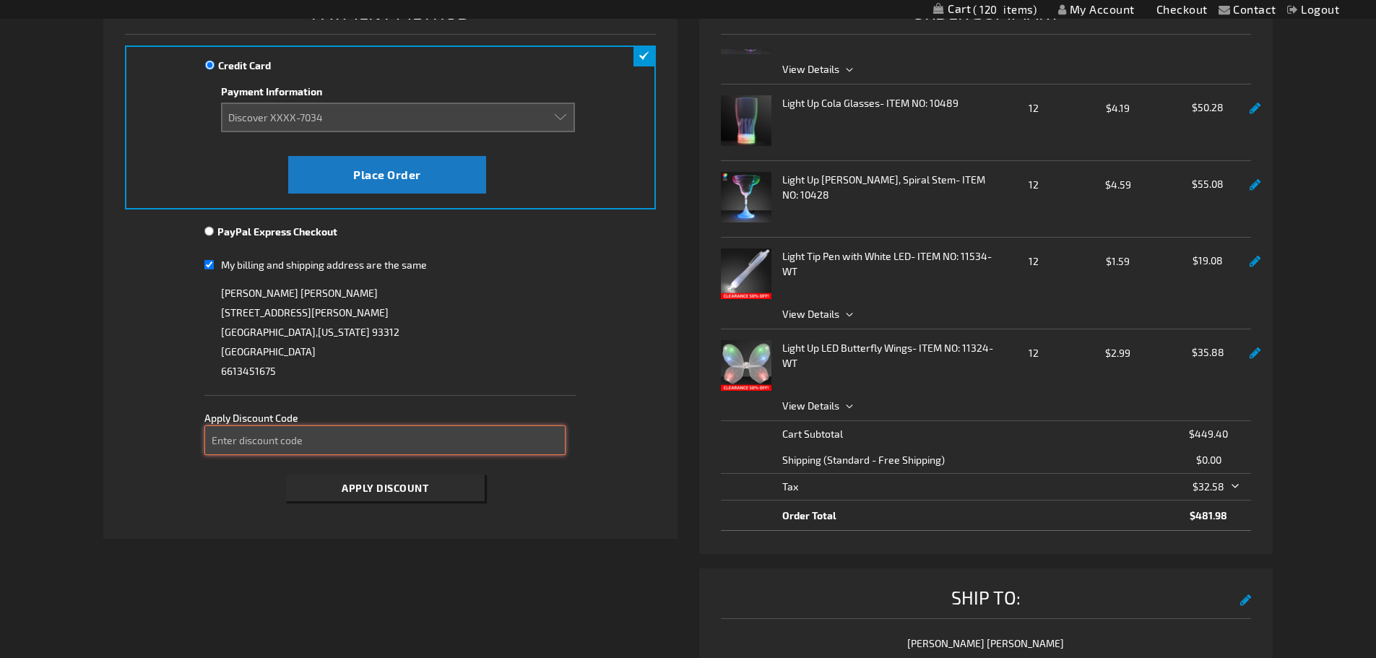
click at [252, 438] on input "Enter discount code" at bounding box center [384, 440] width 361 height 30
type input "take40"
click at [379, 495] on button "Apply Discount" at bounding box center [385, 487] width 199 height 27
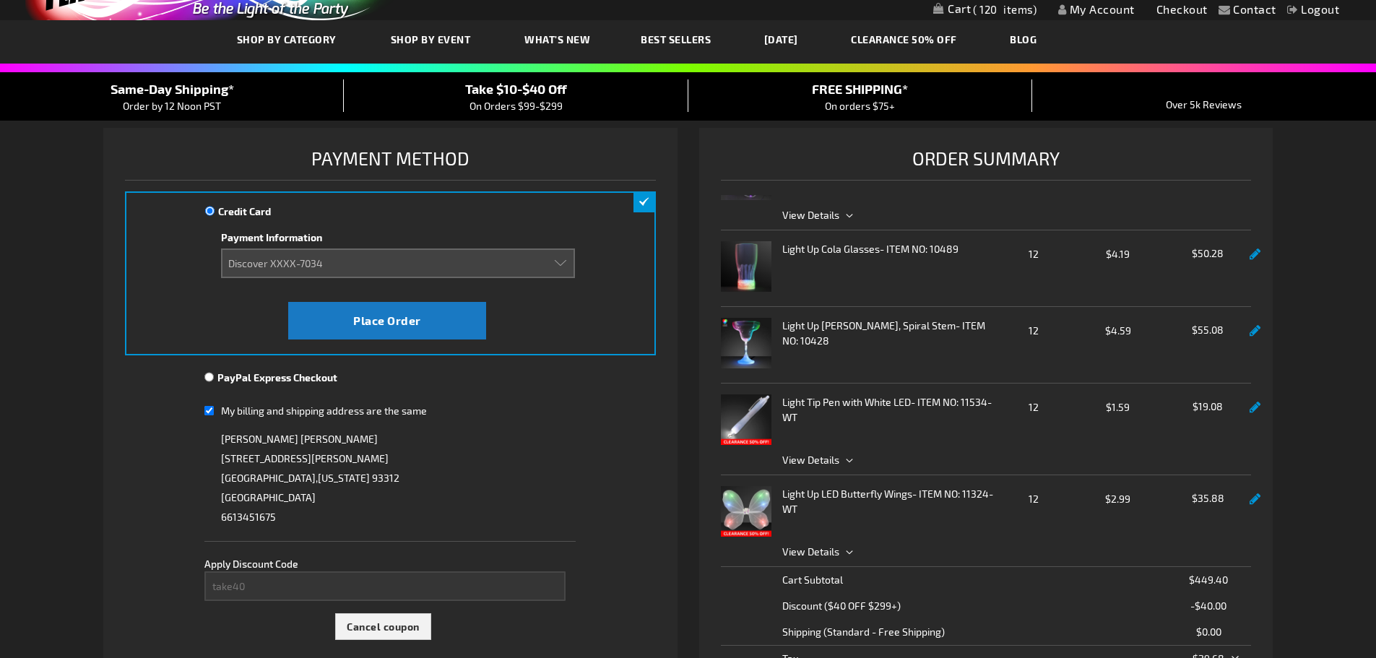
scroll to position [0, 0]
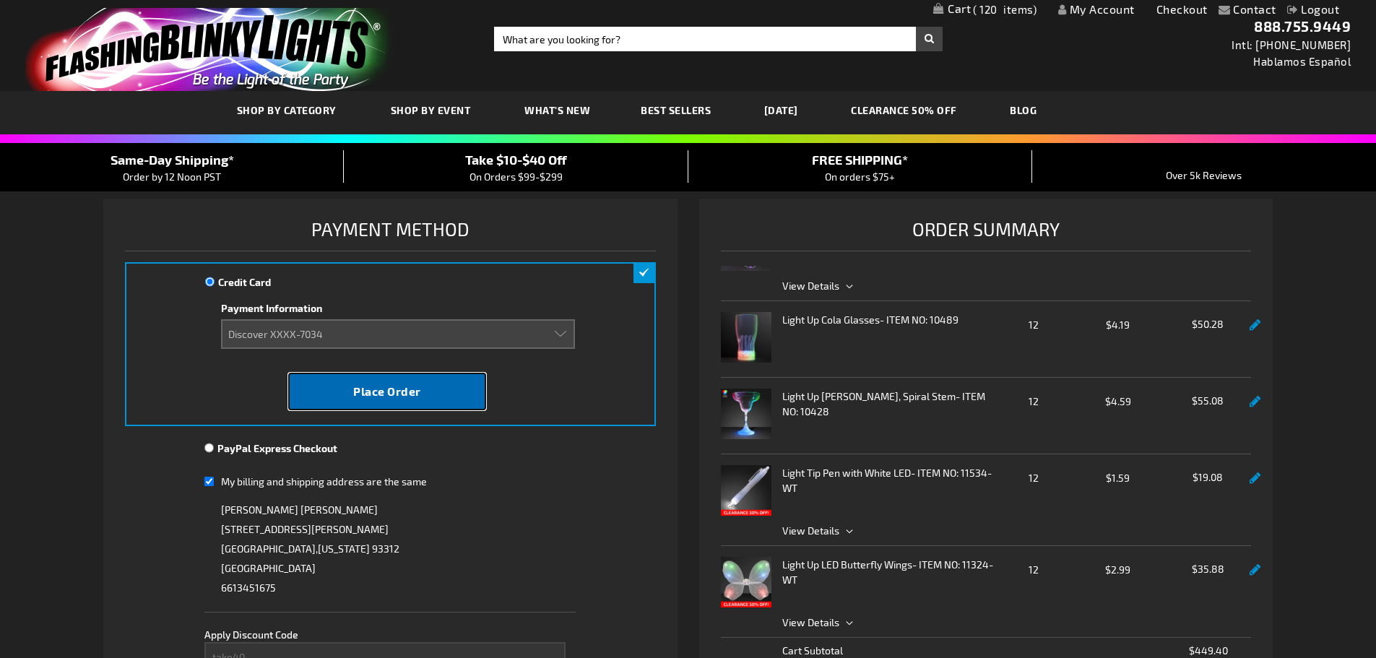
click at [396, 396] on span "Place Order" at bounding box center [387, 391] width 68 height 14
